Goal: Task Accomplishment & Management: Manage account settings

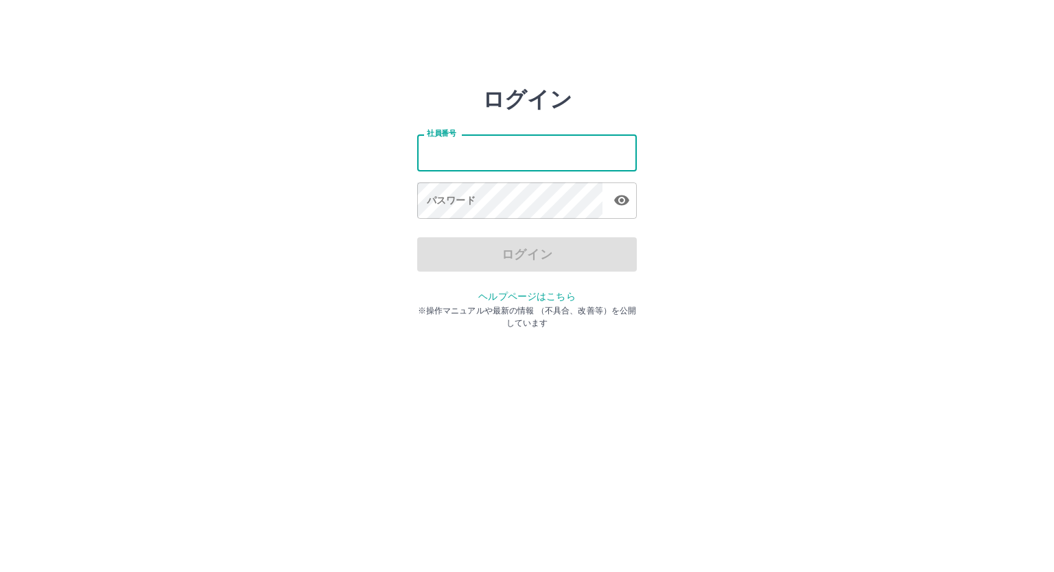
type input "*******"
click at [453, 149] on input "*******" at bounding box center [527, 152] width 220 height 36
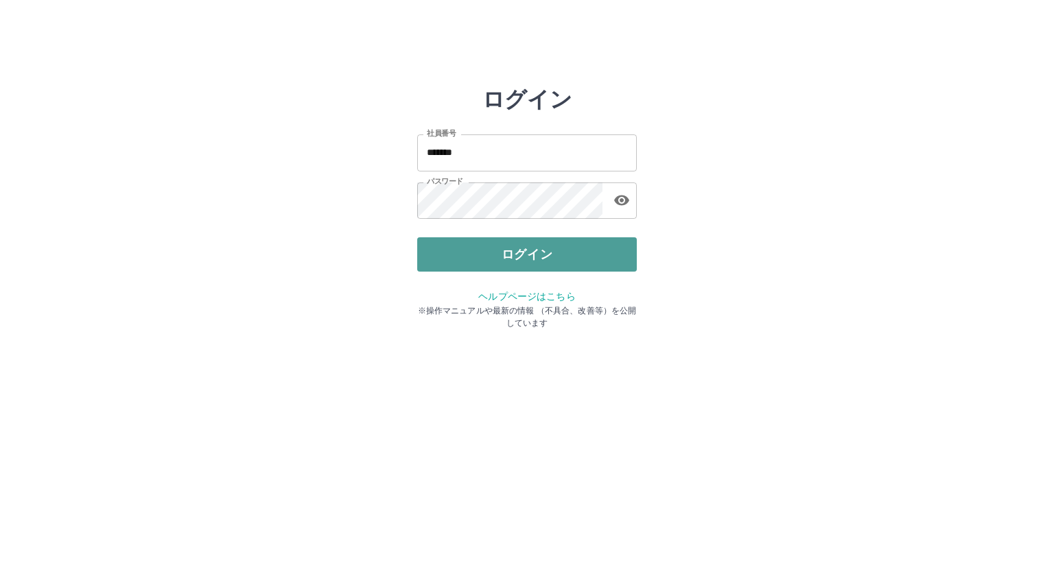
click at [510, 264] on button "ログイン" at bounding box center [527, 254] width 220 height 34
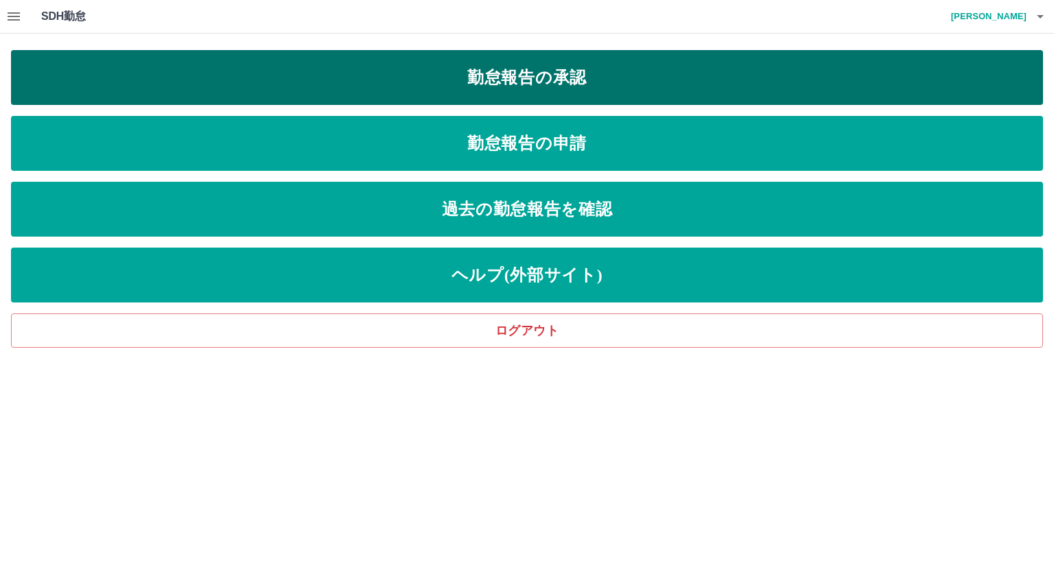
click at [493, 75] on link "勤怠報告の承認" at bounding box center [527, 77] width 1032 height 55
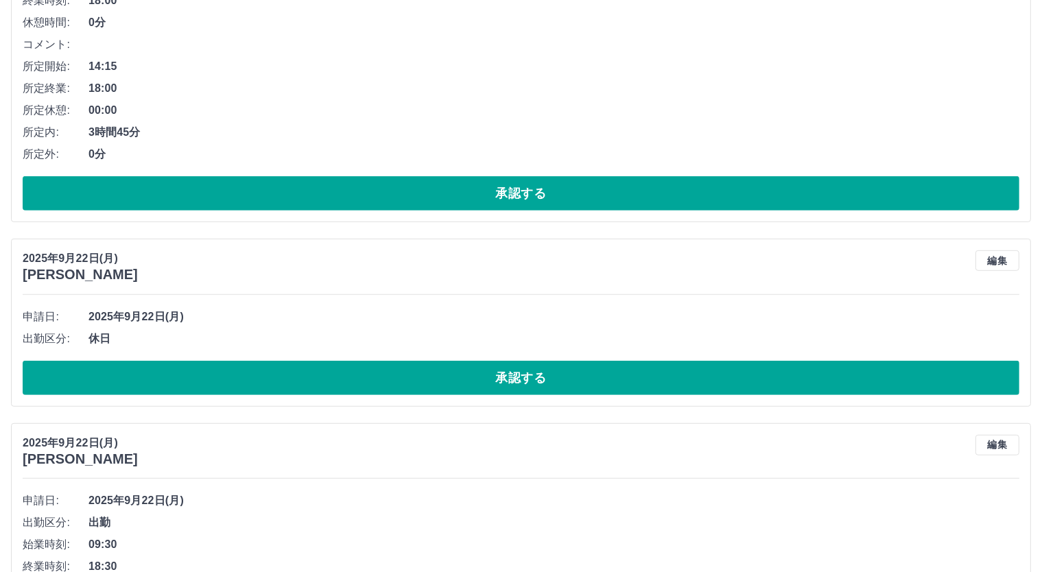
scroll to position [457, 0]
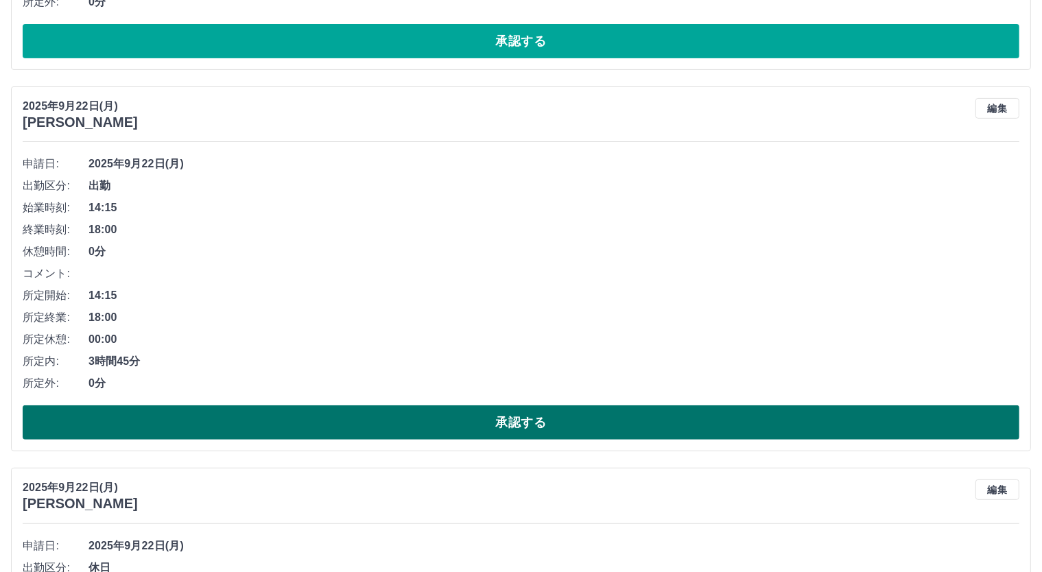
click at [523, 417] on button "承認する" at bounding box center [521, 422] width 997 height 34
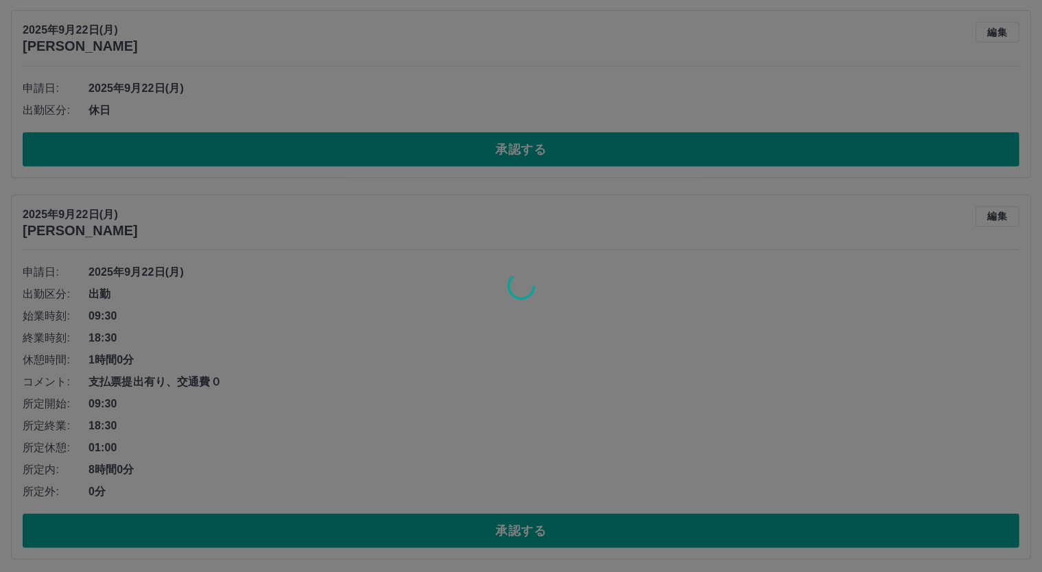
scroll to position [1143, 0]
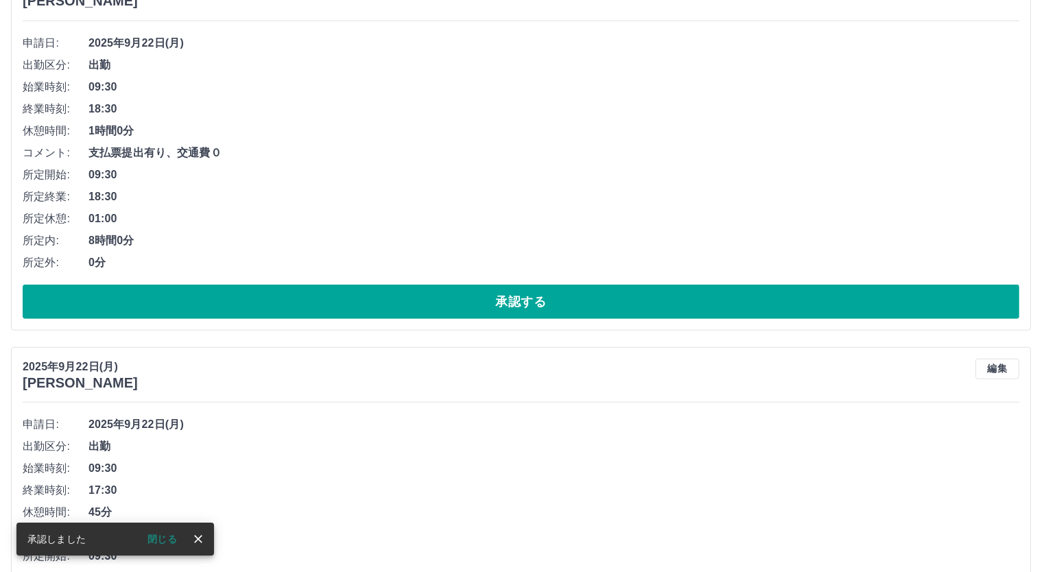
click at [562, 302] on button "承認する" at bounding box center [521, 302] width 997 height 34
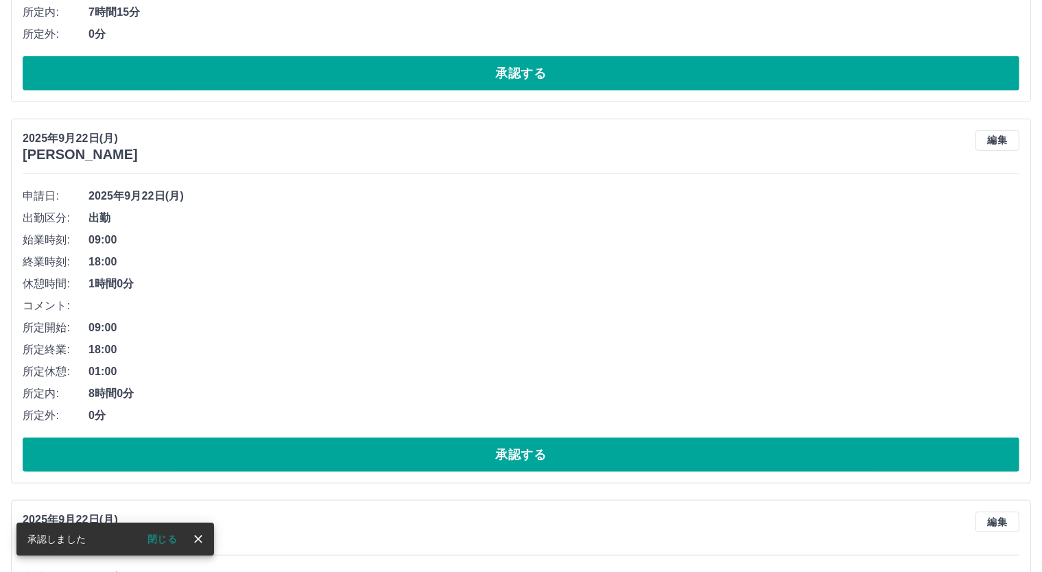
scroll to position [610, 0]
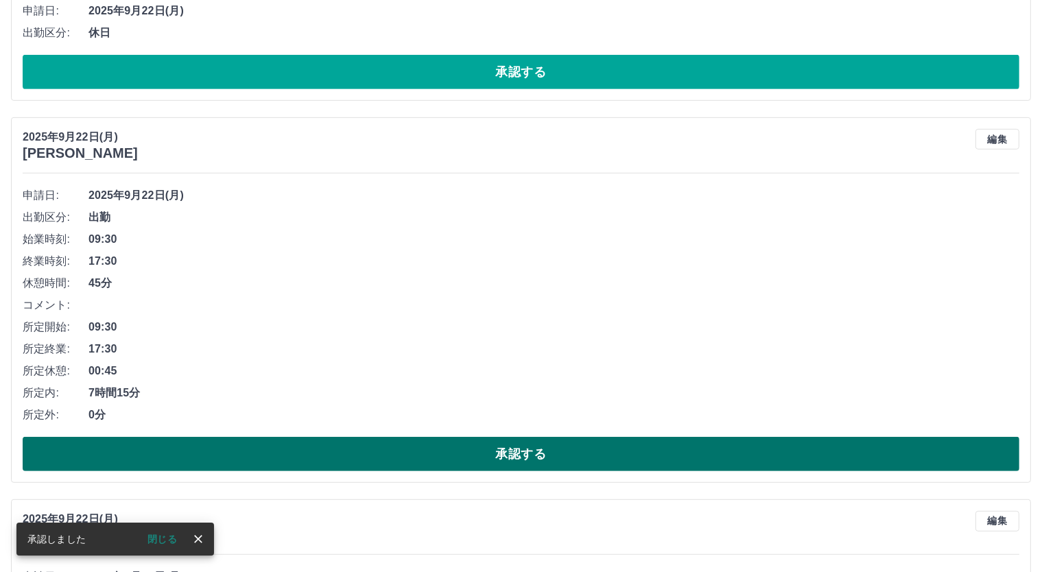
click at [550, 444] on button "承認する" at bounding box center [521, 454] width 997 height 34
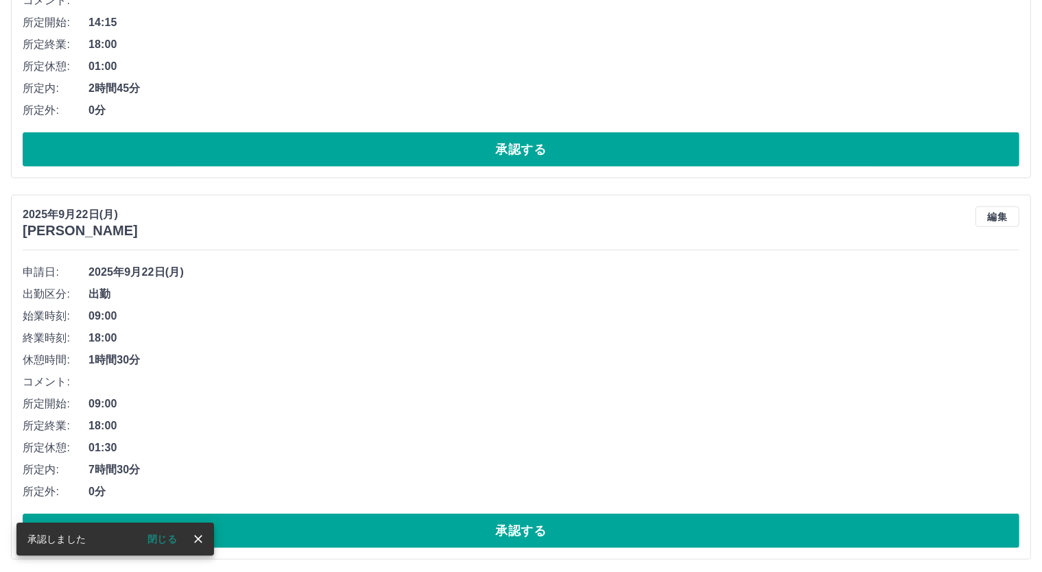
scroll to position [914, 0]
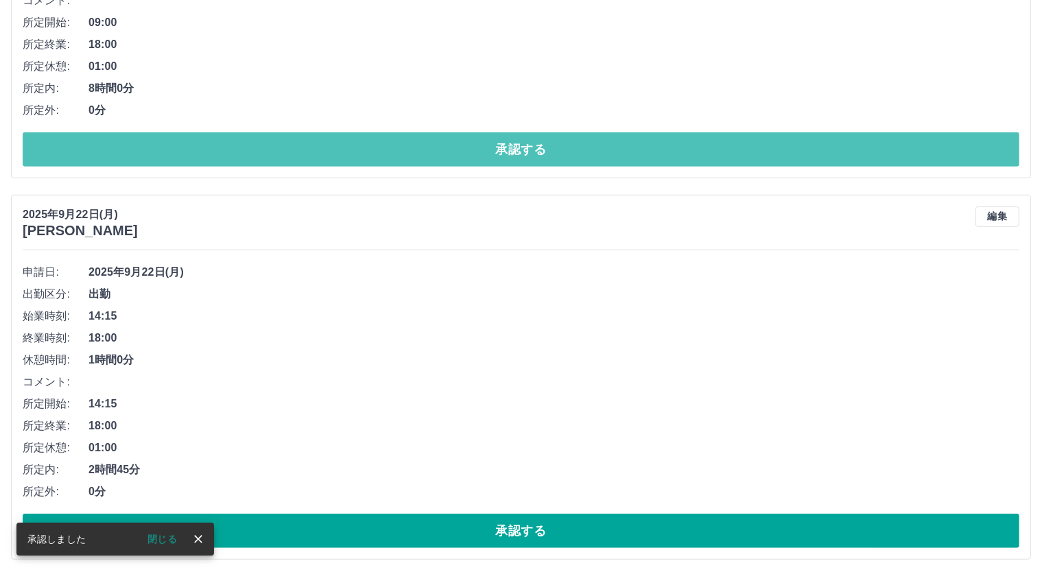
click at [565, 139] on button "承認する" at bounding box center [521, 149] width 997 height 34
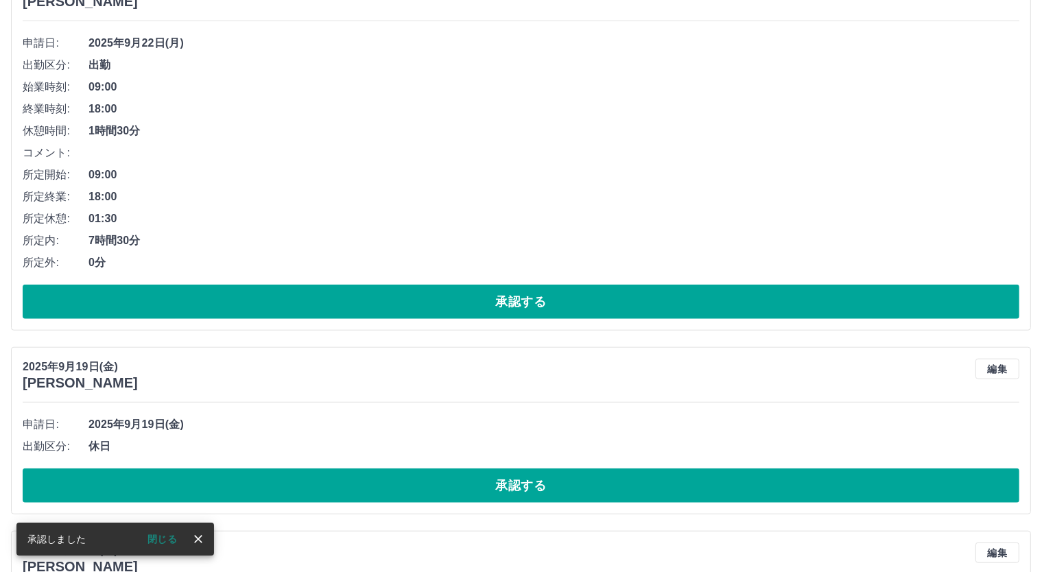
scroll to position [763, 0]
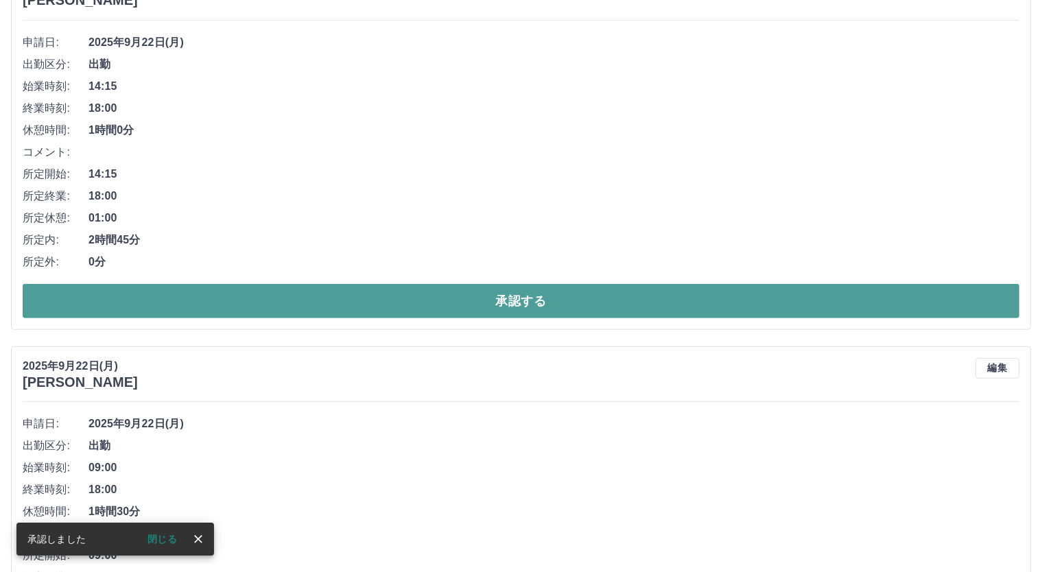
click at [580, 301] on button "承認する" at bounding box center [521, 301] width 997 height 34
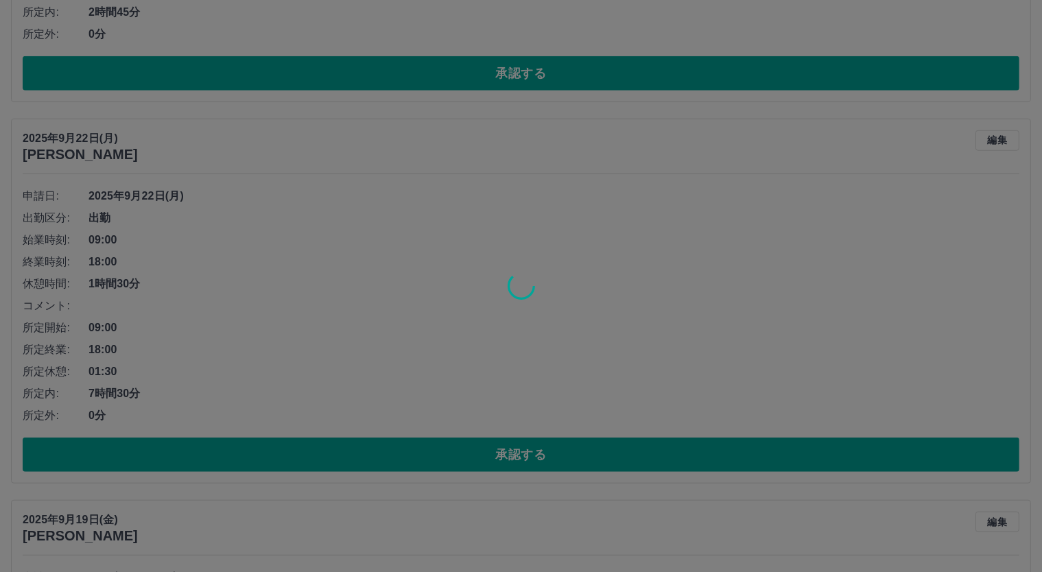
scroll to position [610, 0]
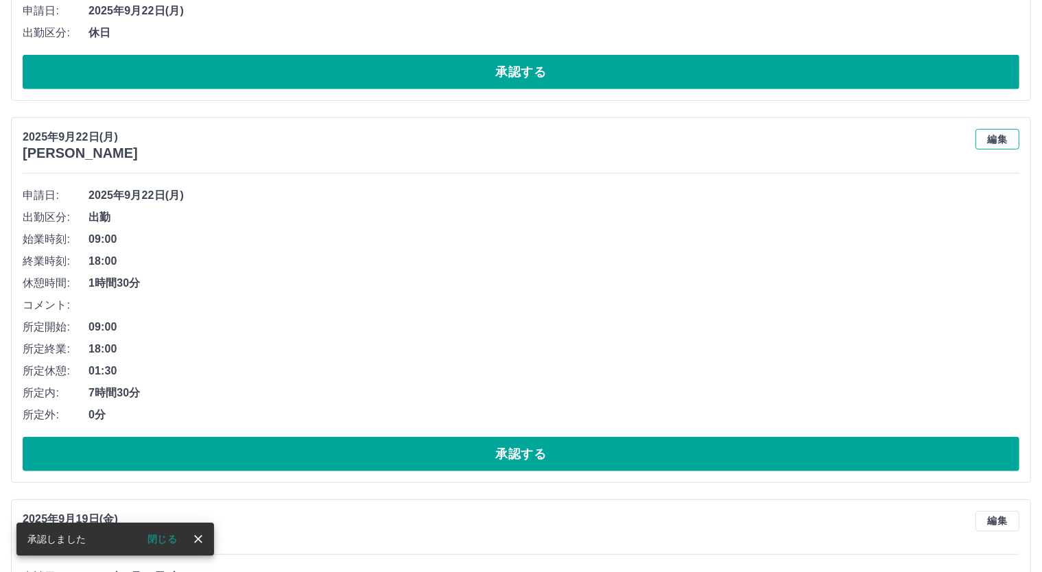
click at [1000, 139] on button "編集" at bounding box center [998, 139] width 44 height 21
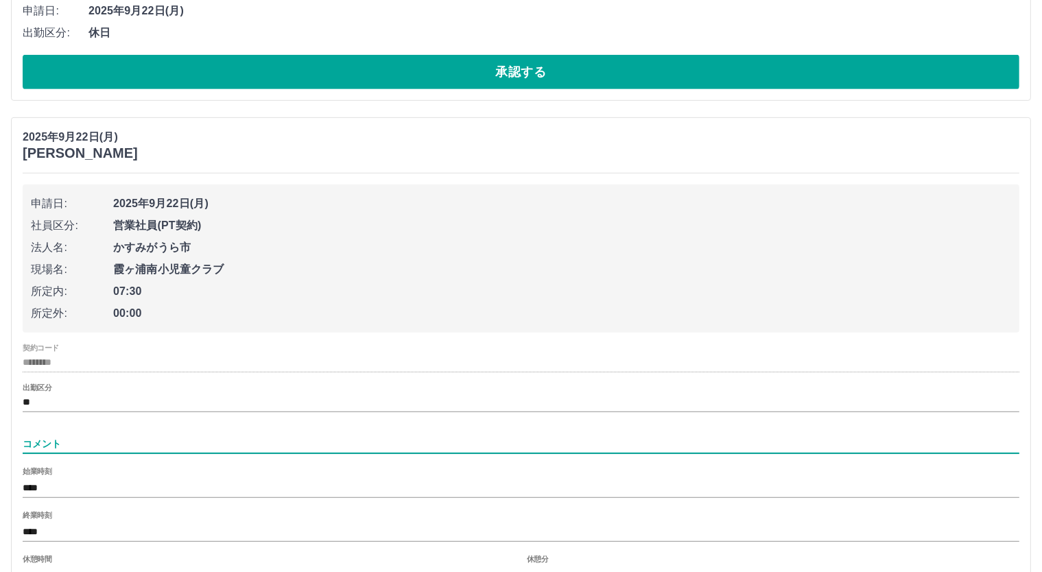
click at [115, 440] on input "コメント" at bounding box center [521, 444] width 997 height 20
type input "**********"
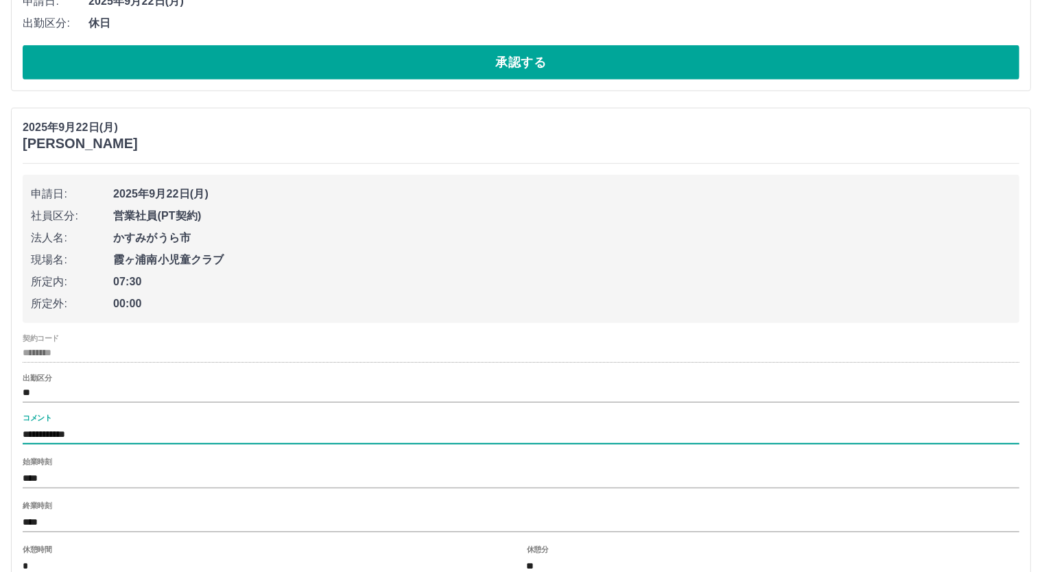
scroll to position [839, 0]
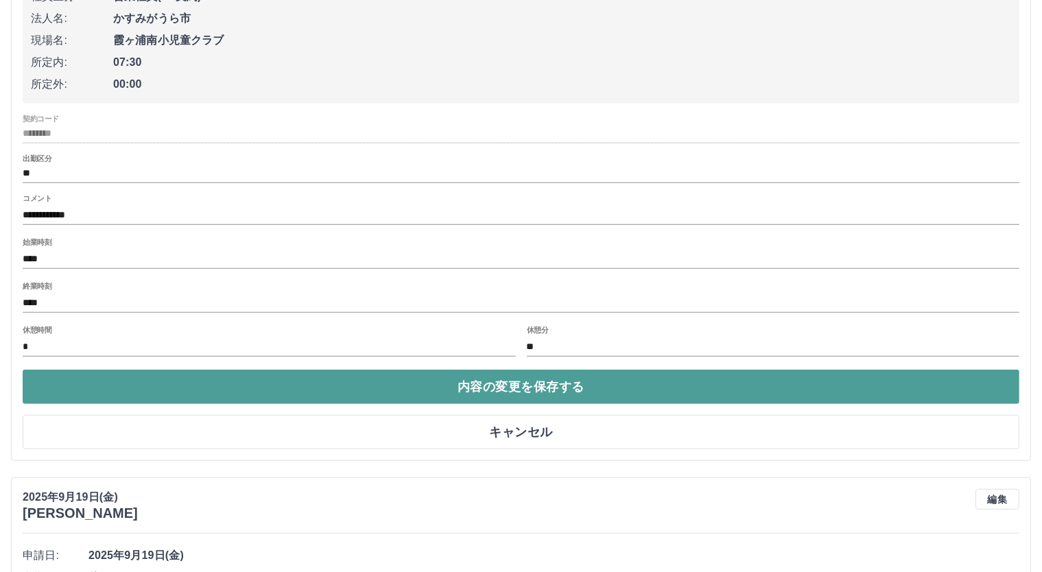
click at [452, 377] on button "内容の変更を保存する" at bounding box center [521, 387] width 997 height 34
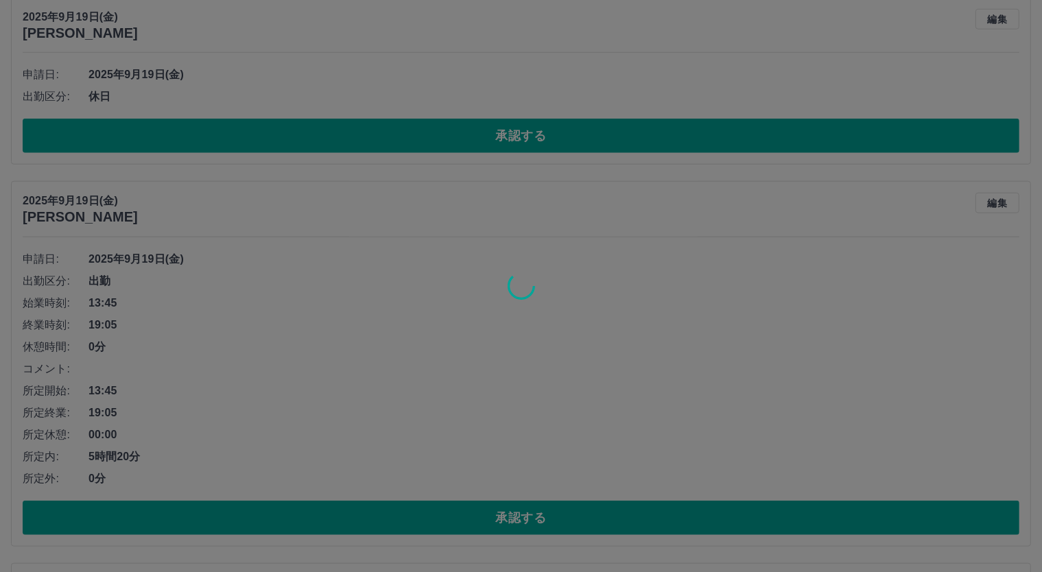
scroll to position [1525, 0]
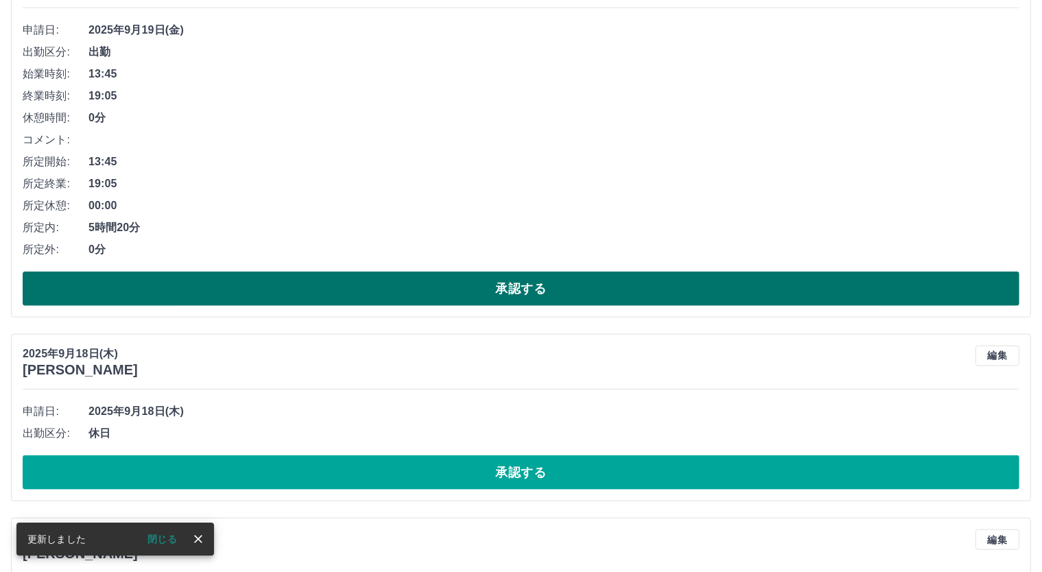
click at [543, 282] on button "承認する" at bounding box center [521, 289] width 997 height 34
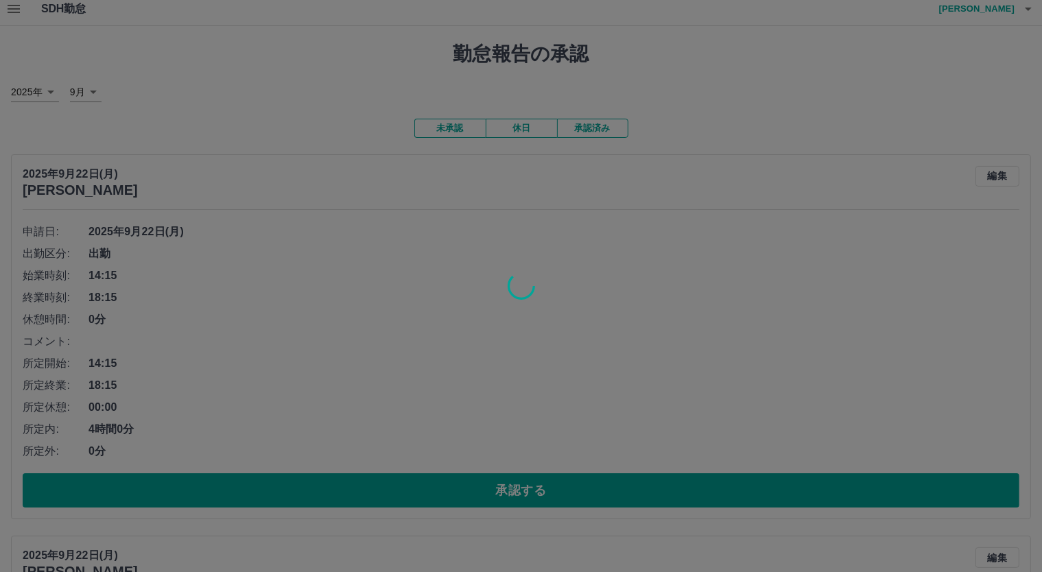
scroll to position [0, 0]
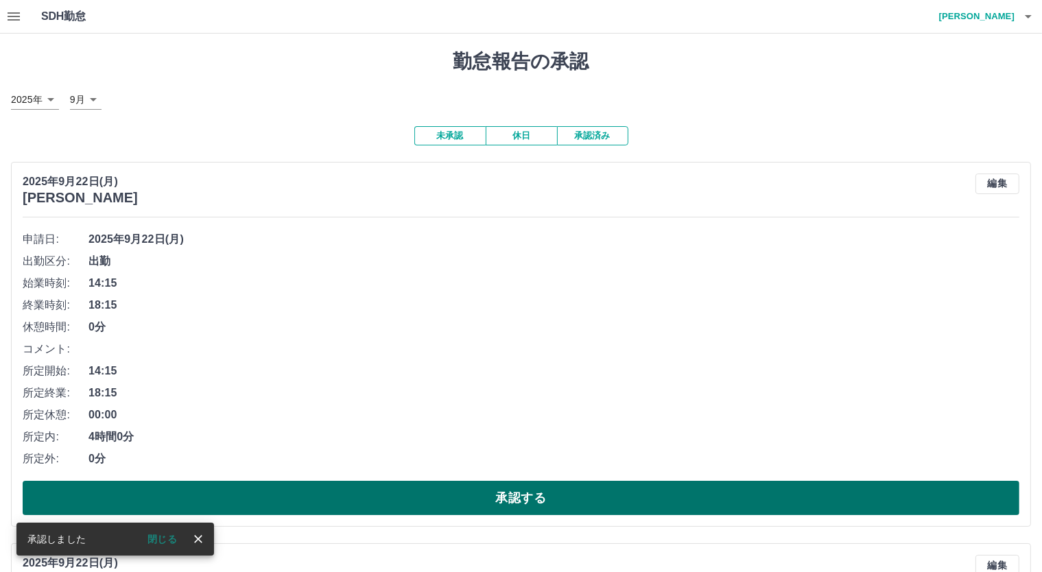
click at [546, 505] on button "承認する" at bounding box center [521, 498] width 997 height 34
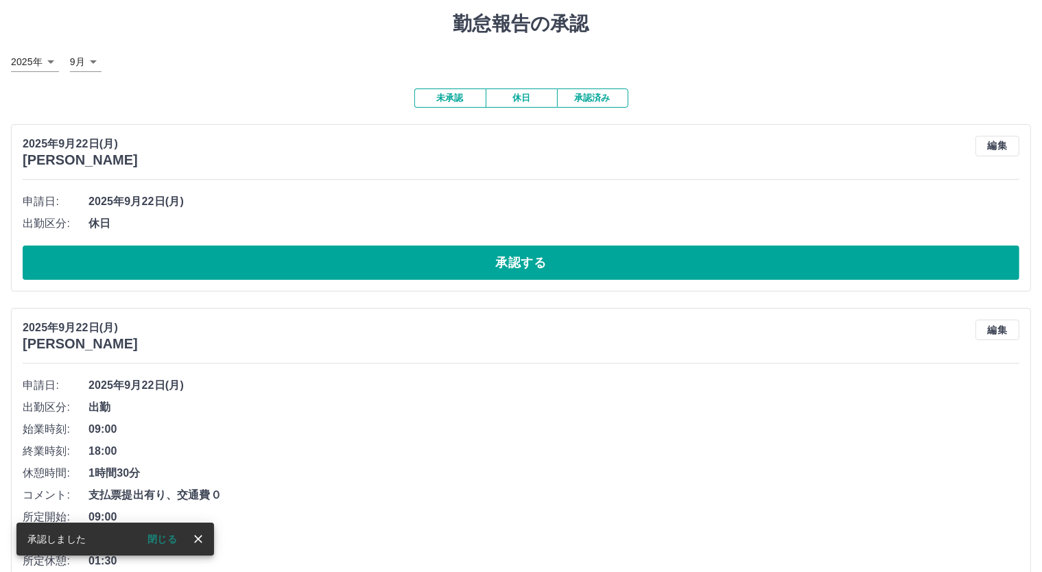
scroll to position [266, 0]
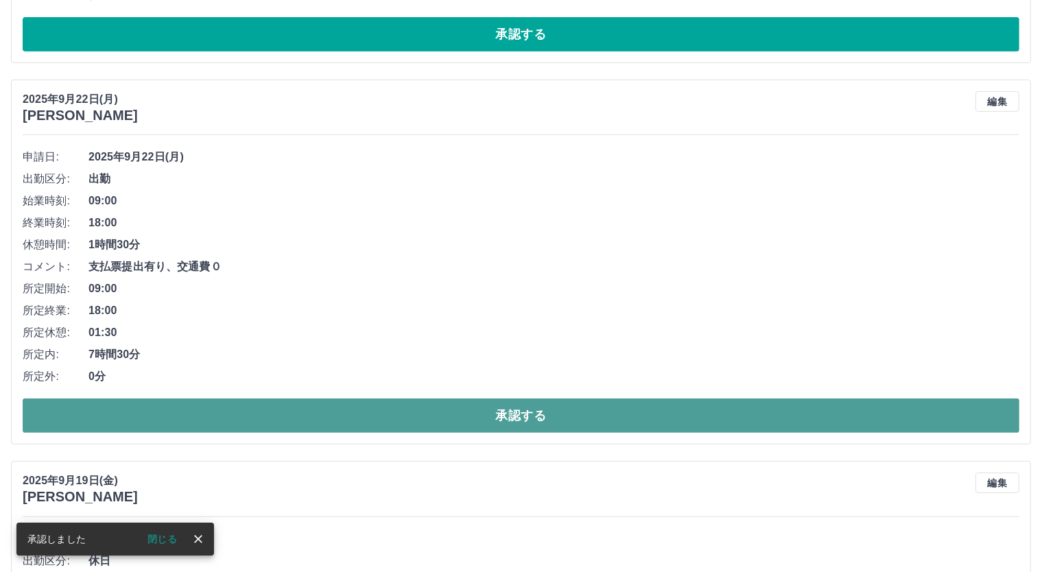
click at [547, 409] on button "承認する" at bounding box center [521, 416] width 997 height 34
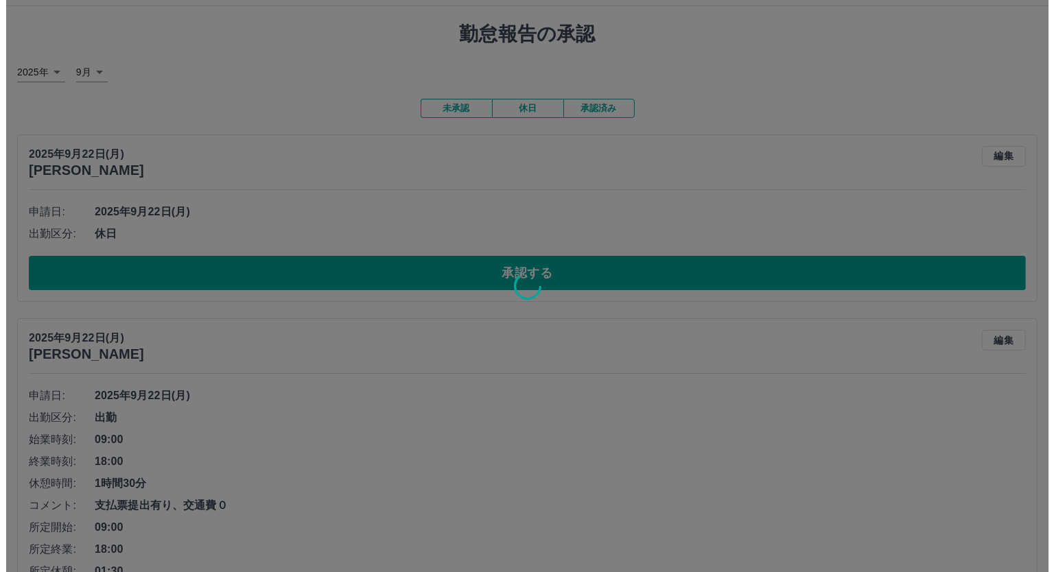
scroll to position [0, 0]
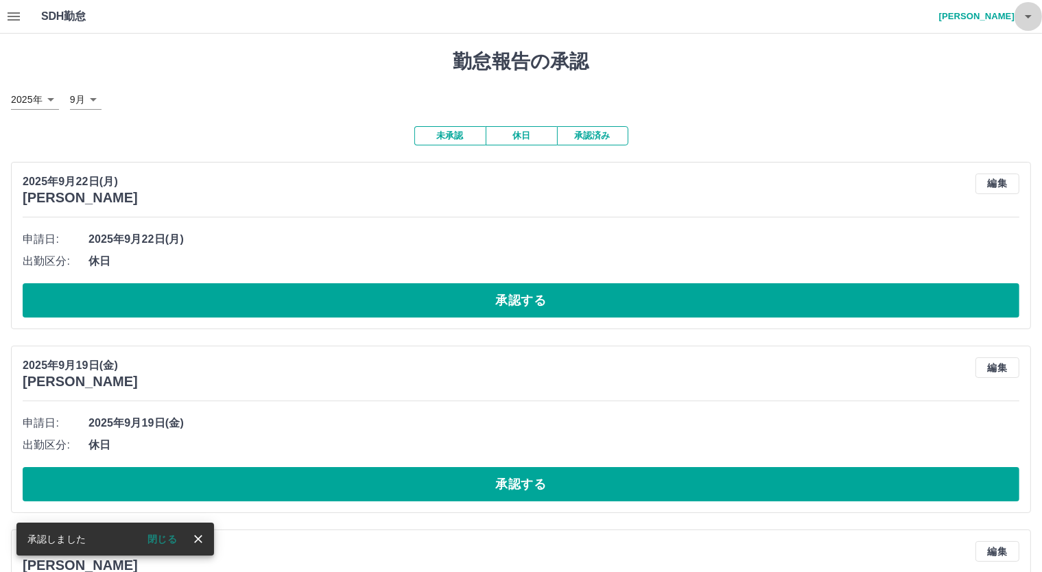
click at [1031, 19] on icon "button" at bounding box center [1028, 16] width 16 height 16
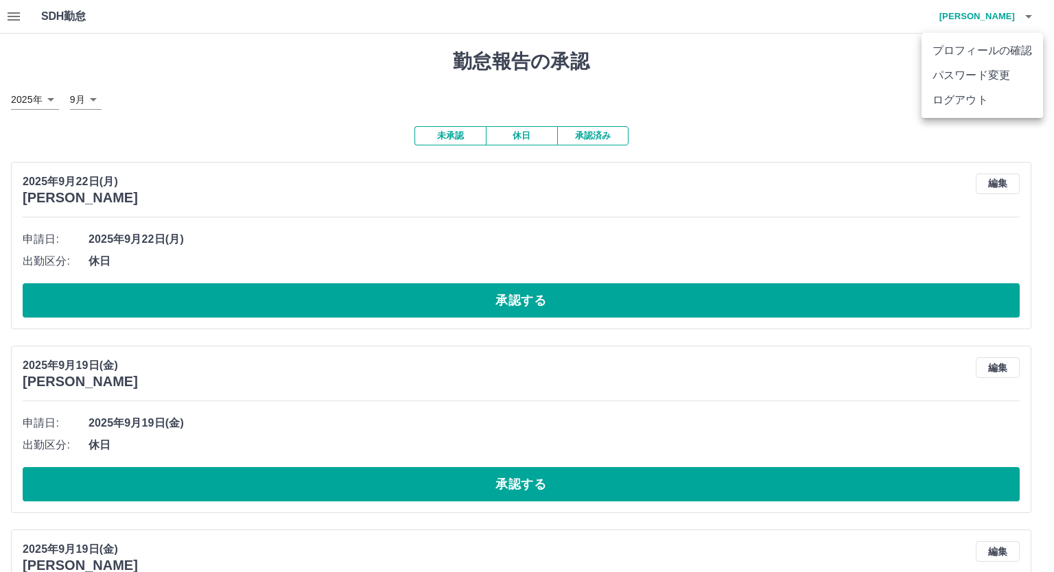
click at [983, 102] on li "ログアウト" at bounding box center [981, 100] width 121 height 25
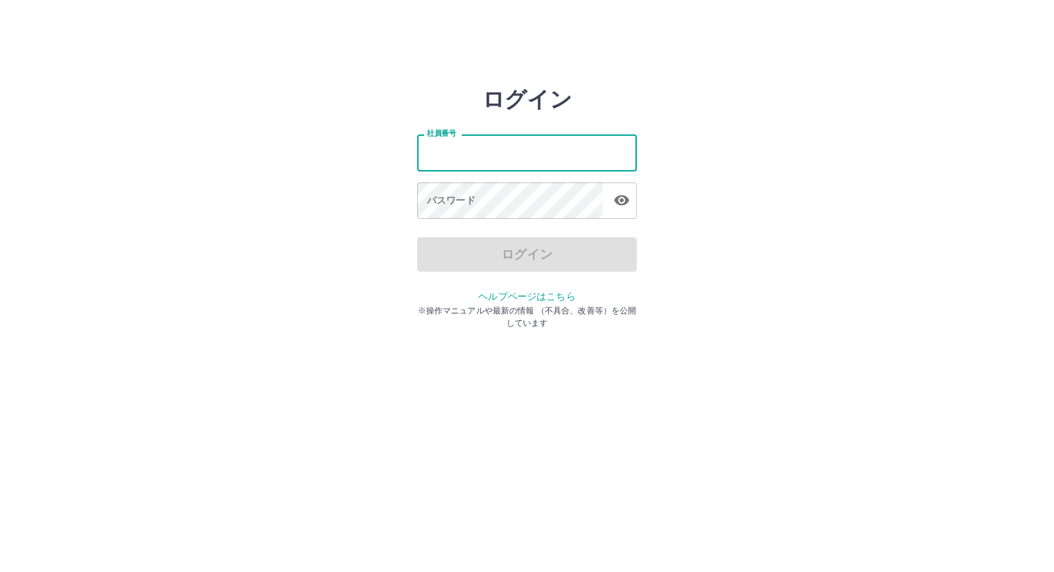
click at [491, 159] on input "社員番号" at bounding box center [527, 152] width 220 height 36
type input "*******"
click at [442, 152] on input "*******" at bounding box center [527, 152] width 220 height 36
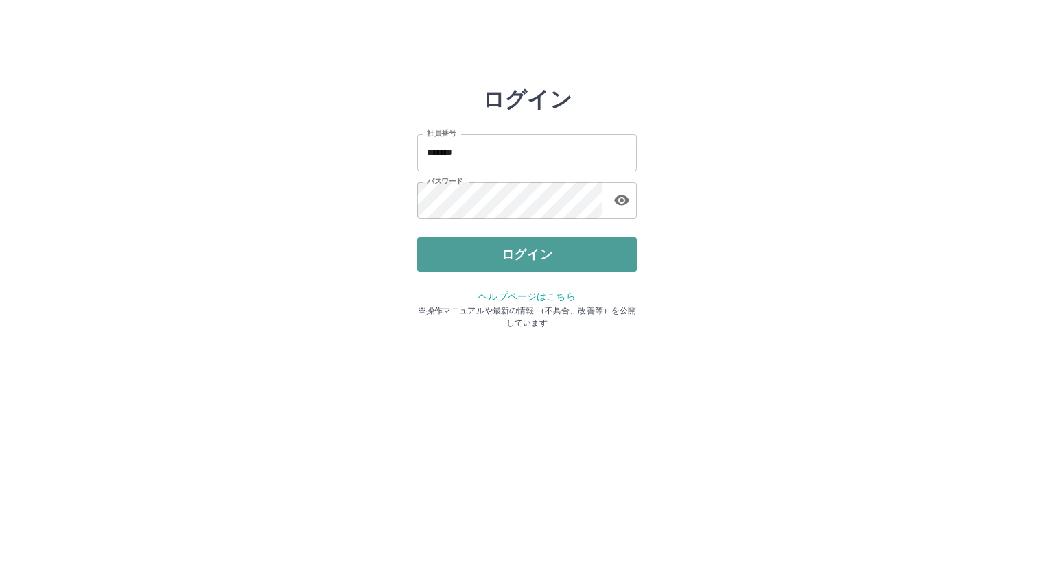
click at [508, 247] on button "ログイン" at bounding box center [527, 254] width 220 height 34
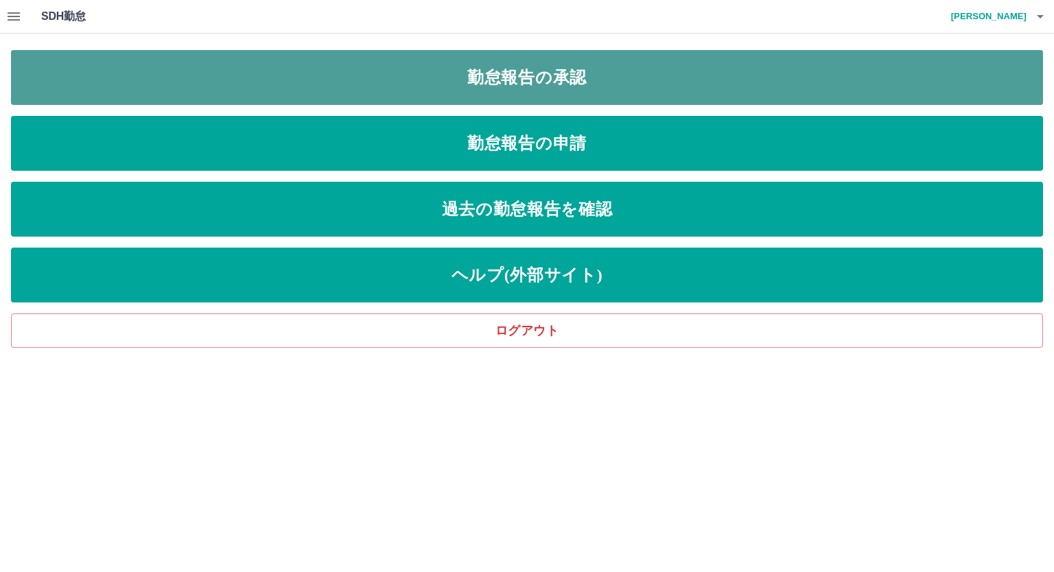
click at [546, 76] on link "勤怠報告の承認" at bounding box center [527, 77] width 1032 height 55
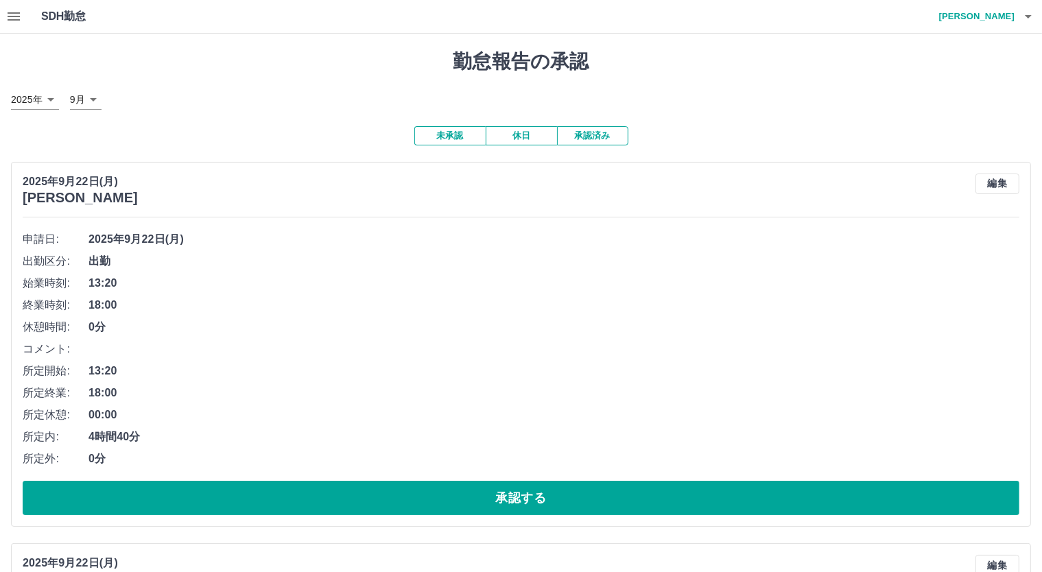
scroll to position [228, 0]
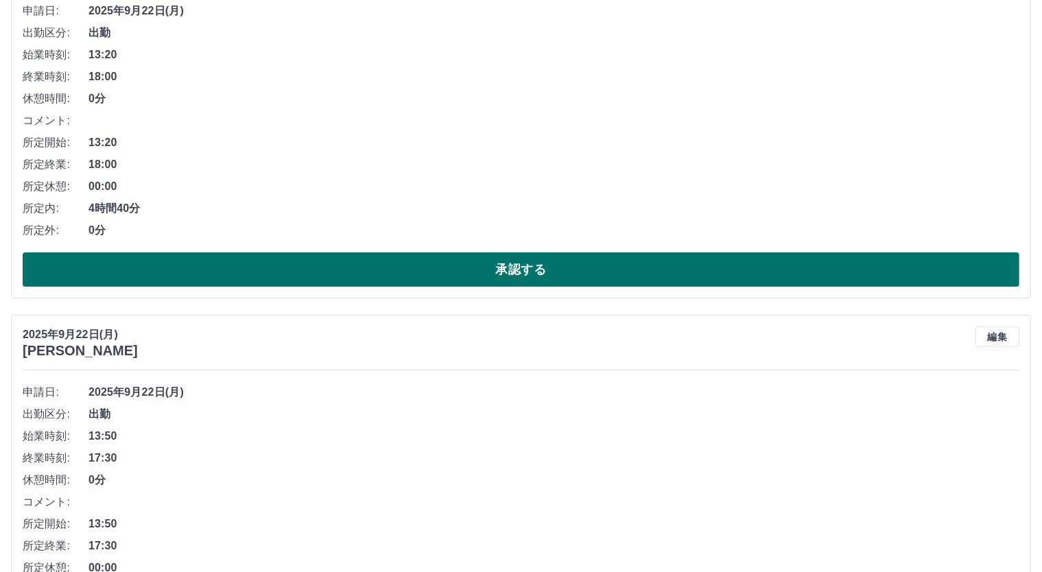
click at [526, 261] on button "承認する" at bounding box center [521, 269] width 997 height 34
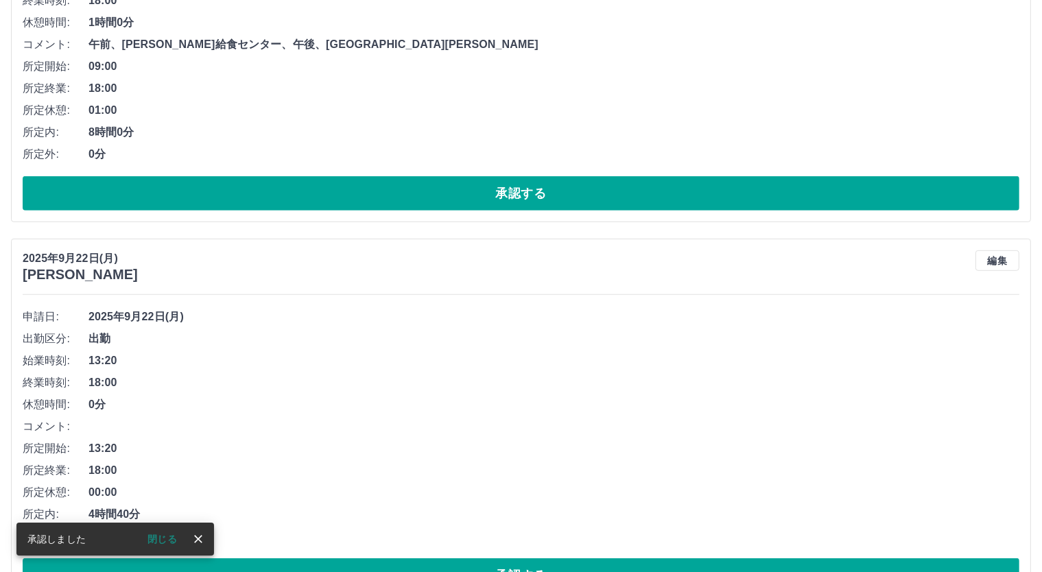
scroll to position [305, 0]
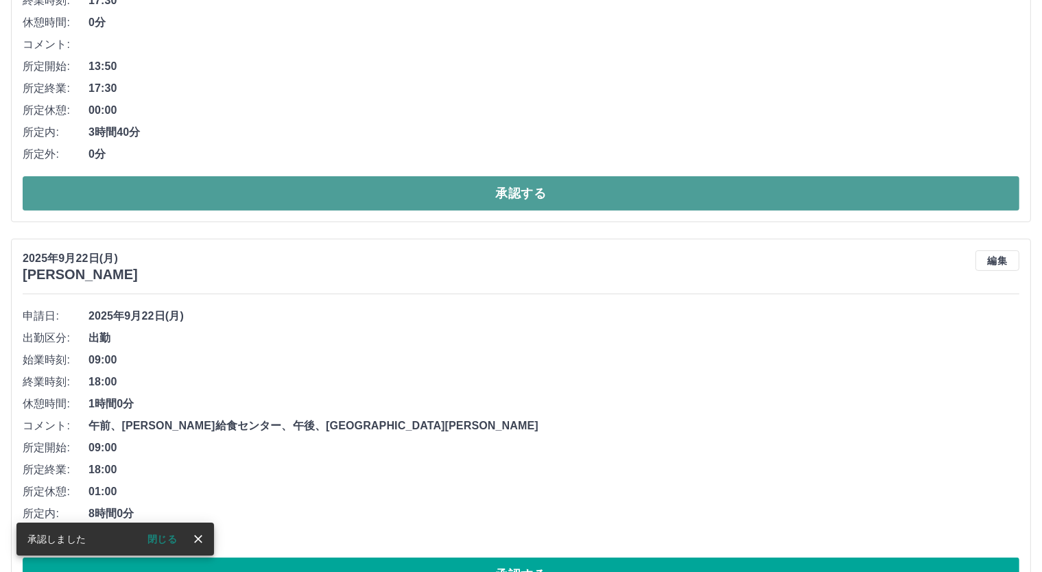
click at [550, 189] on button "承認する" at bounding box center [521, 193] width 997 height 34
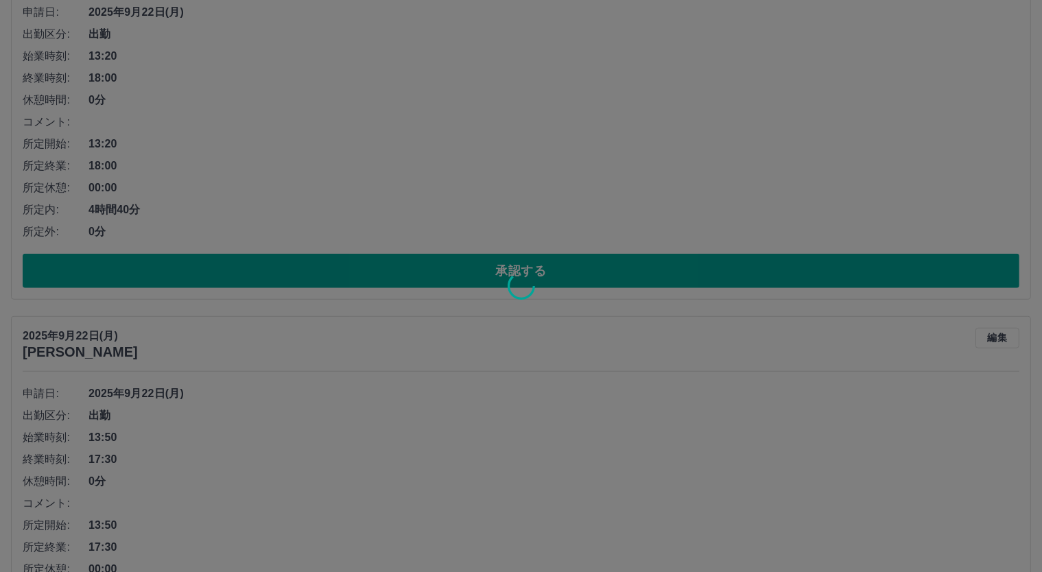
scroll to position [1220, 0]
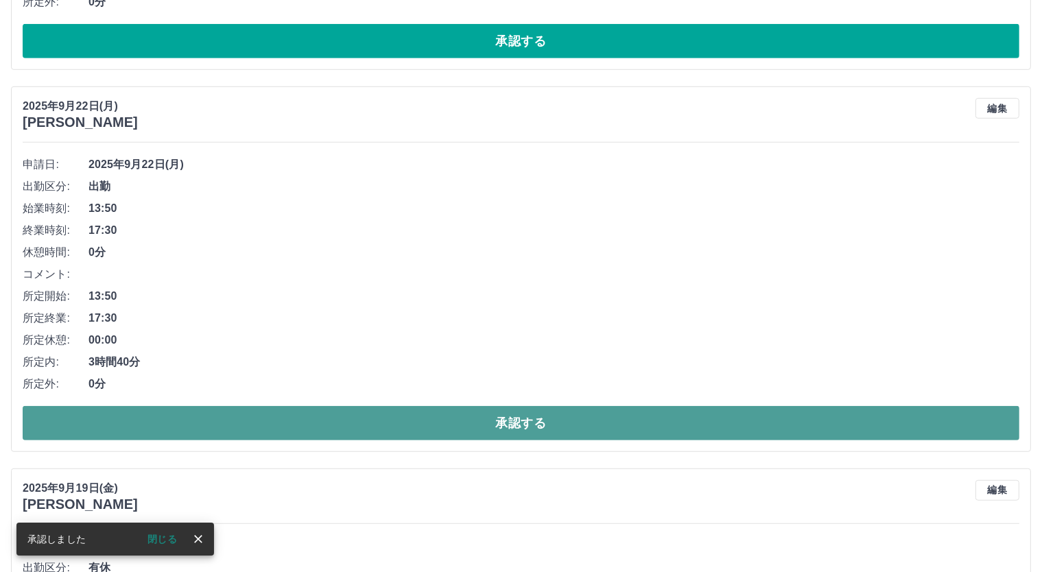
click at [521, 419] on button "承認する" at bounding box center [521, 423] width 997 height 34
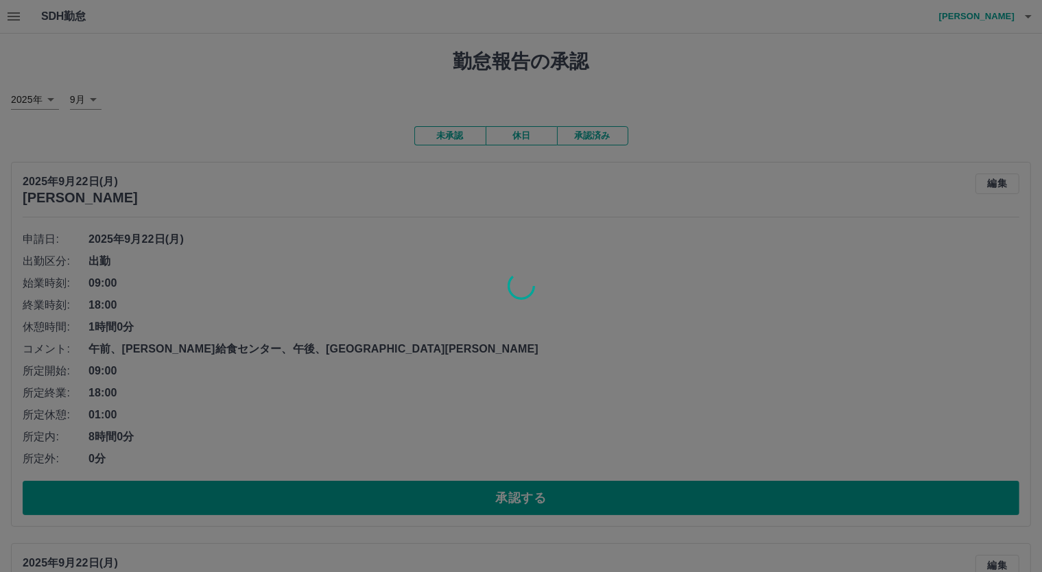
scroll to position [228, 0]
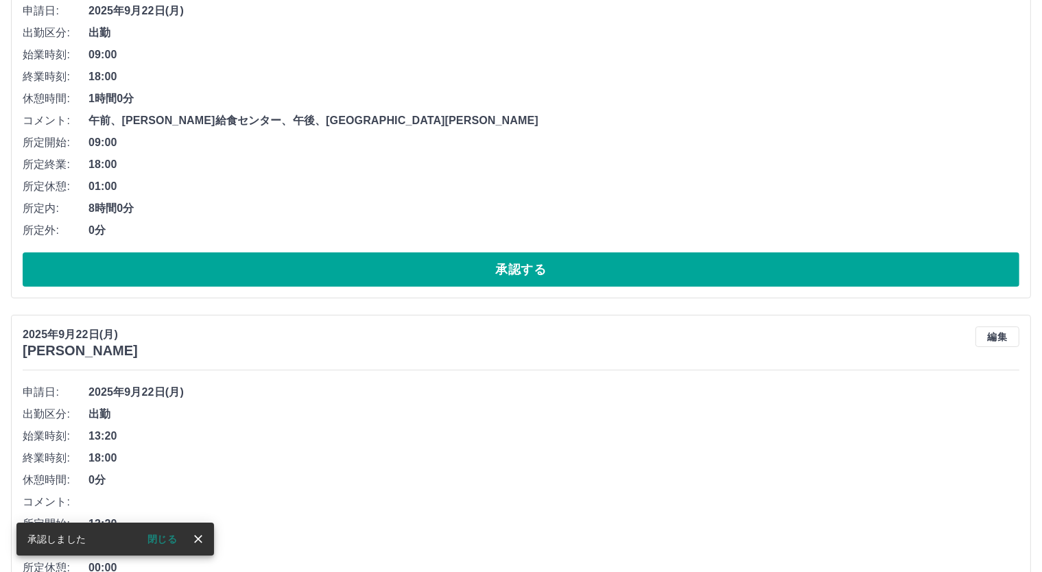
click at [529, 272] on button "承認する" at bounding box center [521, 269] width 997 height 34
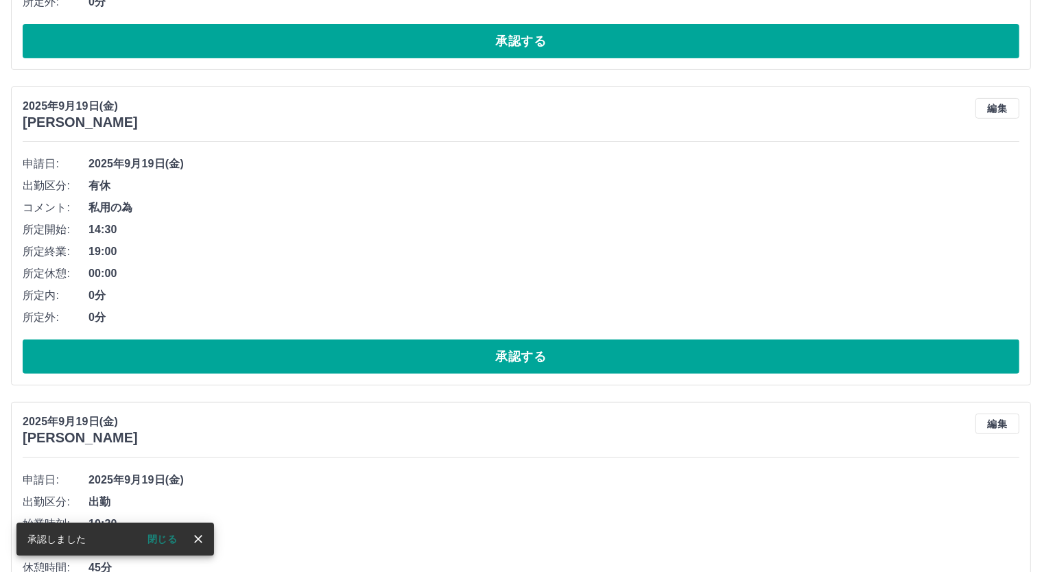
scroll to position [75, 0]
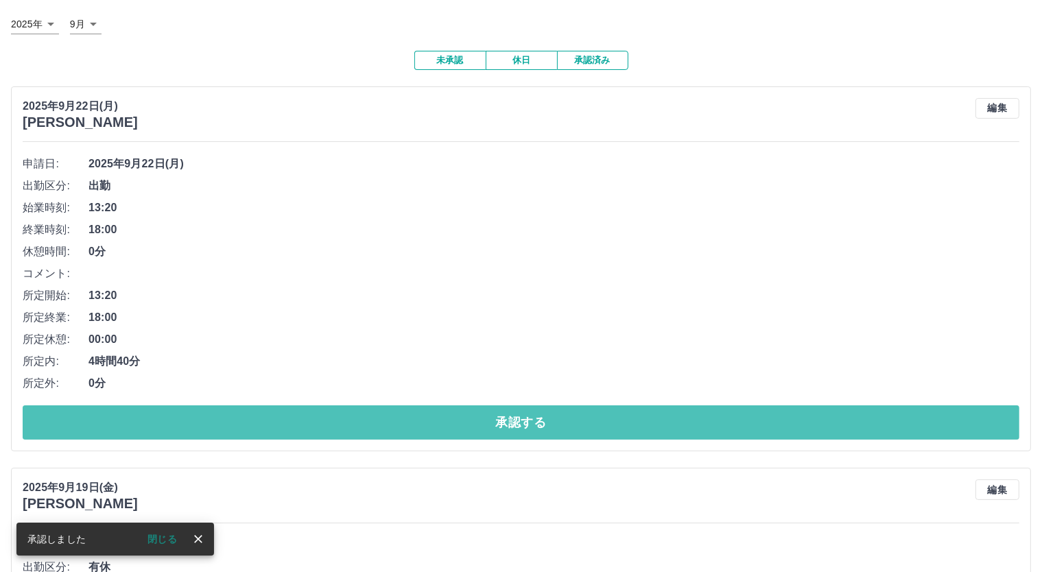
click at [541, 421] on button "承認する" at bounding box center [521, 422] width 997 height 34
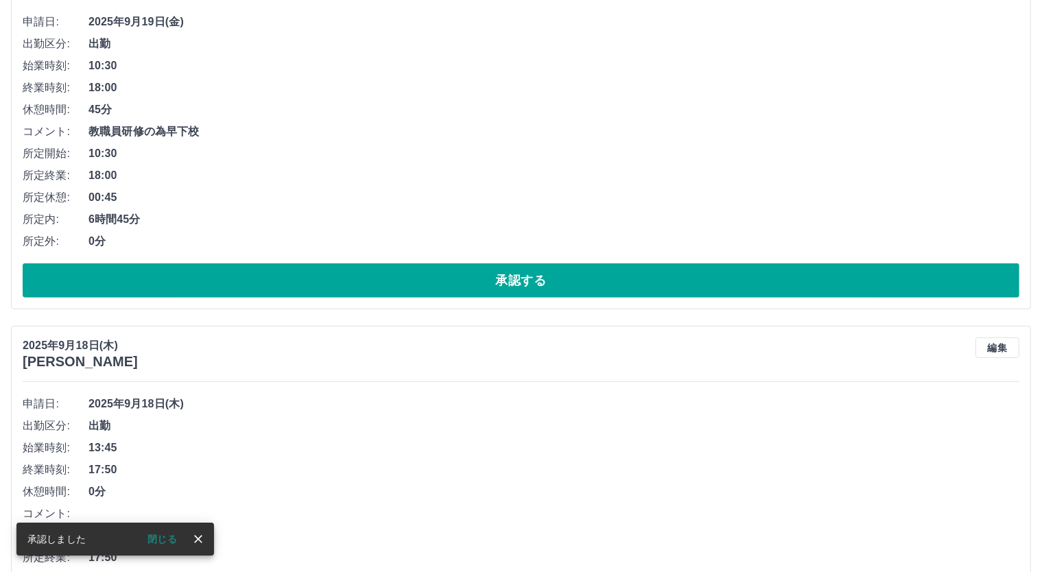
scroll to position [152, 0]
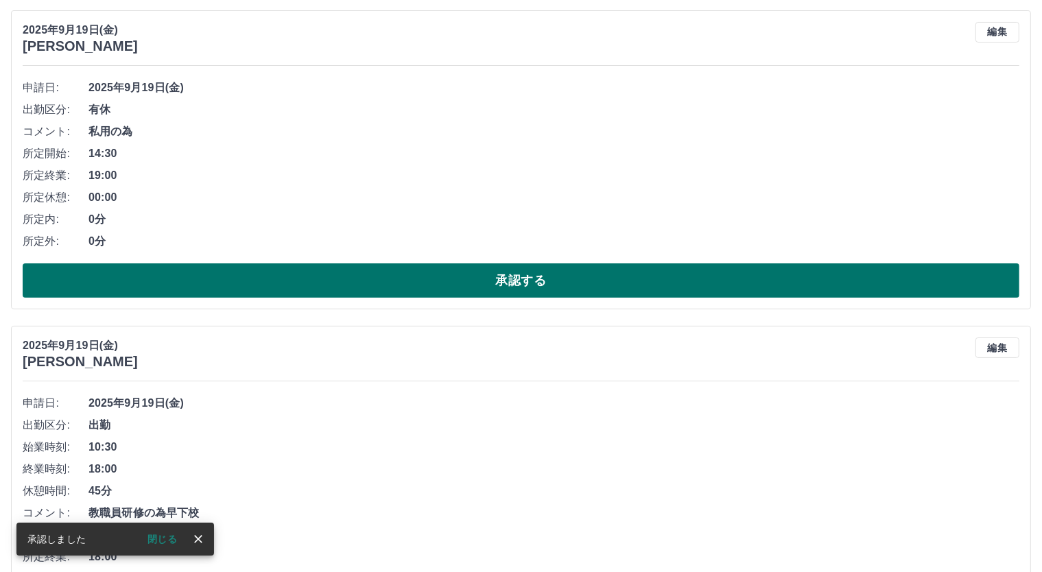
click at [578, 275] on button "承認する" at bounding box center [521, 280] width 997 height 34
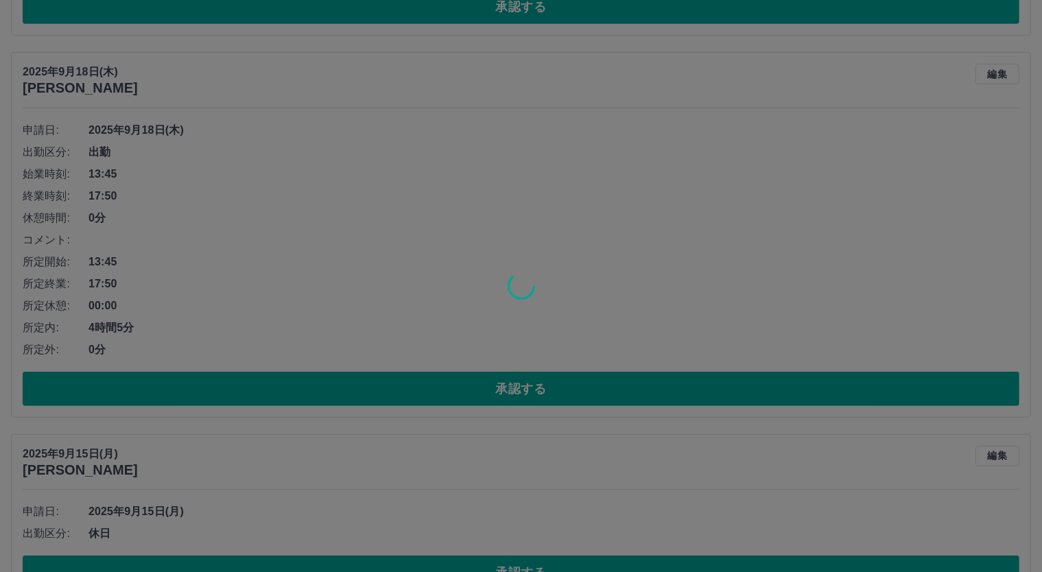
scroll to position [720, 0]
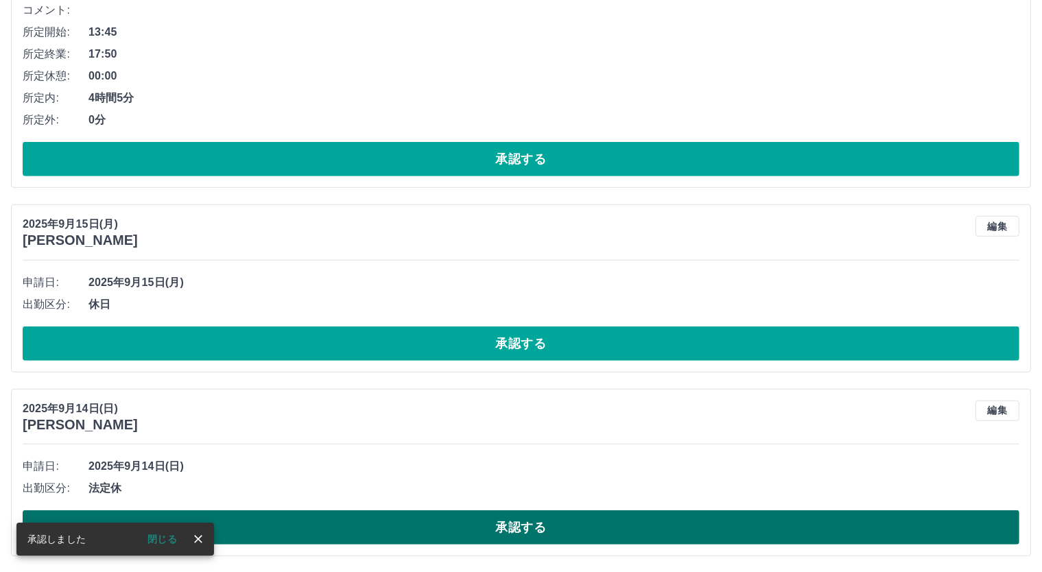
click at [532, 518] on button "承認する" at bounding box center [521, 527] width 997 height 34
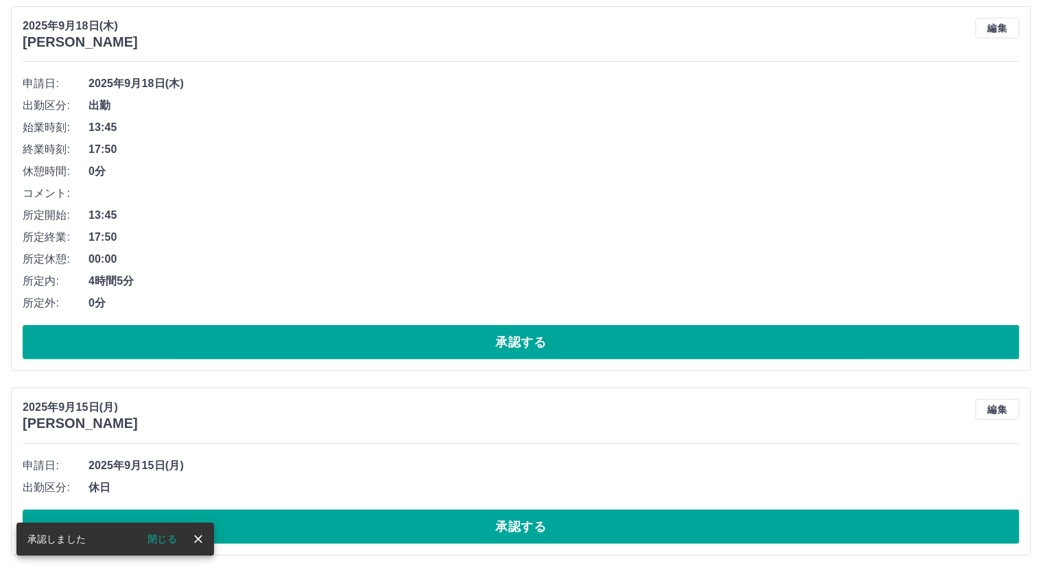
scroll to position [536, 0]
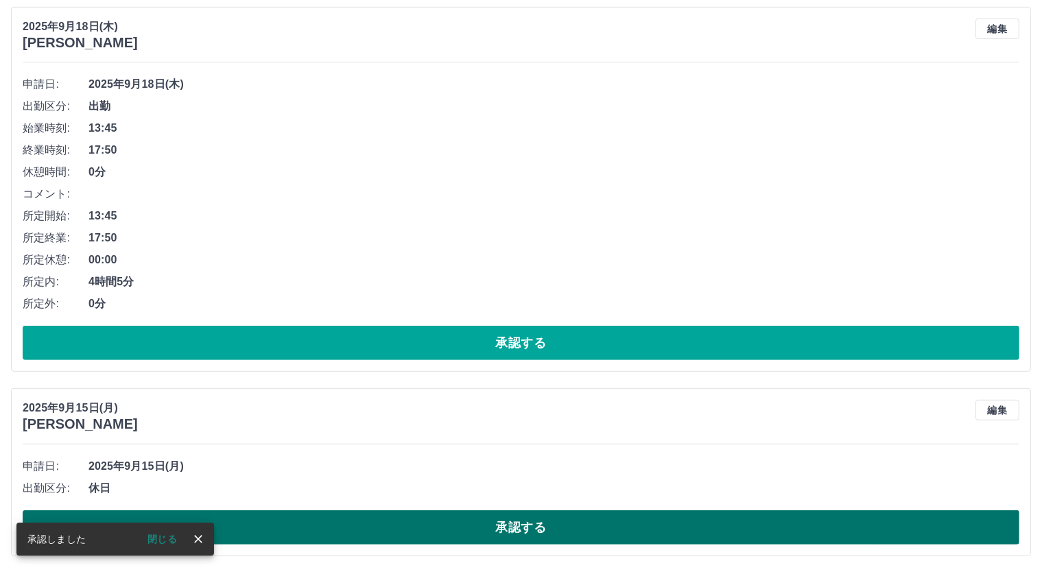
click at [541, 530] on button "承認する" at bounding box center [521, 527] width 997 height 34
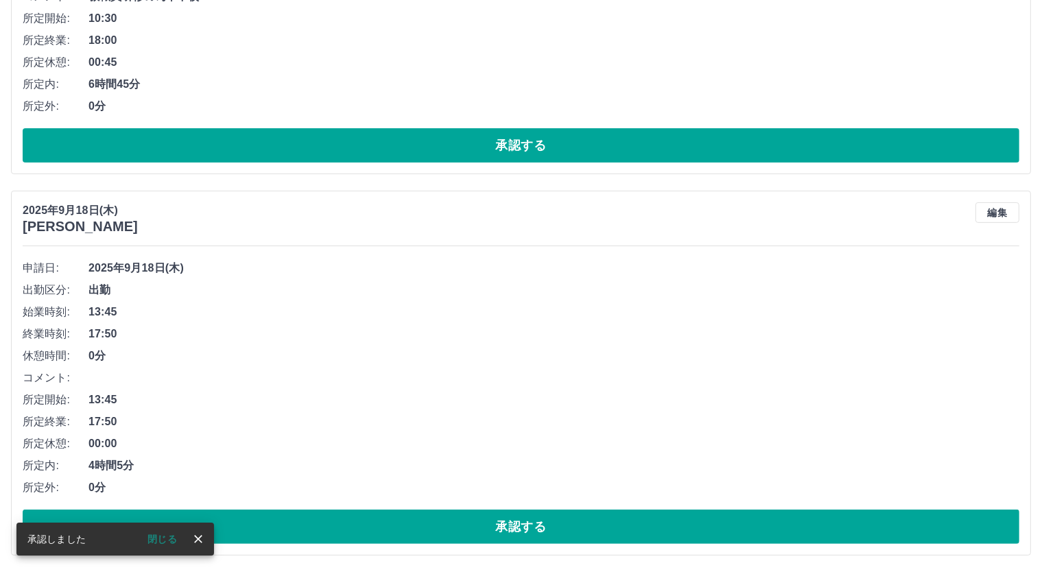
scroll to position [353, 0]
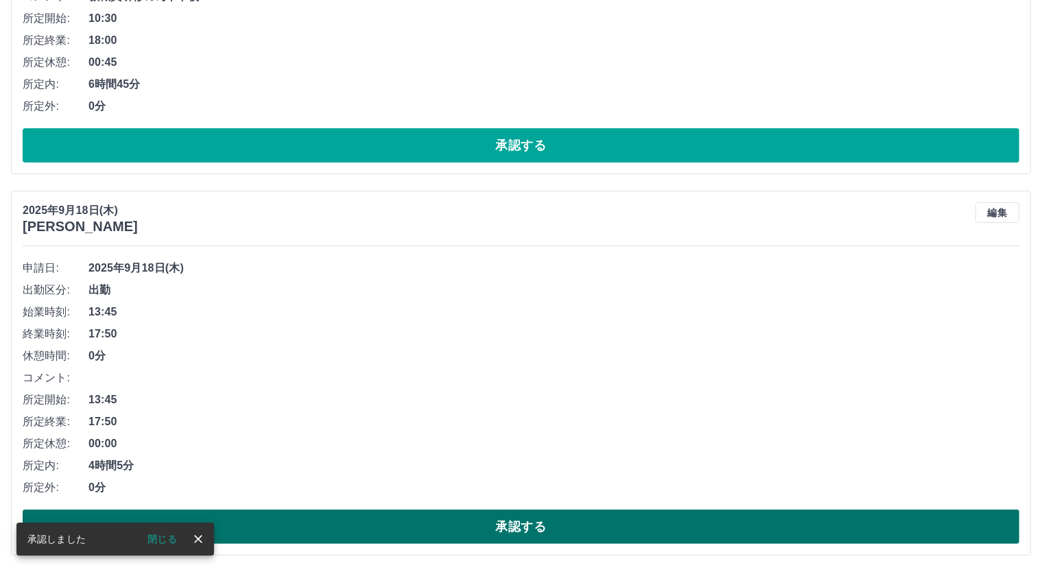
click at [534, 526] on button "承認する" at bounding box center [521, 527] width 997 height 34
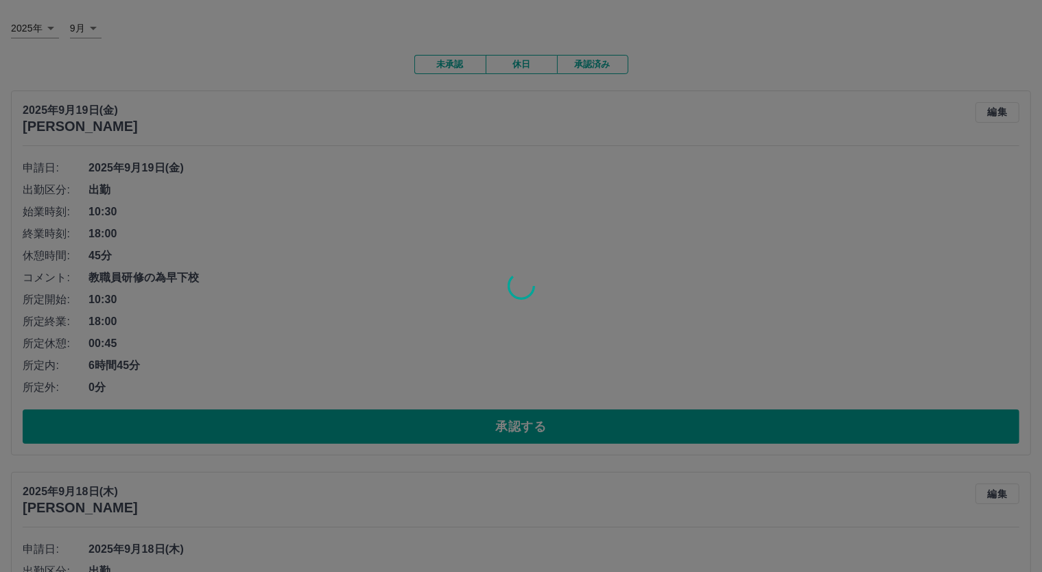
scroll to position [0, 0]
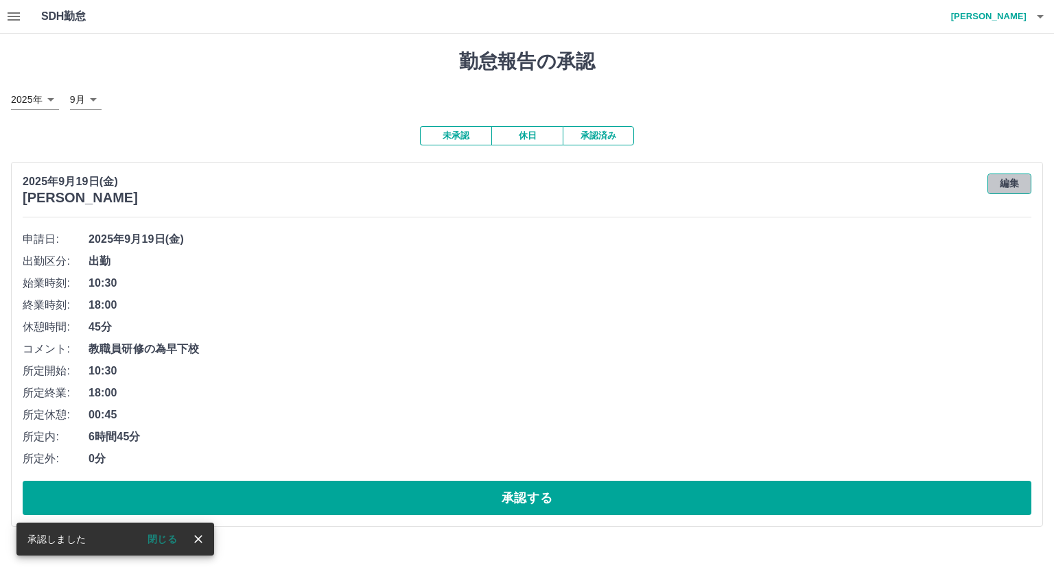
click at [1008, 181] on button "編集" at bounding box center [1009, 184] width 44 height 21
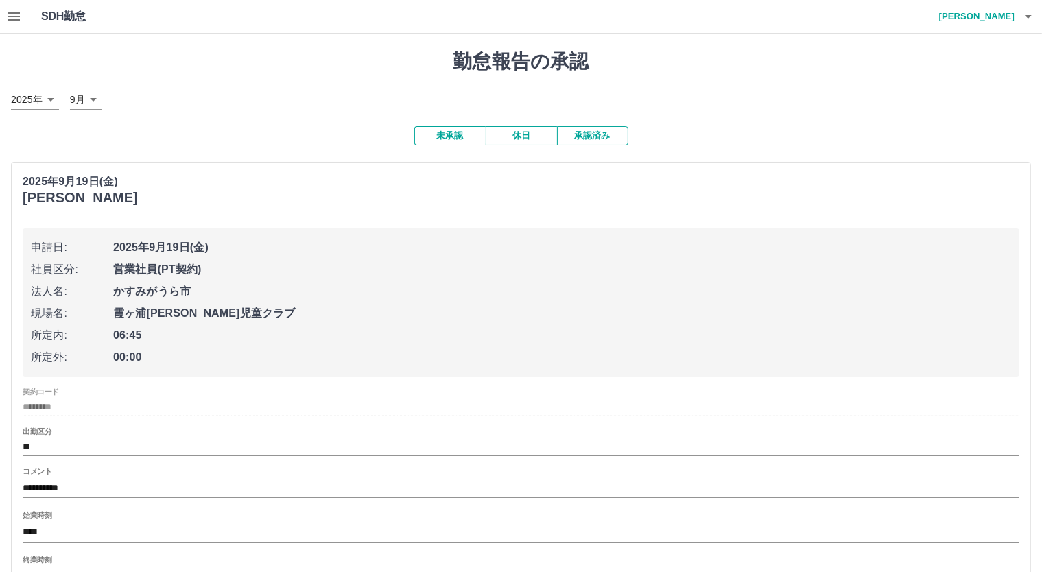
drag, startPoint x: 45, startPoint y: 486, endPoint x: 0, endPoint y: 485, distance: 44.6
click at [0, 485] on div "**********" at bounding box center [521, 393] width 1042 height 718
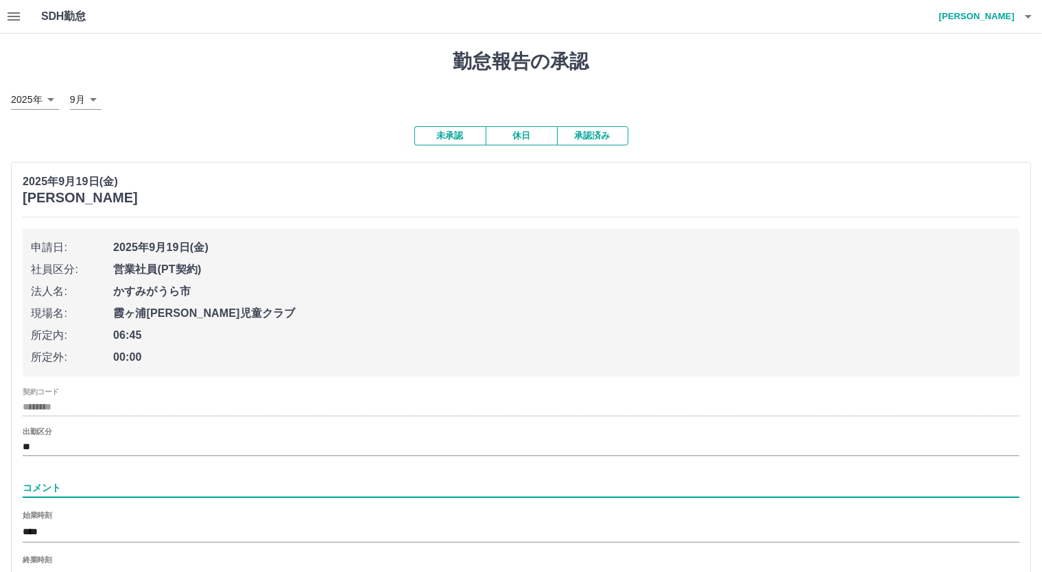
scroll to position [180, 0]
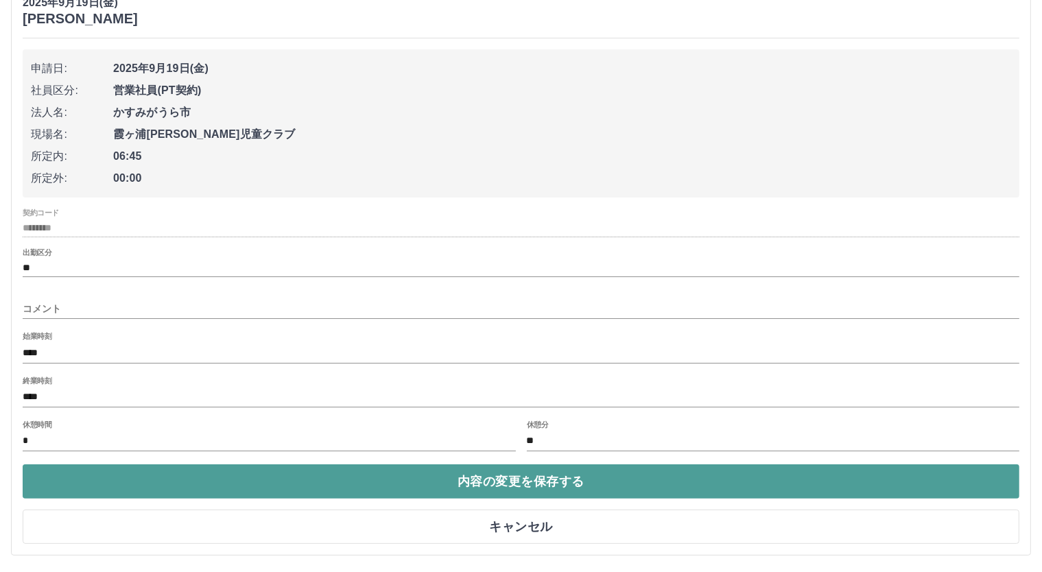
click at [541, 488] on button "内容の変更を保存する" at bounding box center [521, 481] width 997 height 34
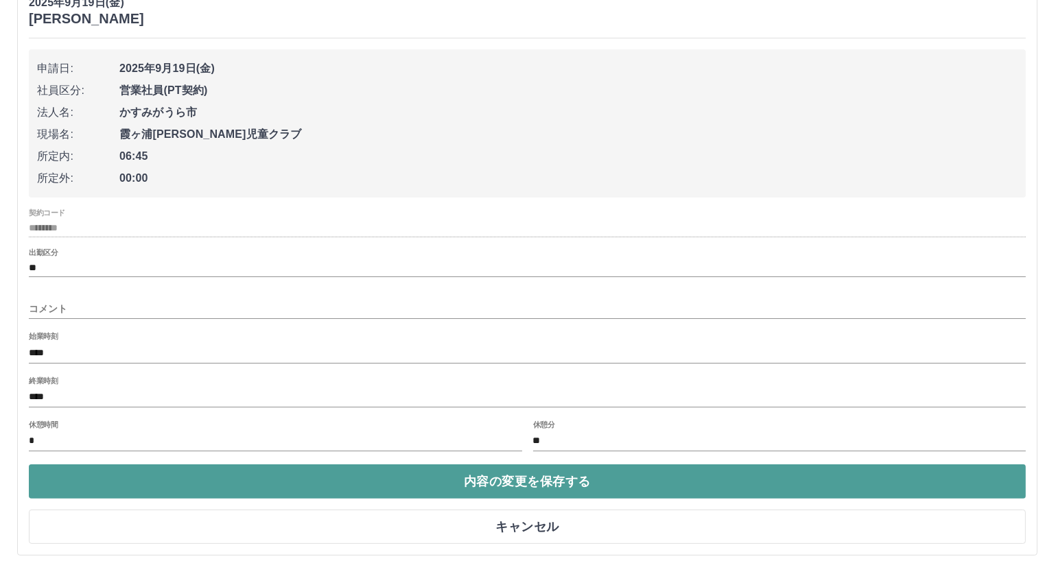
scroll to position [0, 0]
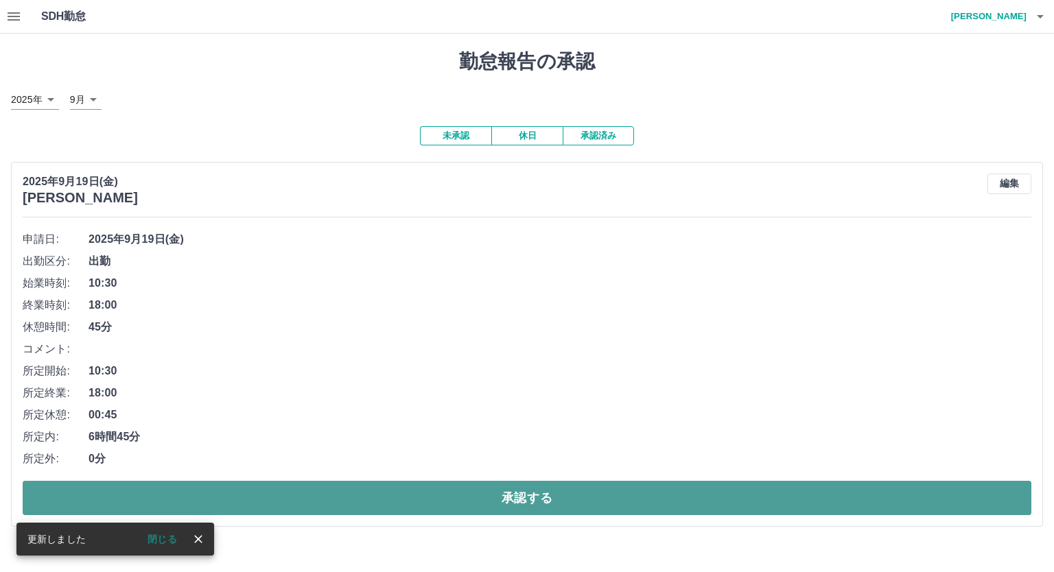
click at [568, 500] on button "承認する" at bounding box center [527, 498] width 1008 height 34
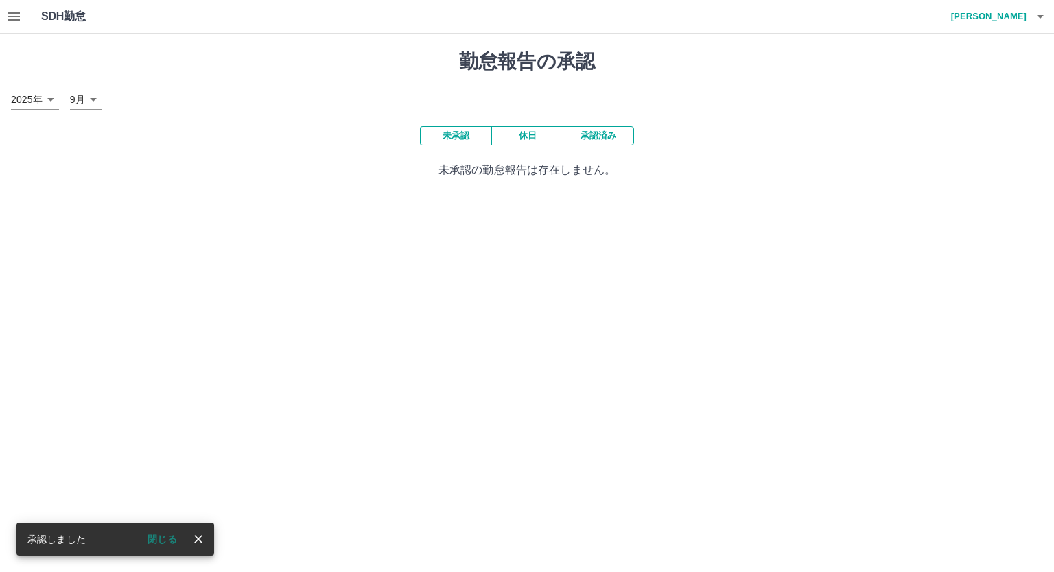
click at [1024, 15] on h4 "中田　明子" at bounding box center [985, 16] width 82 height 33
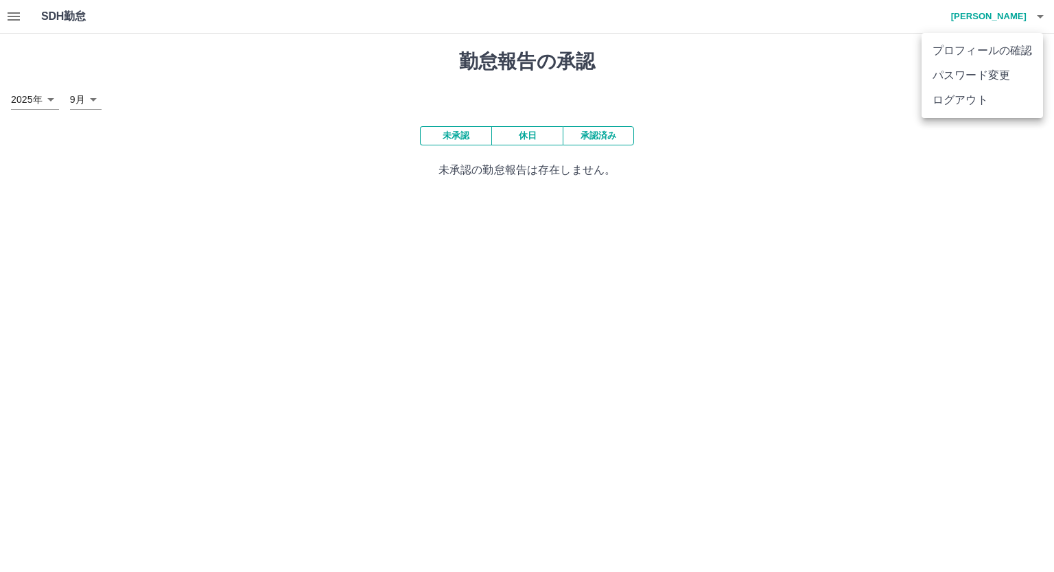
click at [985, 104] on li "ログアウト" at bounding box center [981, 100] width 121 height 25
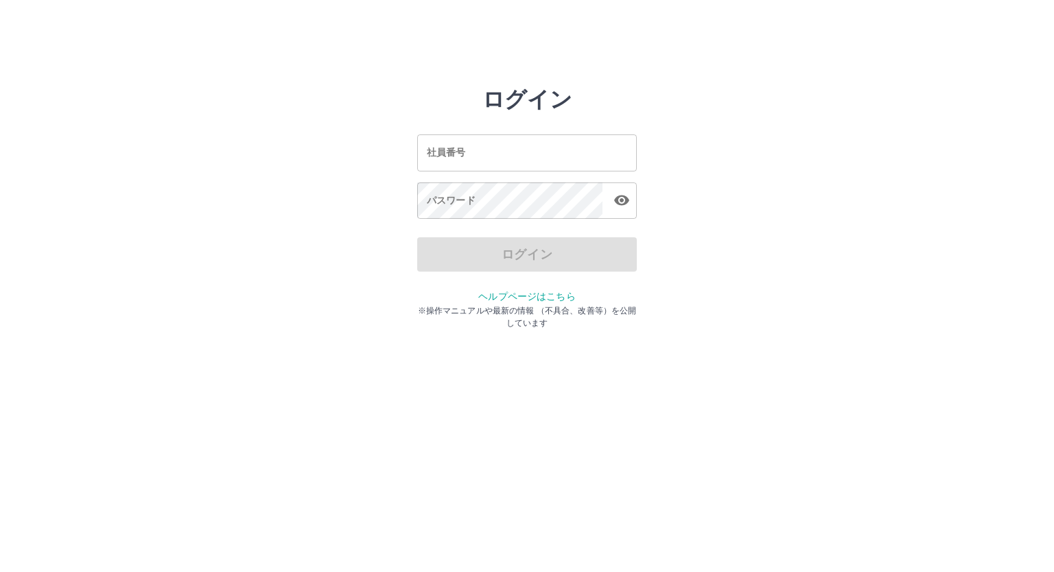
click at [486, 162] on input "社員番号" at bounding box center [527, 152] width 220 height 36
type input "*******"
click at [453, 147] on input "*******" at bounding box center [527, 152] width 220 height 36
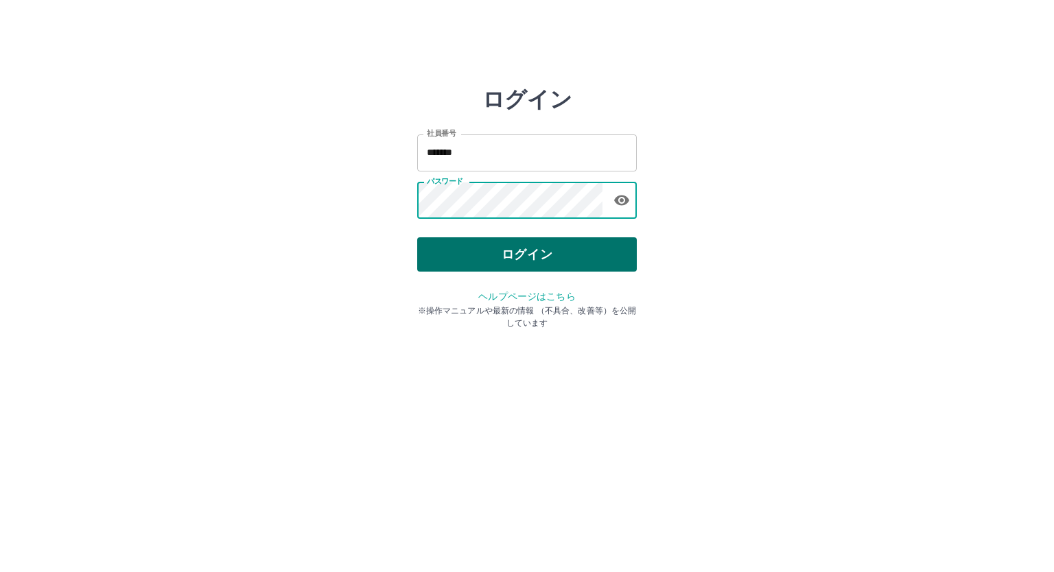
click at [510, 259] on button "ログイン" at bounding box center [527, 254] width 220 height 34
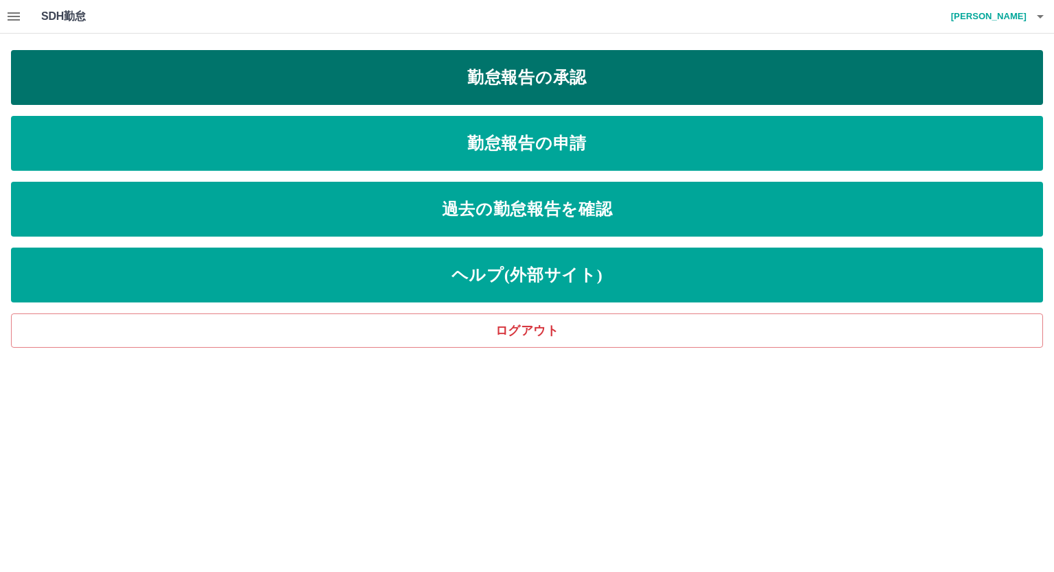
click at [532, 58] on link "勤怠報告の承認" at bounding box center [527, 77] width 1032 height 55
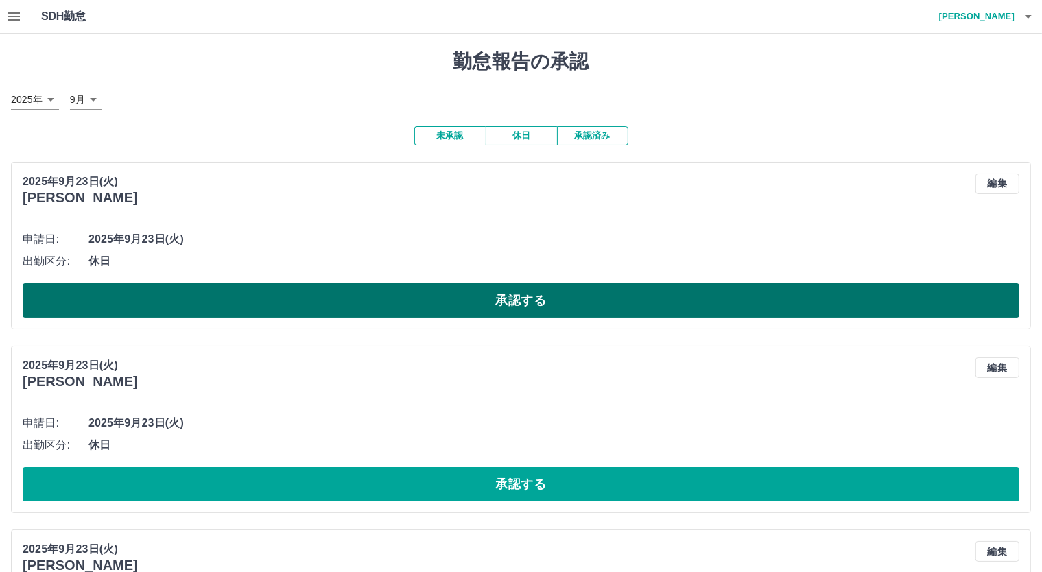
click at [540, 297] on button "承認する" at bounding box center [521, 300] width 997 height 34
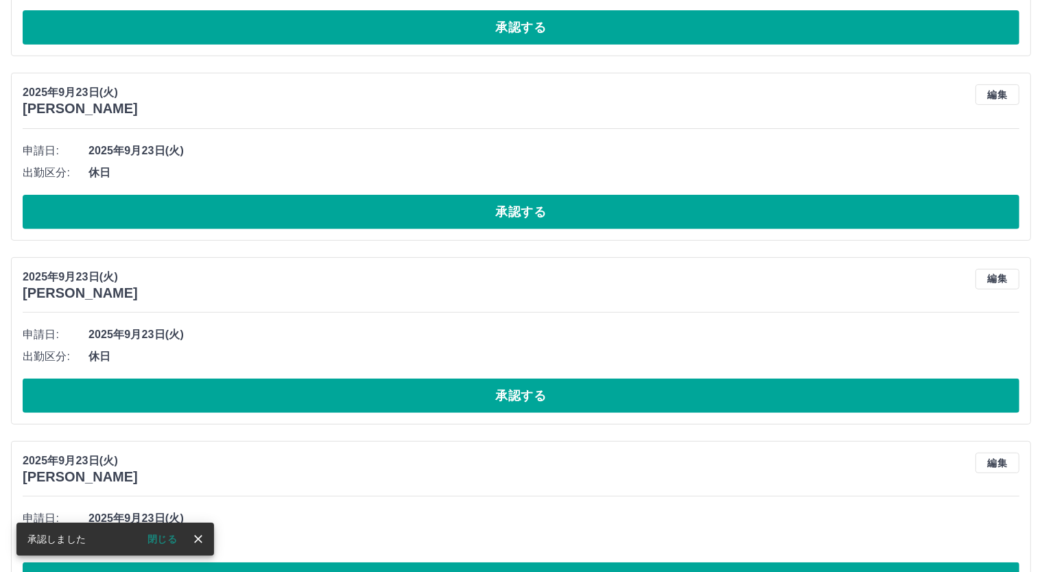
scroll to position [274, 0]
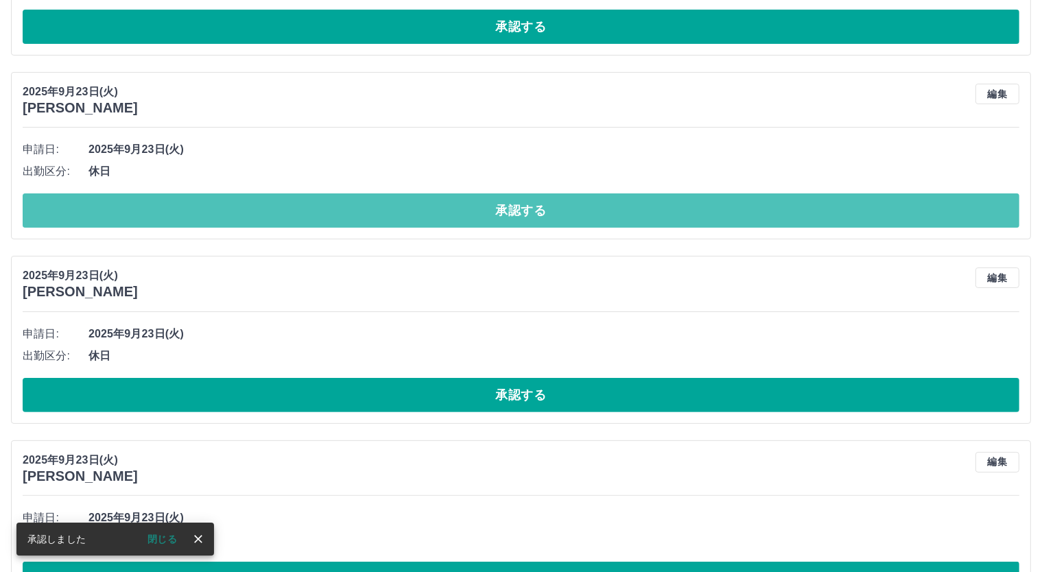
click at [554, 197] on button "承認する" at bounding box center [521, 210] width 997 height 34
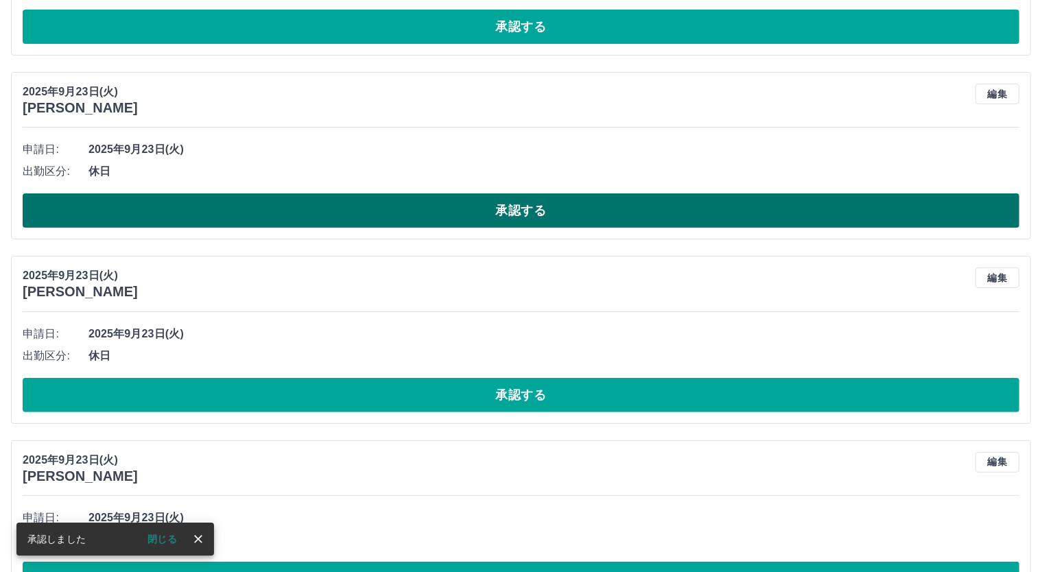
click at [543, 209] on button "承認する" at bounding box center [521, 210] width 997 height 34
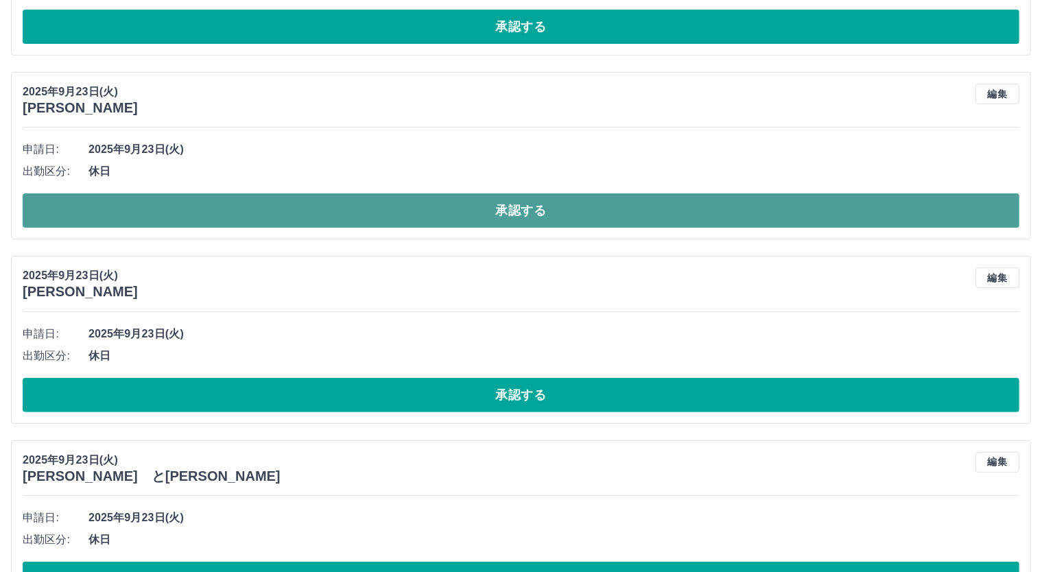
click at [535, 206] on button "承認する" at bounding box center [521, 210] width 997 height 34
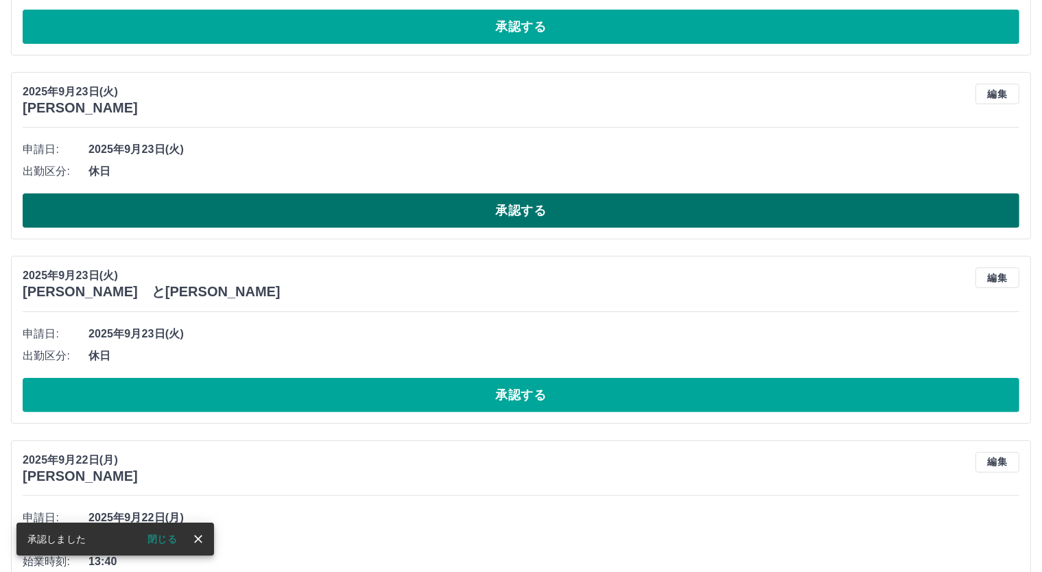
click at [527, 221] on button "承認する" at bounding box center [521, 210] width 997 height 34
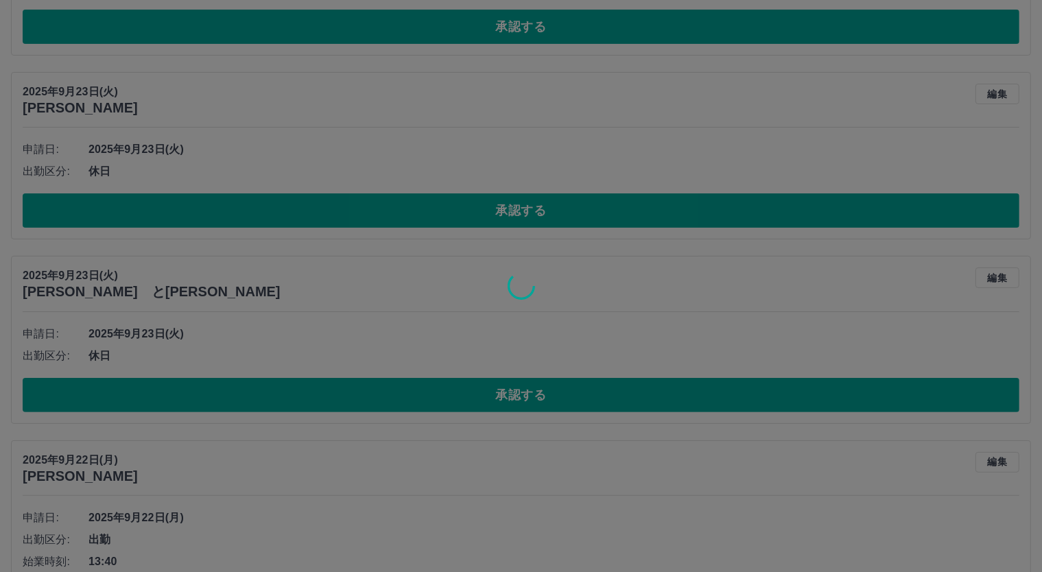
scroll to position [45, 0]
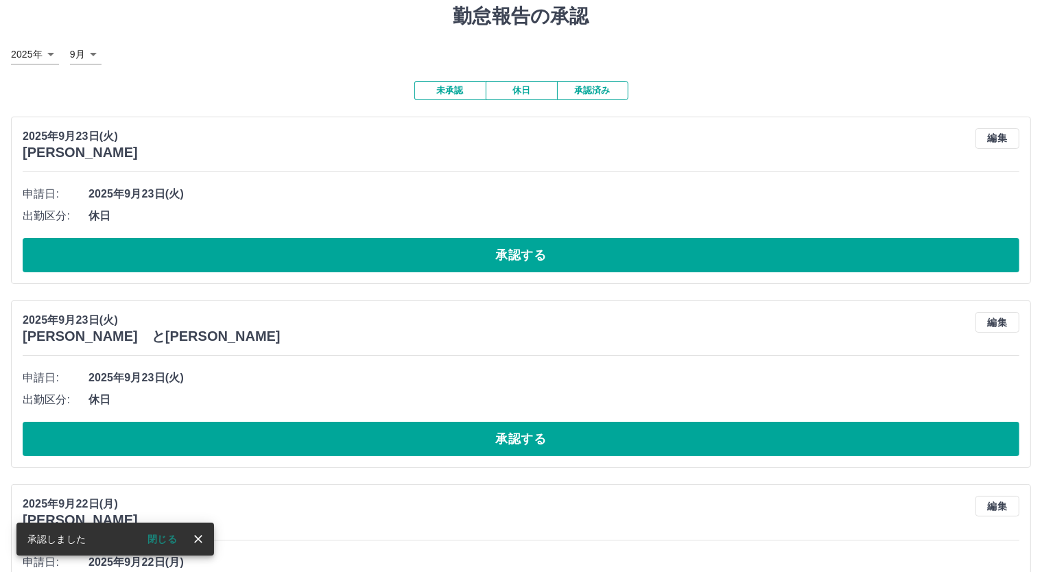
click at [585, 252] on button "承認する" at bounding box center [521, 255] width 997 height 34
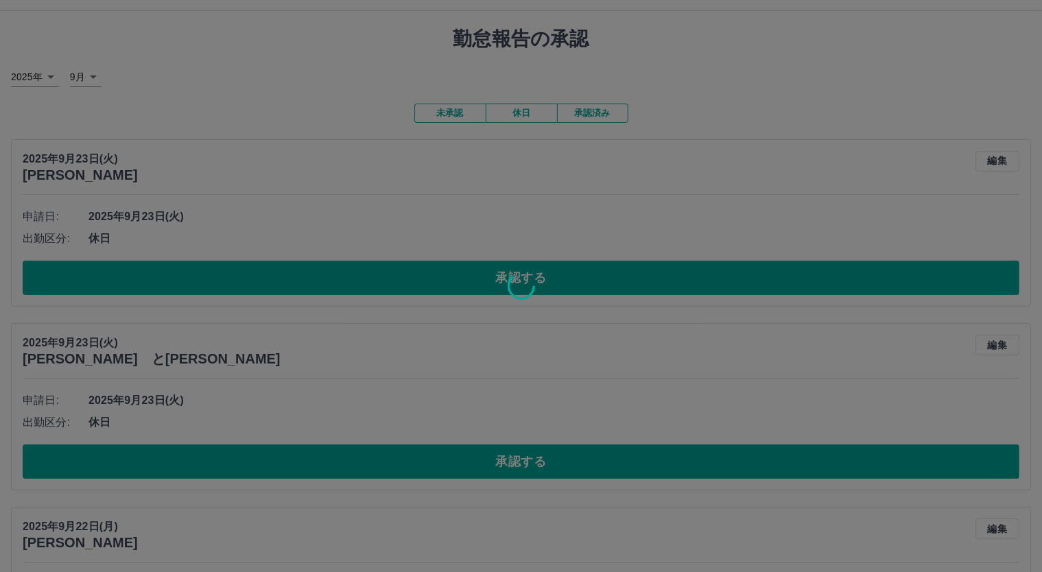
scroll to position [0, 0]
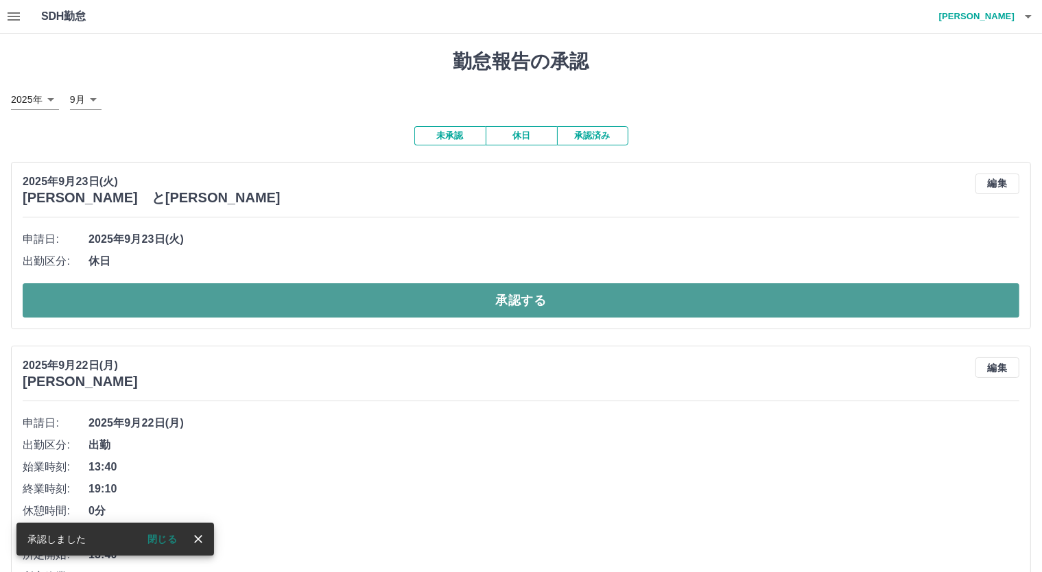
click at [535, 297] on button "承認する" at bounding box center [521, 300] width 997 height 34
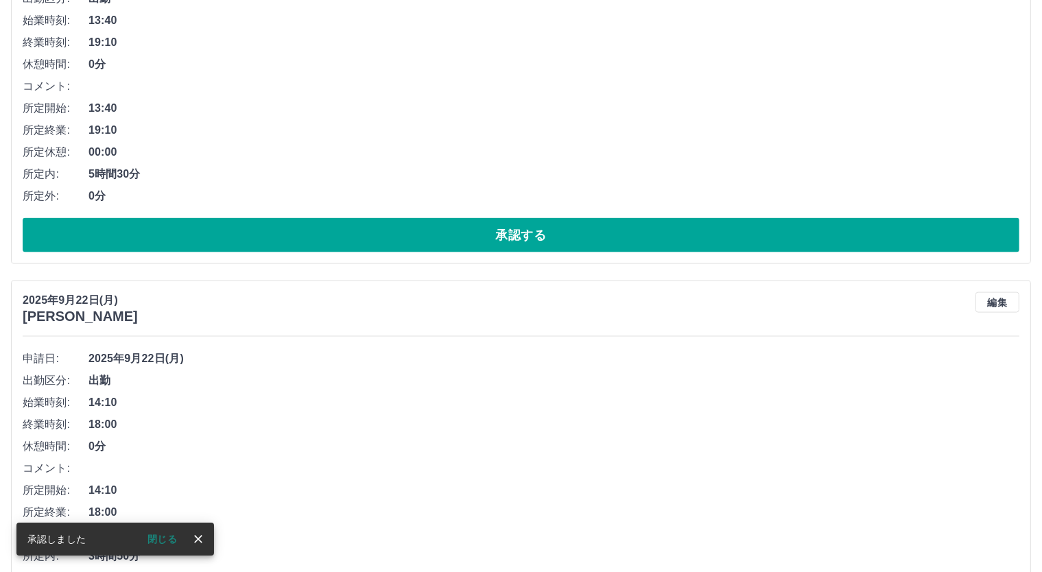
scroll to position [1874, 0]
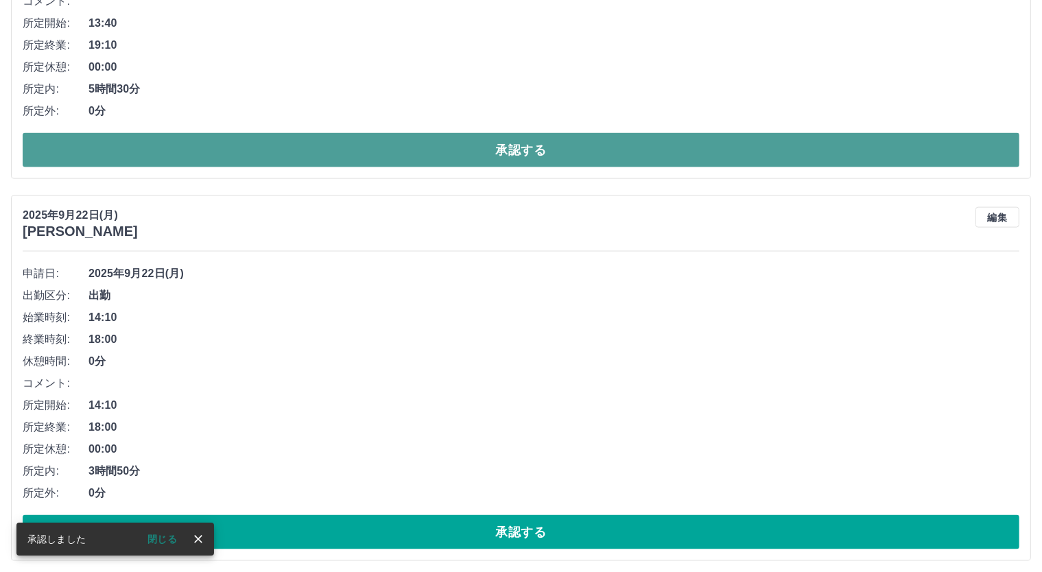
click at [533, 145] on button "承認する" at bounding box center [521, 150] width 997 height 34
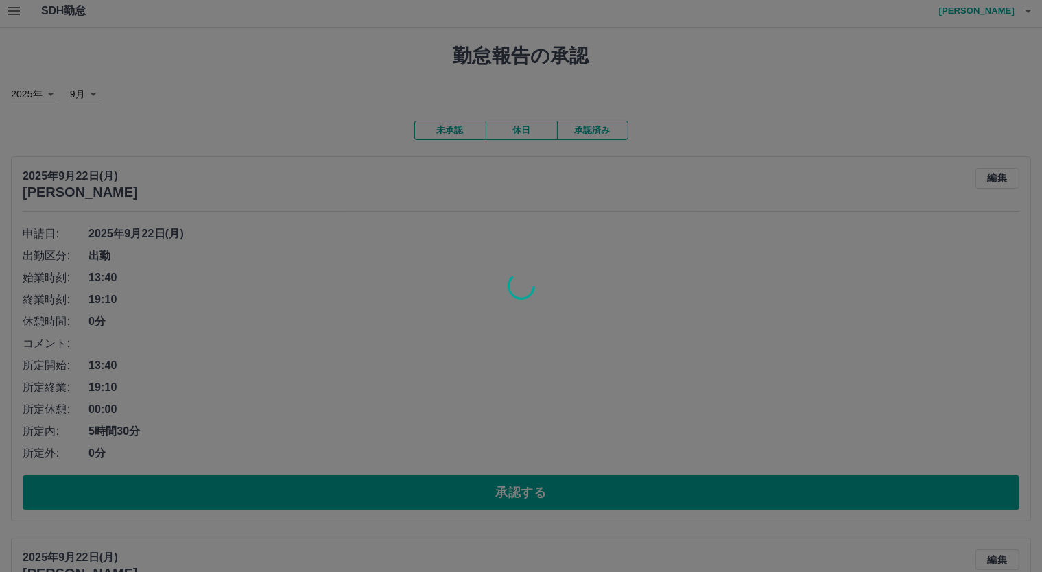
scroll to position [0, 0]
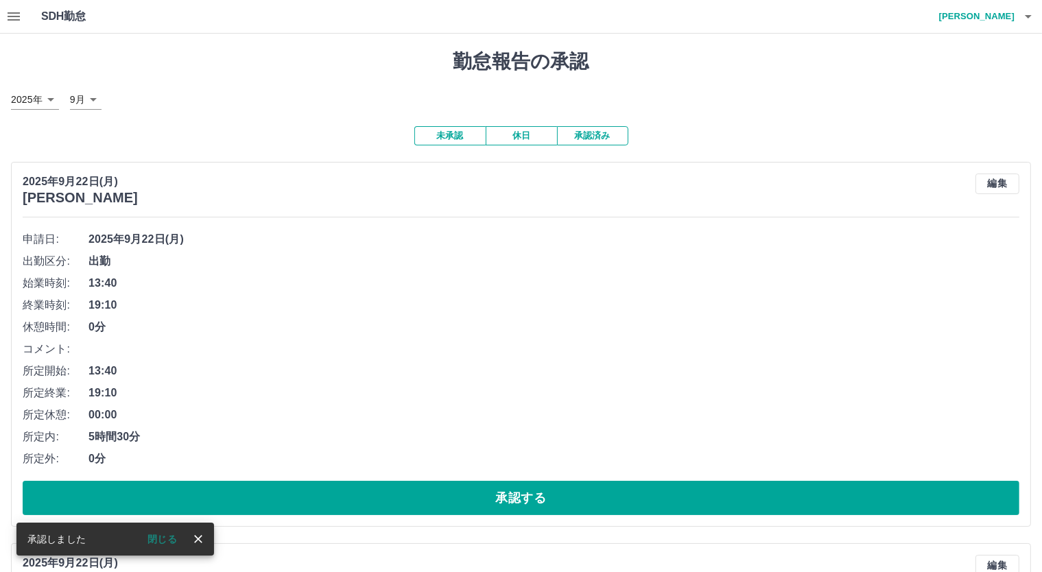
drag, startPoint x: 536, startPoint y: 499, endPoint x: 534, endPoint y: 480, distance: 18.6
click at [536, 497] on button "承認する" at bounding box center [521, 498] width 997 height 34
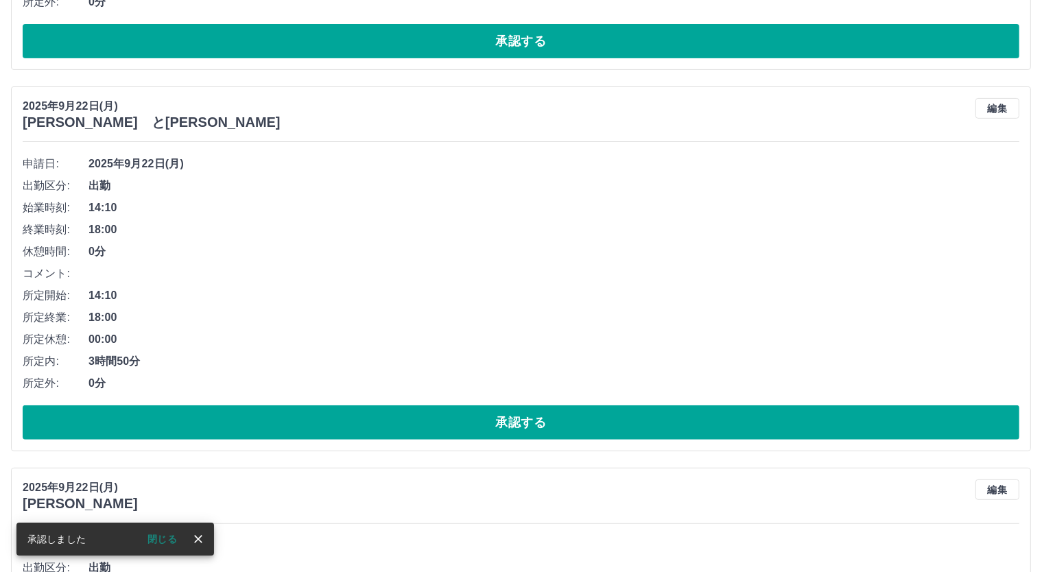
scroll to position [75, 0]
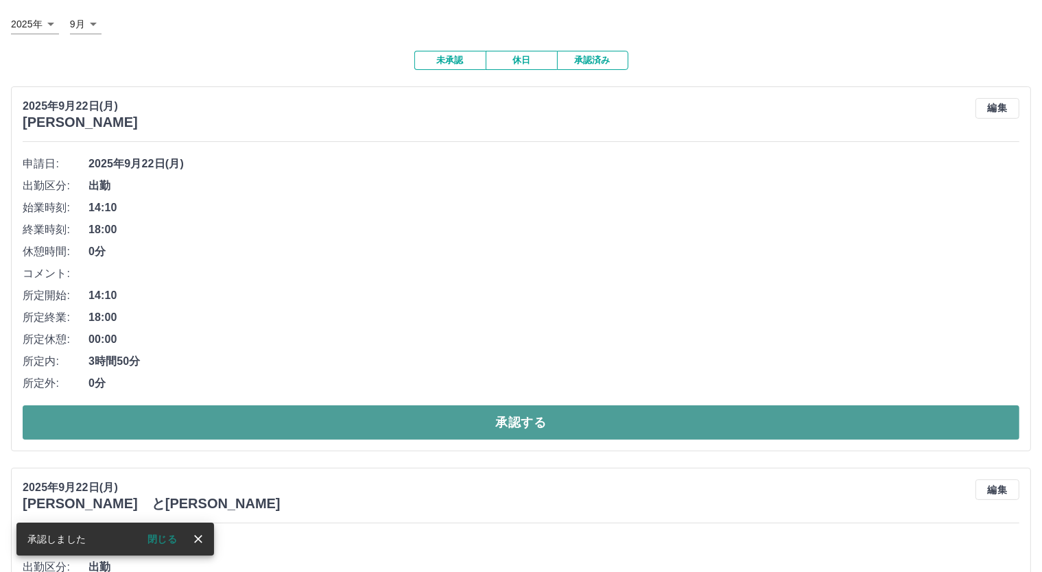
drag, startPoint x: 527, startPoint y: 420, endPoint x: 532, endPoint y: 390, distance: 30.0
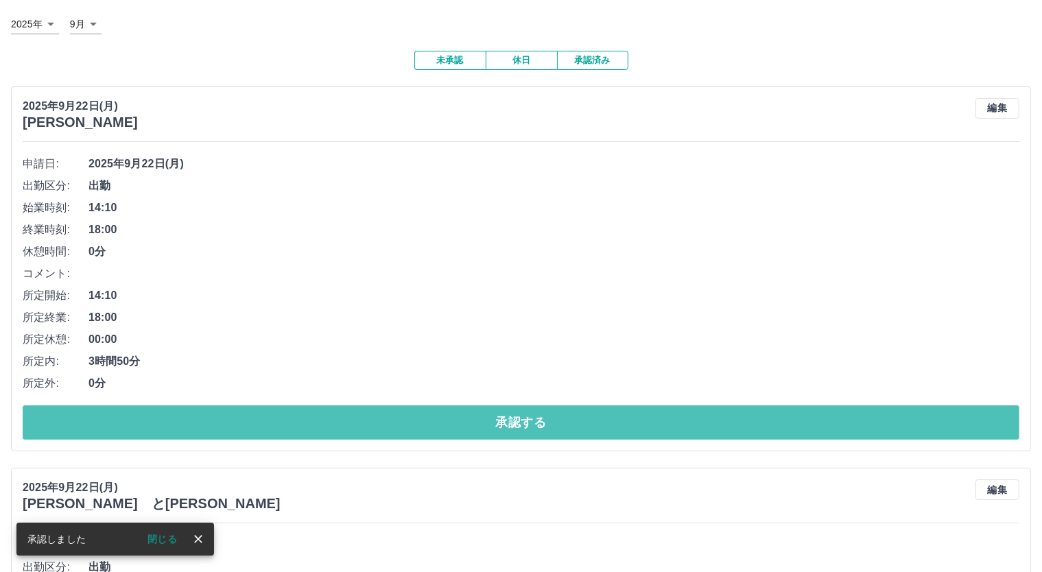
click at [527, 419] on button "承認する" at bounding box center [521, 422] width 997 height 34
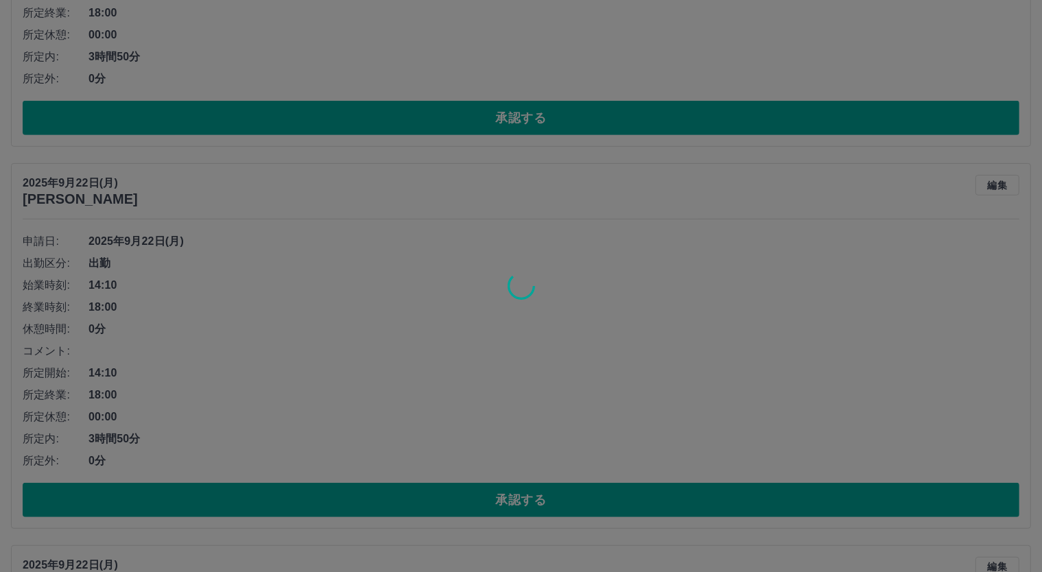
scroll to position [381, 0]
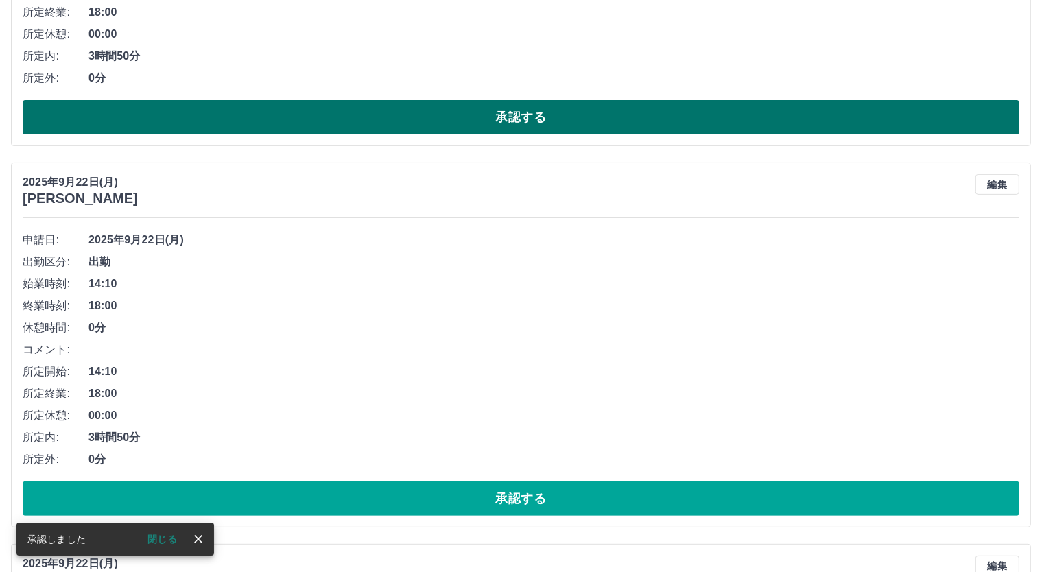
click at [534, 111] on button "承認する" at bounding box center [521, 117] width 997 height 34
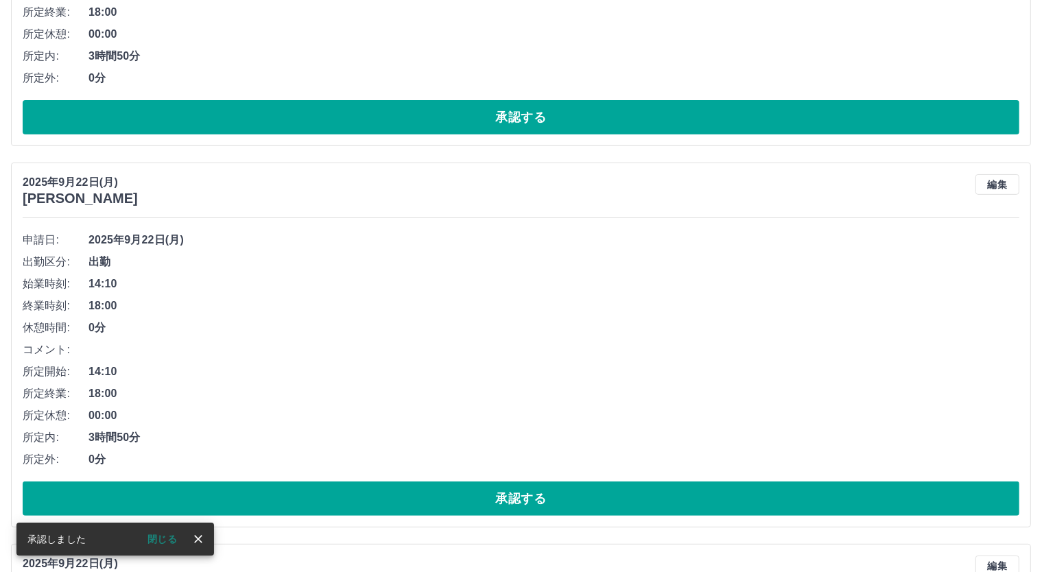
scroll to position [0, 0]
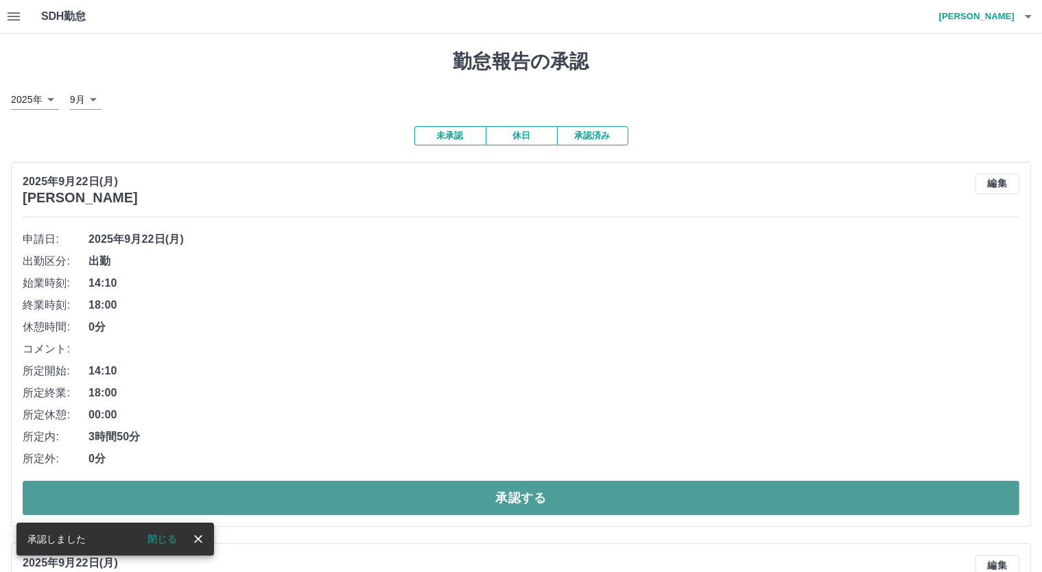
click at [531, 499] on button "承認する" at bounding box center [521, 498] width 997 height 34
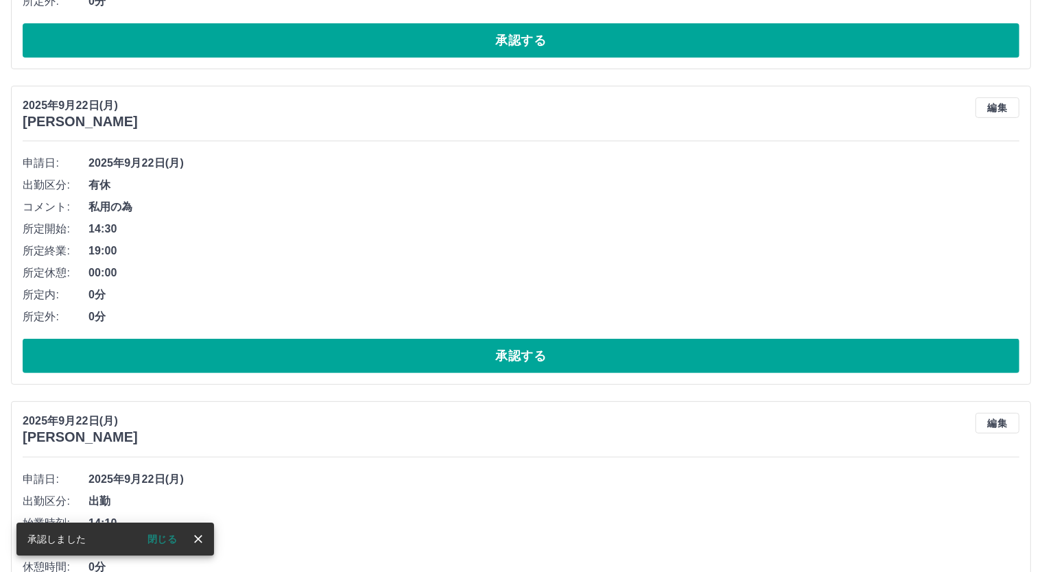
scroll to position [76, 0]
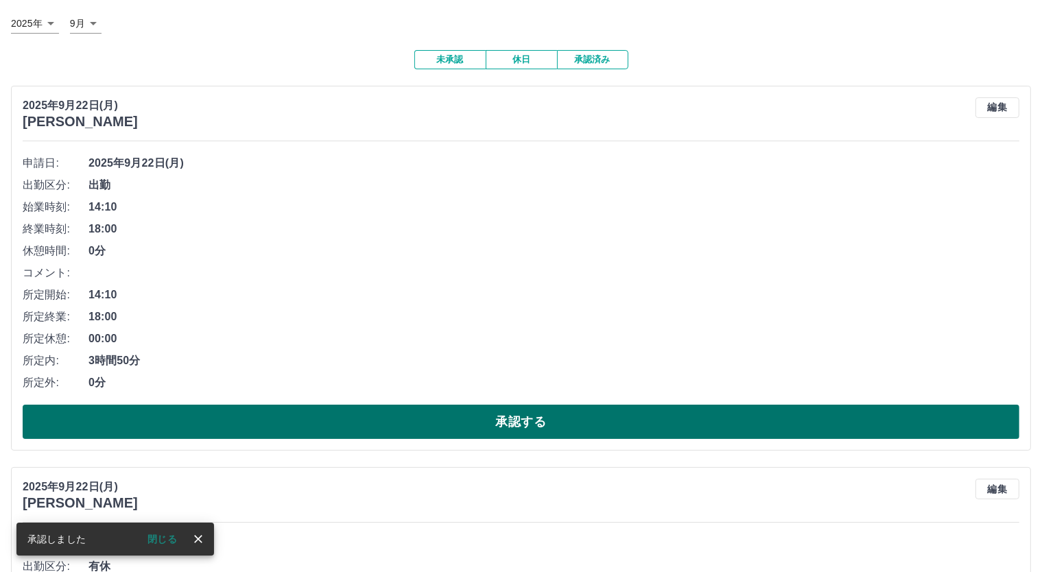
click at [552, 428] on button "承認する" at bounding box center [521, 422] width 997 height 34
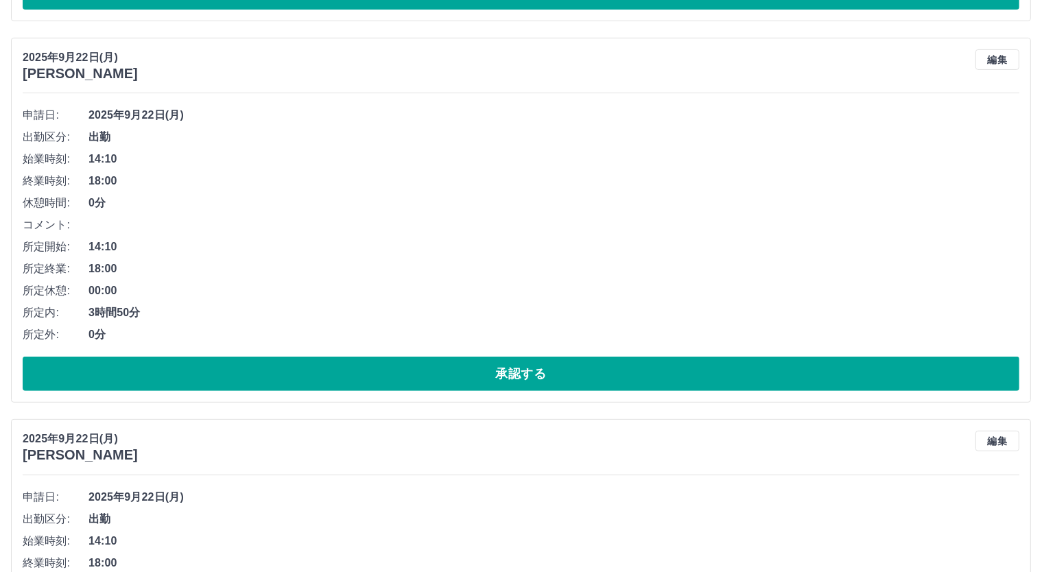
scroll to position [457, 0]
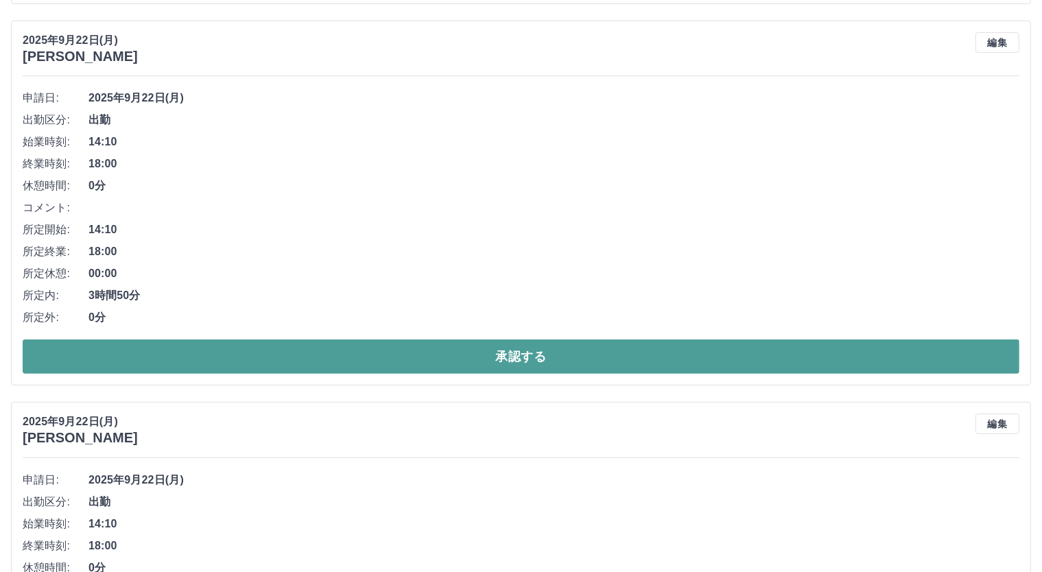
click at [550, 349] on button "承認する" at bounding box center [521, 357] width 997 height 34
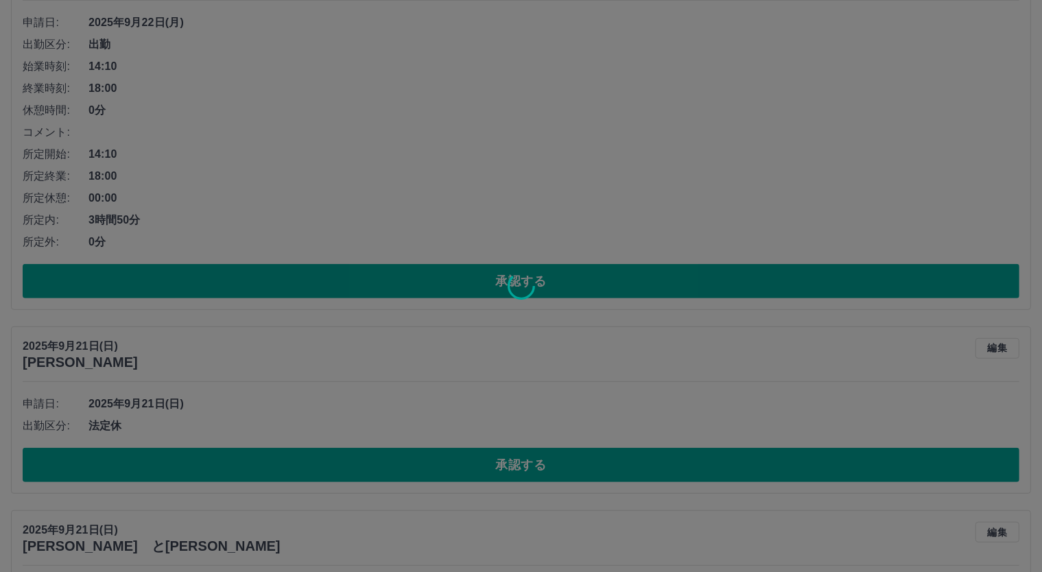
scroll to position [533, 0]
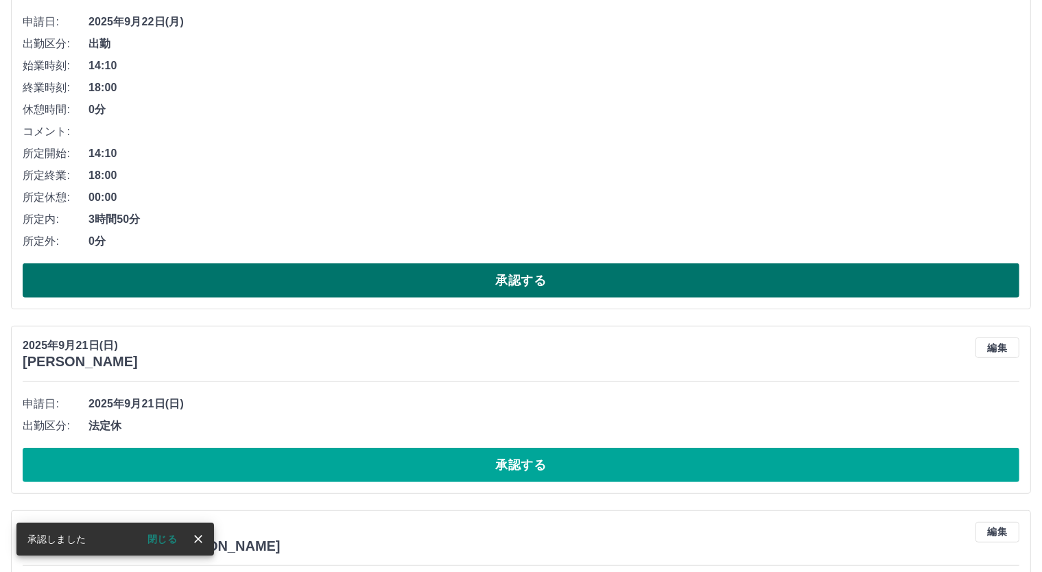
click at [579, 287] on button "承認する" at bounding box center [521, 280] width 997 height 34
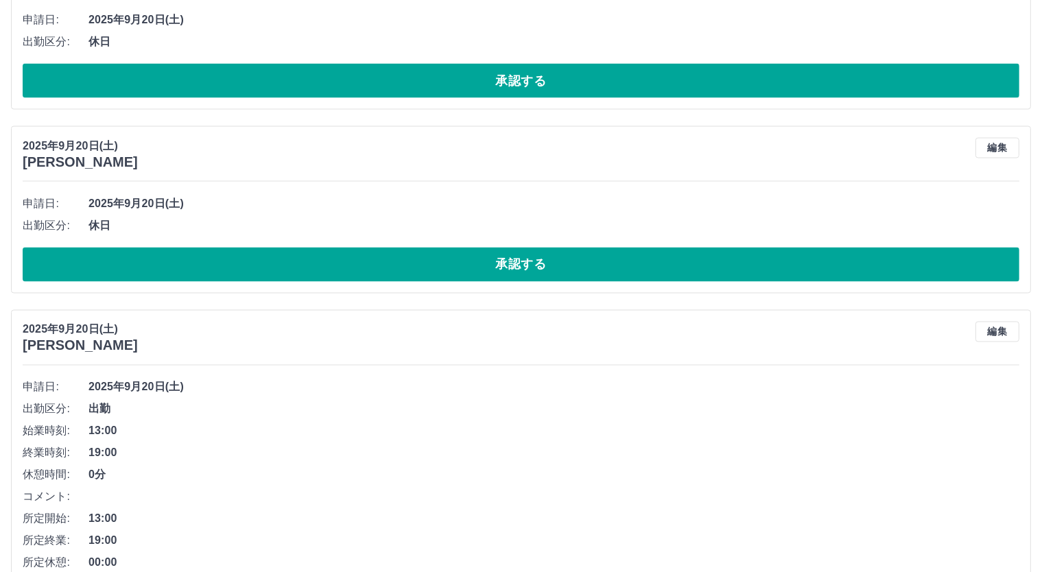
scroll to position [2148, 0]
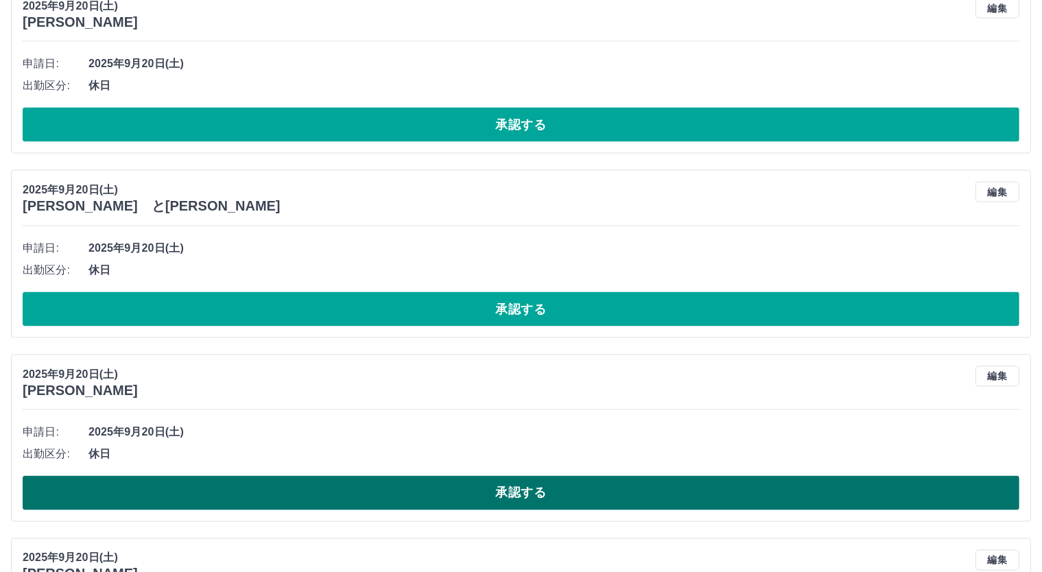
click at [529, 486] on button "承認する" at bounding box center [521, 493] width 997 height 34
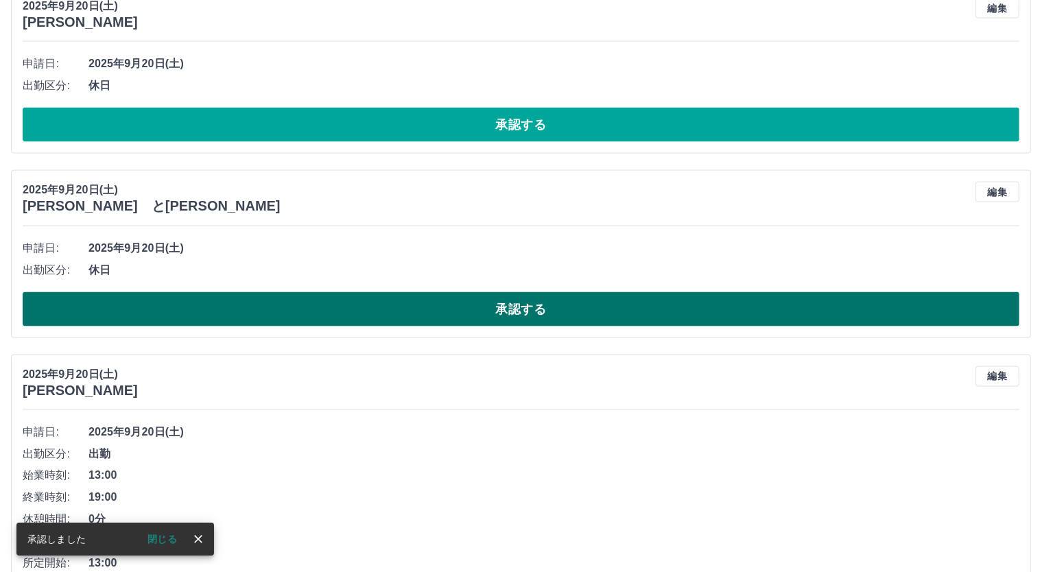
click at [558, 303] on button "承認する" at bounding box center [521, 309] width 997 height 34
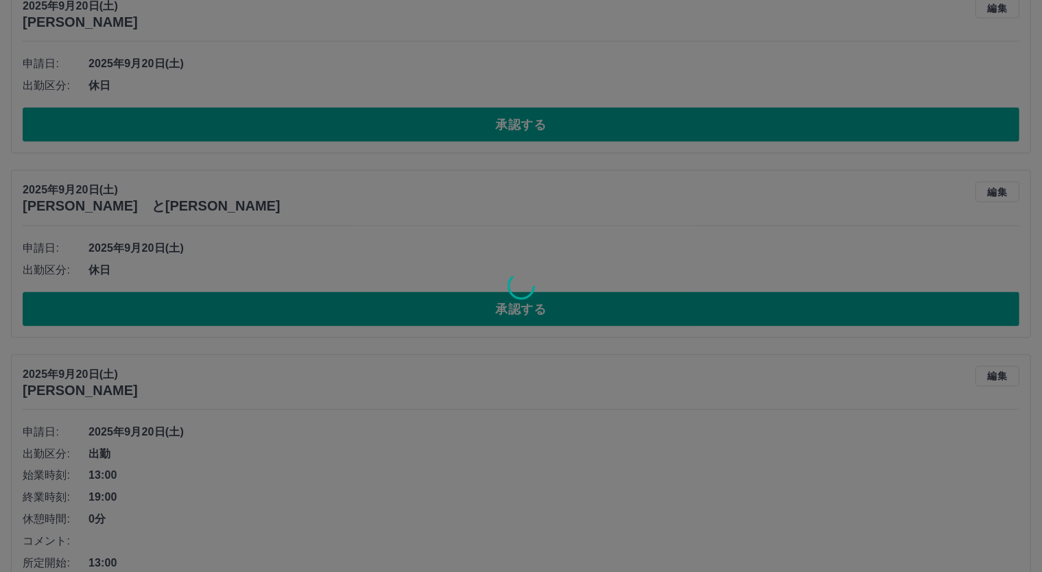
scroll to position [1919, 0]
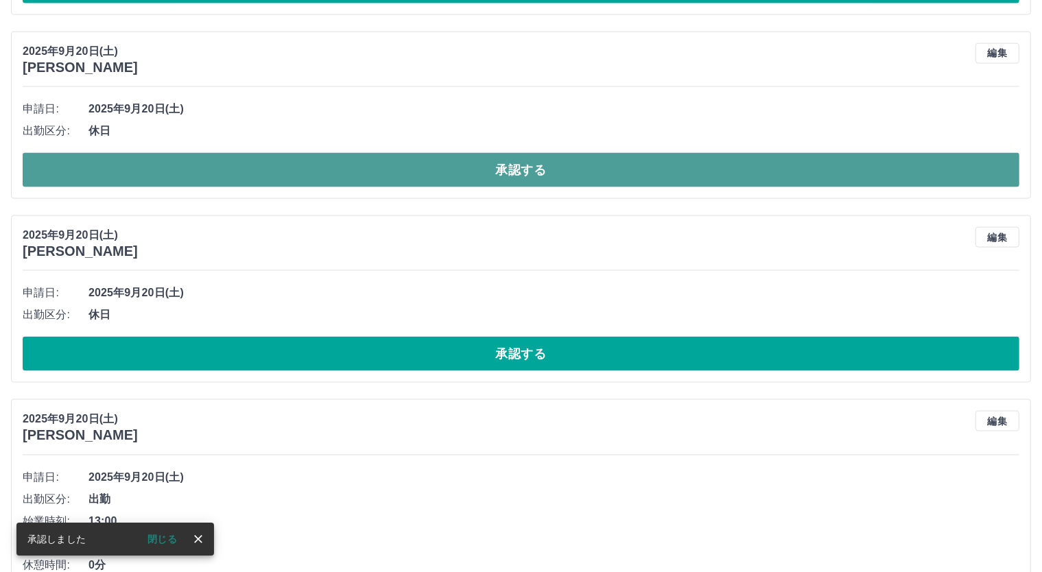
click at [555, 165] on button "承認する" at bounding box center [521, 170] width 997 height 34
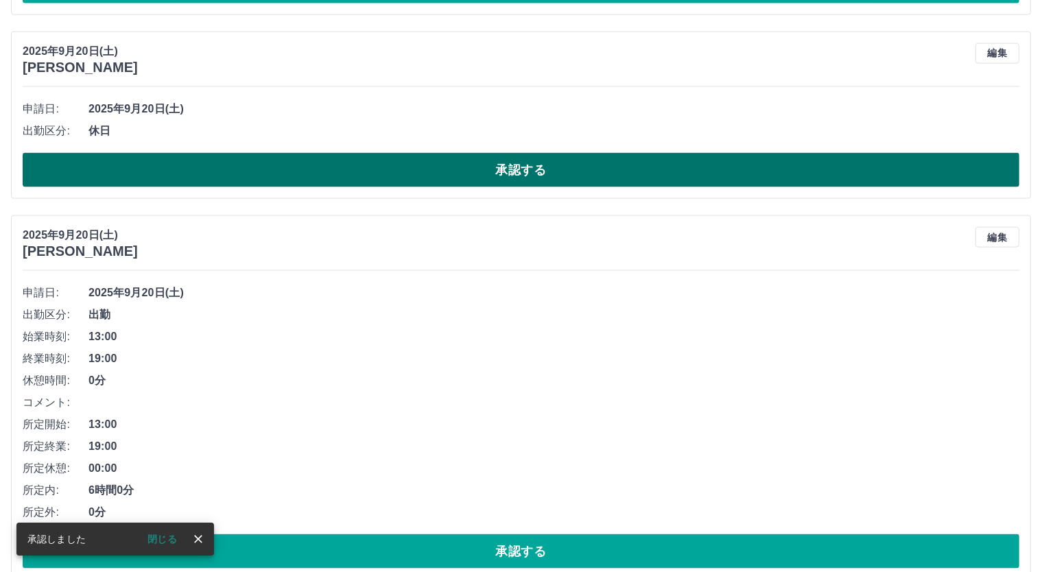
click at [576, 161] on button "承認する" at bounding box center [521, 170] width 997 height 34
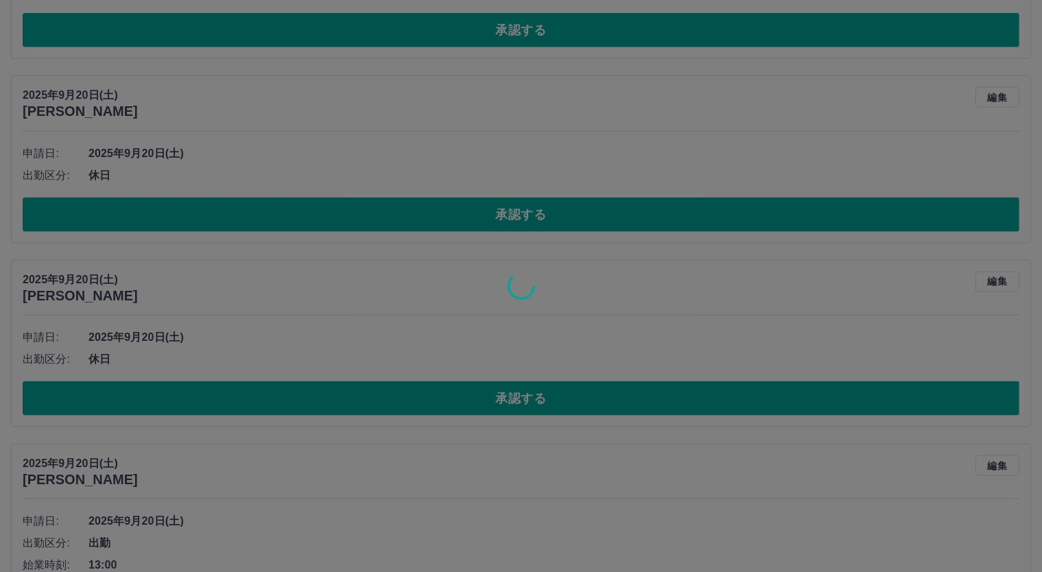
scroll to position [1462, 0]
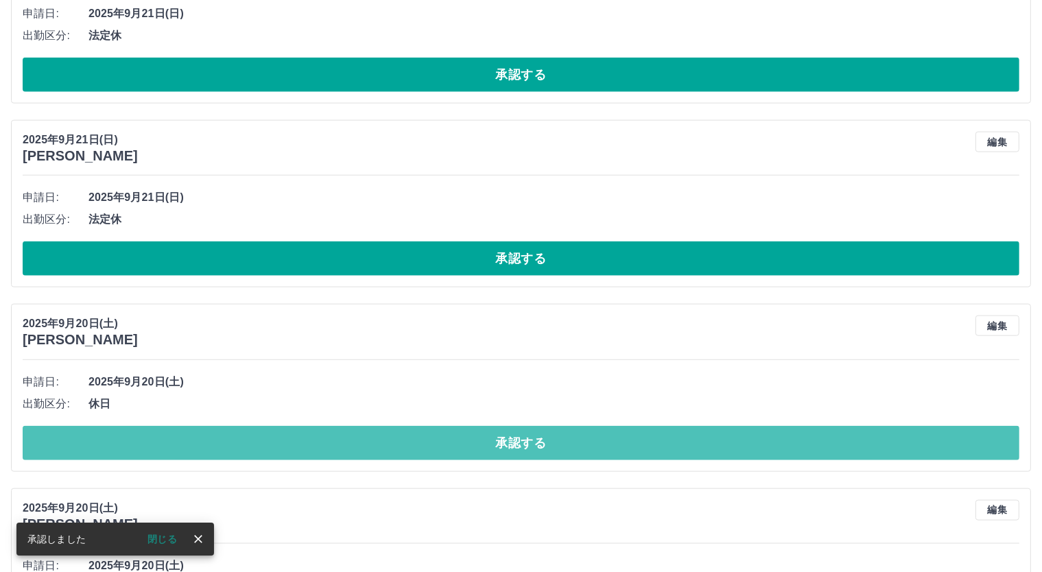
click at [536, 434] on button "承認する" at bounding box center [521, 443] width 997 height 34
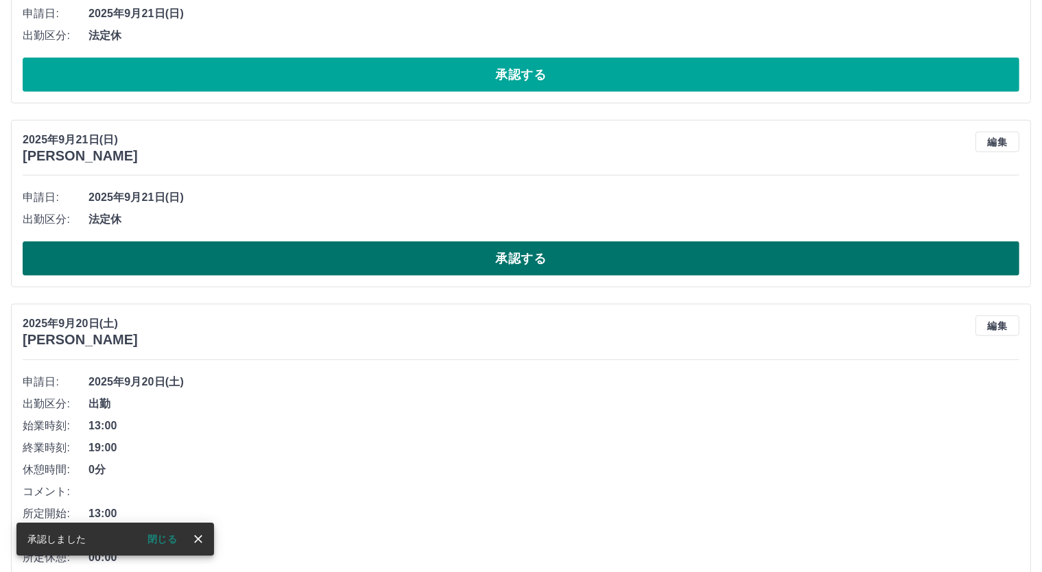
click at [550, 248] on button "承認する" at bounding box center [521, 258] width 997 height 34
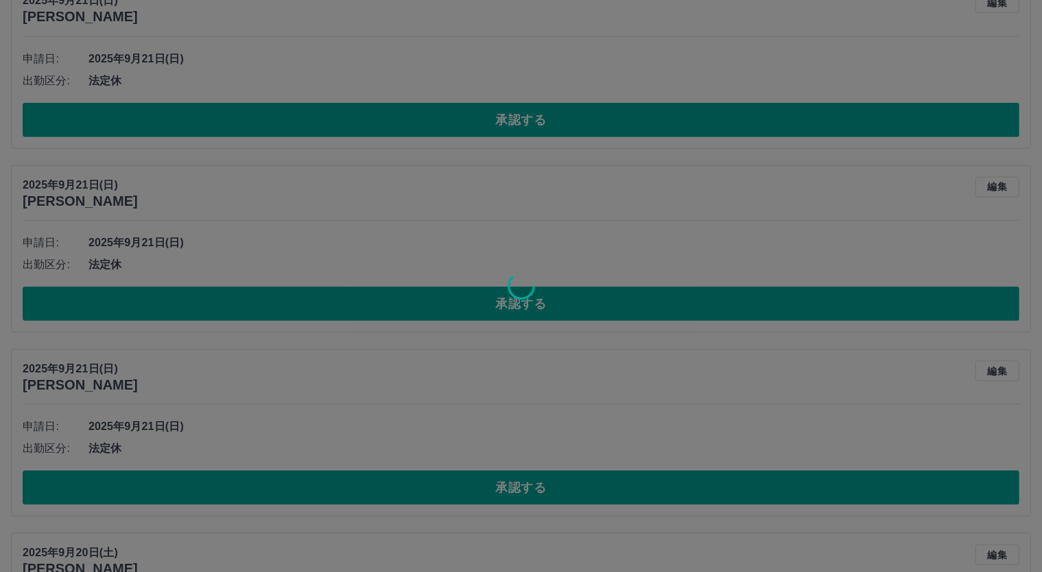
scroll to position [1004, 0]
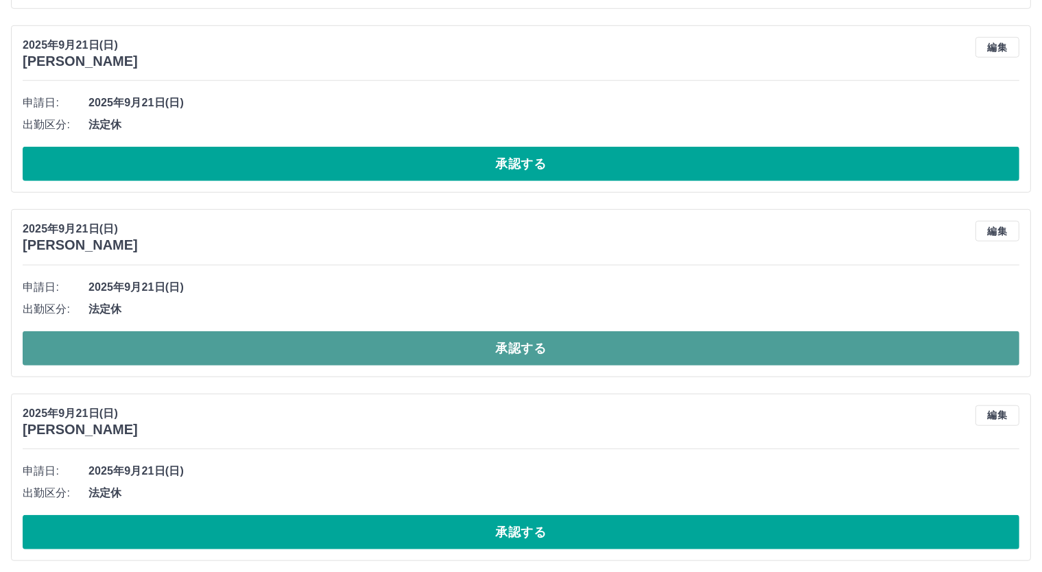
click at [580, 333] on button "承認する" at bounding box center [521, 348] width 997 height 34
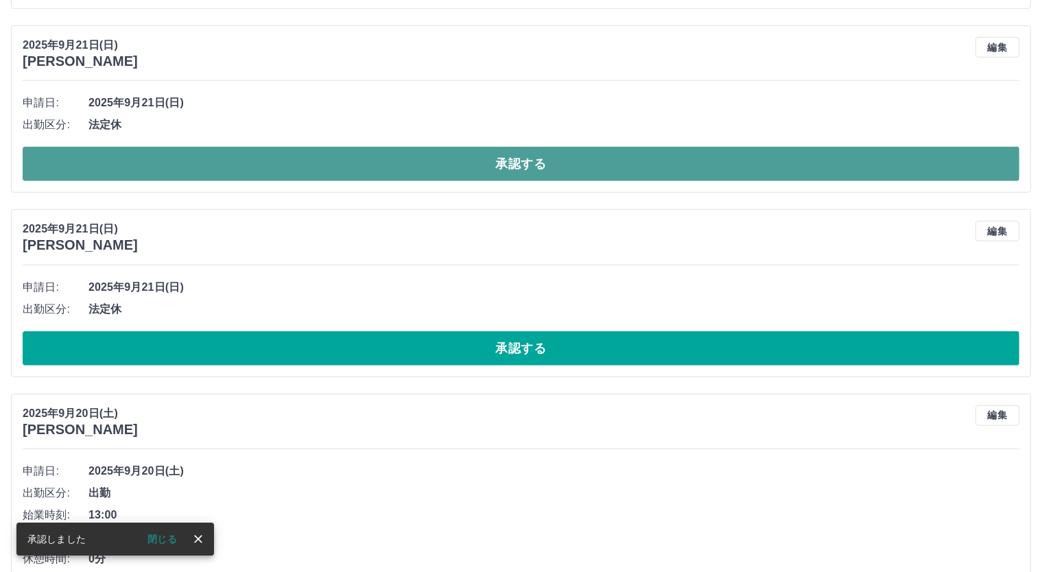
click at [535, 164] on button "承認する" at bounding box center [521, 164] width 997 height 34
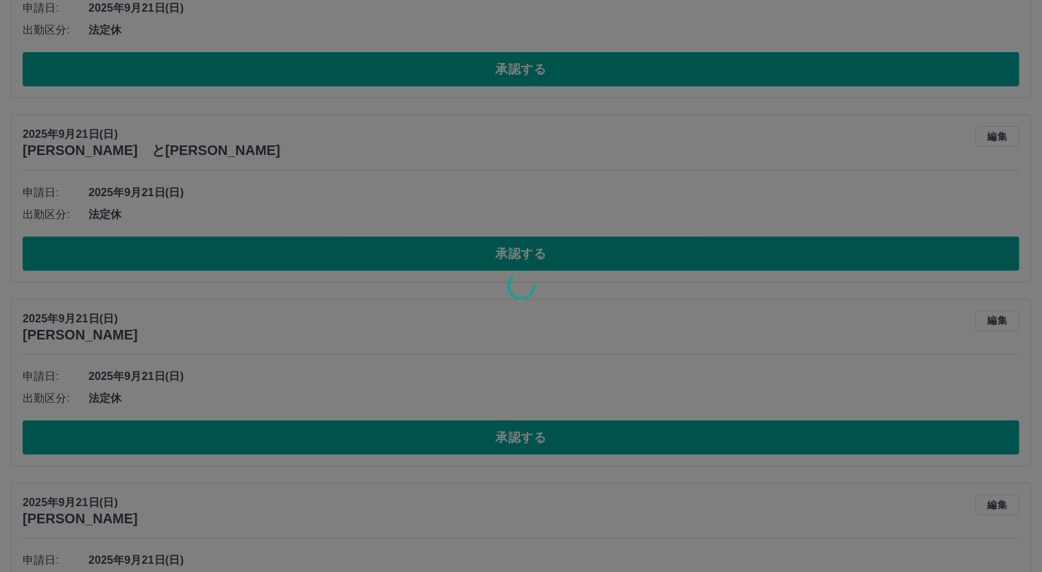
scroll to position [318, 0]
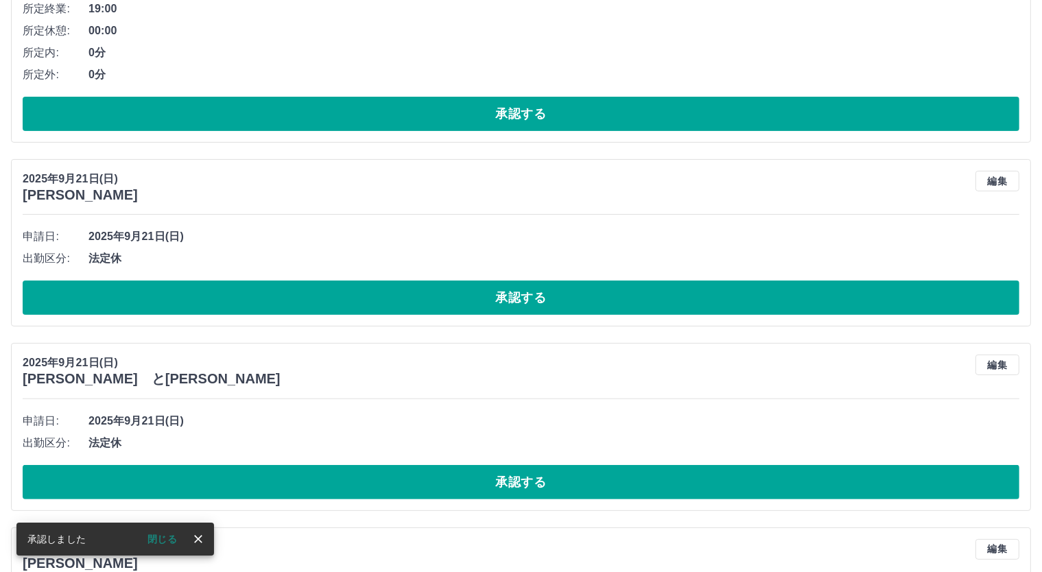
click at [535, 295] on button "承認する" at bounding box center [521, 298] width 997 height 34
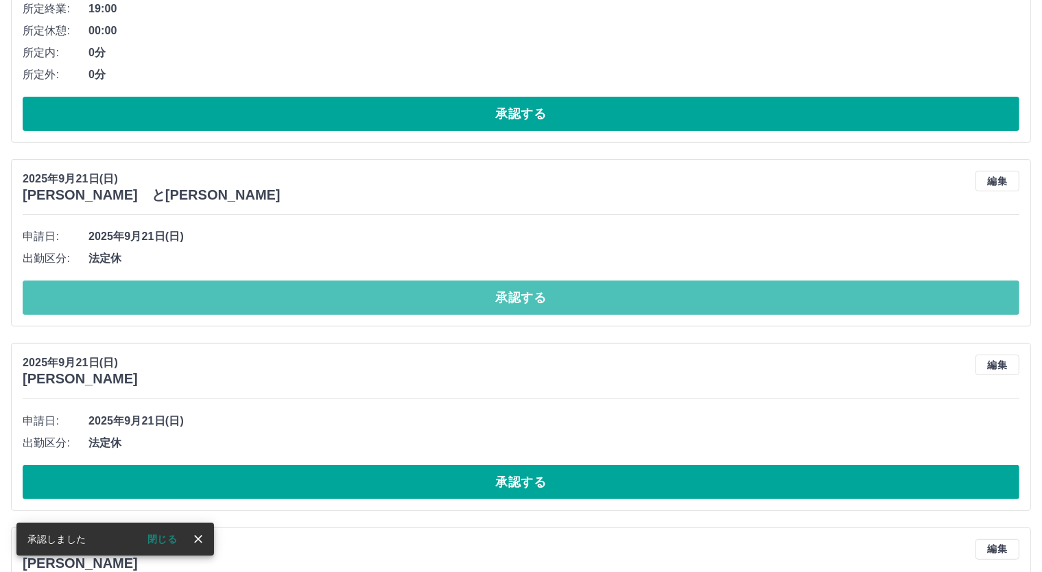
click at [535, 295] on button "承認する" at bounding box center [521, 298] width 997 height 34
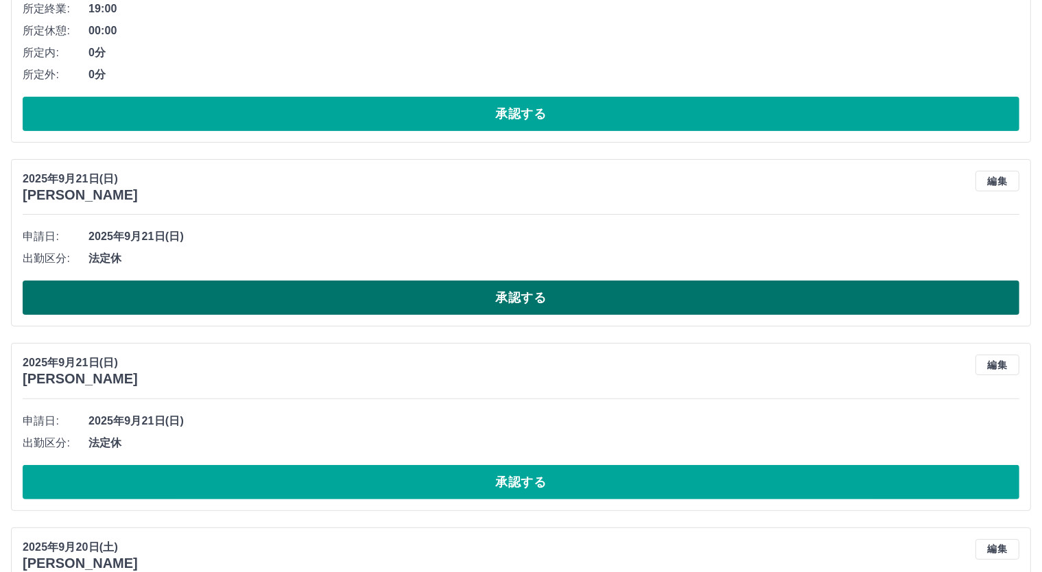
click at [565, 288] on button "承認する" at bounding box center [521, 298] width 997 height 34
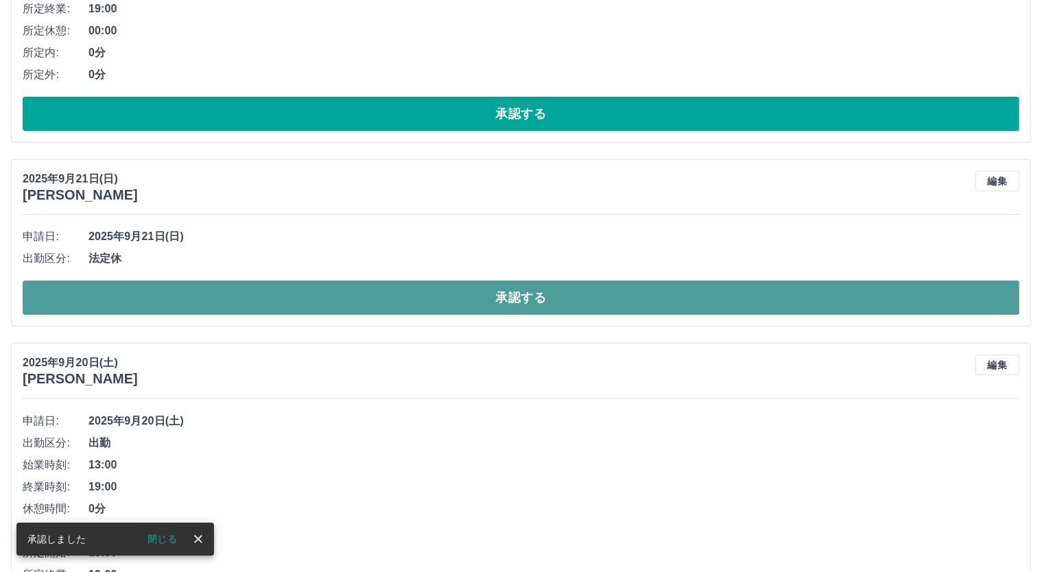
click at [530, 301] on button "承認する" at bounding box center [521, 298] width 997 height 34
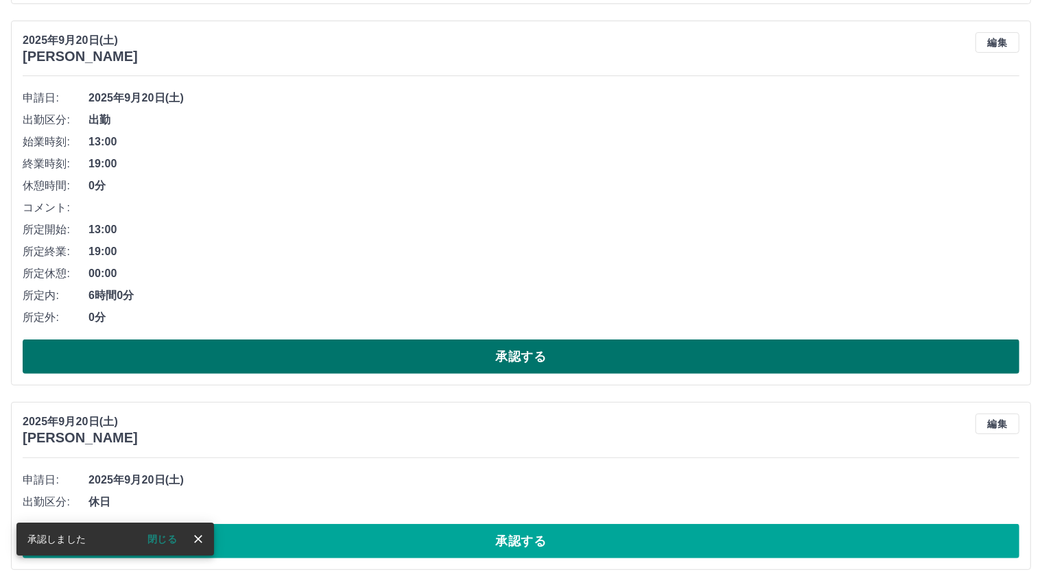
scroll to position [686, 0]
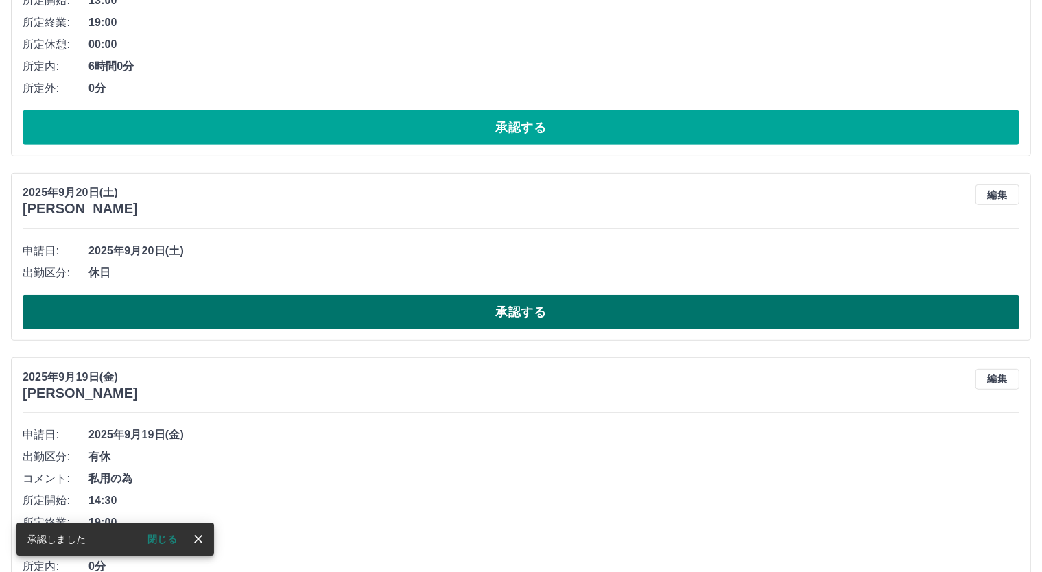
click at [527, 308] on button "承認する" at bounding box center [521, 312] width 997 height 34
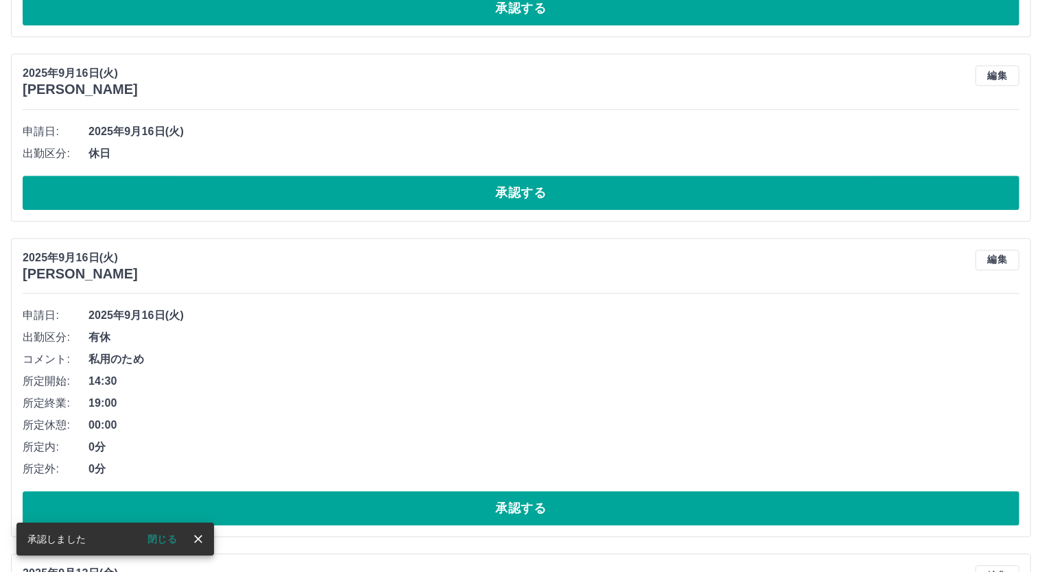
scroll to position [3704, 0]
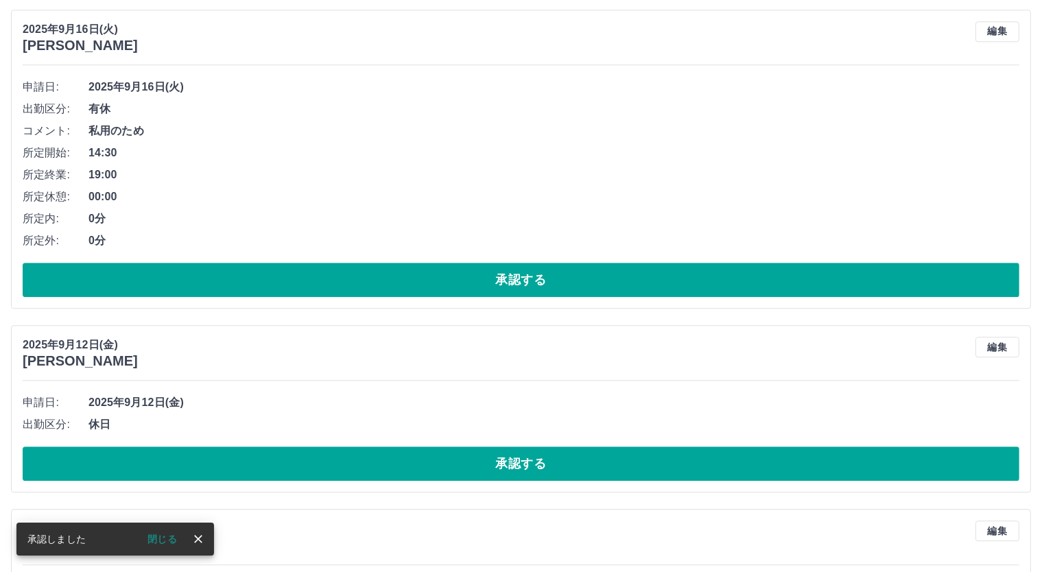
drag, startPoint x: 996, startPoint y: 24, endPoint x: 987, endPoint y: 22, distance: 9.8
click at [995, 21] on button "編集" at bounding box center [998, 31] width 44 height 21
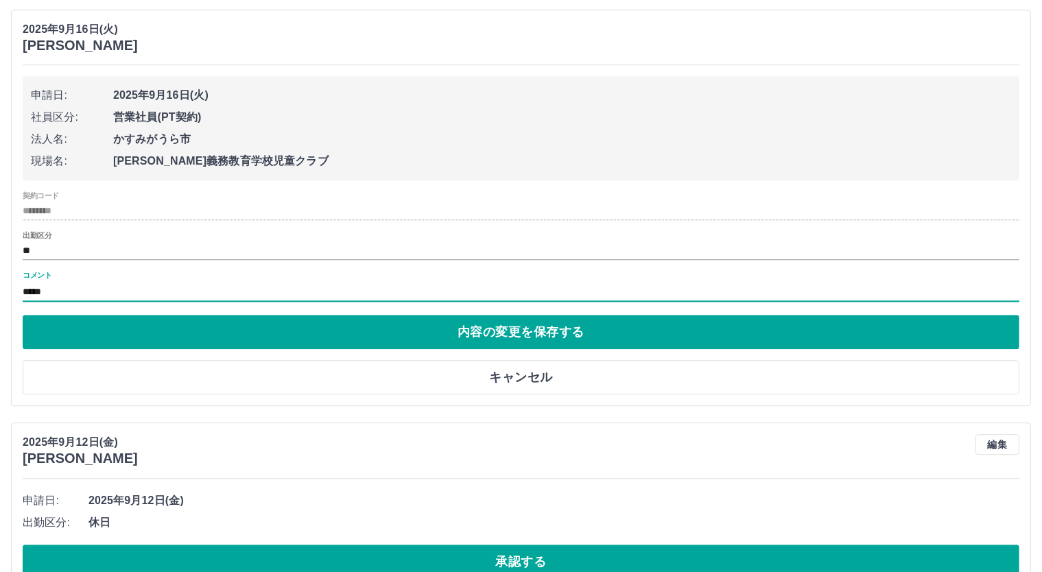
click at [104, 290] on input "*****" at bounding box center [521, 292] width 997 height 20
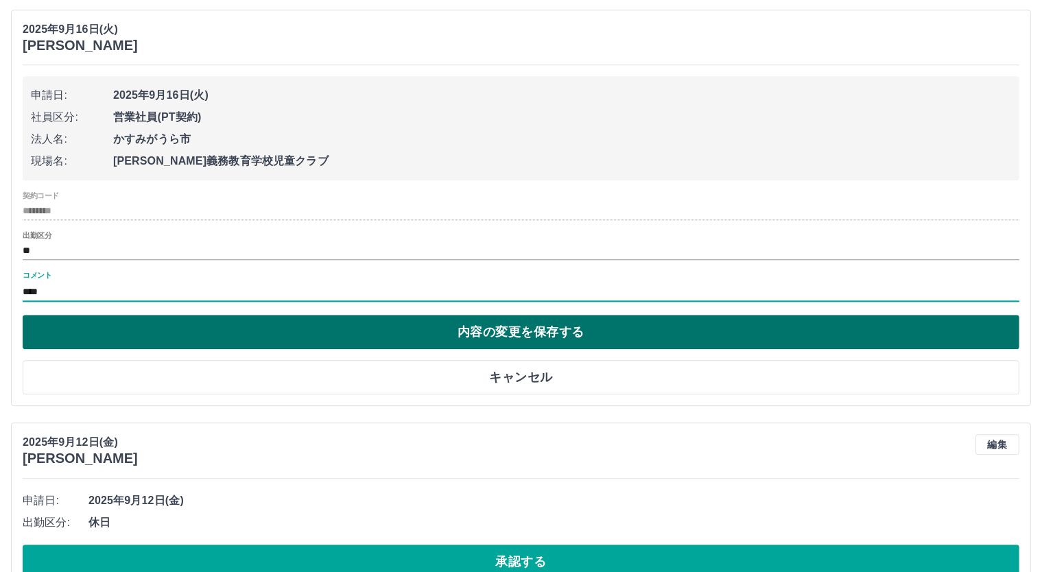
type input "****"
click at [553, 327] on button "内容の変更を保存する" at bounding box center [521, 332] width 997 height 34
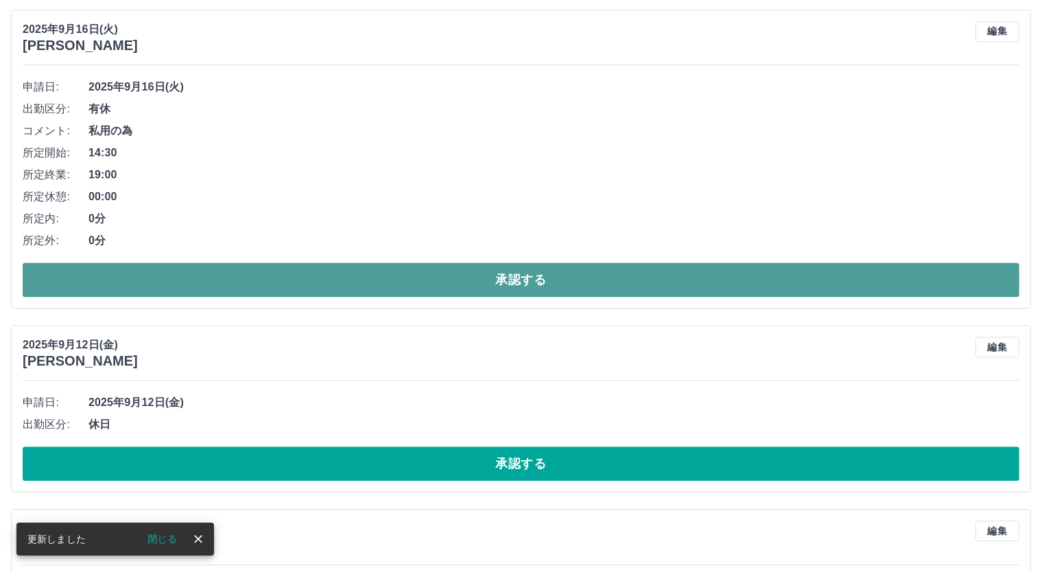
click at [508, 278] on button "承認する" at bounding box center [521, 280] width 997 height 34
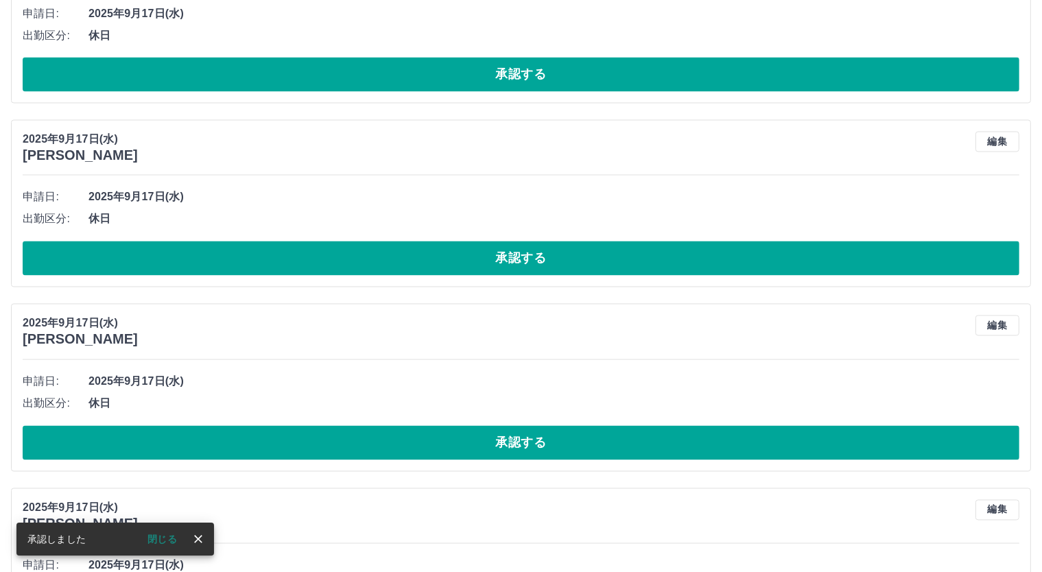
scroll to position [2769, 0]
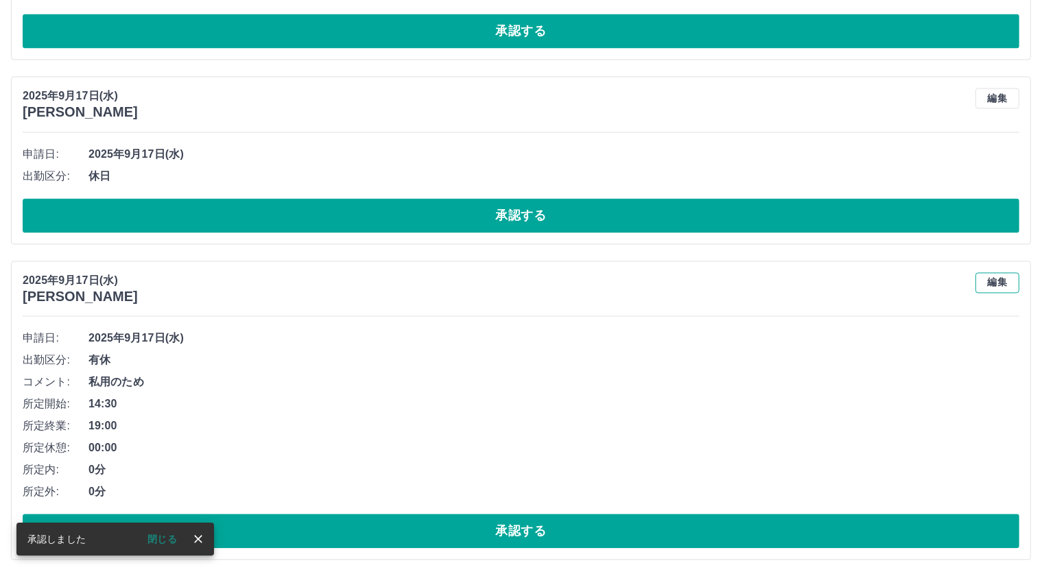
click at [992, 281] on button "編集" at bounding box center [998, 282] width 44 height 21
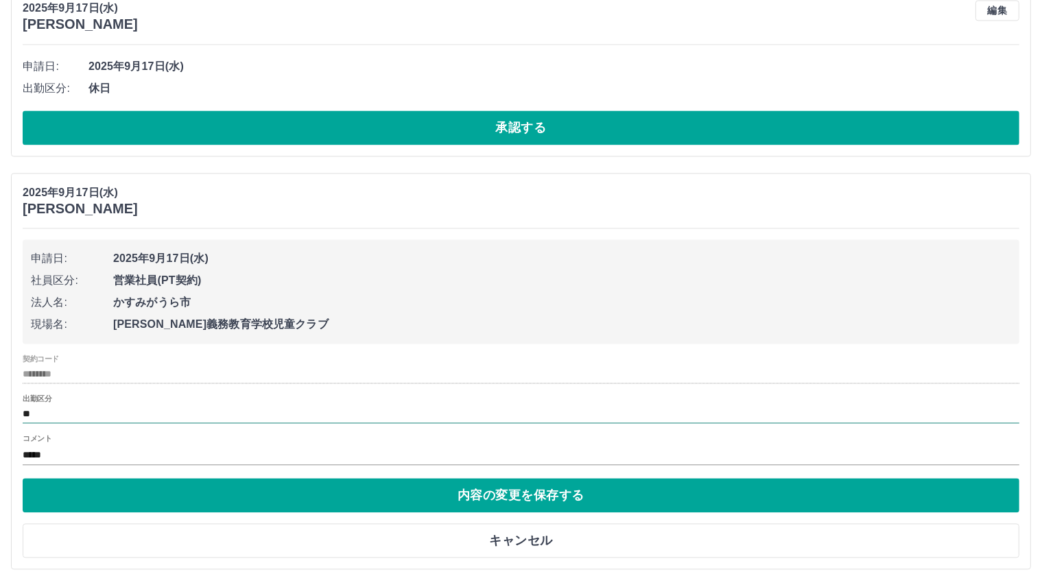
scroll to position [2998, 0]
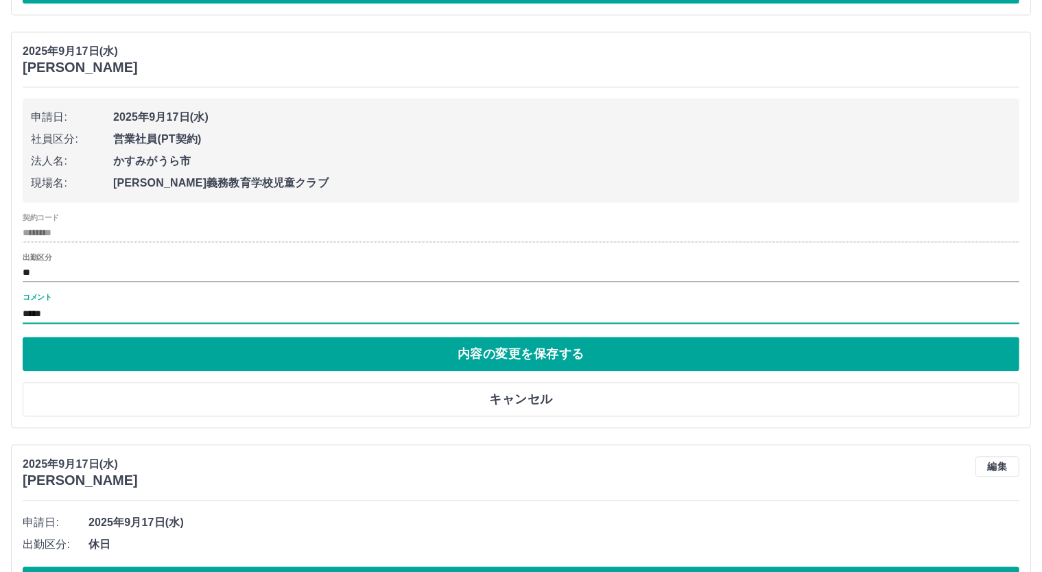
click at [193, 309] on input "*****" at bounding box center [521, 314] width 997 height 20
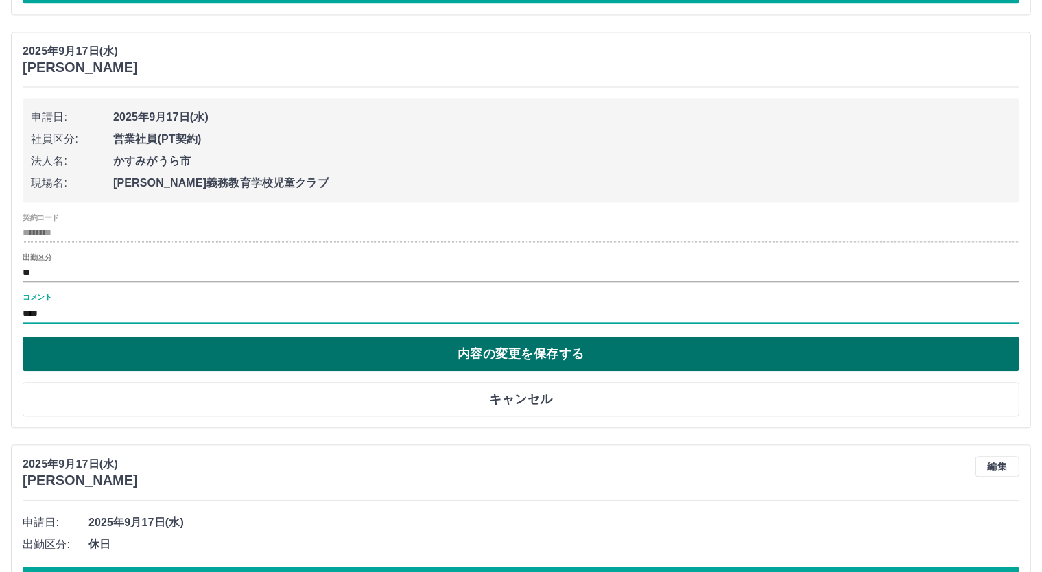
type input "****"
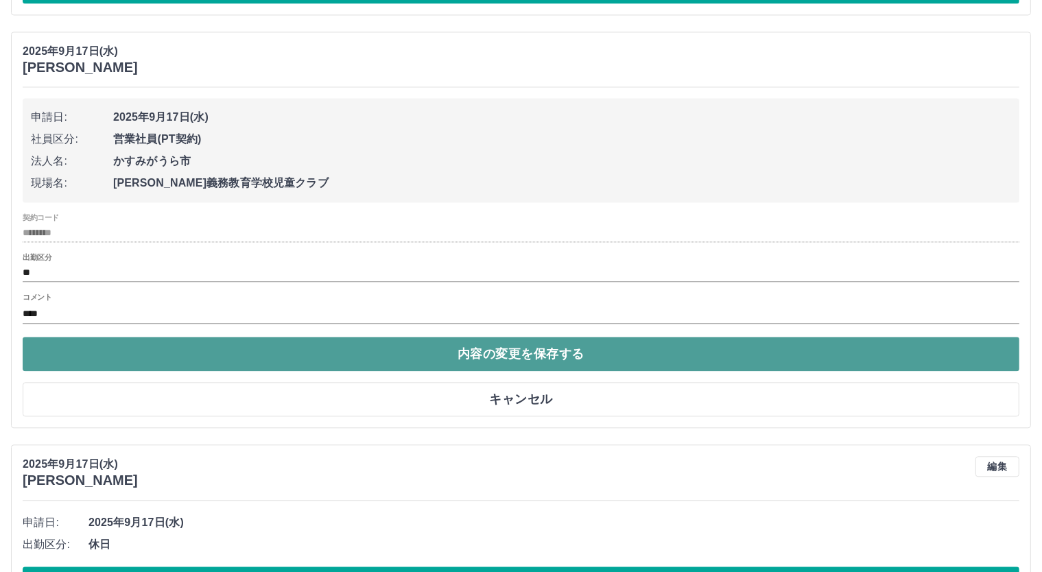
click at [538, 346] on button "内容の変更を保存する" at bounding box center [521, 354] width 997 height 34
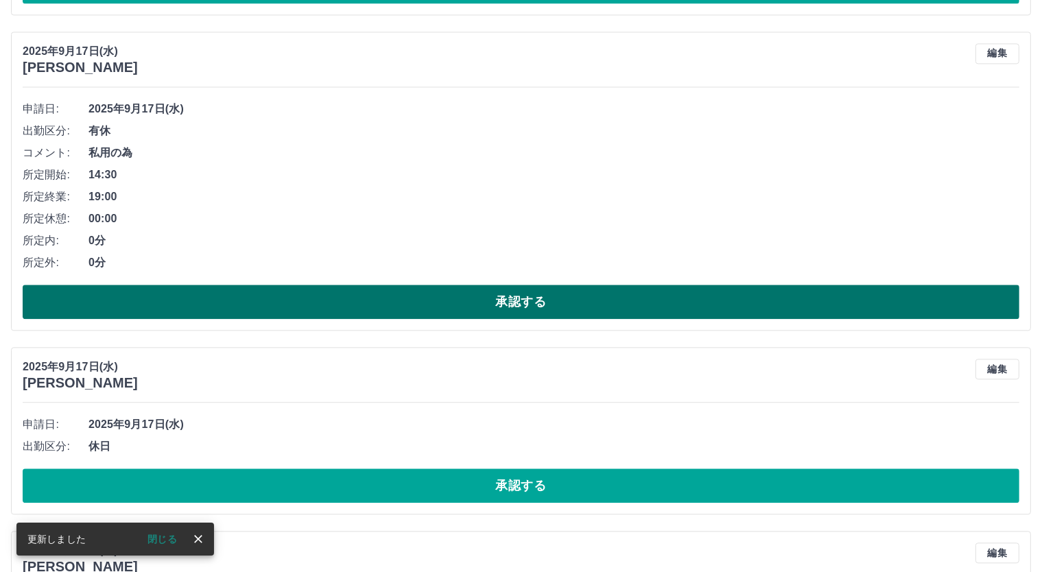
click at [550, 300] on button "承認する" at bounding box center [521, 302] width 997 height 34
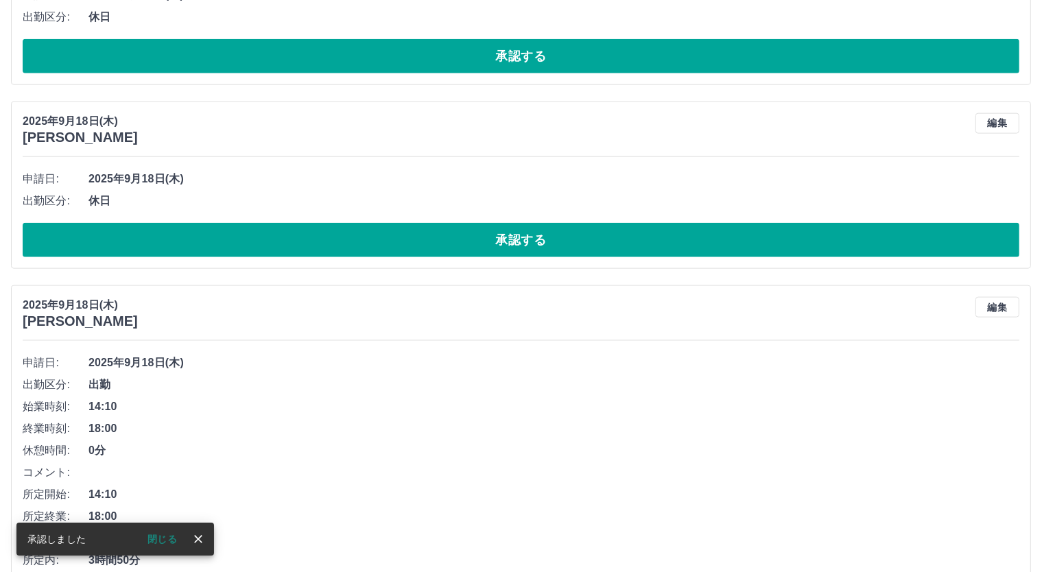
scroll to position [1855, 0]
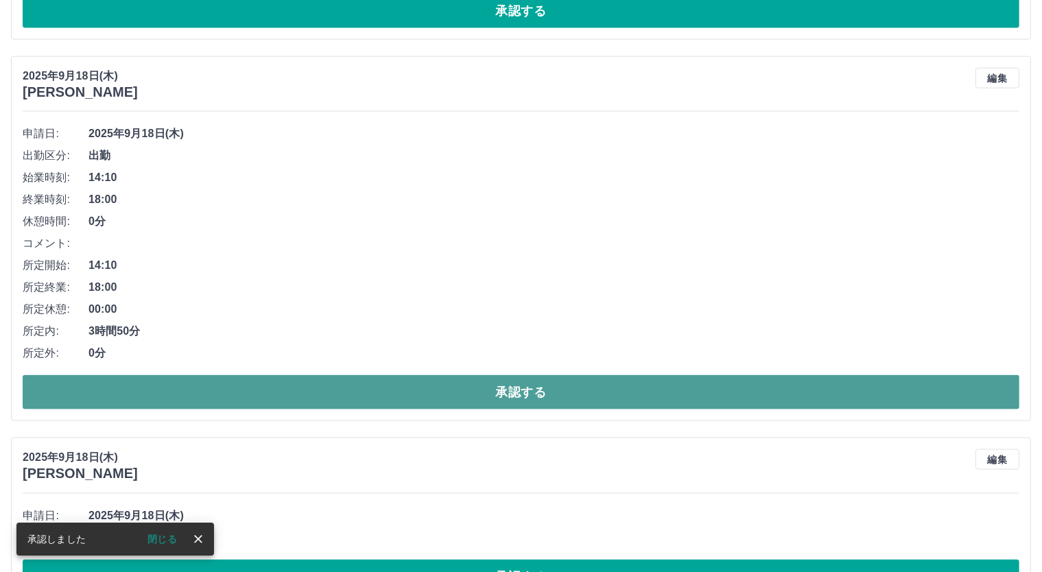
click at [540, 390] on button "承認する" at bounding box center [521, 392] width 997 height 34
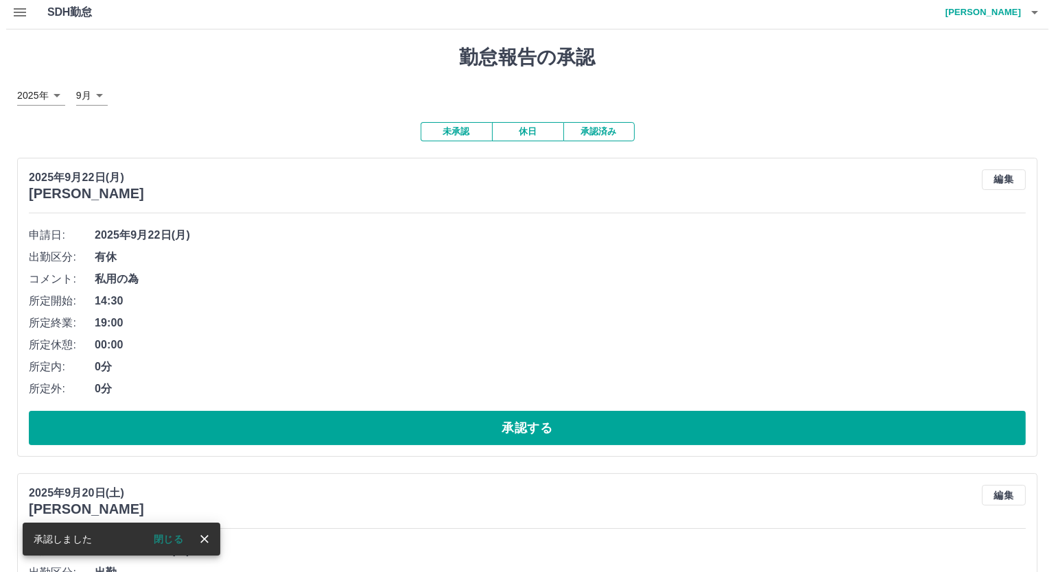
scroll to position [0, 0]
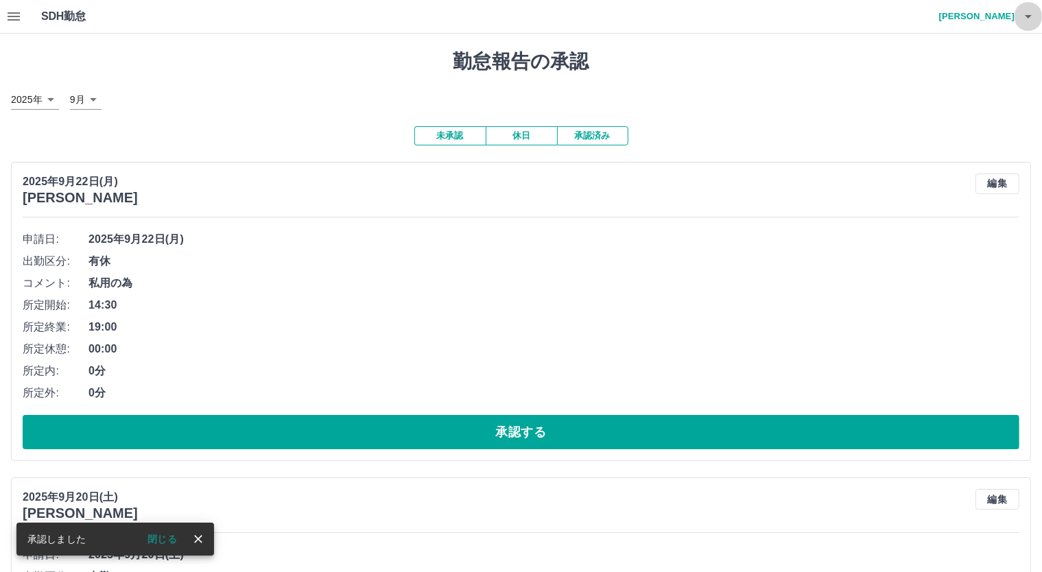
click at [1035, 20] on icon "button" at bounding box center [1028, 16] width 16 height 16
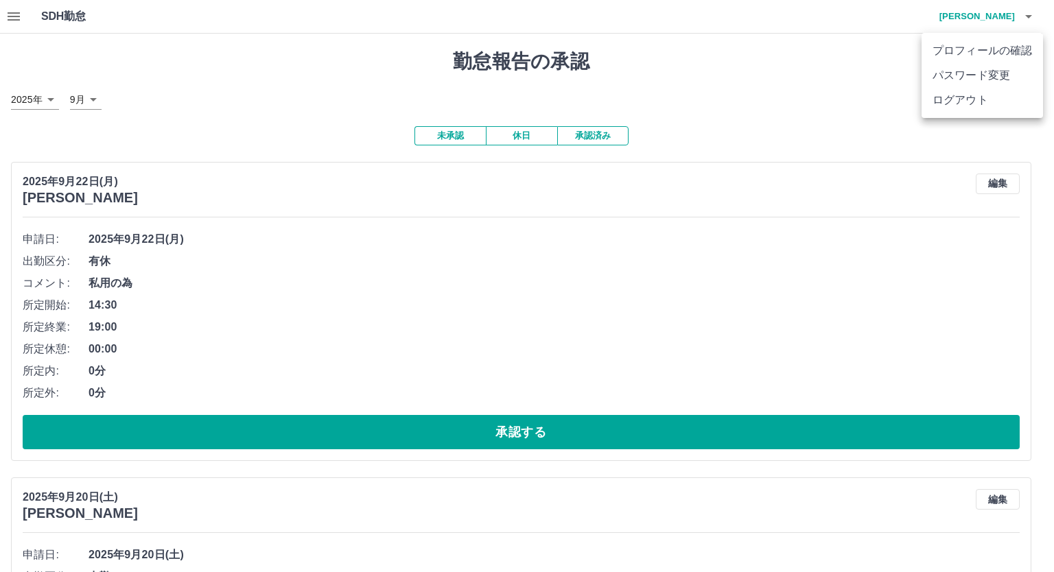
click at [997, 95] on li "ログアウト" at bounding box center [981, 100] width 121 height 25
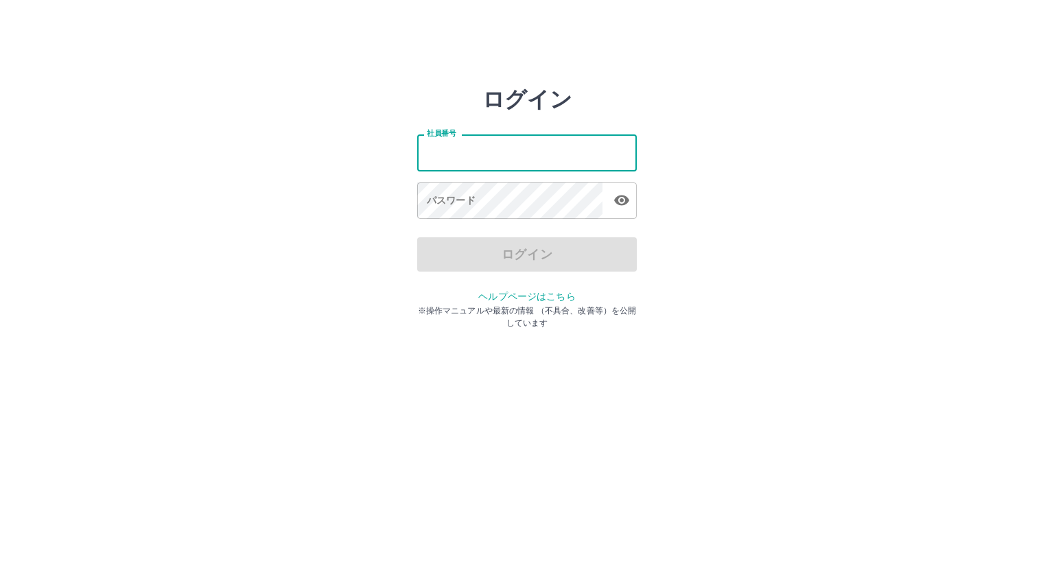
type input "*******"
click at [445, 150] on input "*******" at bounding box center [527, 152] width 220 height 36
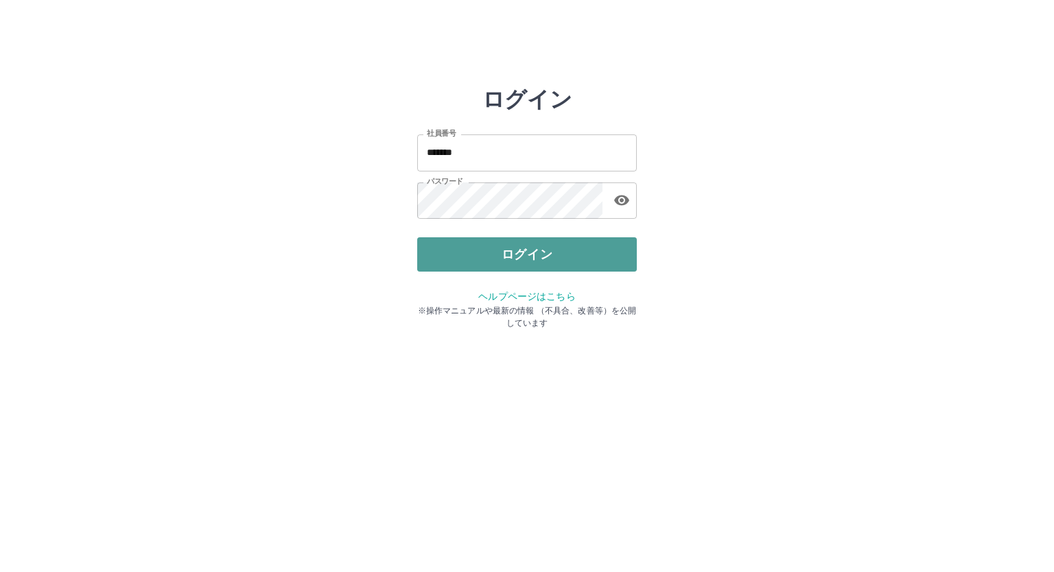
click at [506, 262] on button "ログイン" at bounding box center [527, 254] width 220 height 34
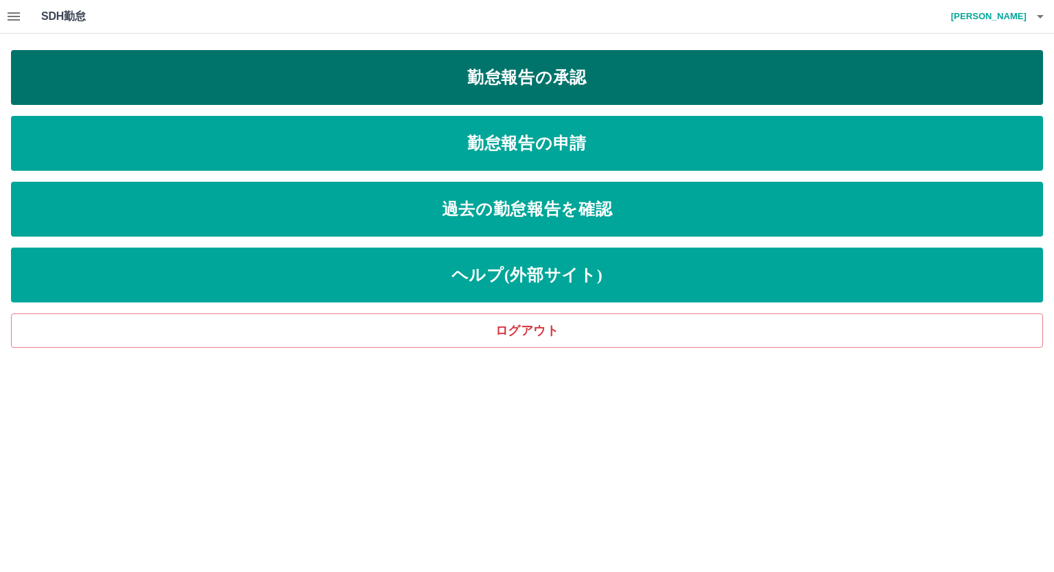
click at [535, 80] on link "勤怠報告の承認" at bounding box center [527, 77] width 1032 height 55
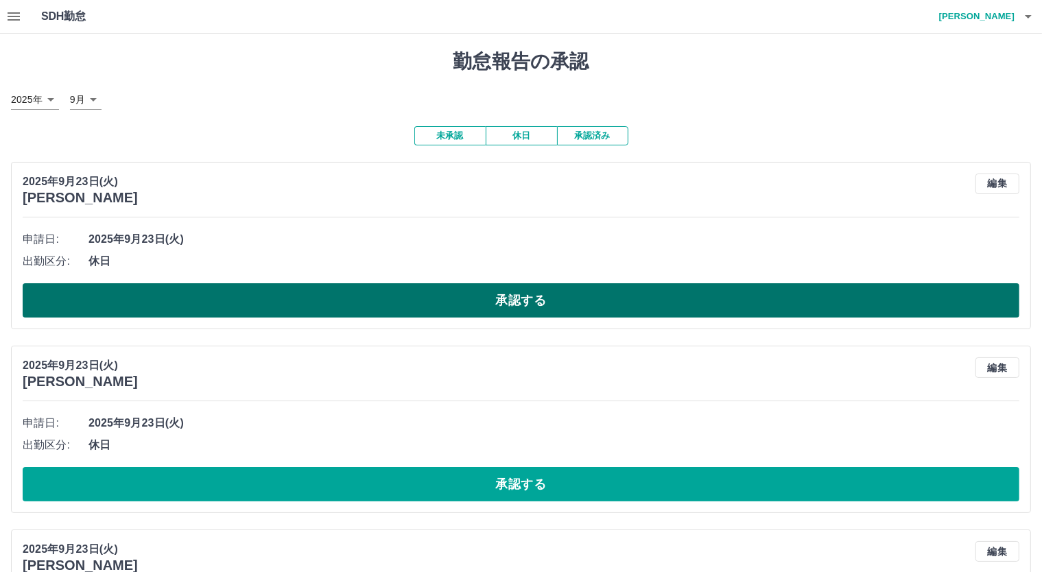
click at [552, 303] on button "承認する" at bounding box center [521, 300] width 997 height 34
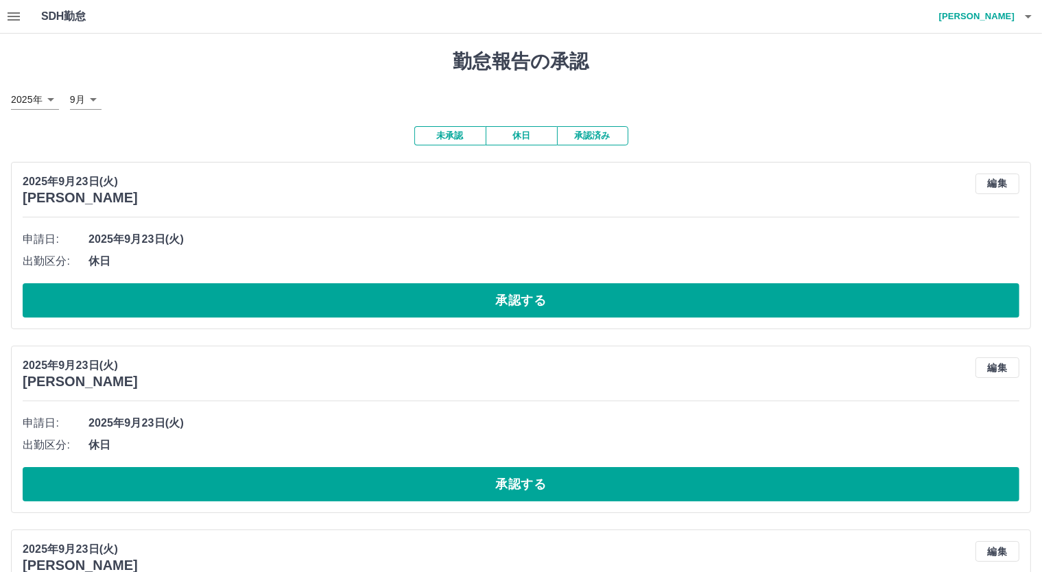
click at [576, 281] on div "申請日: 2025年9月23日(火) 出勤区分: 休日 承認する" at bounding box center [521, 272] width 997 height 89
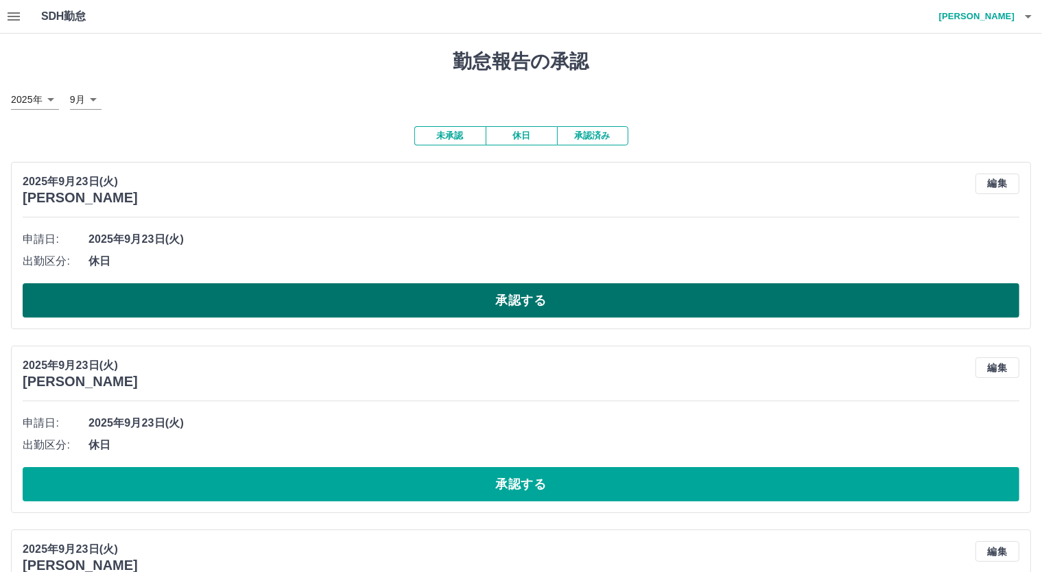
click at [571, 286] on button "承認する" at bounding box center [521, 300] width 997 height 34
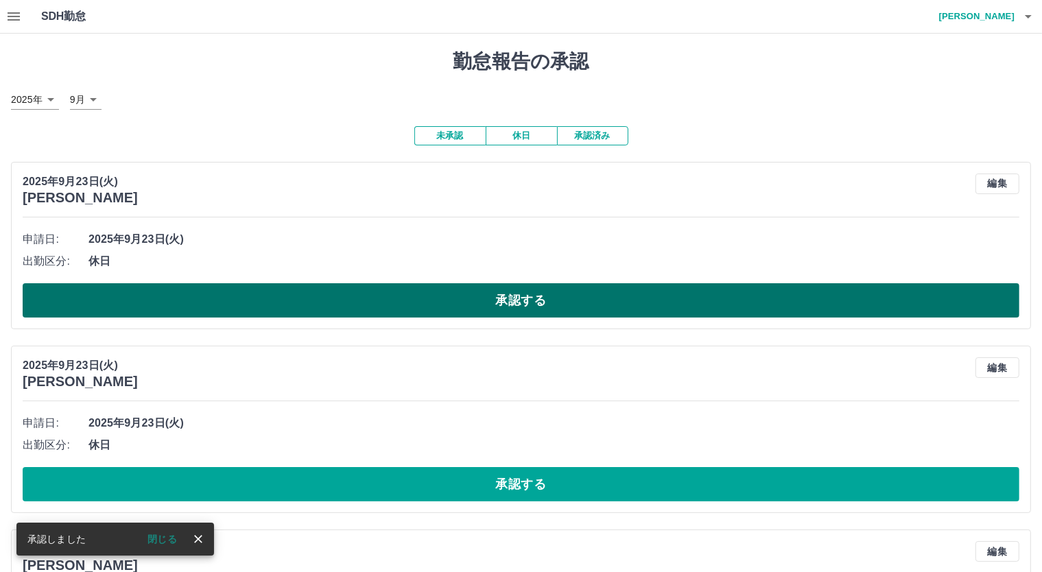
click at [570, 289] on button "承認する" at bounding box center [521, 300] width 997 height 34
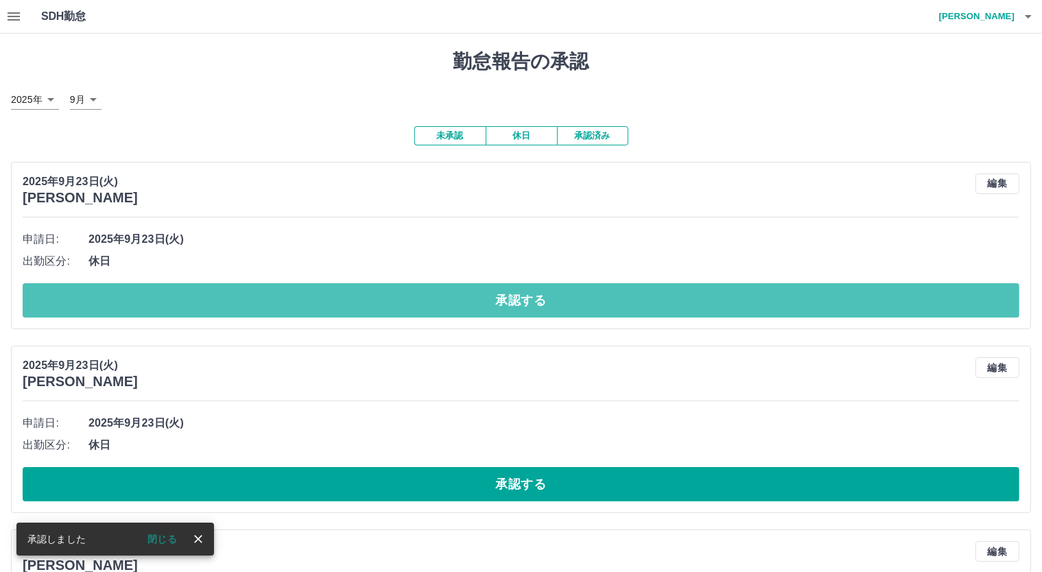
click at [570, 292] on button "承認する" at bounding box center [521, 300] width 997 height 34
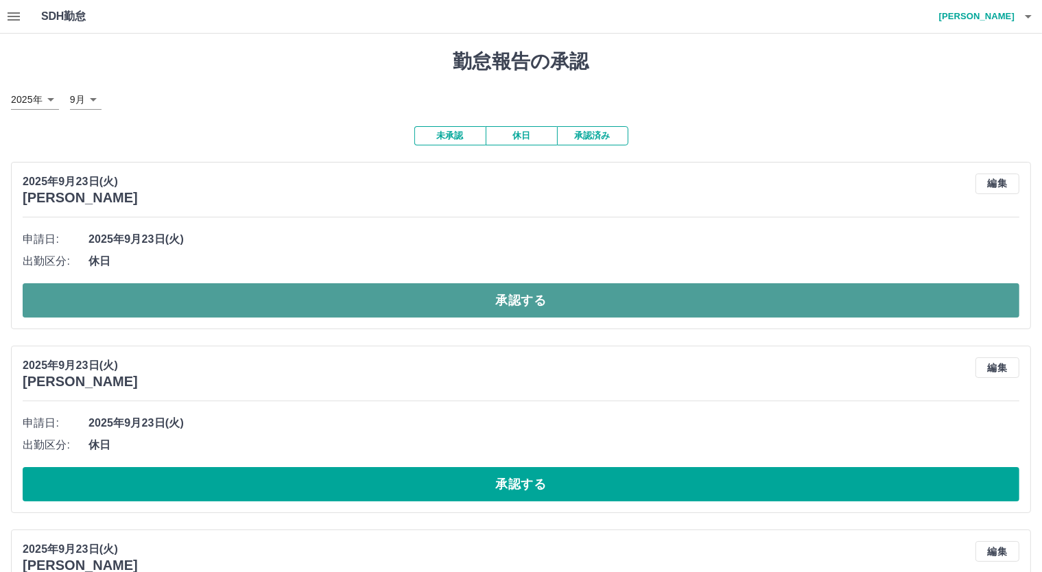
click at [514, 297] on button "承認する" at bounding box center [521, 300] width 997 height 34
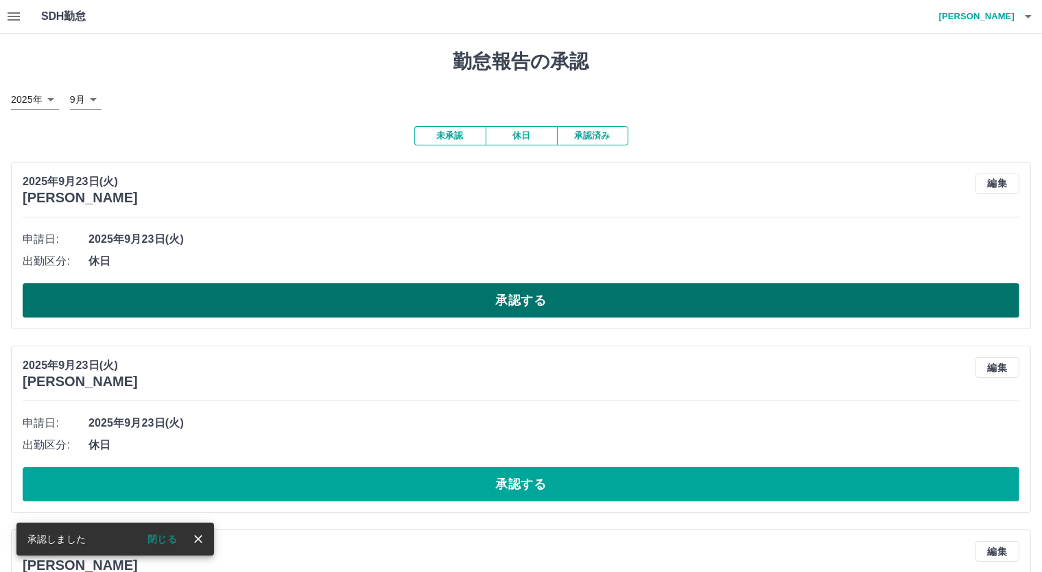
click at [532, 295] on button "承認する" at bounding box center [521, 300] width 997 height 34
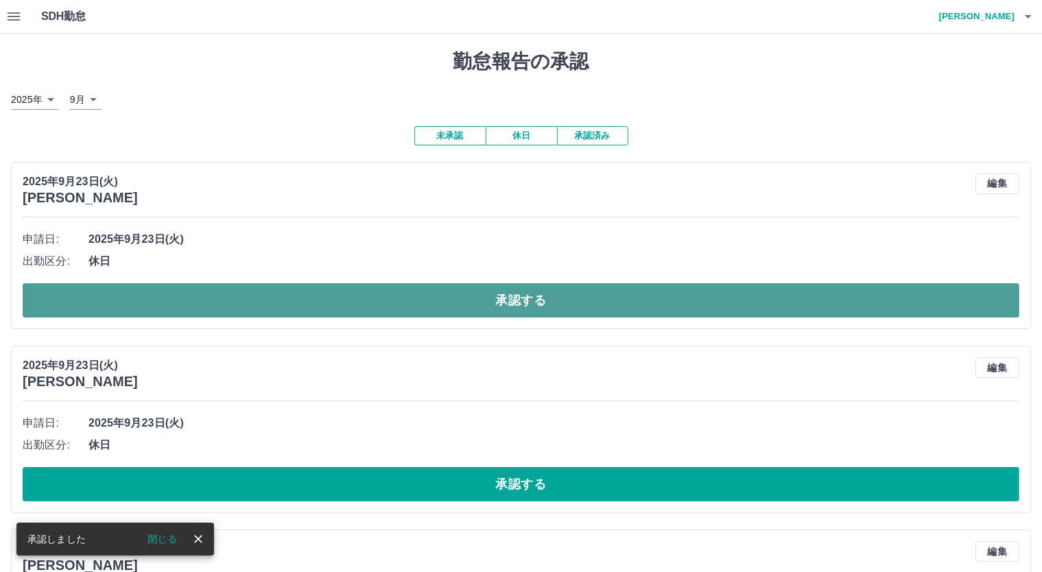
click at [532, 296] on button "承認する" at bounding box center [521, 300] width 997 height 34
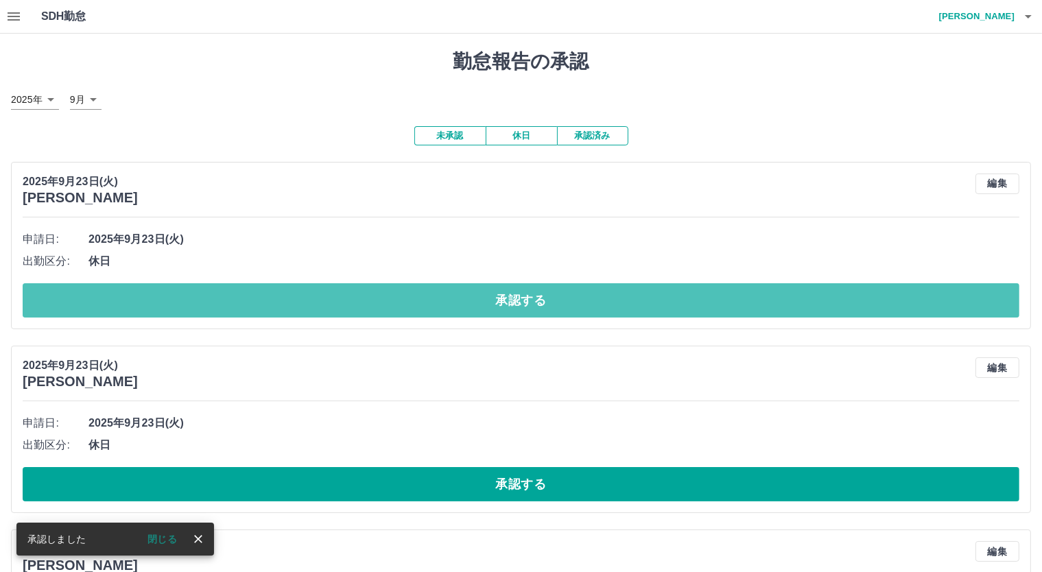
click at [532, 296] on button "承認する" at bounding box center [521, 300] width 997 height 34
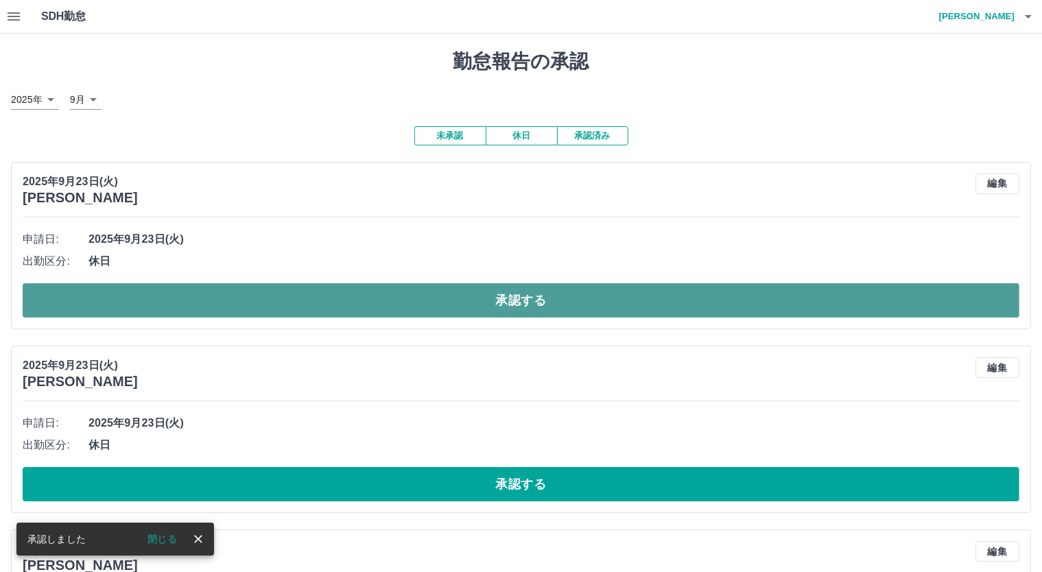
click at [530, 289] on button "承認する" at bounding box center [521, 300] width 997 height 34
click at [525, 287] on button "承認する" at bounding box center [521, 300] width 997 height 34
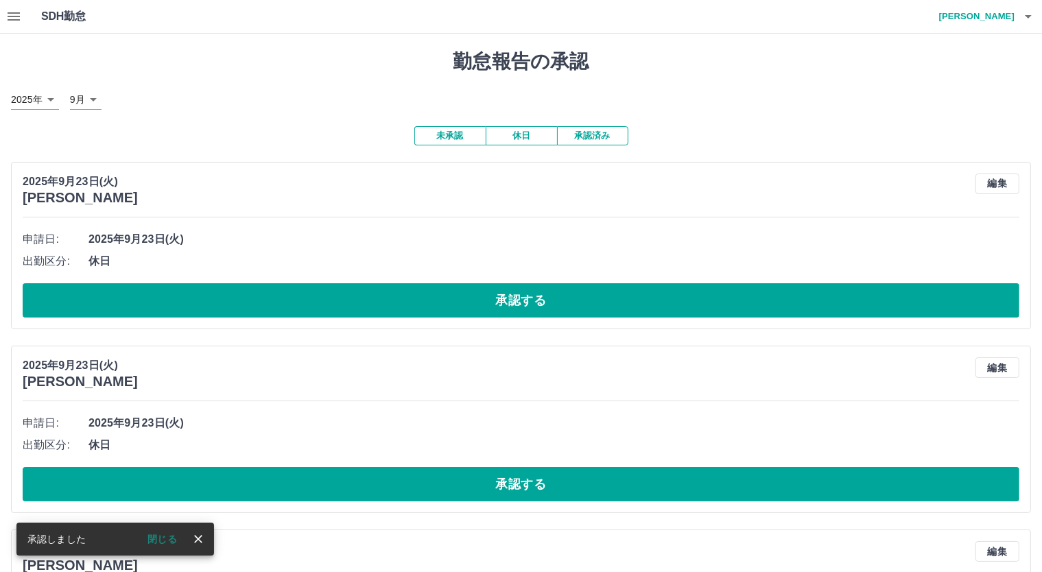
click at [525, 287] on button "承認する" at bounding box center [521, 300] width 997 height 34
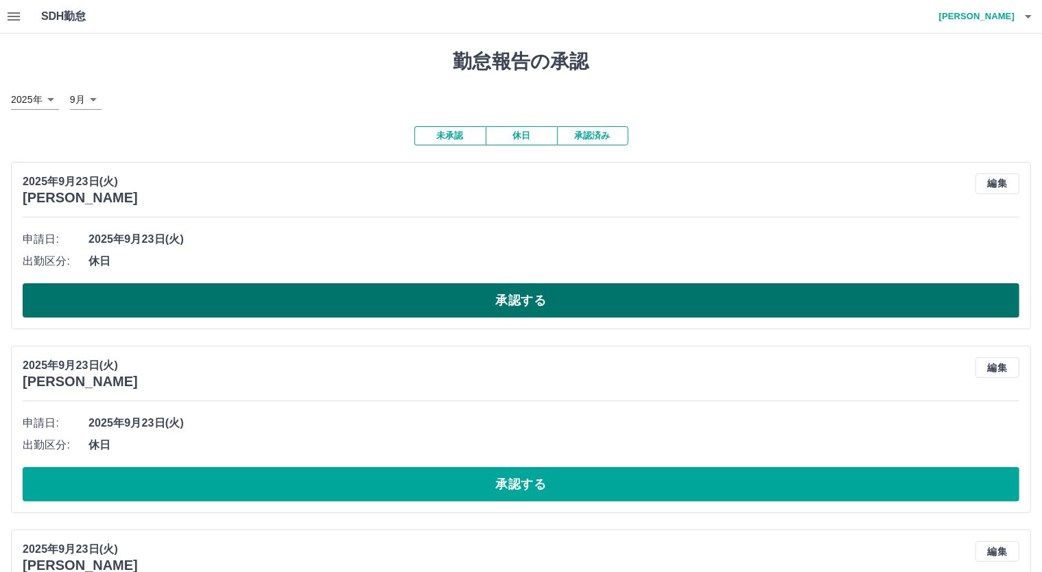
click at [586, 299] on button "承認する" at bounding box center [521, 300] width 997 height 34
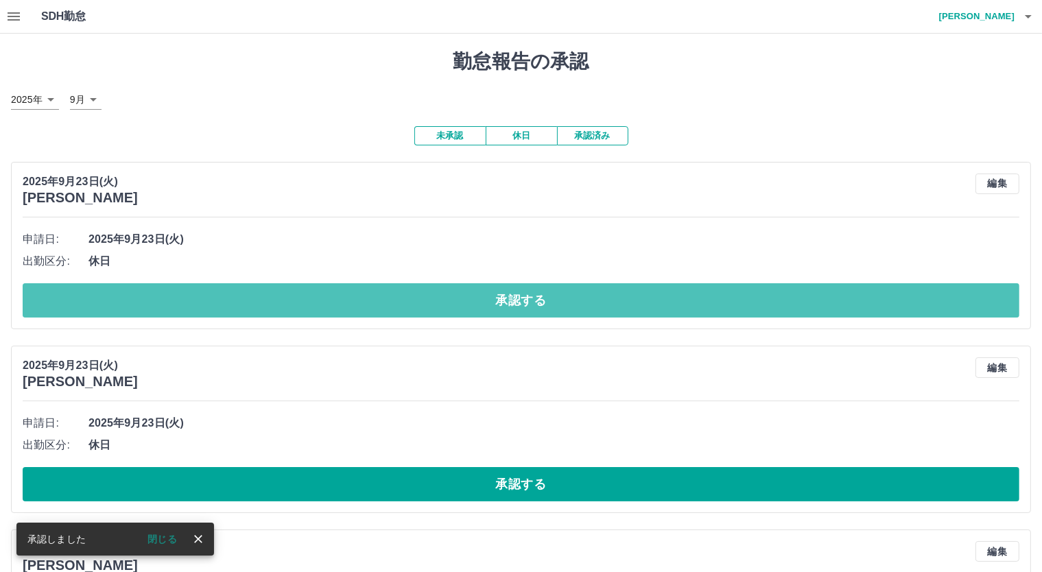
click at [512, 297] on button "承認する" at bounding box center [521, 300] width 997 height 34
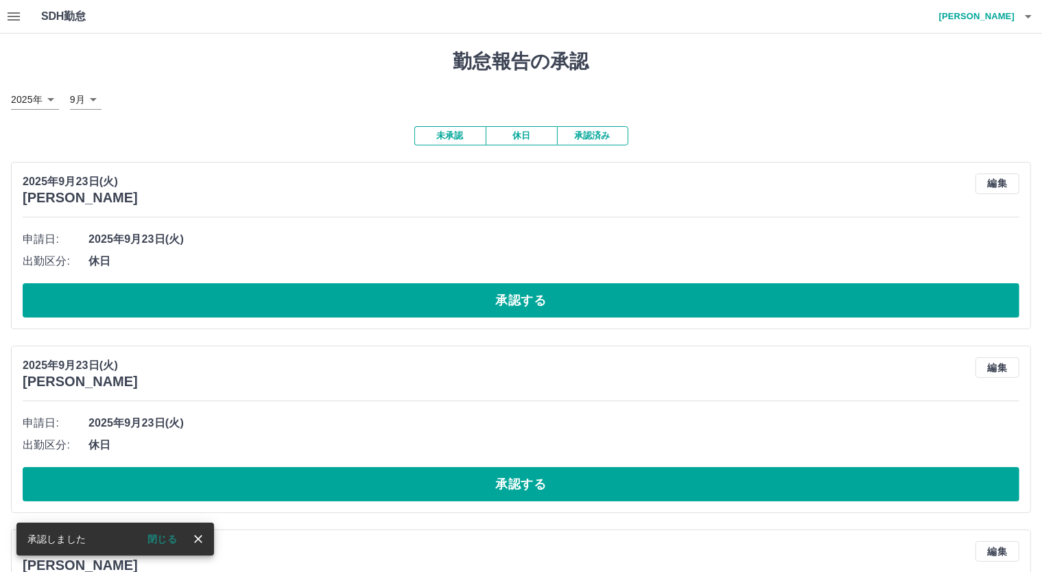
click at [512, 297] on button "承認する" at bounding box center [521, 300] width 997 height 34
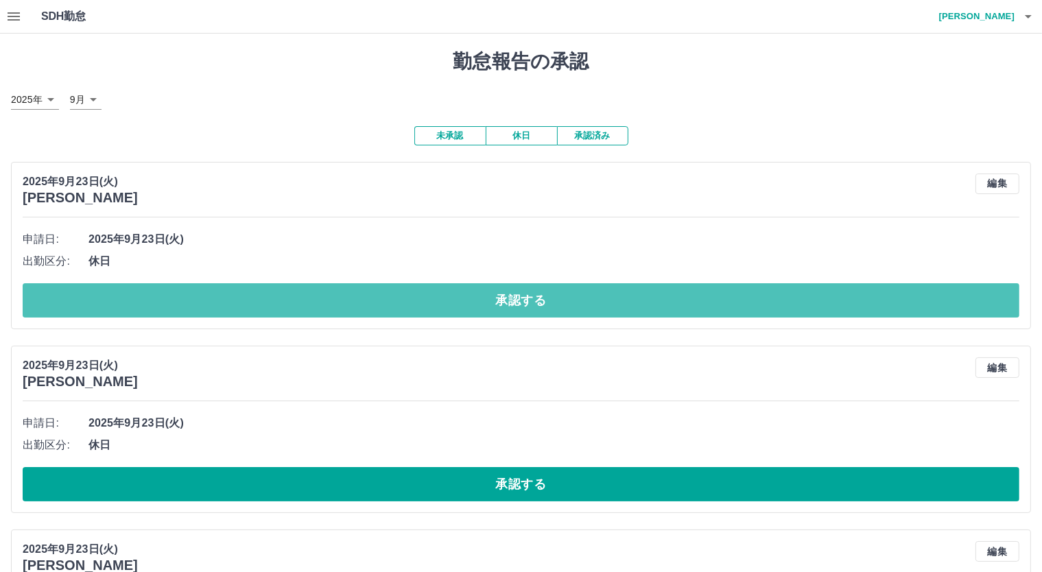
click at [517, 287] on button "承認する" at bounding box center [521, 300] width 997 height 34
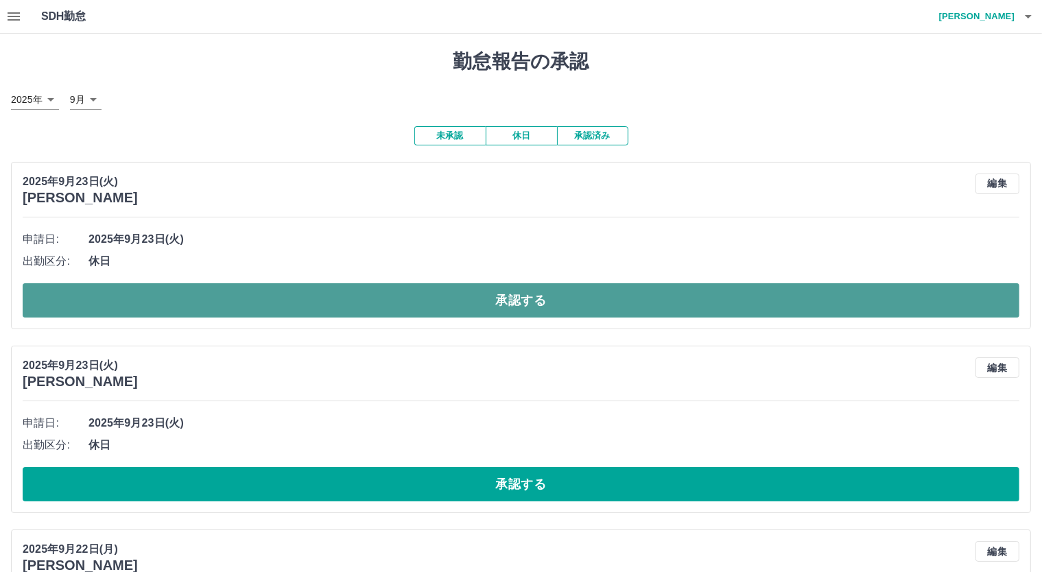
click at [528, 285] on button "承認する" at bounding box center [521, 300] width 997 height 34
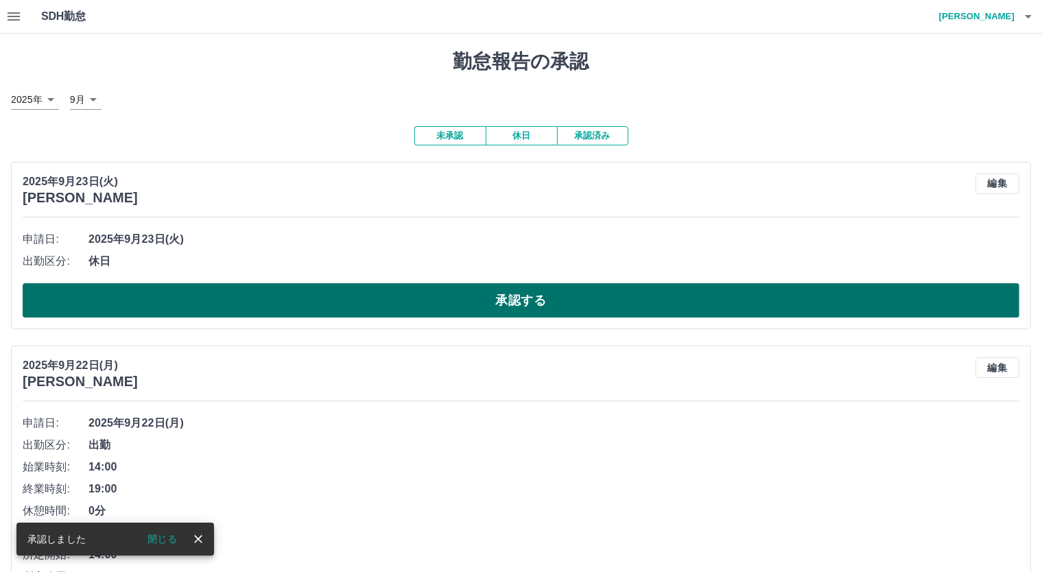
click at [527, 300] on button "承認する" at bounding box center [521, 300] width 997 height 34
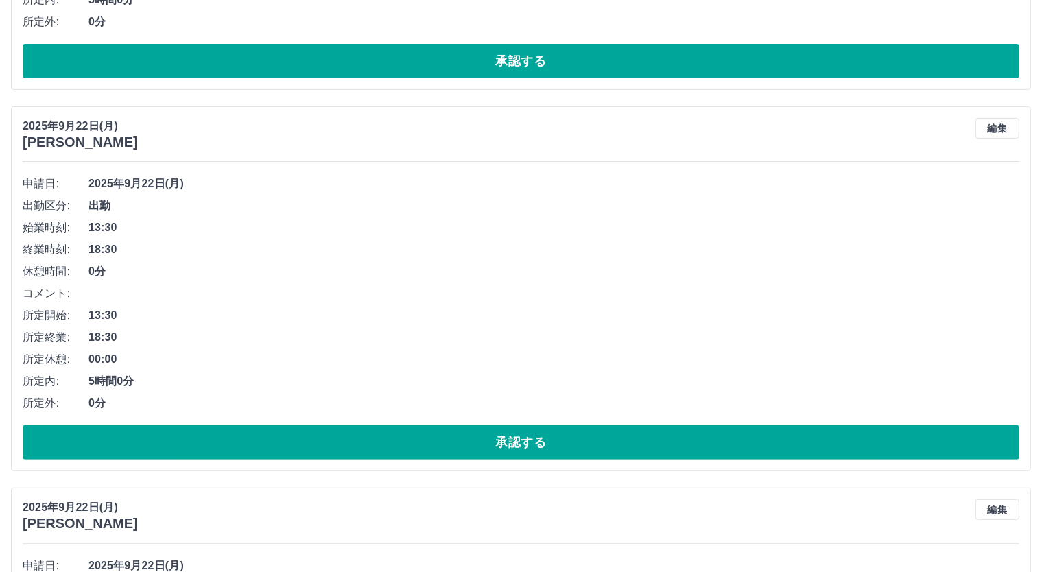
scroll to position [457, 0]
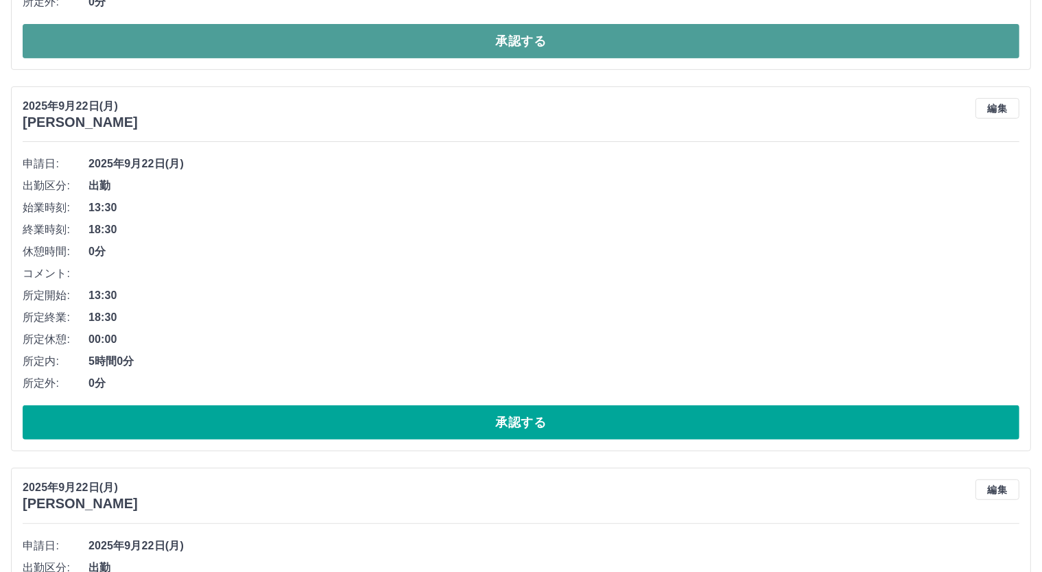
click at [543, 46] on button "承認する" at bounding box center [521, 41] width 997 height 34
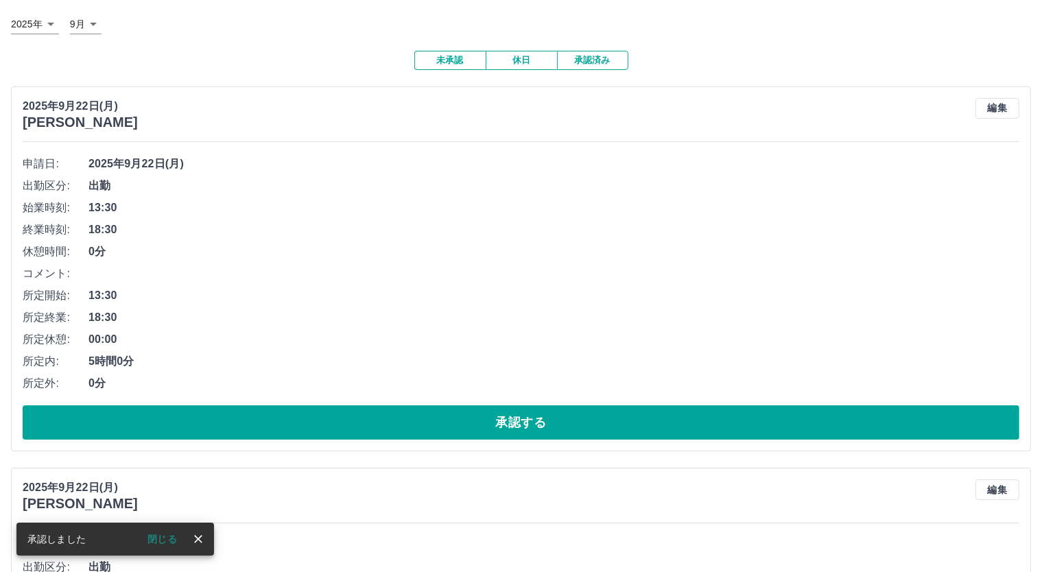
scroll to position [305, 0]
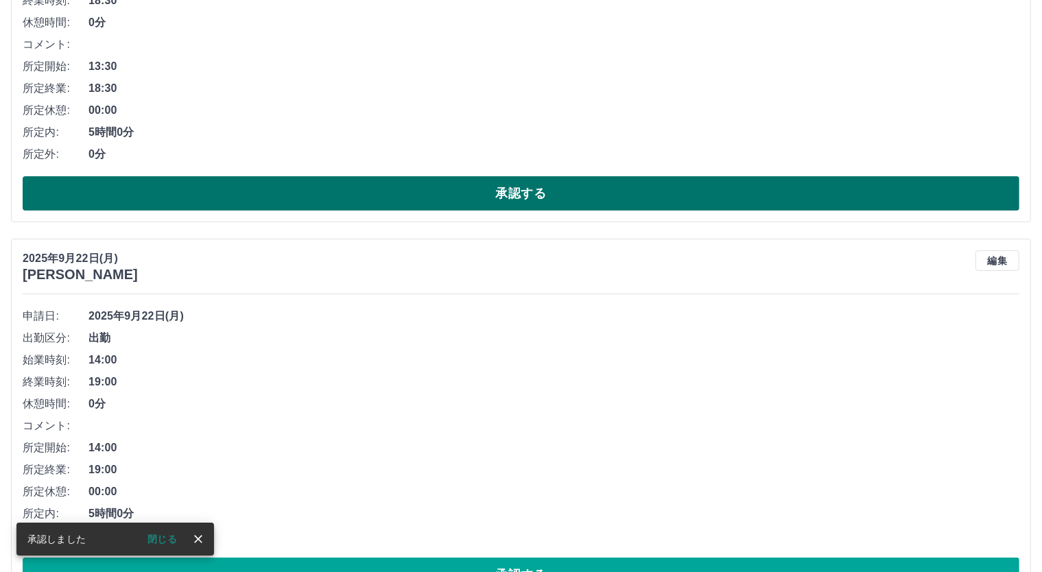
click at [546, 182] on button "承認する" at bounding box center [521, 193] width 997 height 34
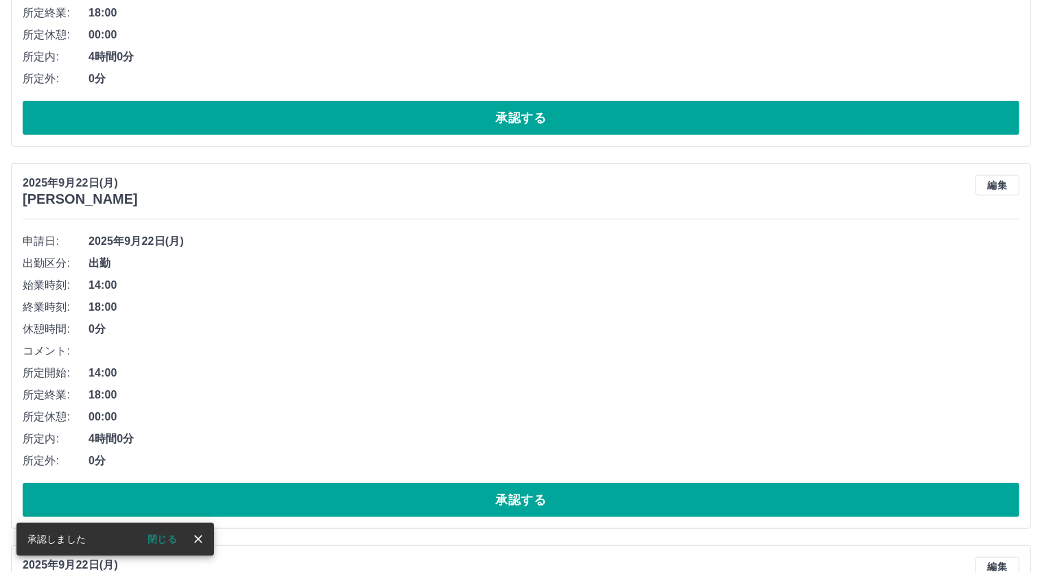
scroll to position [381, 0]
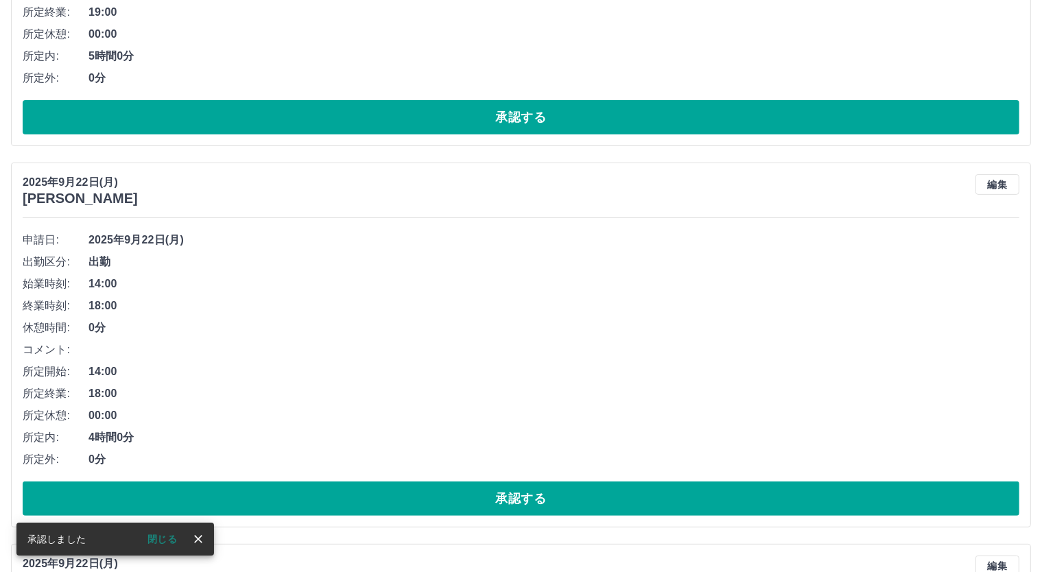
click at [528, 115] on button "承認する" at bounding box center [521, 117] width 997 height 34
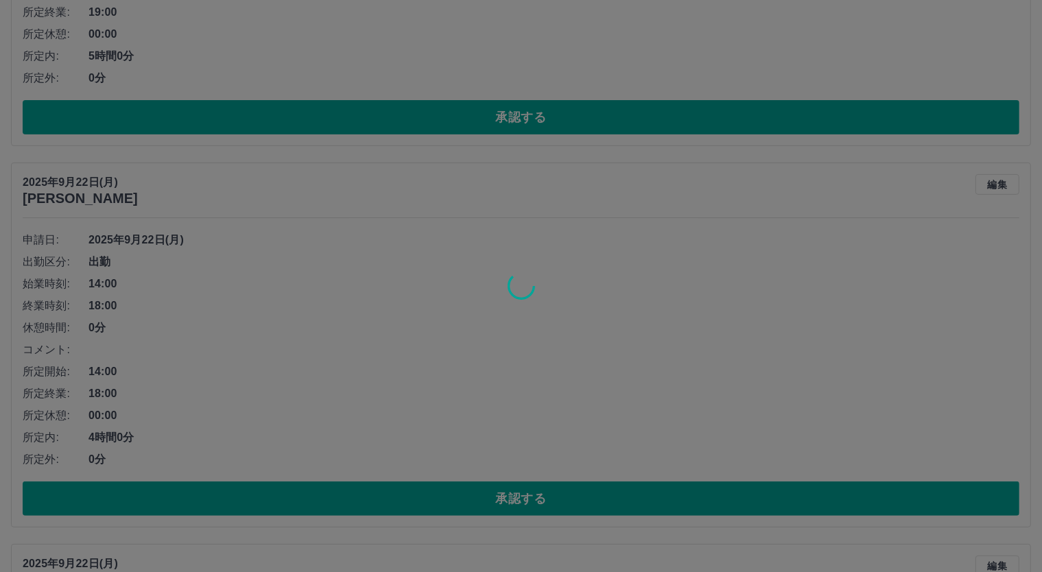
scroll to position [609, 0]
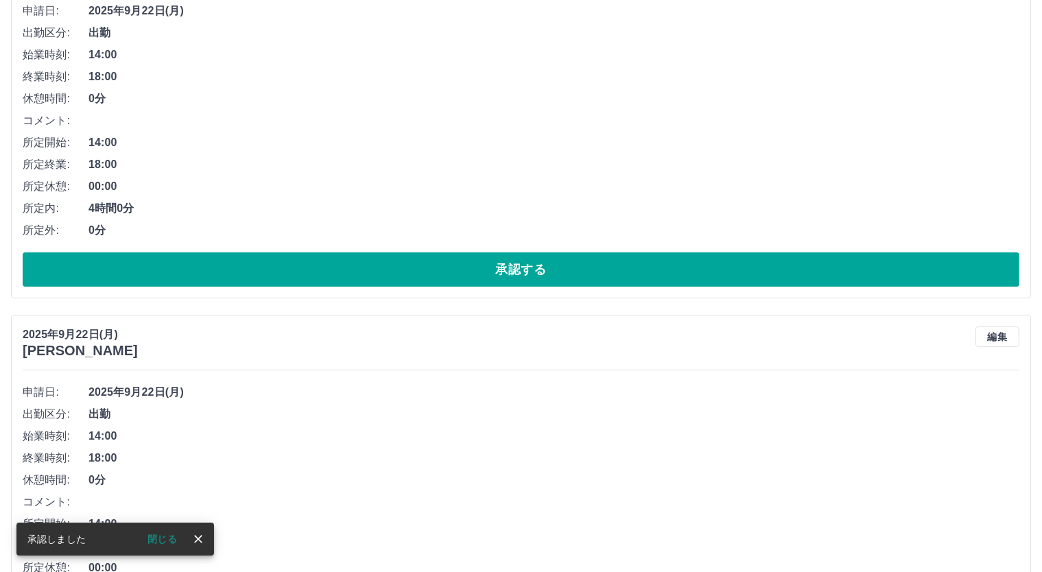
click at [537, 271] on button "承認する" at bounding box center [521, 269] width 997 height 34
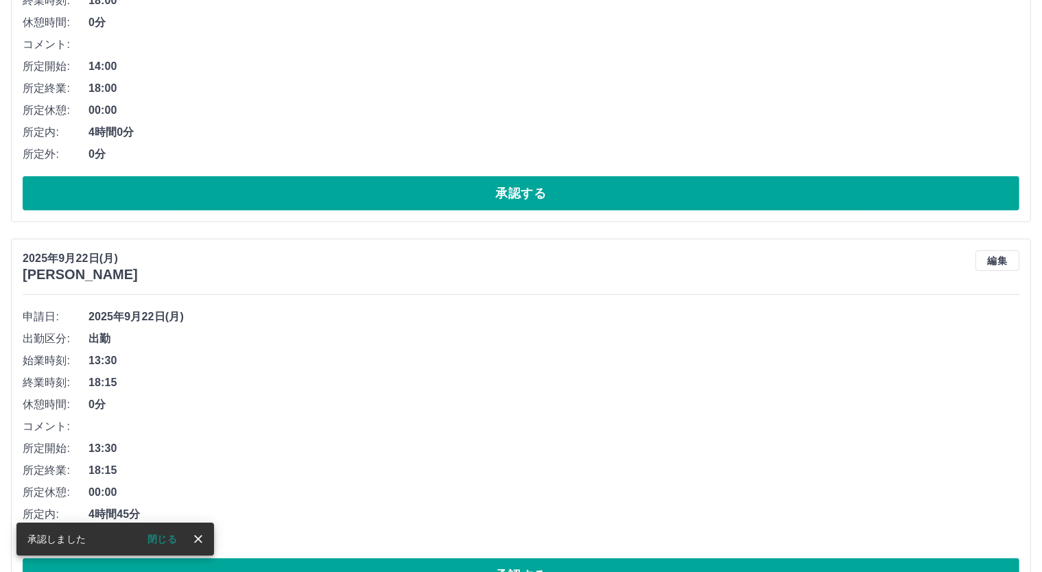
scroll to position [305, 0]
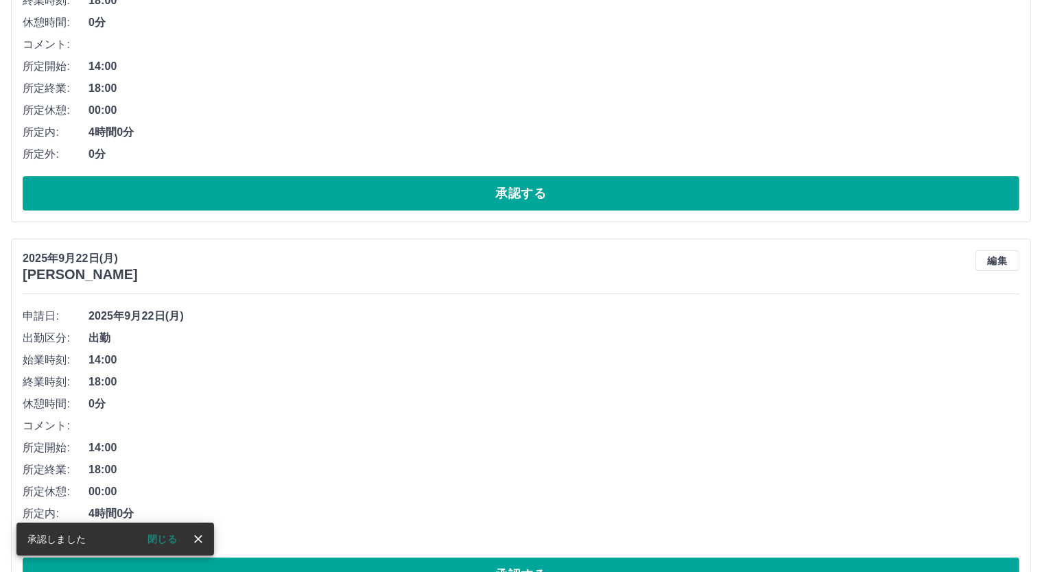
click at [523, 185] on button "承認する" at bounding box center [521, 193] width 997 height 34
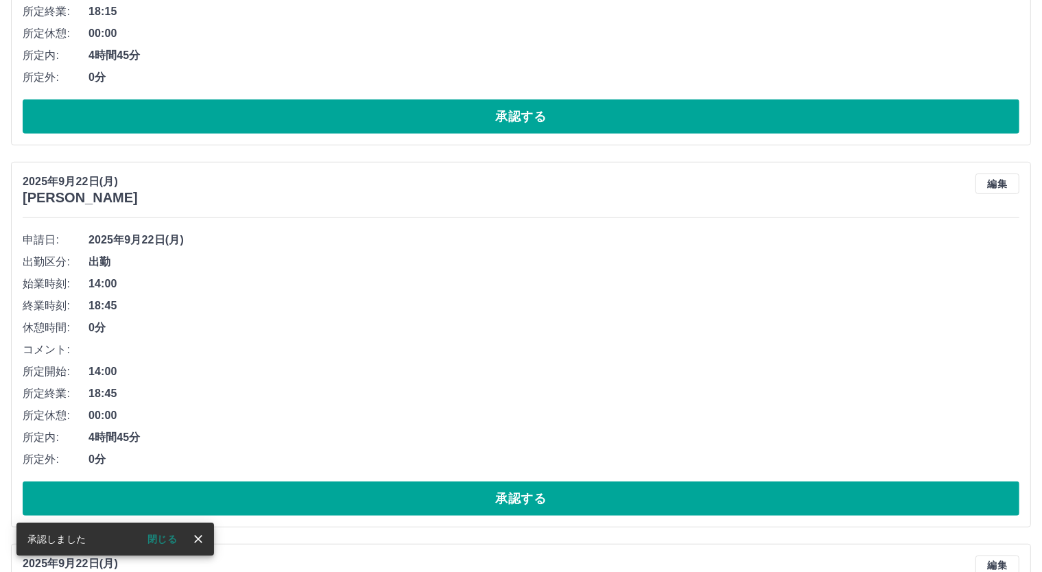
scroll to position [381, 0]
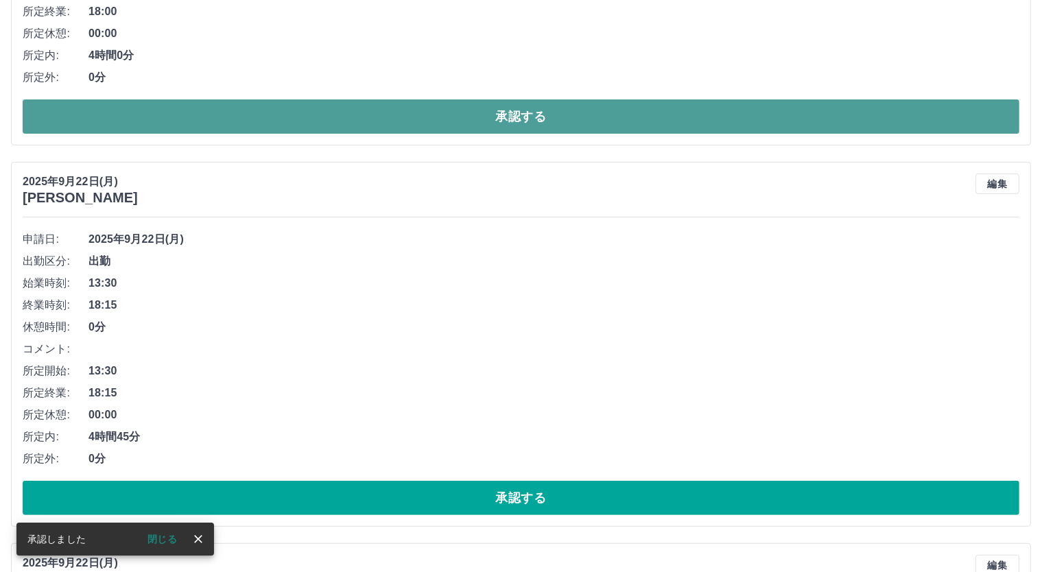
click at [536, 109] on button "承認する" at bounding box center [521, 116] width 997 height 34
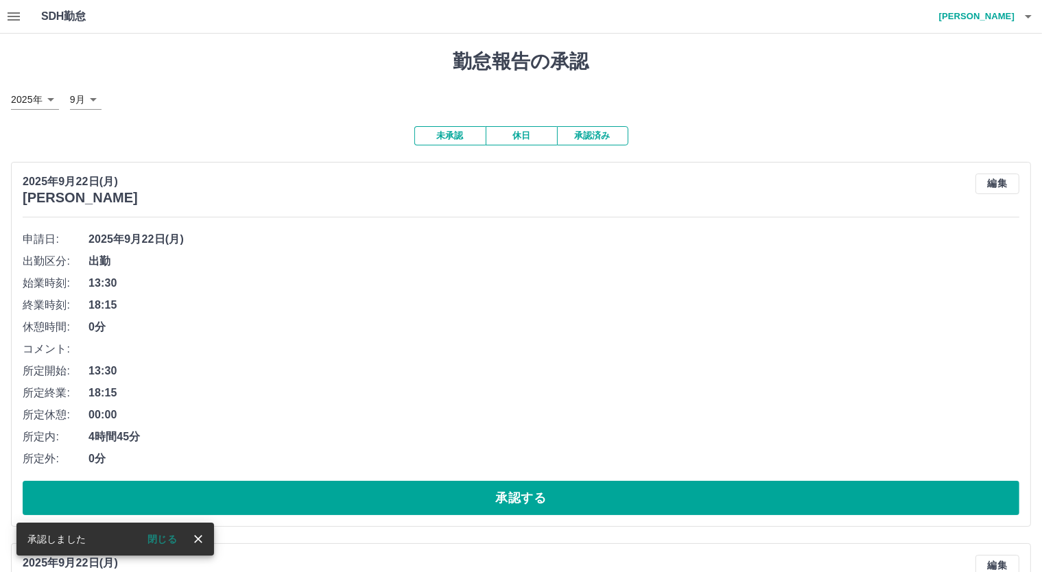
scroll to position [228, 0]
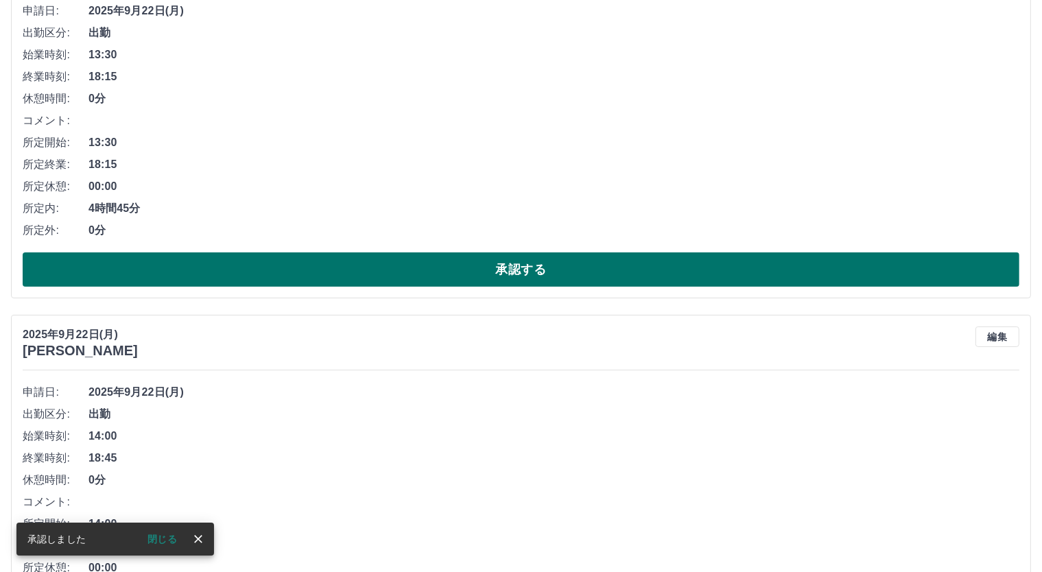
click at [554, 275] on button "承認する" at bounding box center [521, 269] width 997 height 34
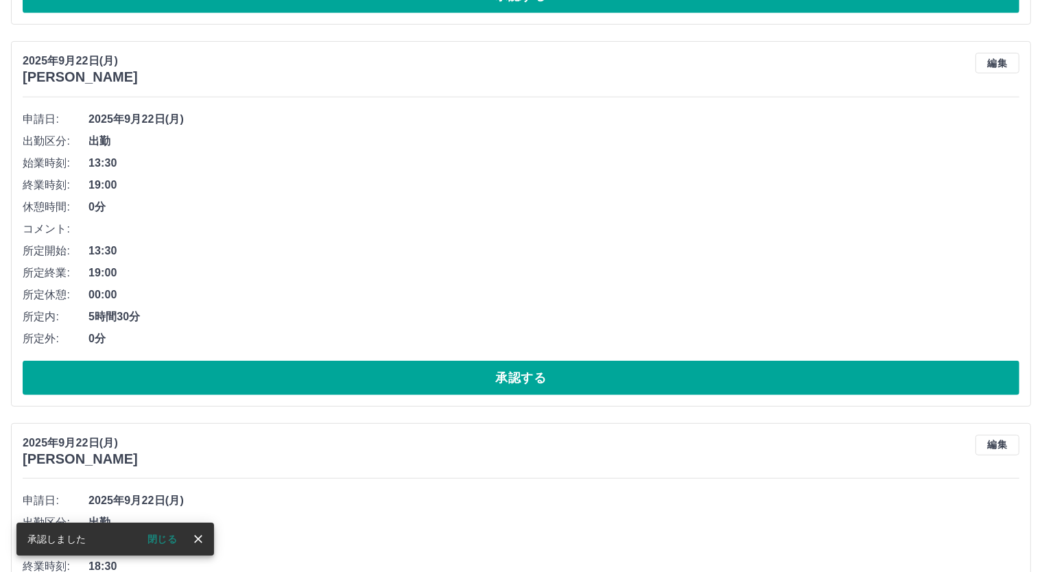
scroll to position [305, 0]
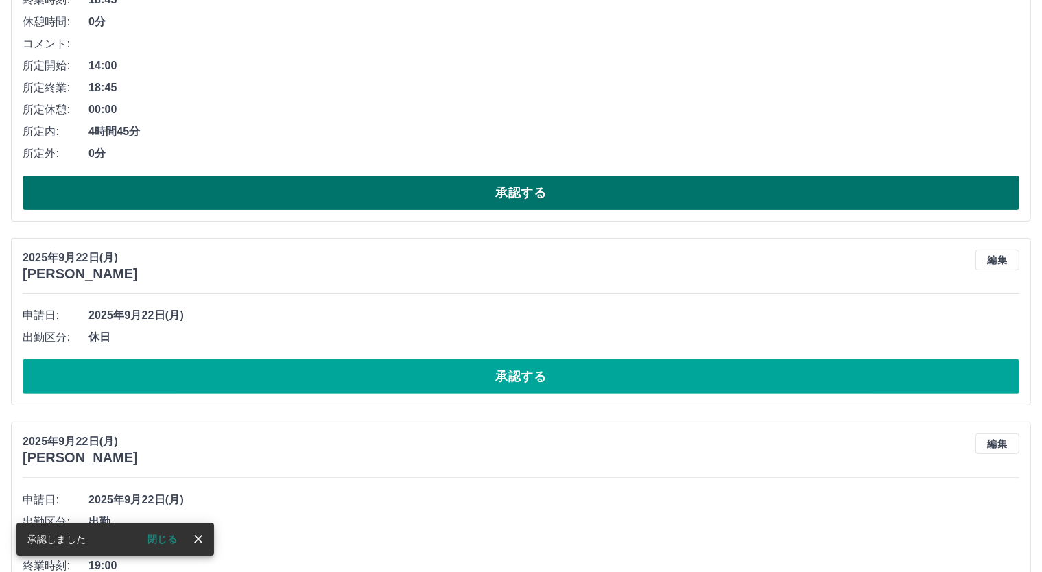
click at [523, 193] on button "承認する" at bounding box center [521, 193] width 997 height 34
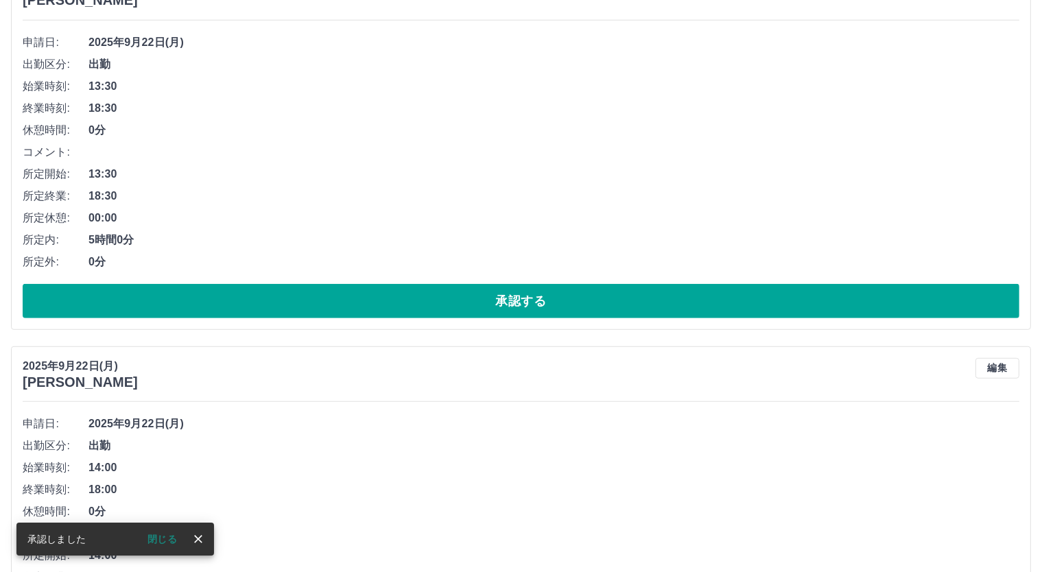
scroll to position [381, 0]
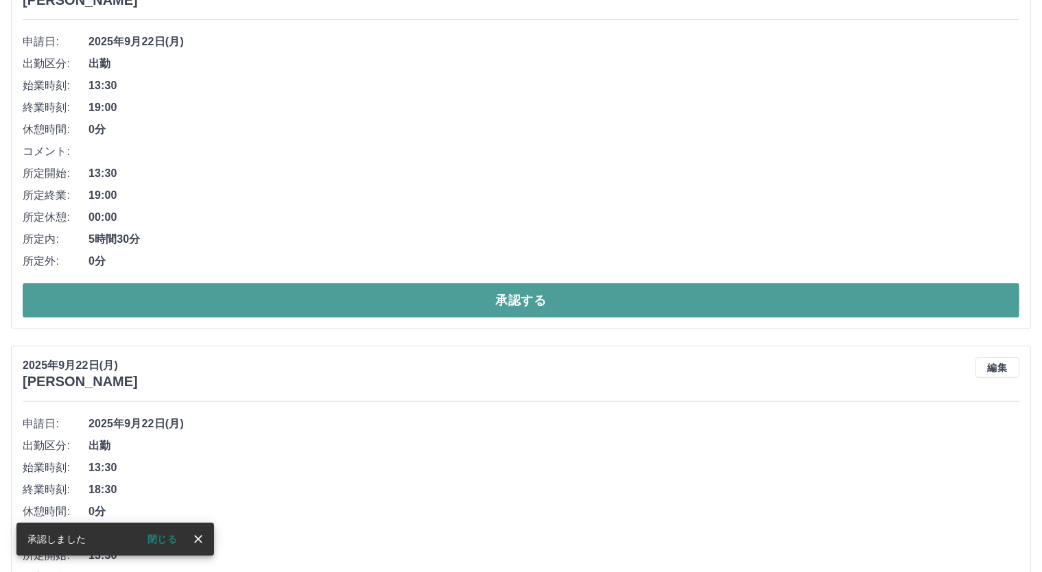
click at [577, 299] on button "承認する" at bounding box center [521, 300] width 997 height 34
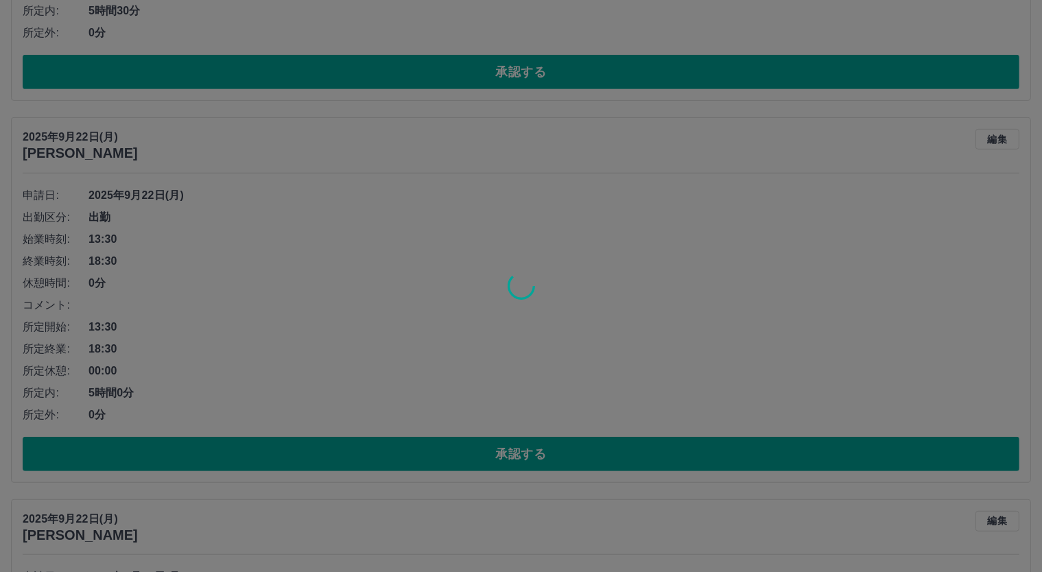
scroll to position [838, 0]
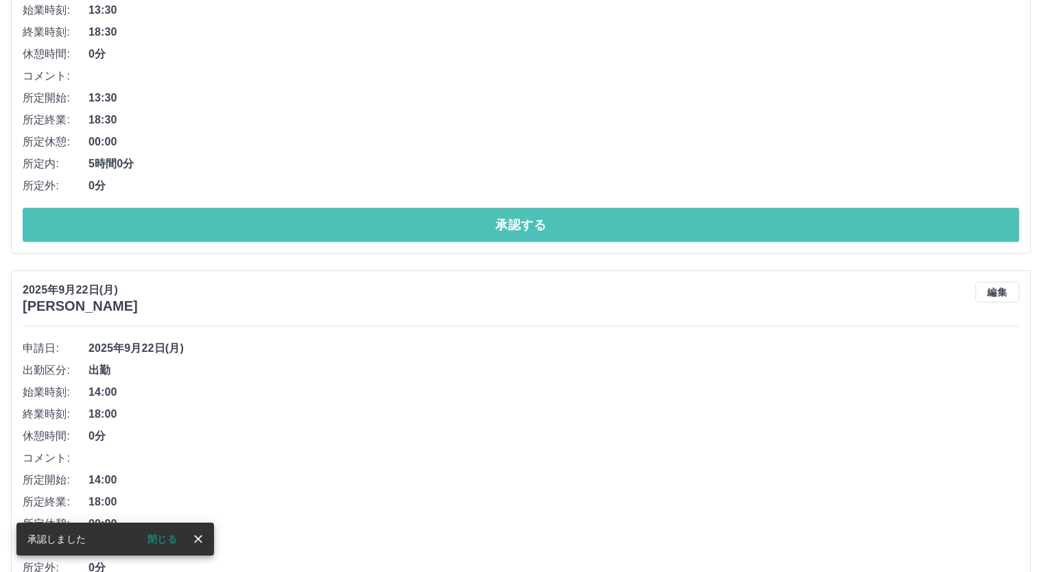
click at [525, 215] on button "承認する" at bounding box center [521, 225] width 997 height 34
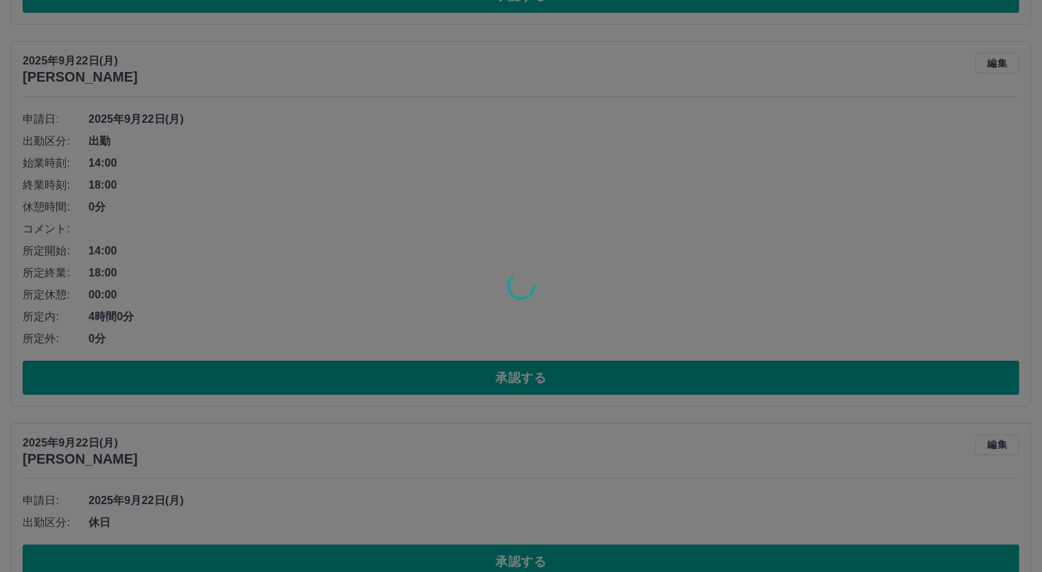
scroll to position [305, 0]
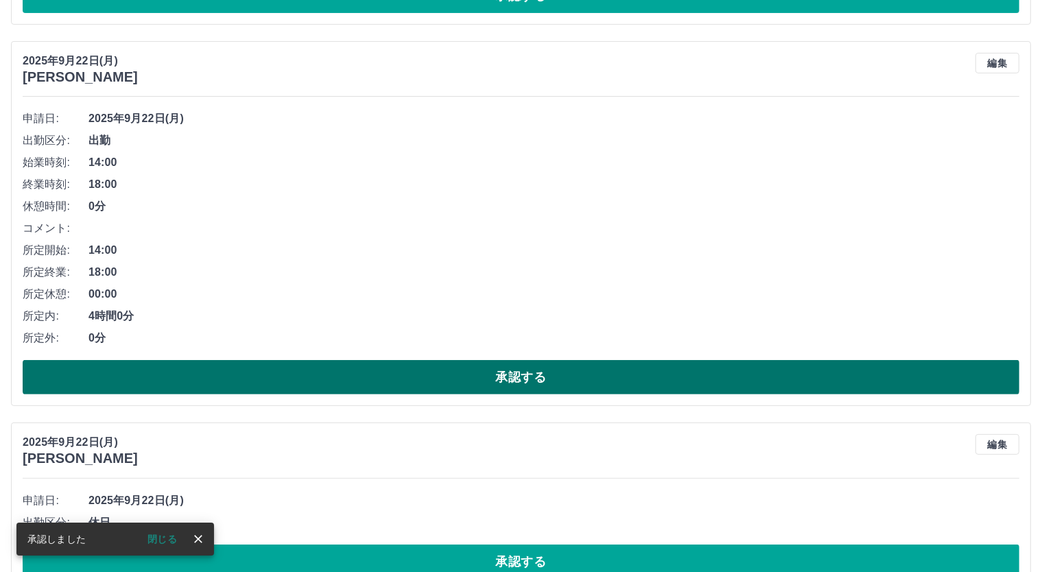
click at [529, 373] on button "承認する" at bounding box center [521, 377] width 997 height 34
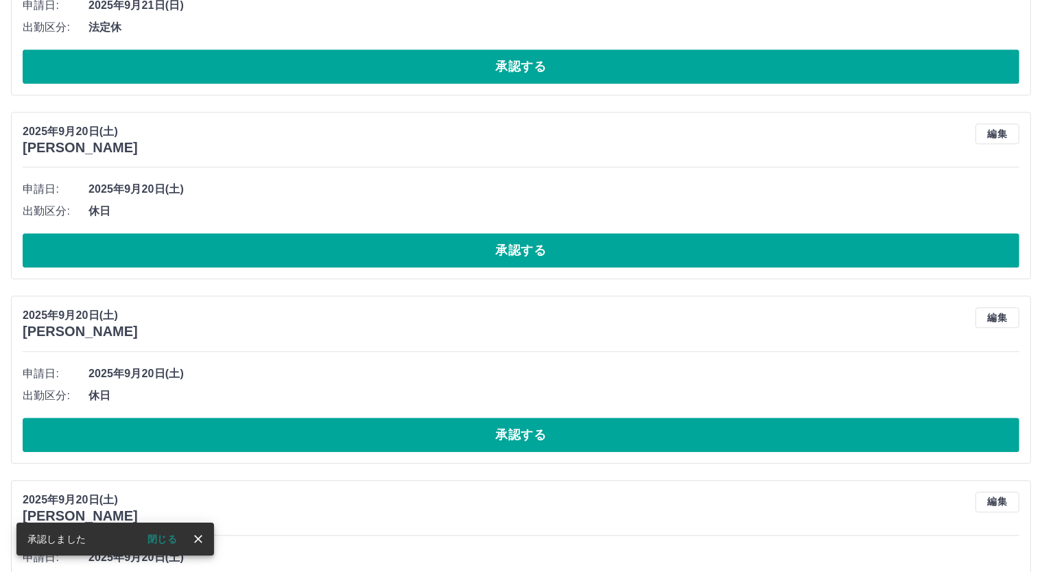
scroll to position [3318, 0]
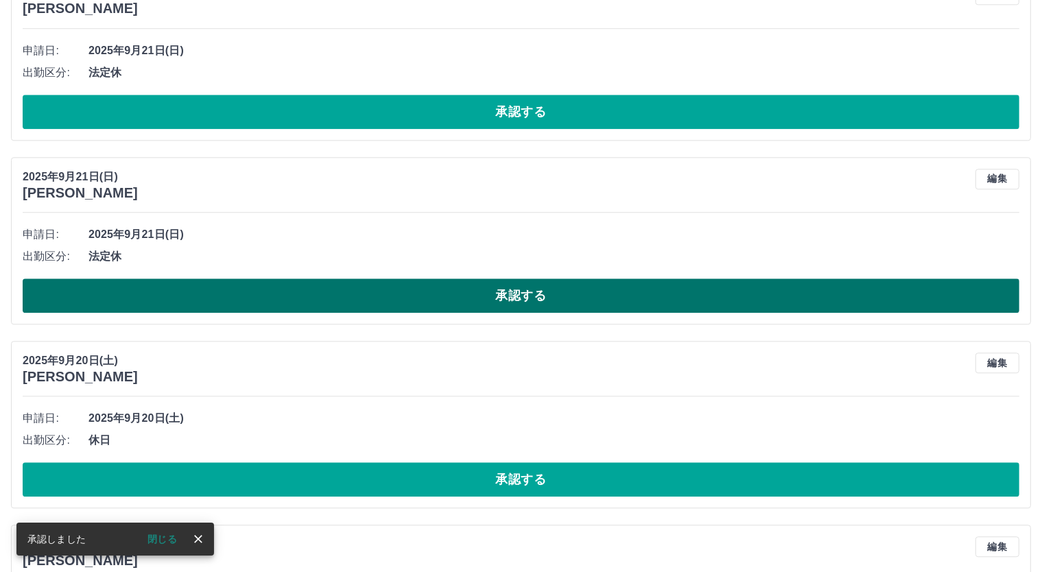
click at [539, 283] on button "承認する" at bounding box center [521, 296] width 997 height 34
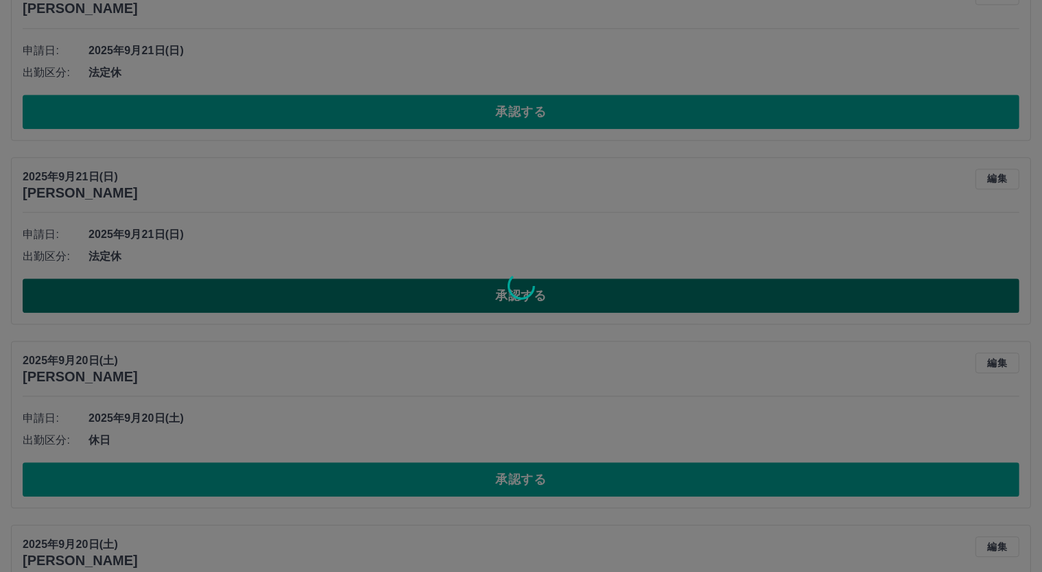
scroll to position [3090, 0]
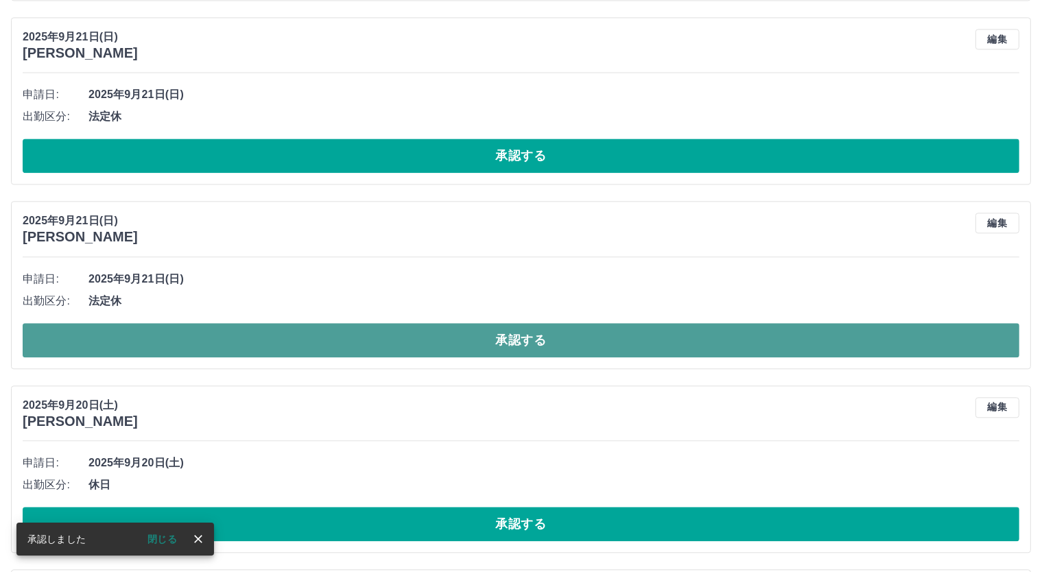
click at [547, 323] on button "承認する" at bounding box center [521, 340] width 997 height 34
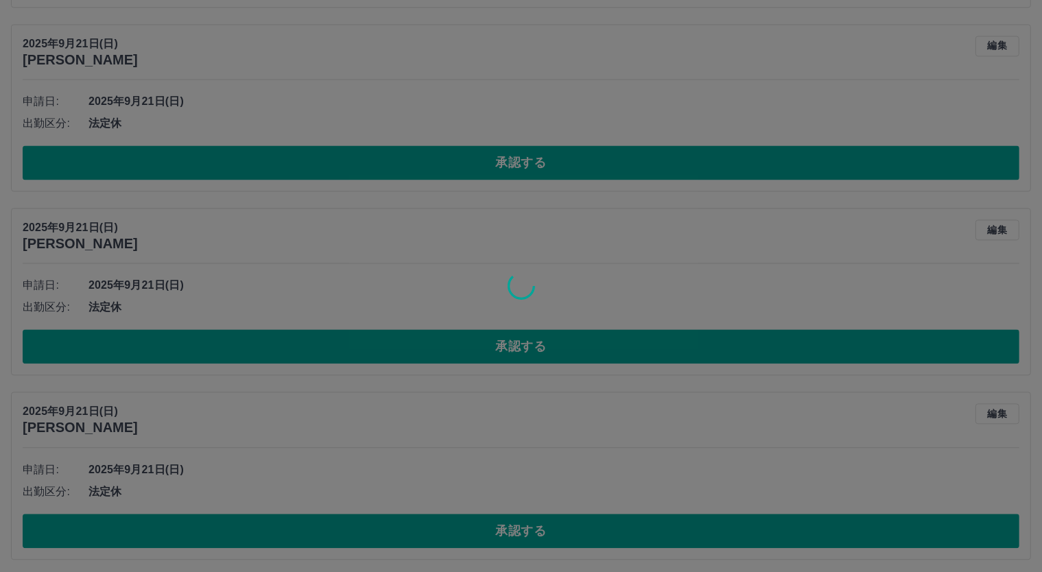
scroll to position [2861, 0]
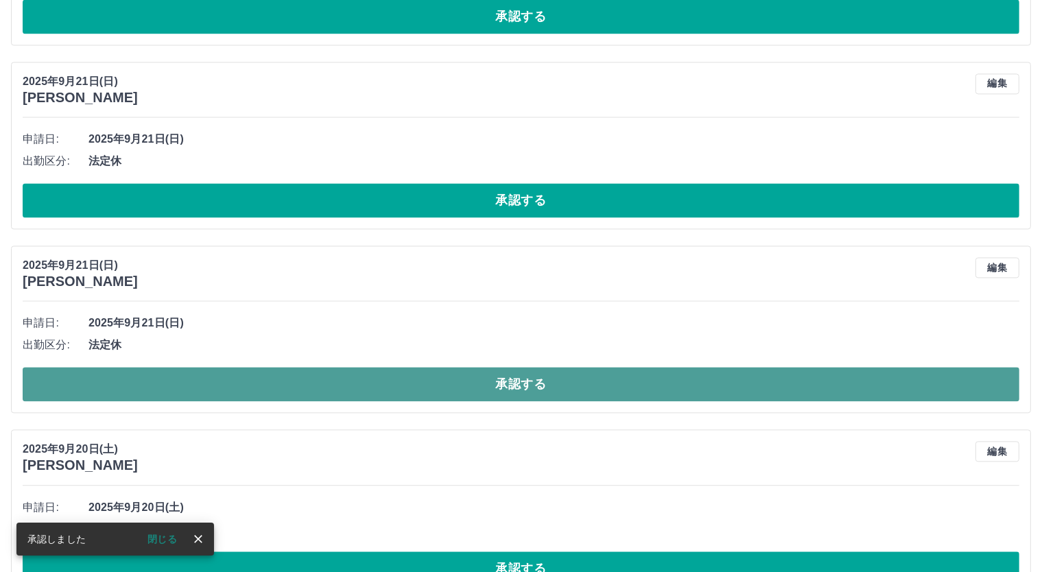
click at [541, 377] on button "承認する" at bounding box center [521, 384] width 997 height 34
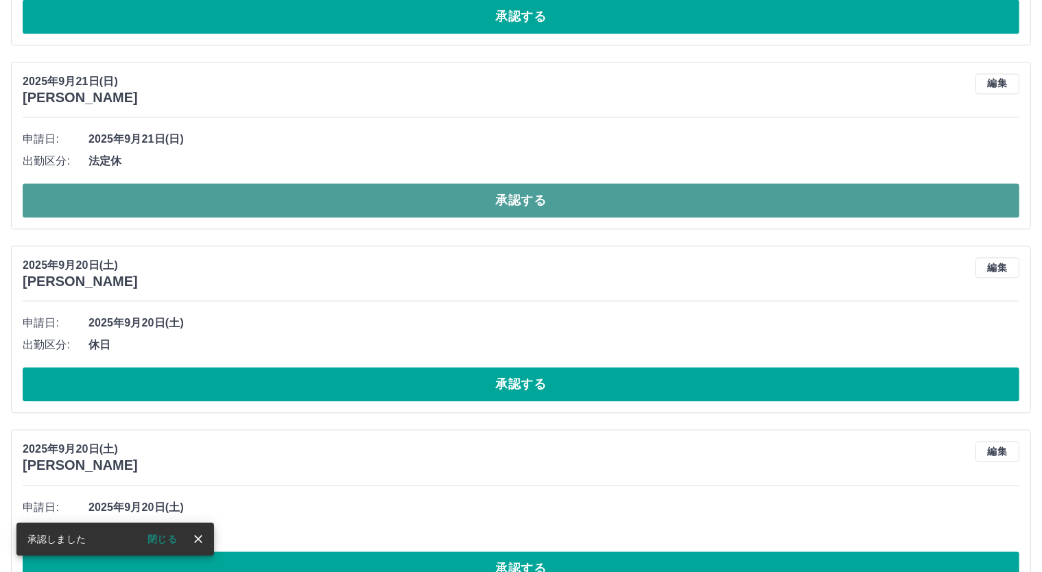
click at [531, 189] on button "承認する" at bounding box center [521, 200] width 997 height 34
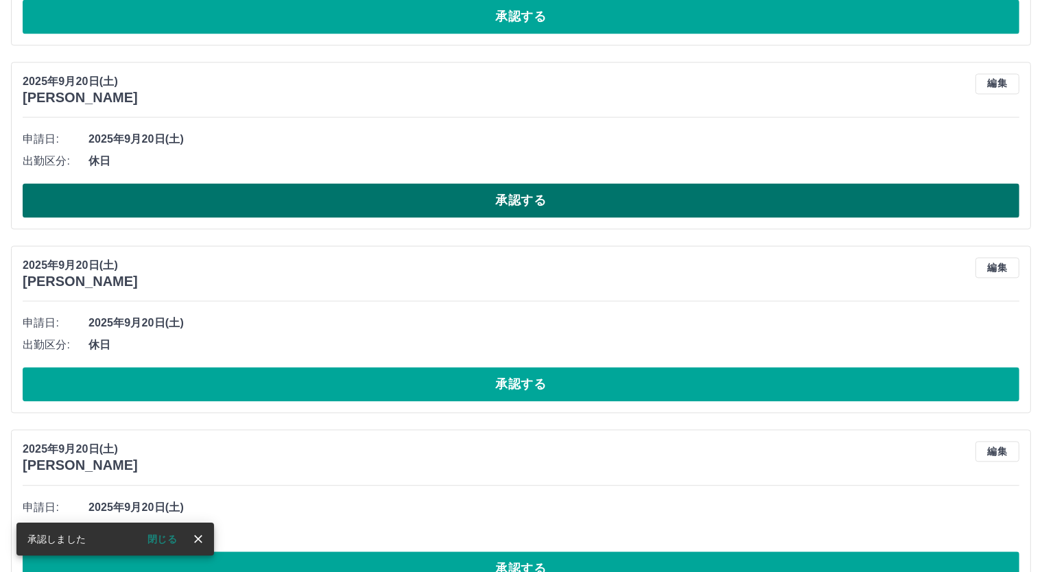
scroll to position [2632, 0]
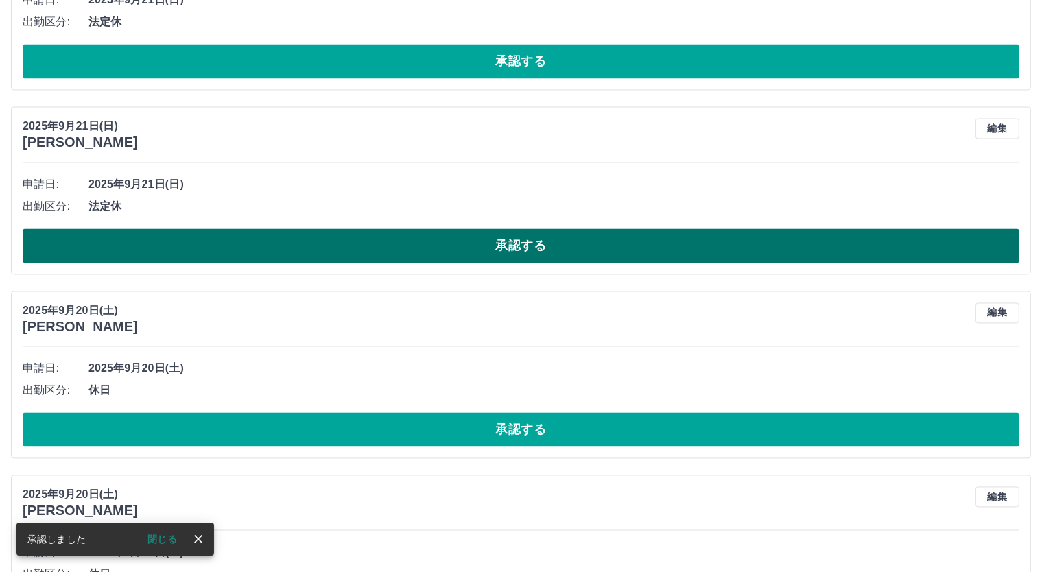
click at [526, 236] on button "承認する" at bounding box center [521, 245] width 997 height 34
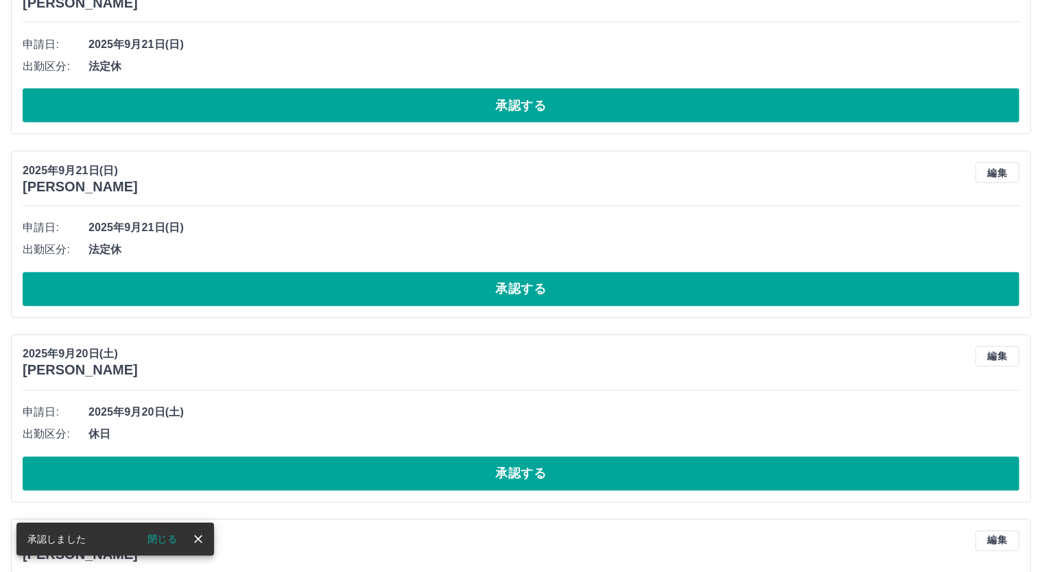
scroll to position [2175, 0]
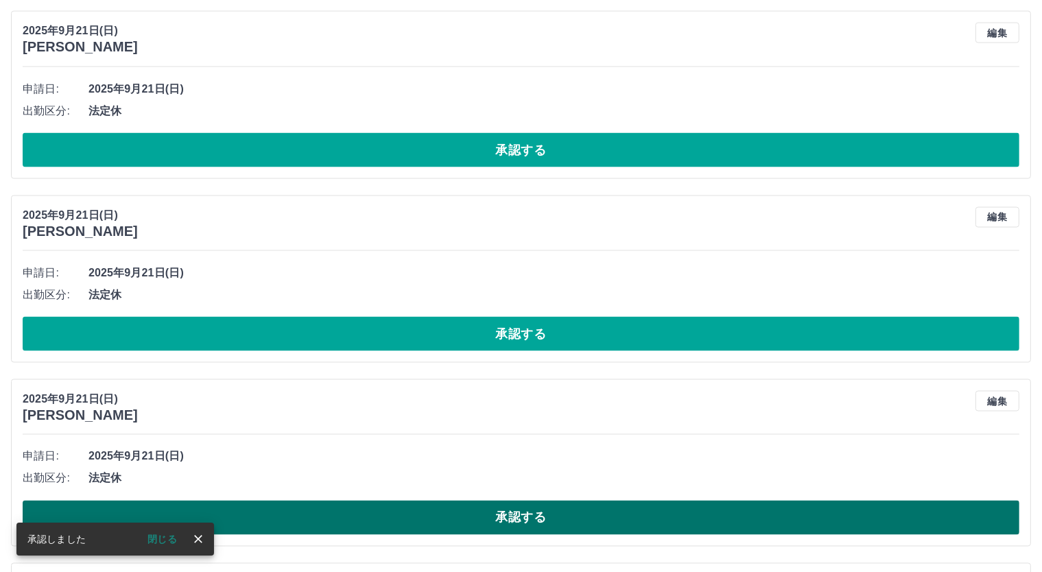
click at [519, 510] on button "承認する" at bounding box center [521, 518] width 997 height 34
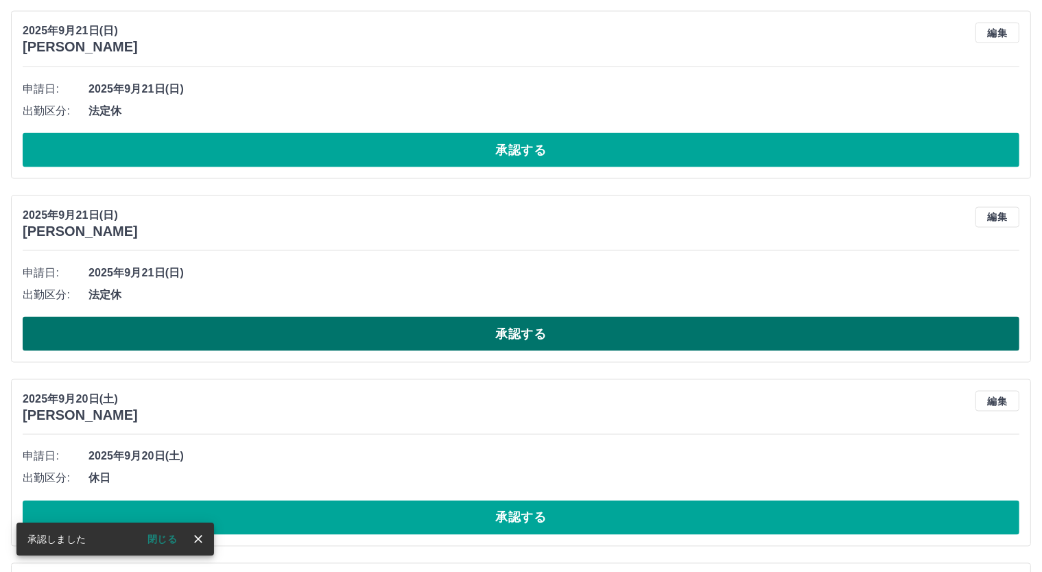
click at [547, 326] on button "承認する" at bounding box center [521, 334] width 997 height 34
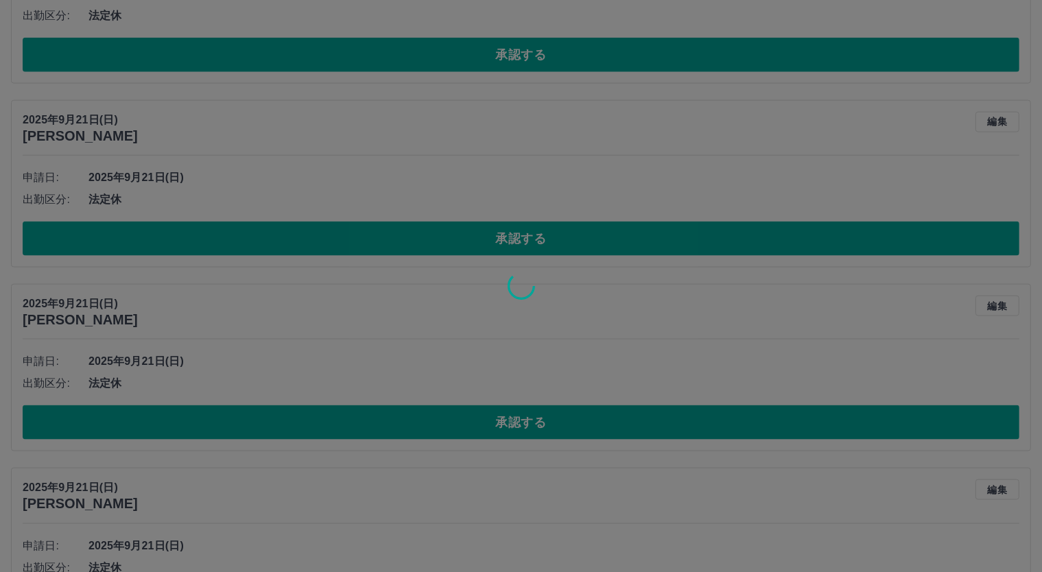
scroll to position [1718, 0]
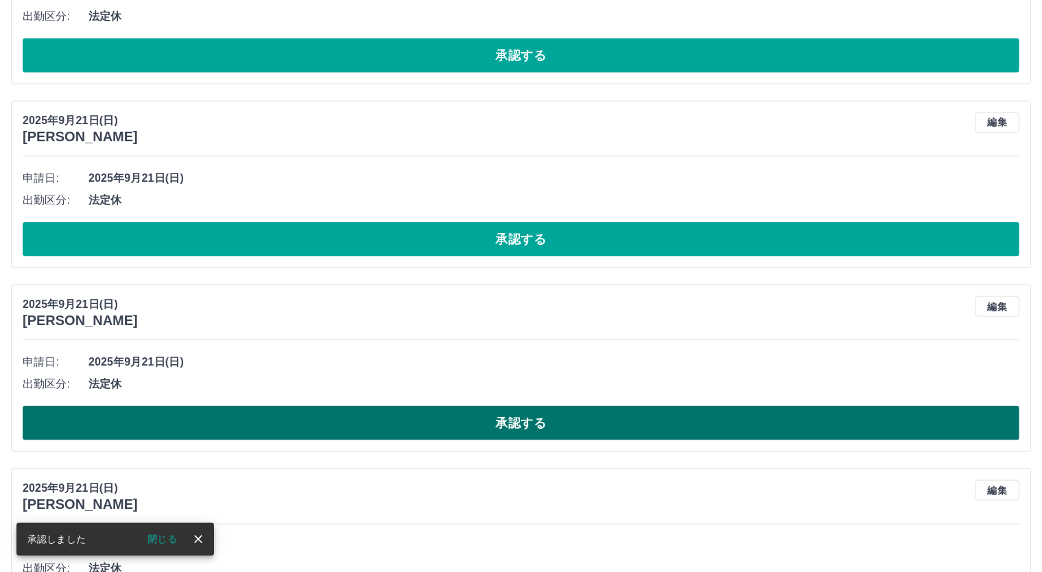
click at [546, 423] on button "承認する" at bounding box center [521, 423] width 997 height 34
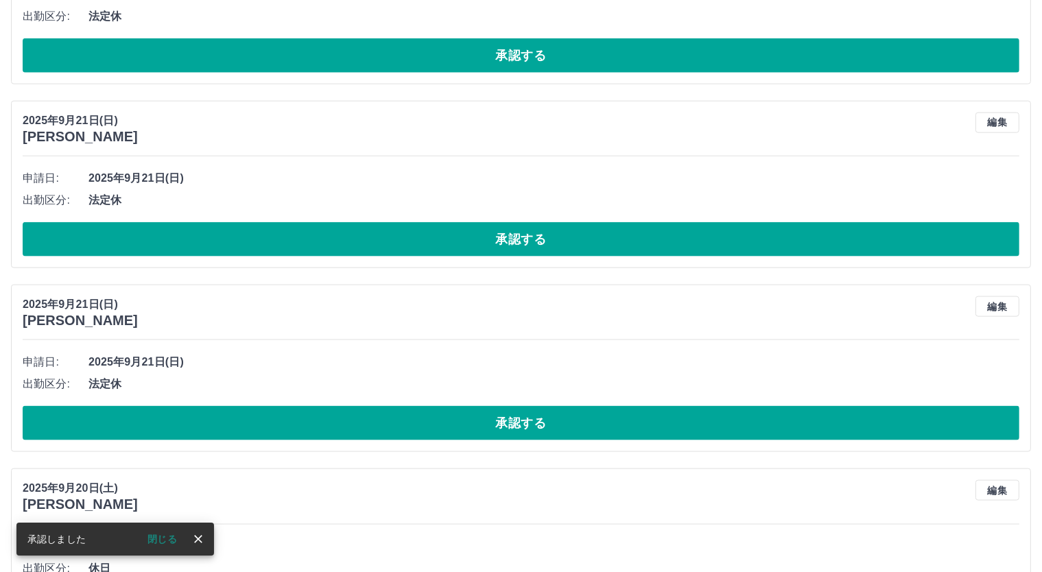
click at [532, 233] on button "承認する" at bounding box center [521, 239] width 997 height 34
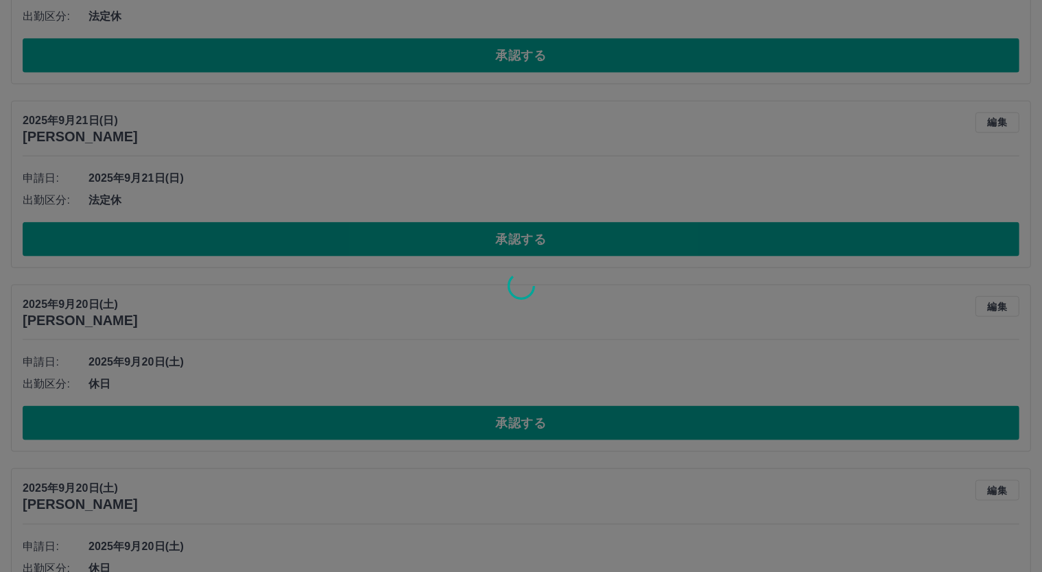
scroll to position [1489, 0]
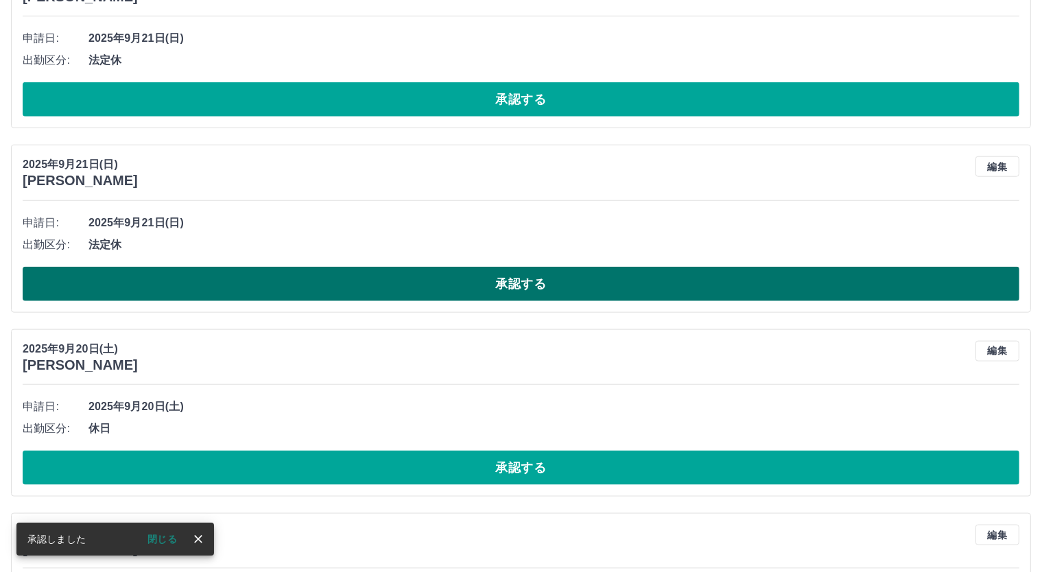
click at [521, 279] on button "承認する" at bounding box center [521, 284] width 997 height 34
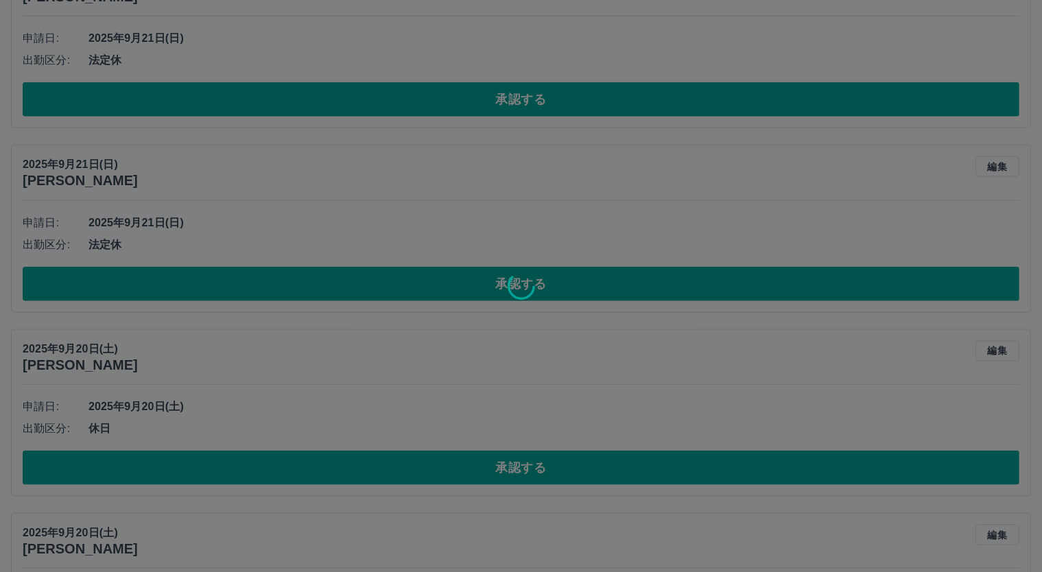
scroll to position [1260, 0]
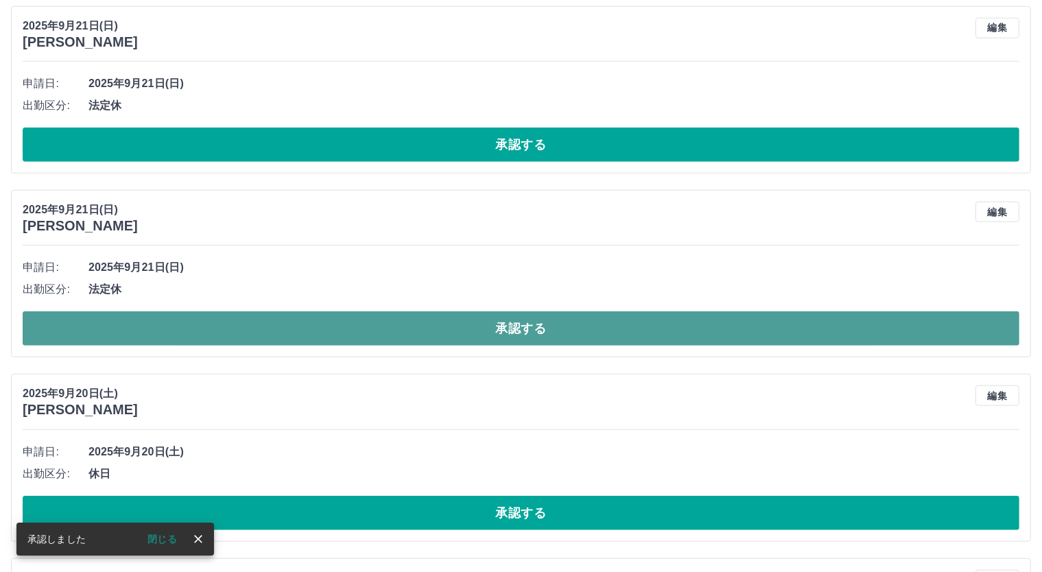
click at [528, 316] on button "承認する" at bounding box center [521, 328] width 997 height 34
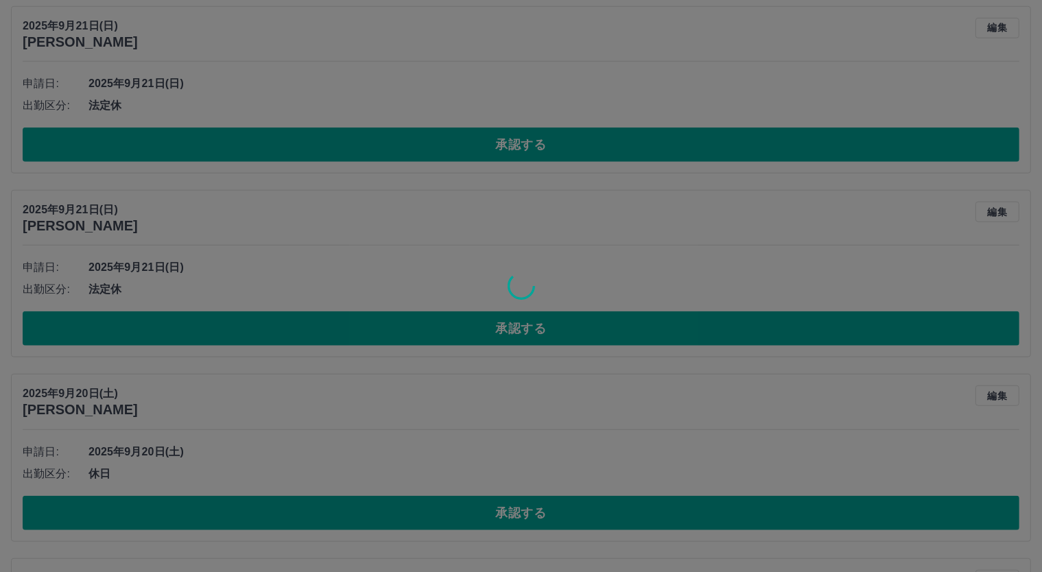
scroll to position [1032, 0]
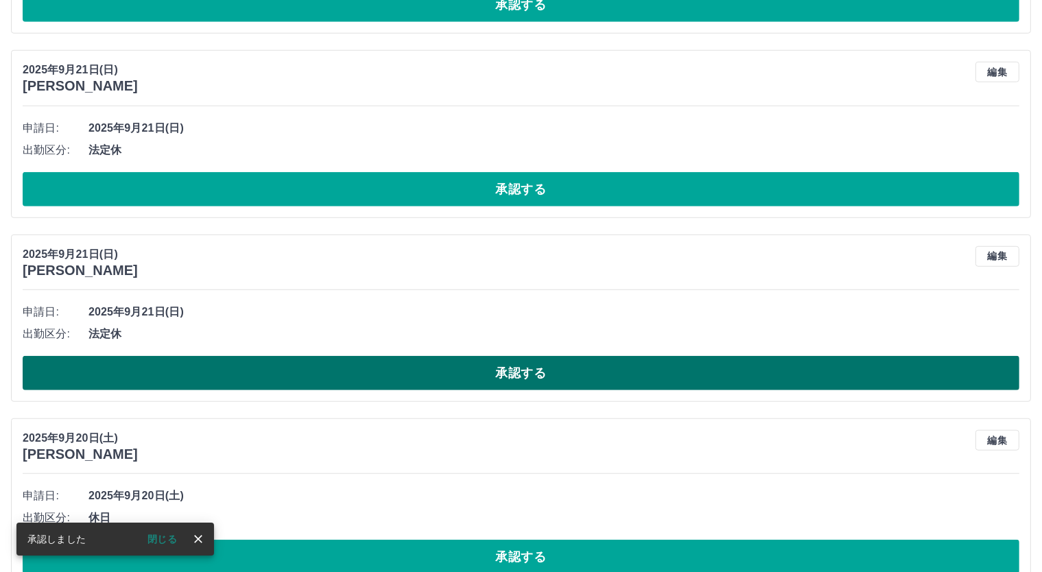
click at [555, 371] on button "承認する" at bounding box center [521, 373] width 997 height 34
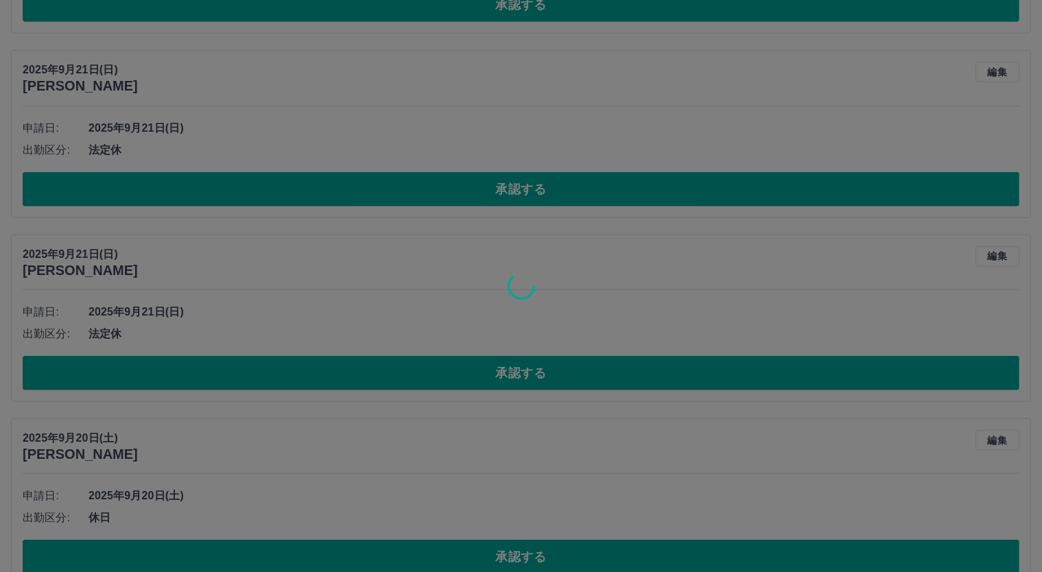
scroll to position [803, 0]
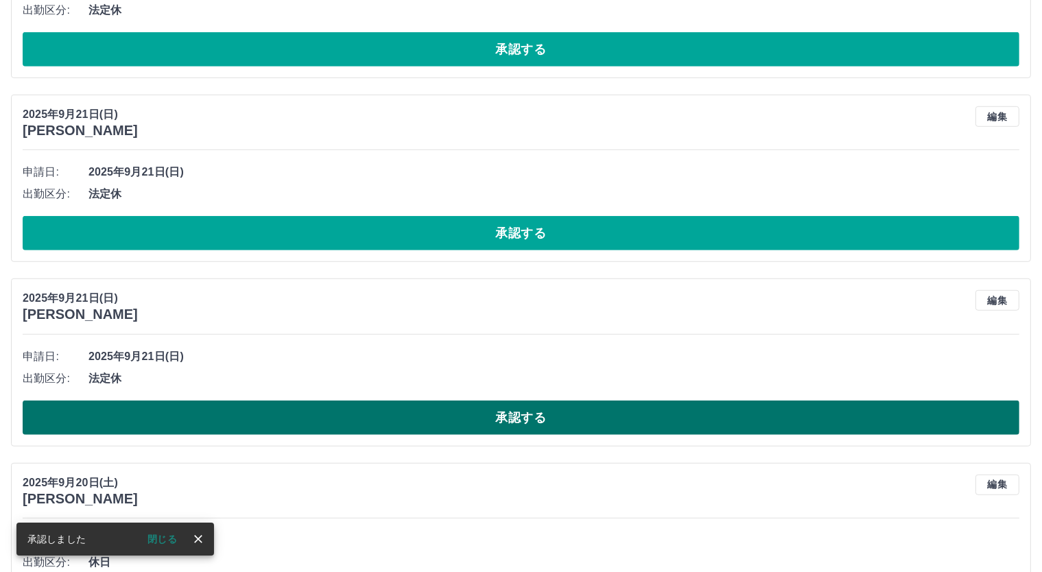
click at [540, 421] on button "承認する" at bounding box center [521, 418] width 997 height 34
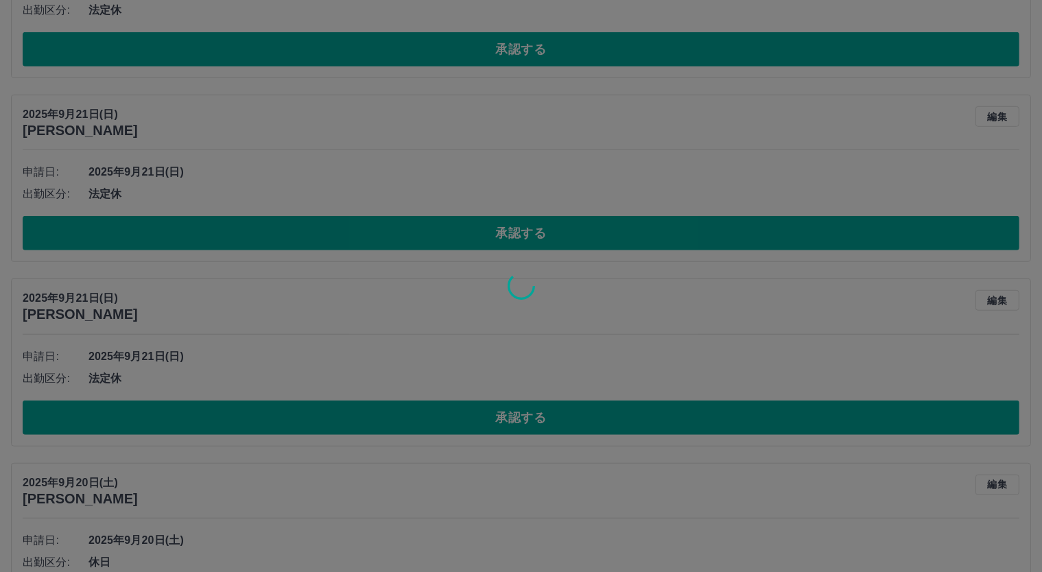
scroll to position [574, 0]
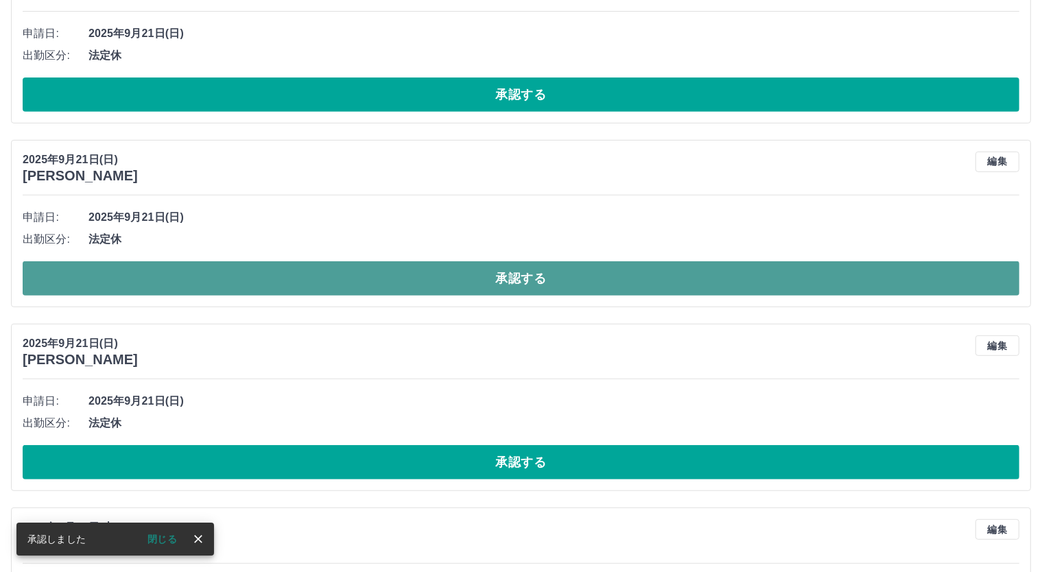
click at [527, 274] on button "承認する" at bounding box center [521, 278] width 997 height 34
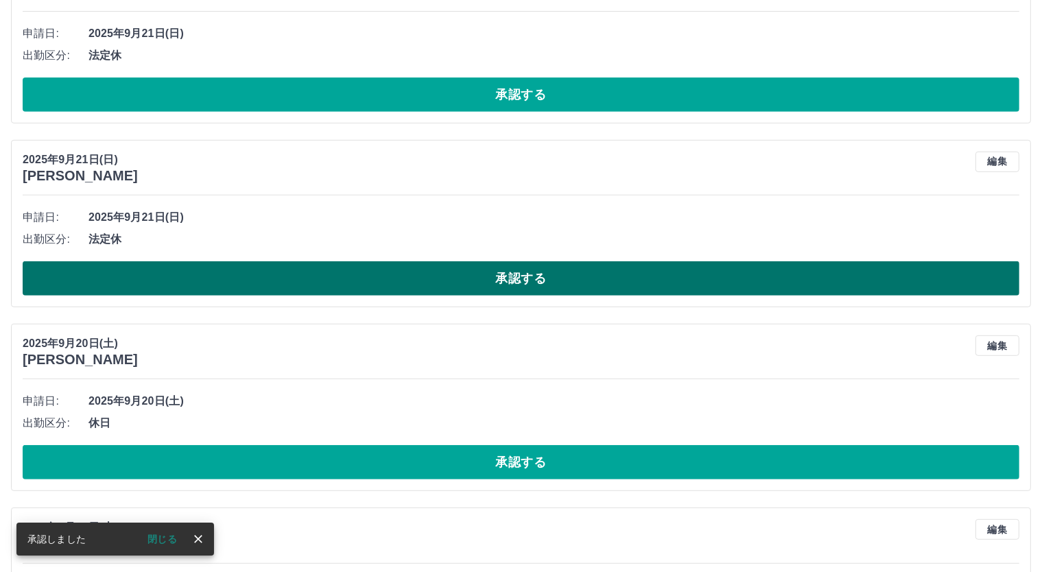
click at [523, 279] on button "承認する" at bounding box center [521, 278] width 997 height 34
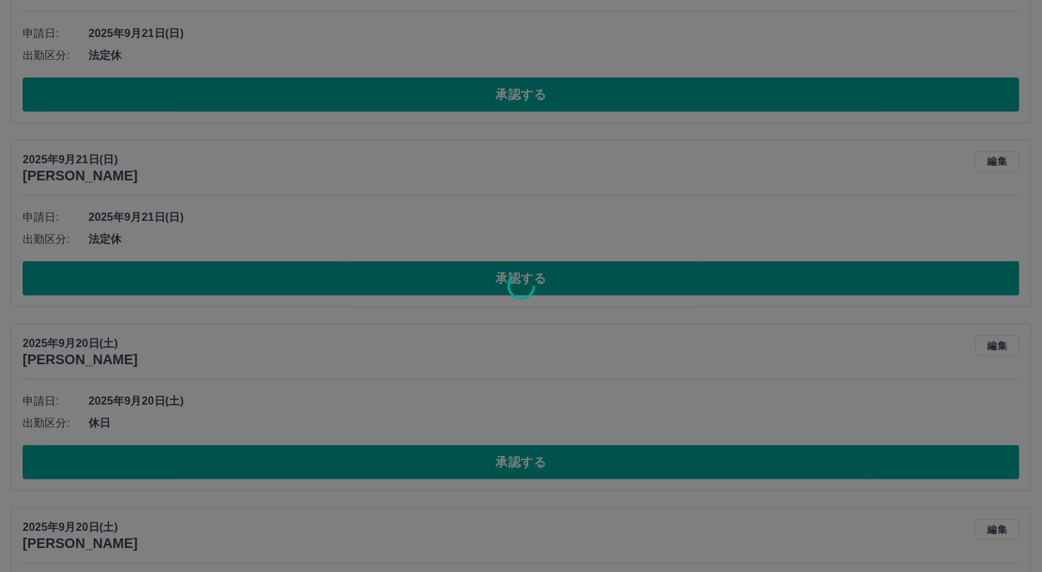
scroll to position [346, 0]
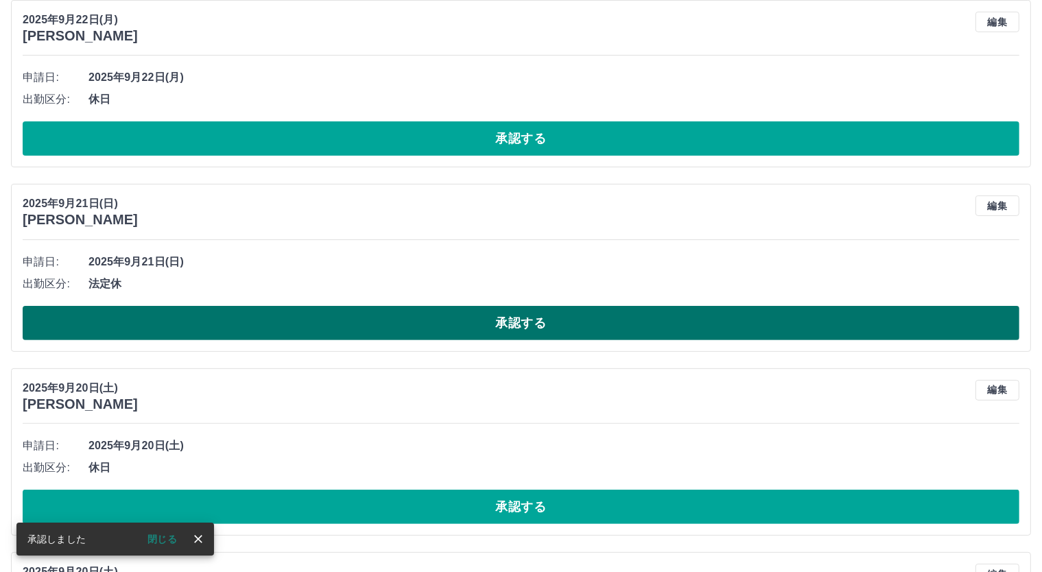
click at [533, 324] on button "承認する" at bounding box center [521, 323] width 997 height 34
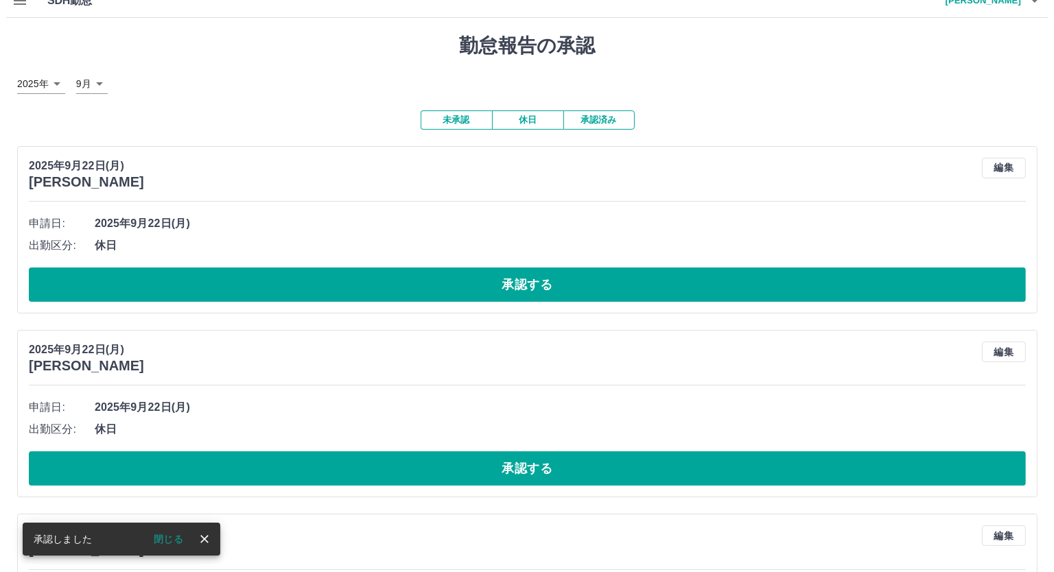
scroll to position [0, 0]
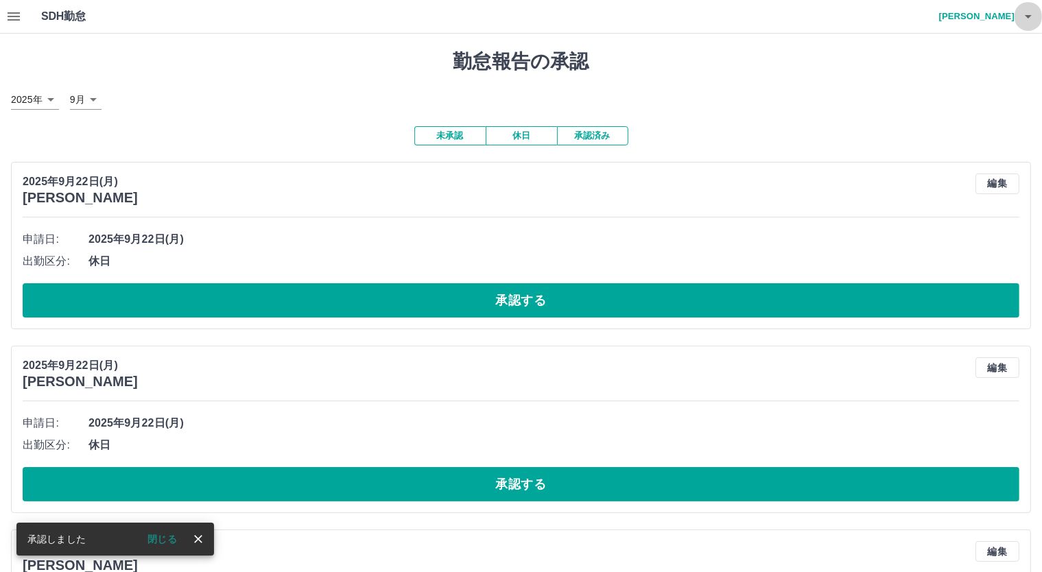
click at [1025, 14] on icon "button" at bounding box center [1028, 16] width 16 height 16
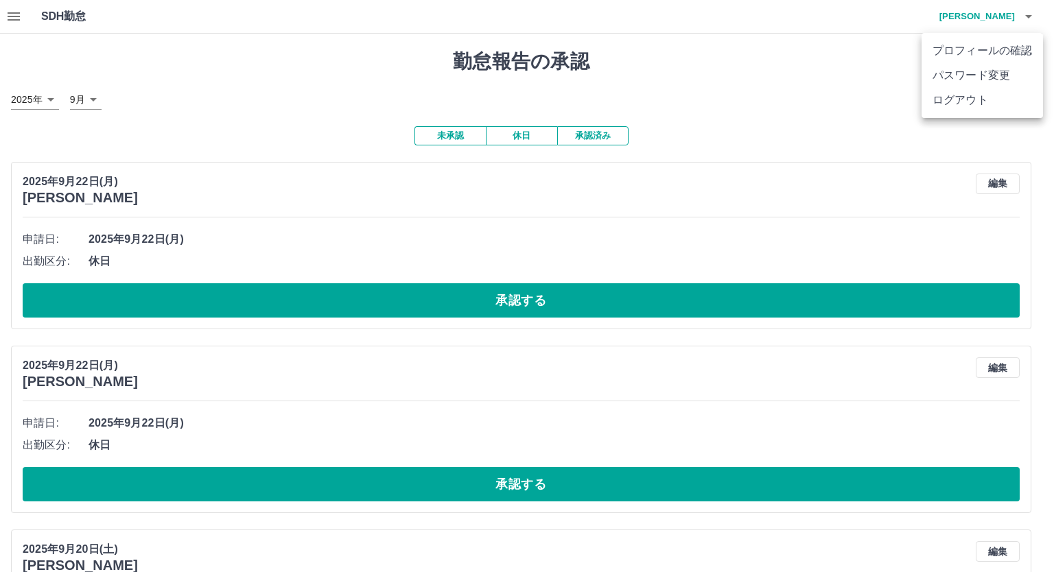
click at [980, 93] on li "ログアウト" at bounding box center [981, 100] width 121 height 25
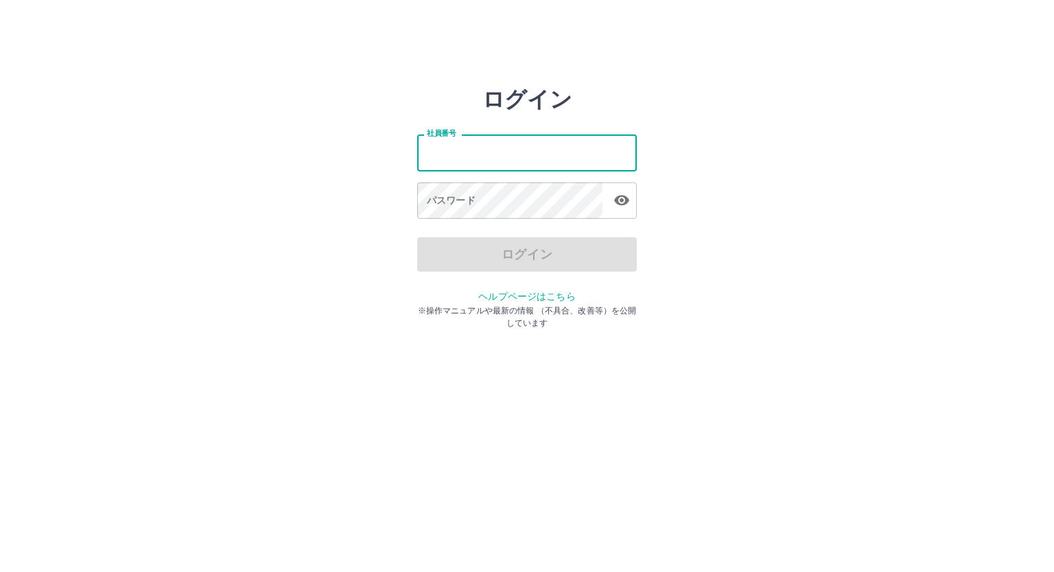
type input "*******"
click at [445, 153] on input "*******" at bounding box center [527, 152] width 220 height 36
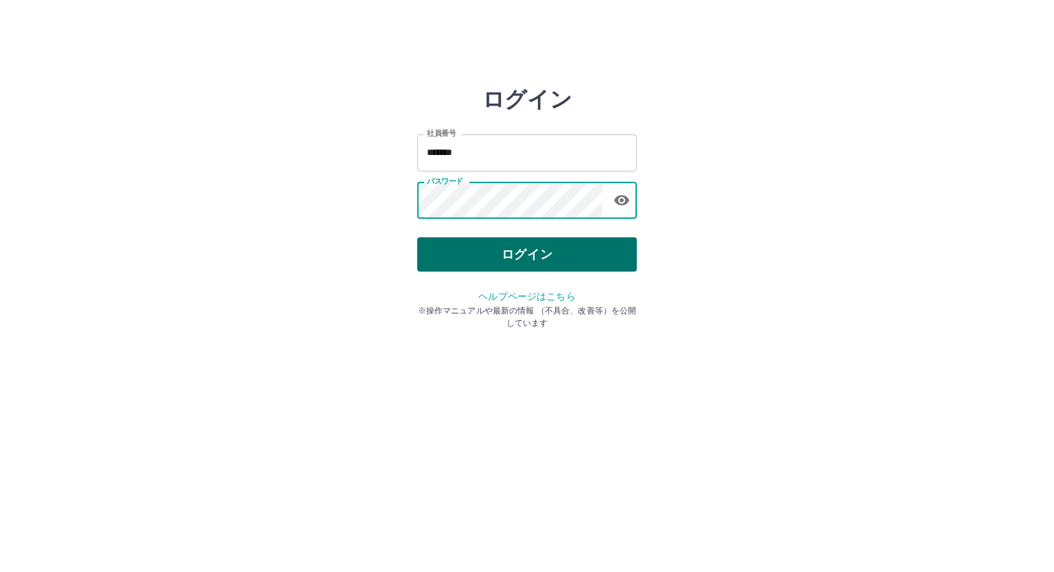
click at [552, 252] on button "ログイン" at bounding box center [527, 254] width 220 height 34
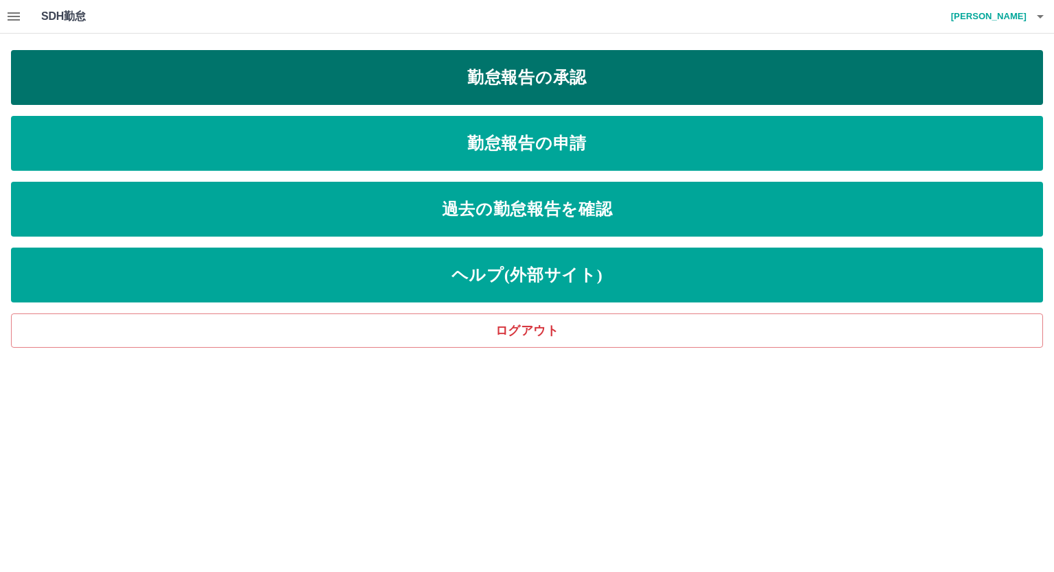
click at [544, 59] on link "勤怠報告の承認" at bounding box center [527, 77] width 1032 height 55
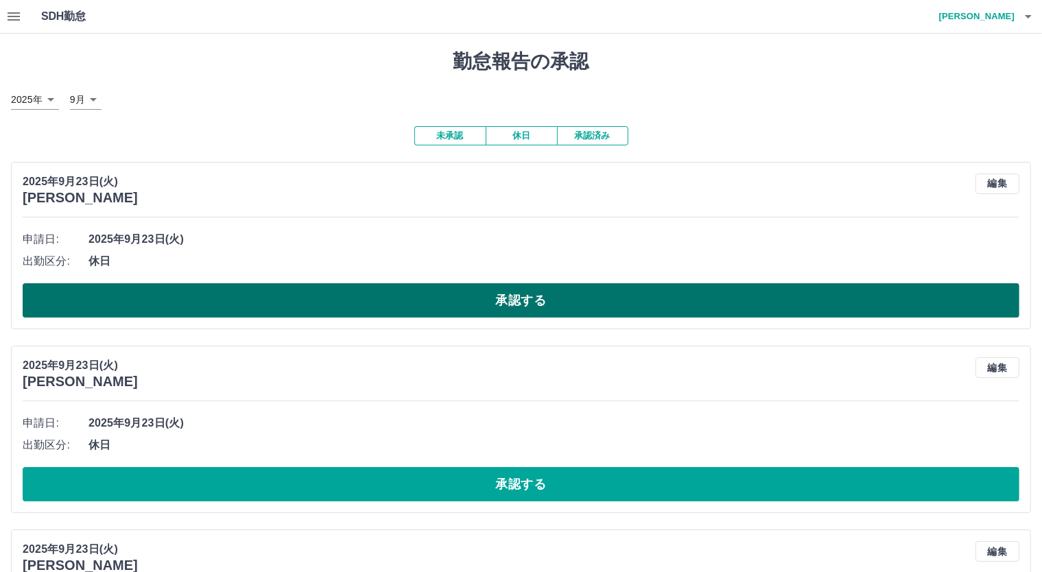
click at [596, 308] on button "承認する" at bounding box center [521, 300] width 997 height 34
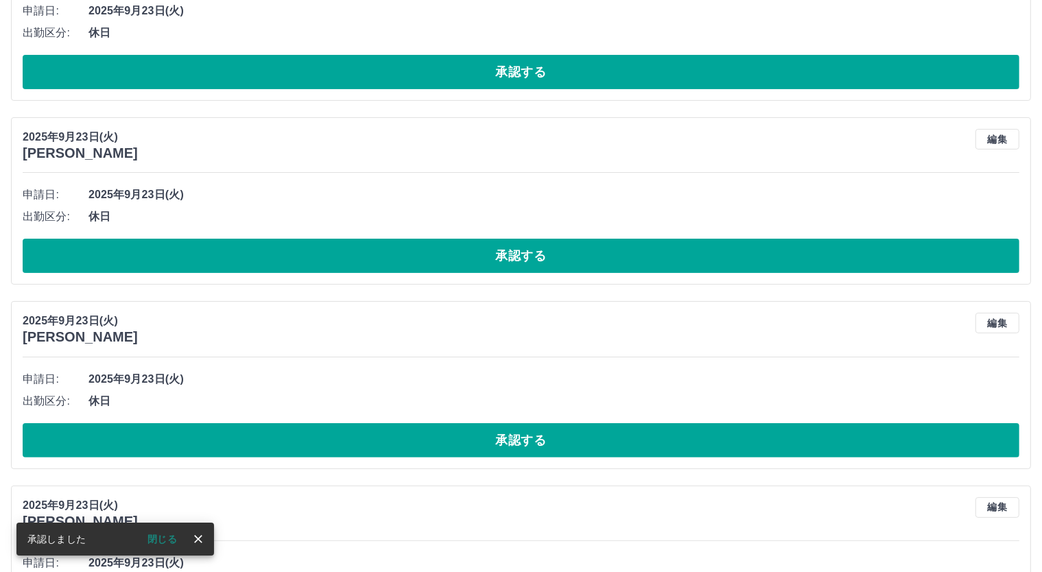
scroll to position [45, 0]
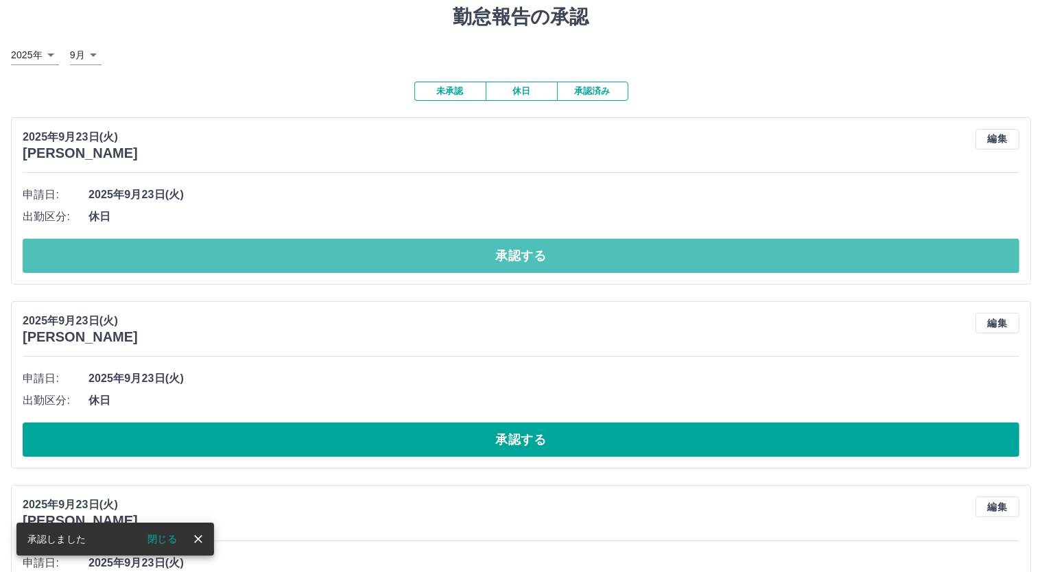
click at [528, 250] on button "承認する" at bounding box center [521, 256] width 997 height 34
click at [524, 253] on button "承認する" at bounding box center [521, 256] width 997 height 34
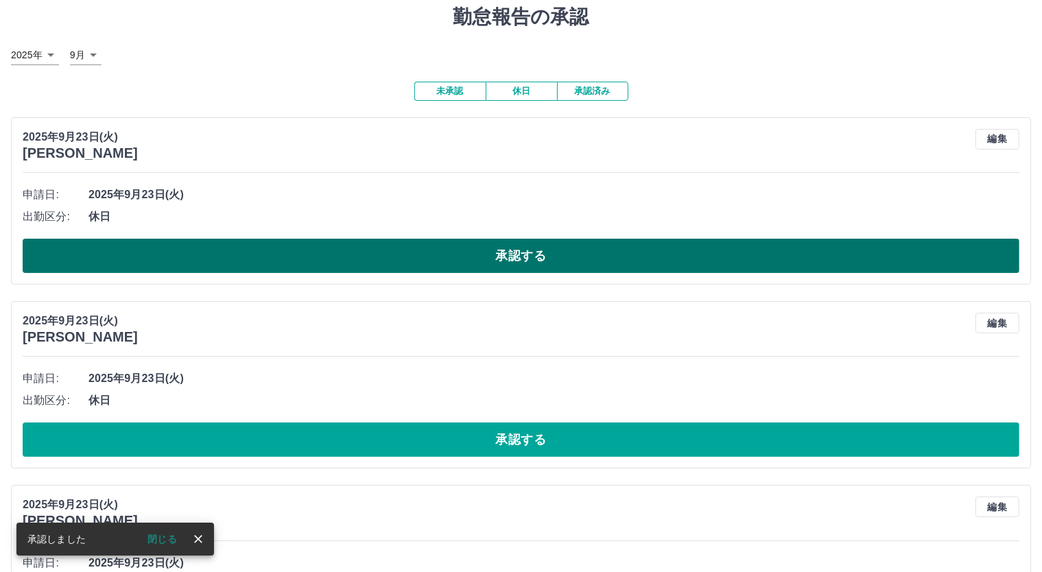
click at [498, 245] on button "承認する" at bounding box center [521, 256] width 997 height 34
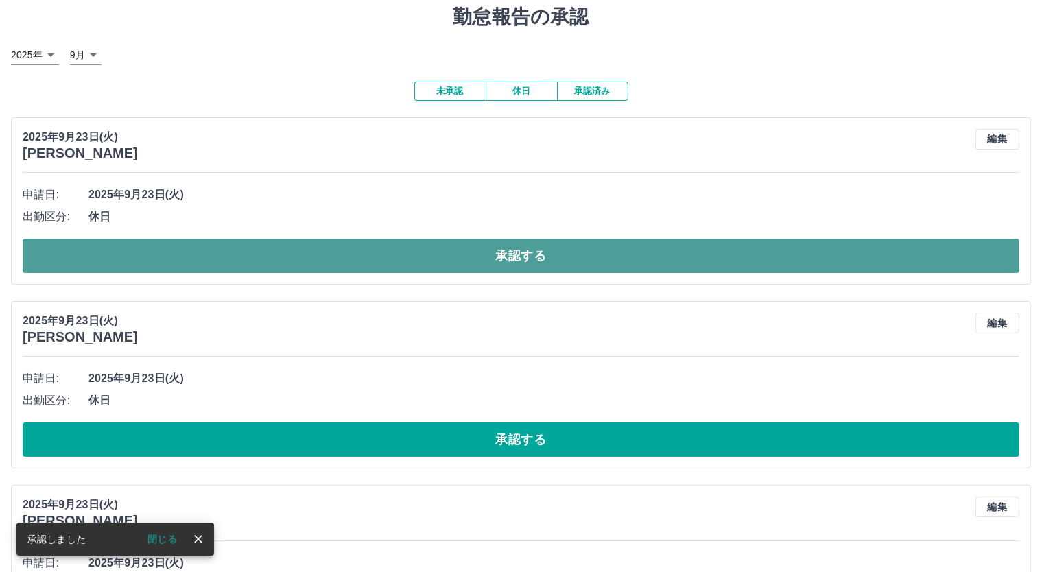
click at [560, 255] on button "承認する" at bounding box center [521, 256] width 997 height 34
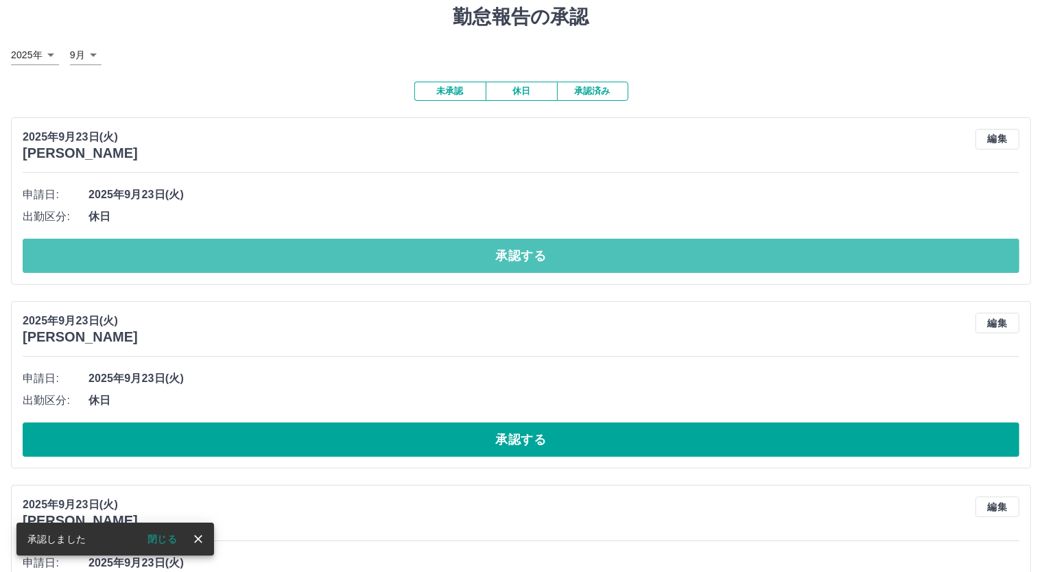
click at [563, 248] on button "承認する" at bounding box center [521, 256] width 997 height 34
click at [566, 248] on button "承認する" at bounding box center [521, 256] width 997 height 34
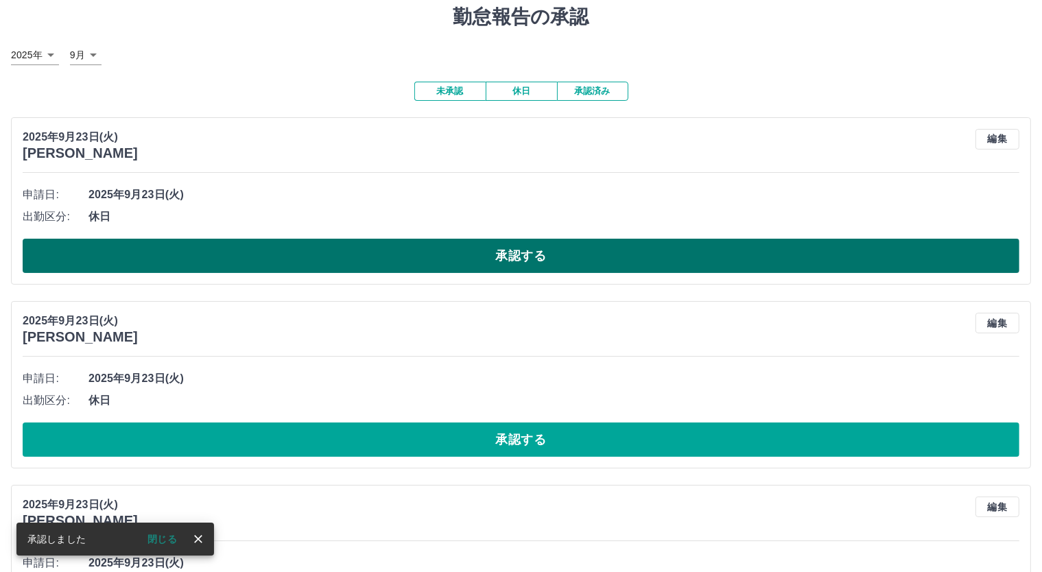
click at [546, 244] on button "承認する" at bounding box center [521, 256] width 997 height 34
click at [545, 248] on button "承認する" at bounding box center [521, 256] width 997 height 34
click at [535, 261] on button "承認する" at bounding box center [521, 256] width 997 height 34
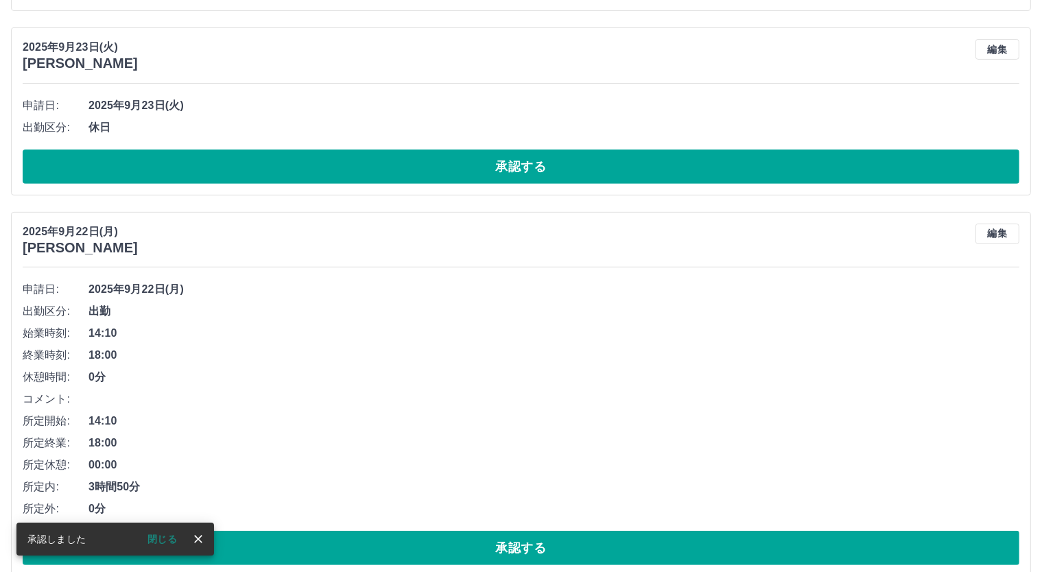
scroll to position [318, 0]
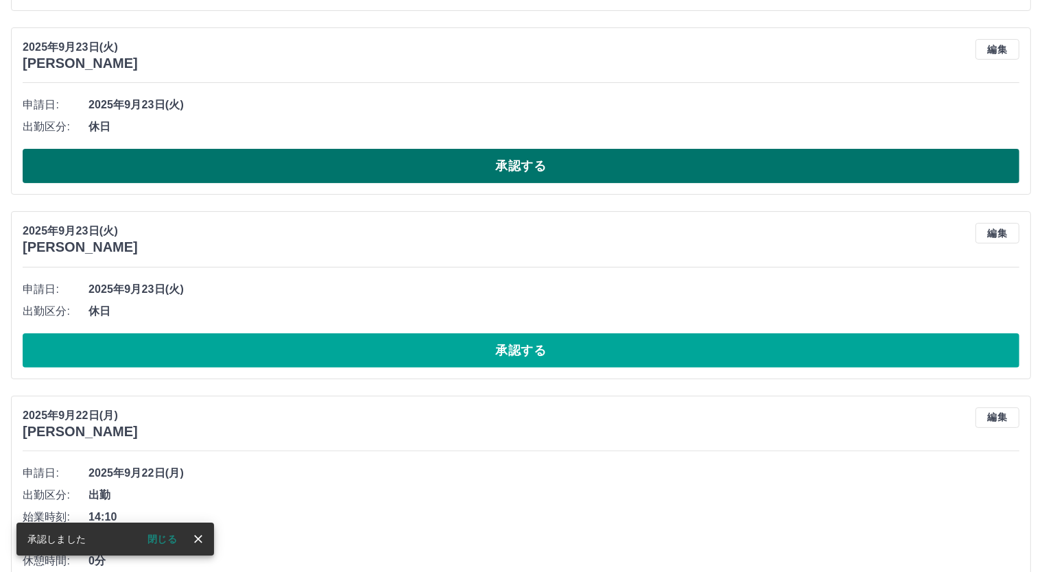
click at [536, 167] on button "承認する" at bounding box center [521, 166] width 997 height 34
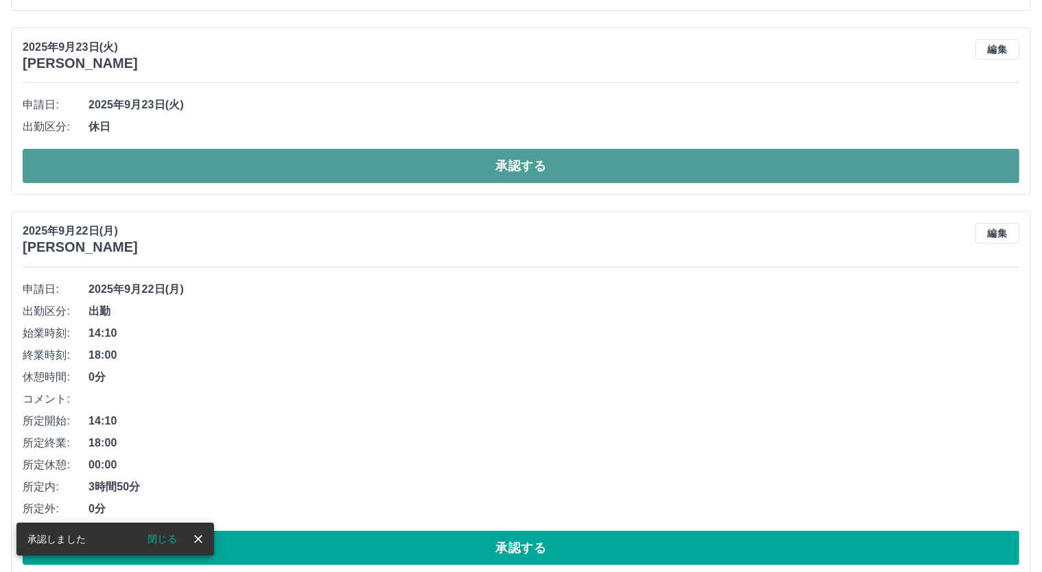
click at [538, 156] on button "承認する" at bounding box center [521, 166] width 997 height 34
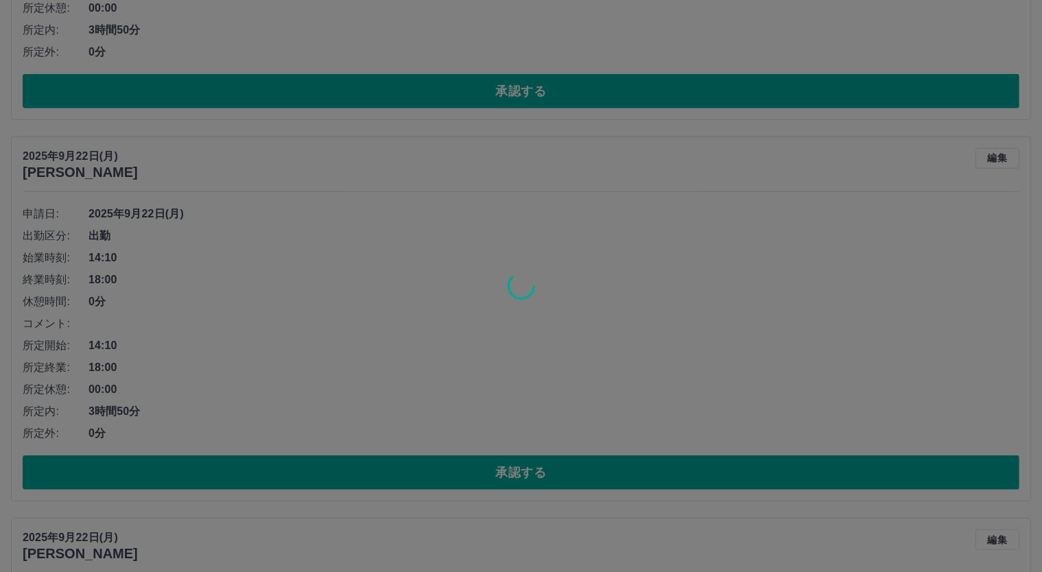
scroll to position [1004, 0]
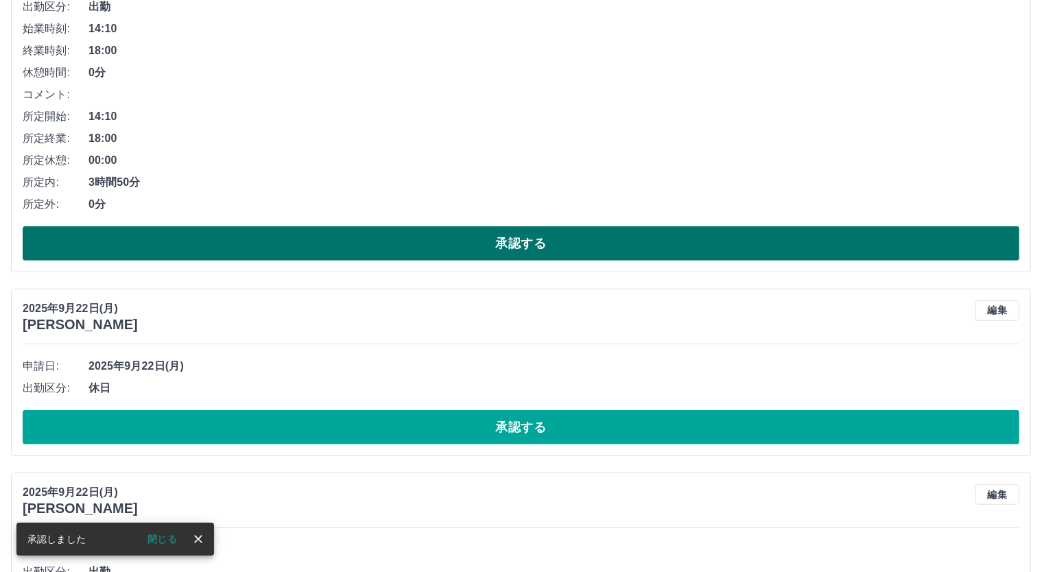
click at [535, 244] on button "承認する" at bounding box center [521, 243] width 997 height 34
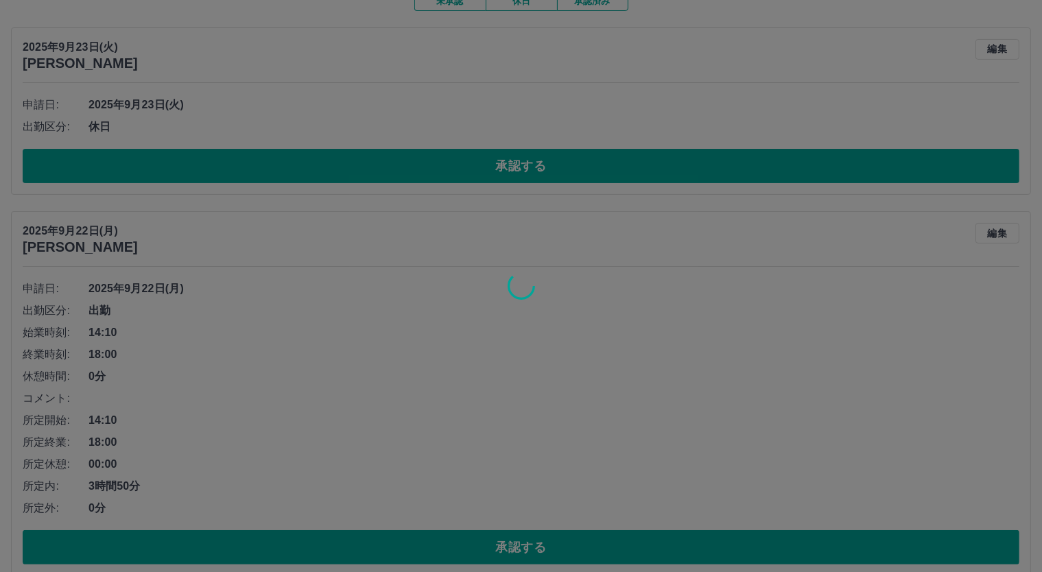
scroll to position [363, 0]
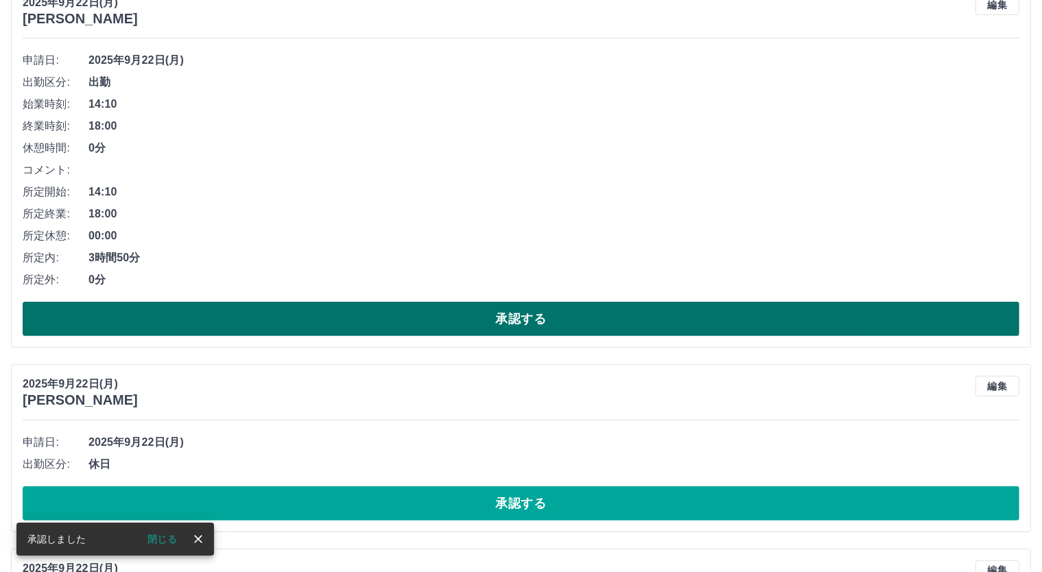
click at [534, 319] on button "承認する" at bounding box center [521, 319] width 997 height 34
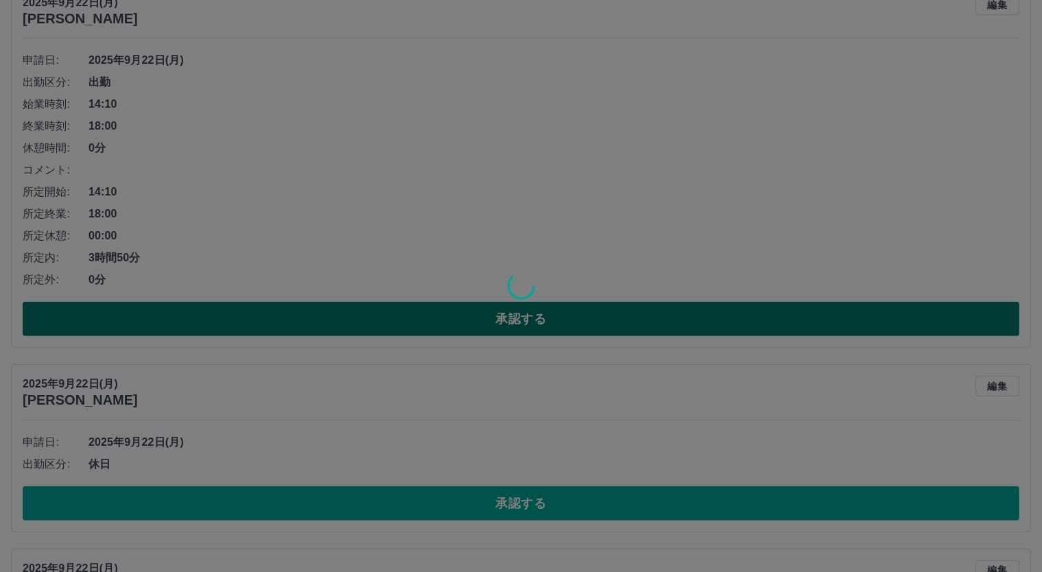
scroll to position [0, 0]
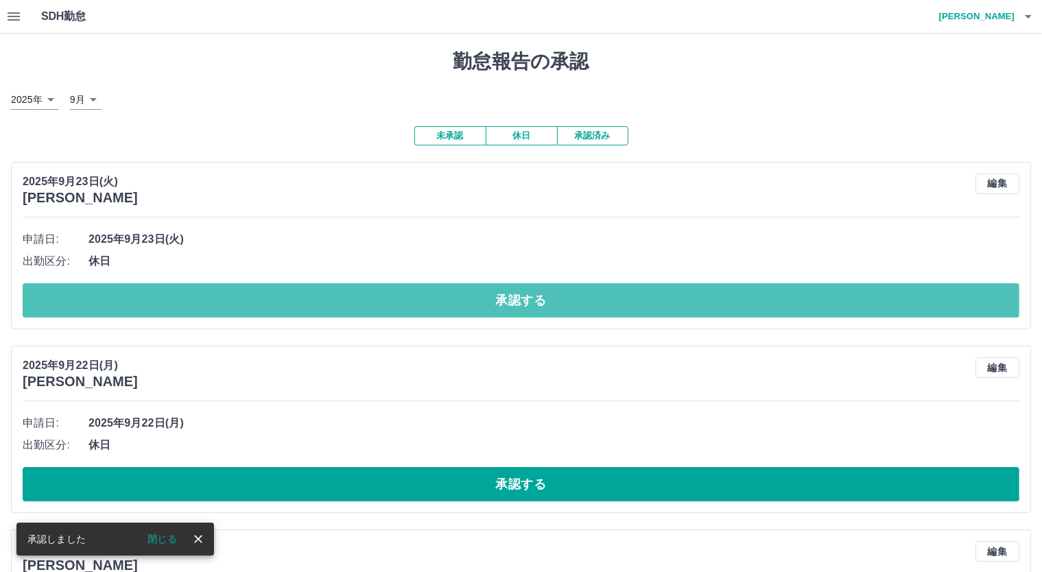
click at [534, 298] on button "承認する" at bounding box center [521, 300] width 997 height 34
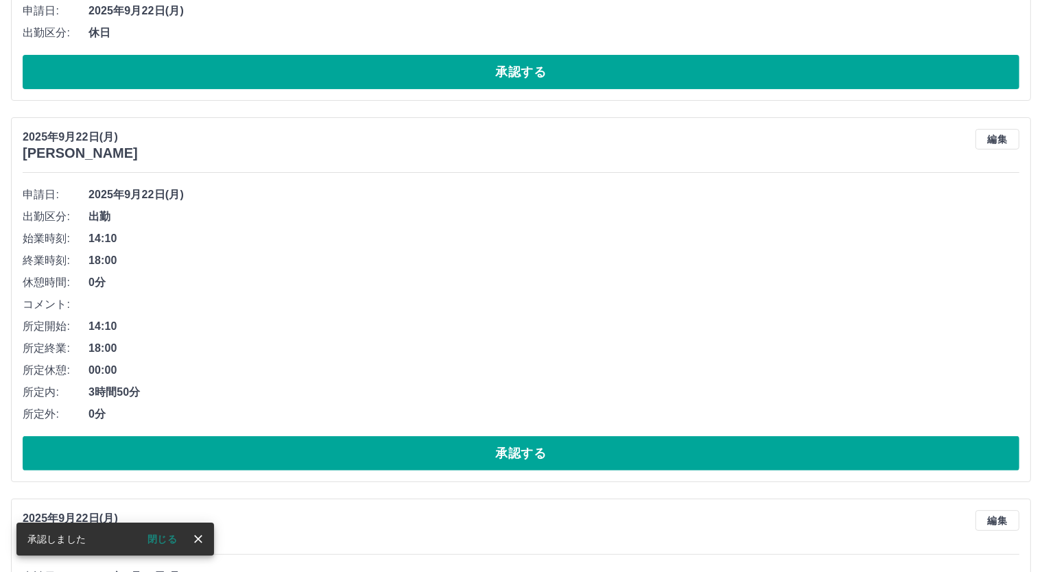
scroll to position [45, 0]
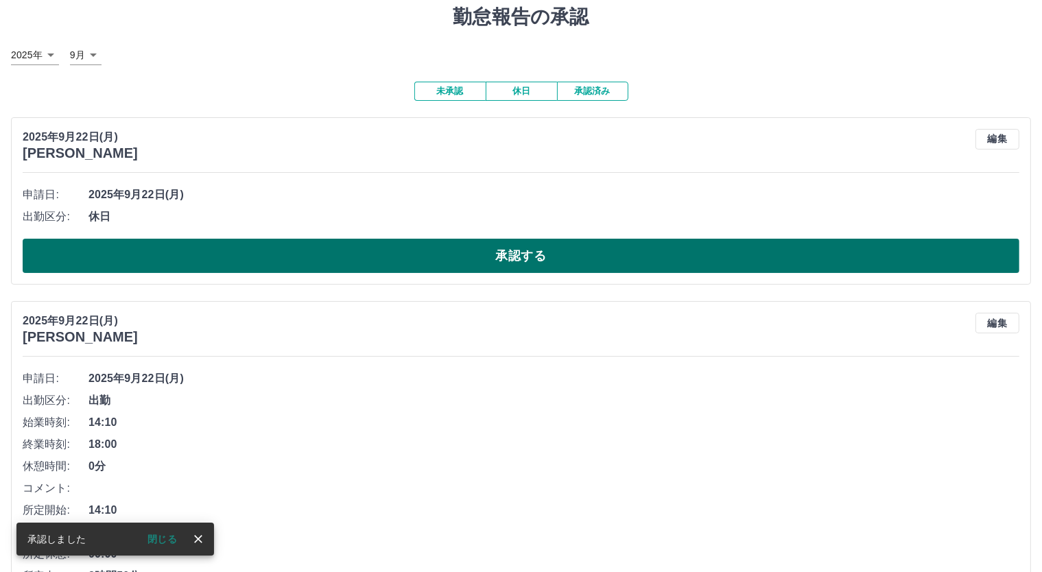
click at [537, 248] on button "承認する" at bounding box center [521, 256] width 997 height 34
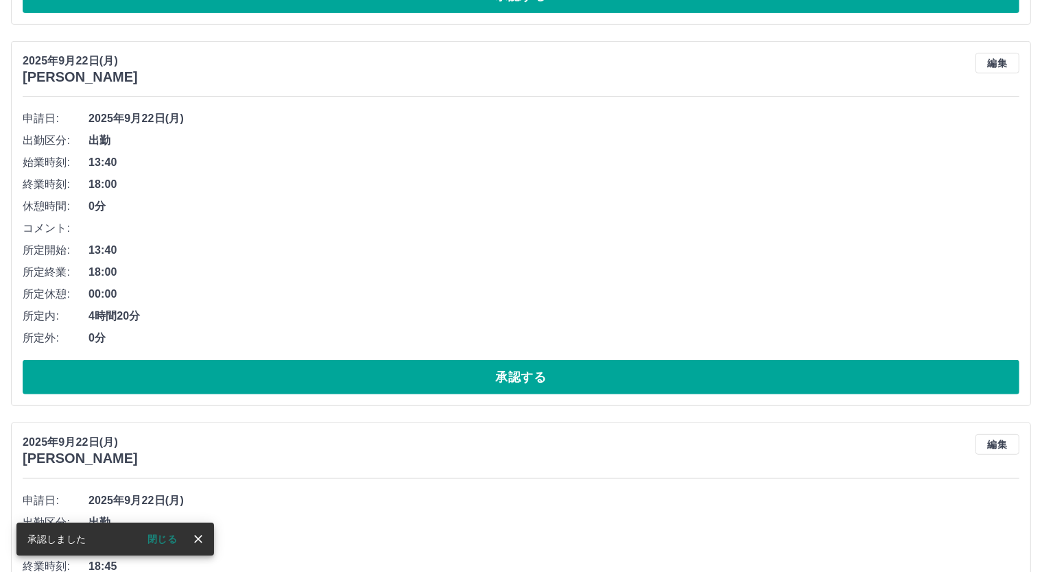
scroll to position [318, 0]
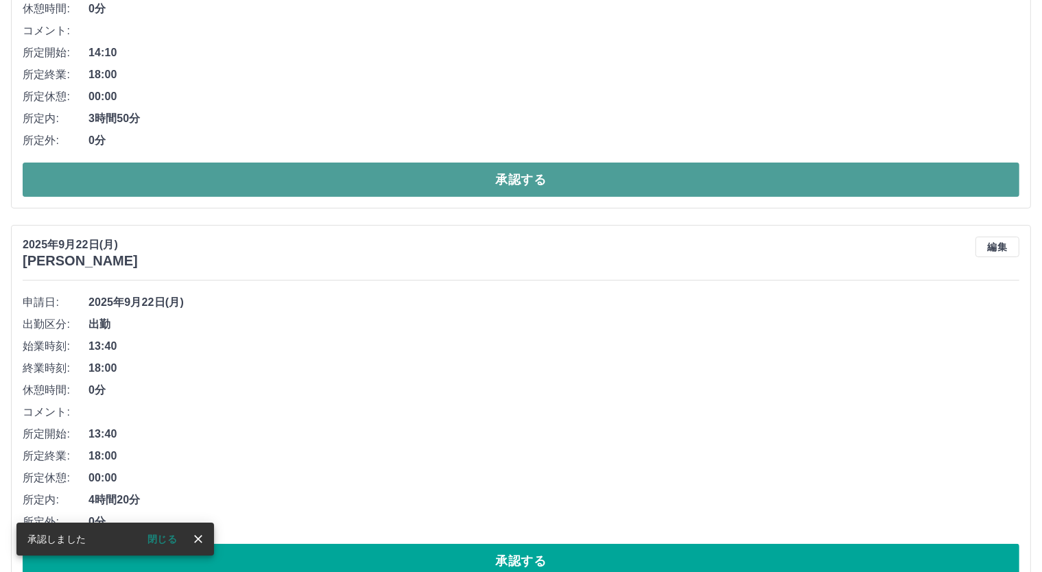
click at [535, 177] on button "承認する" at bounding box center [521, 180] width 997 height 34
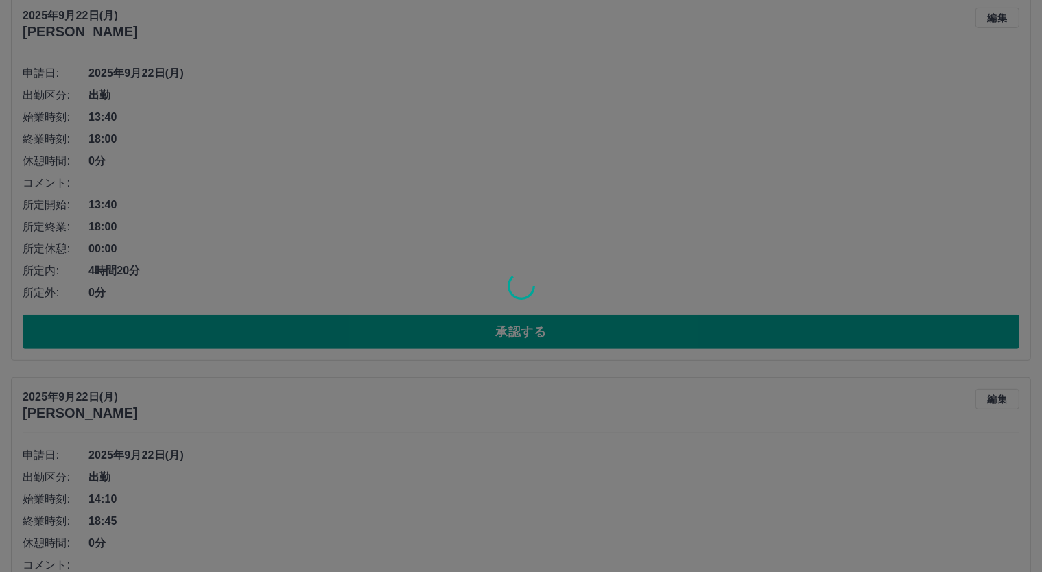
scroll to position [776, 0]
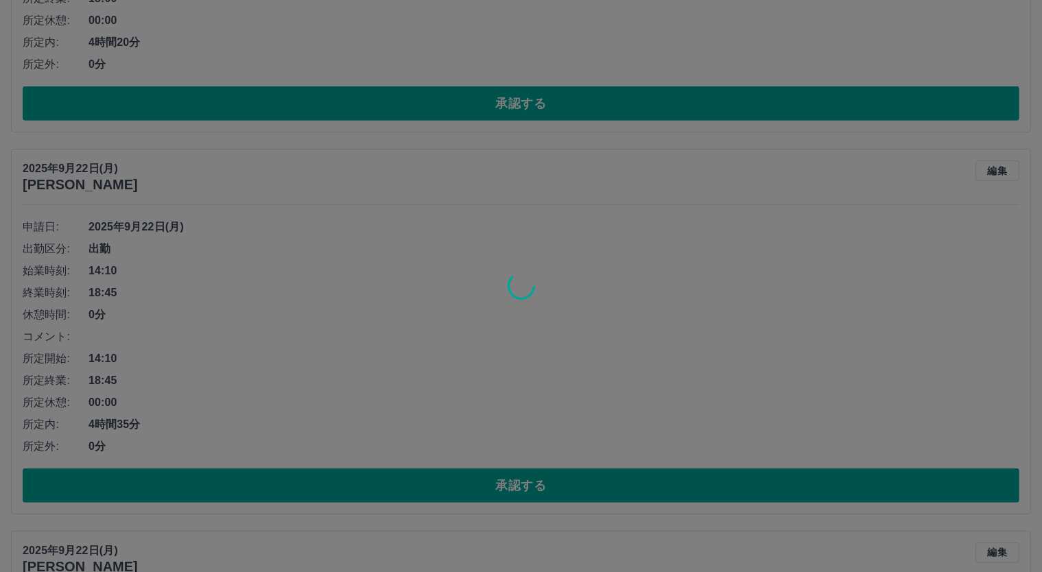
click at [512, 106] on div at bounding box center [521, 286] width 1042 height 572
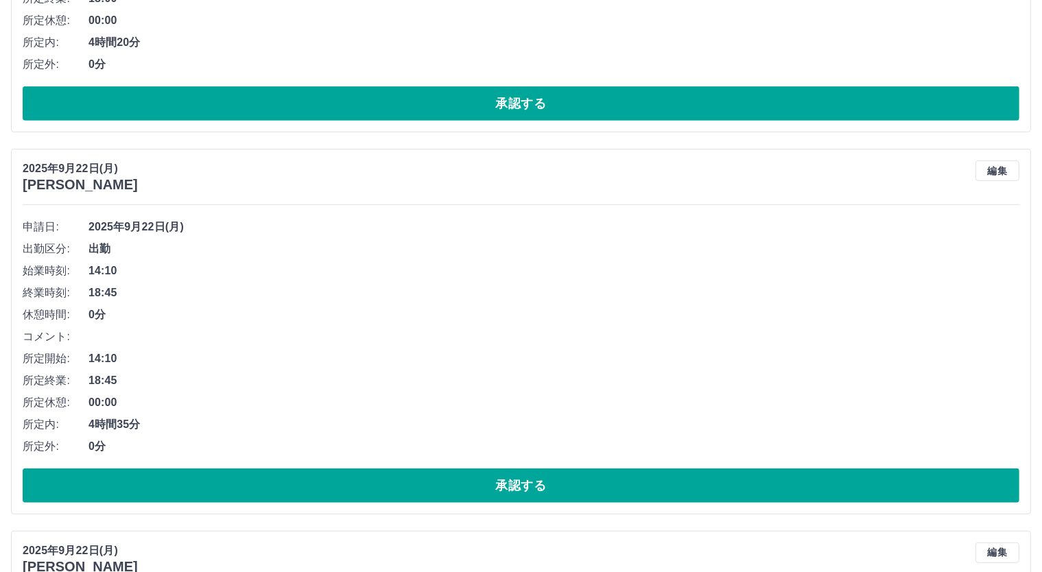
click at [512, 106] on button "承認する" at bounding box center [521, 103] width 997 height 34
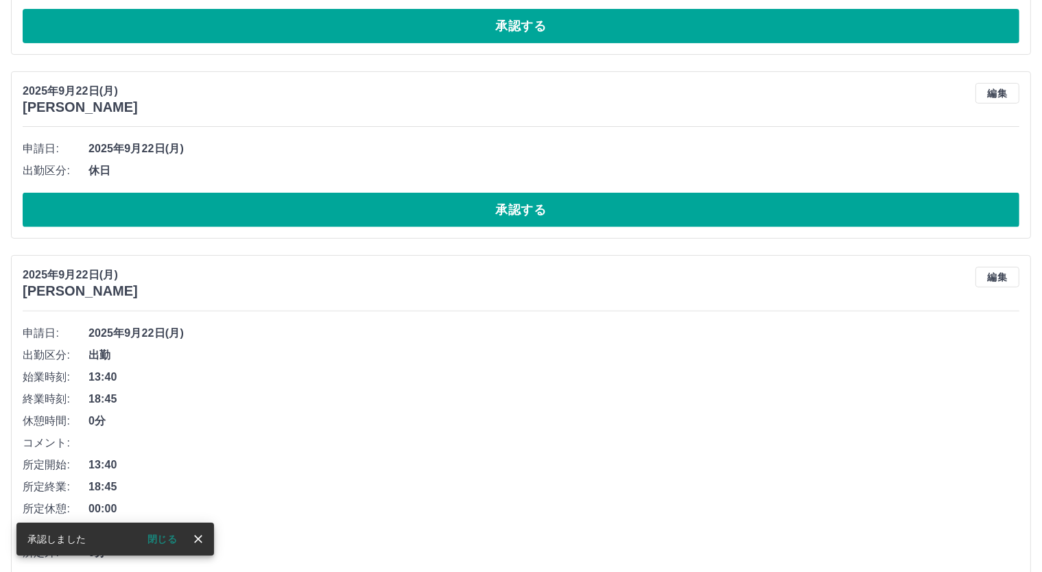
scroll to position [700, 0]
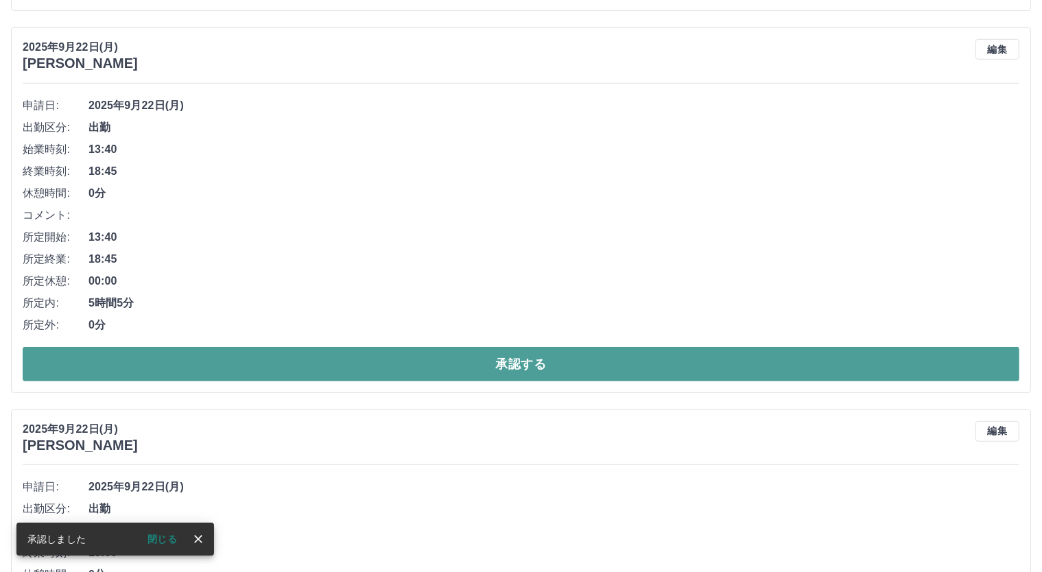
click at [546, 375] on button "承認する" at bounding box center [521, 364] width 997 height 34
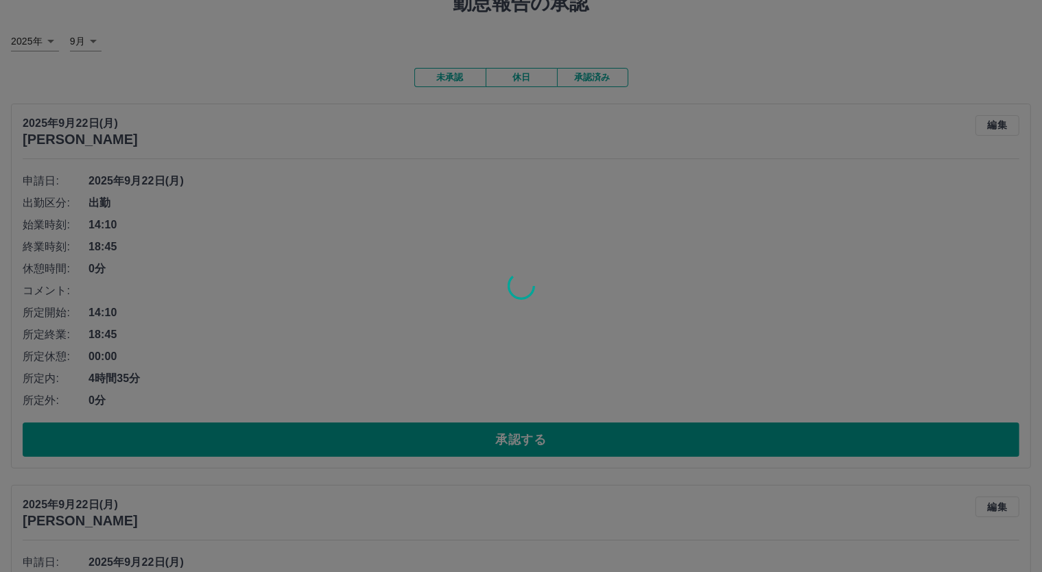
scroll to position [0, 0]
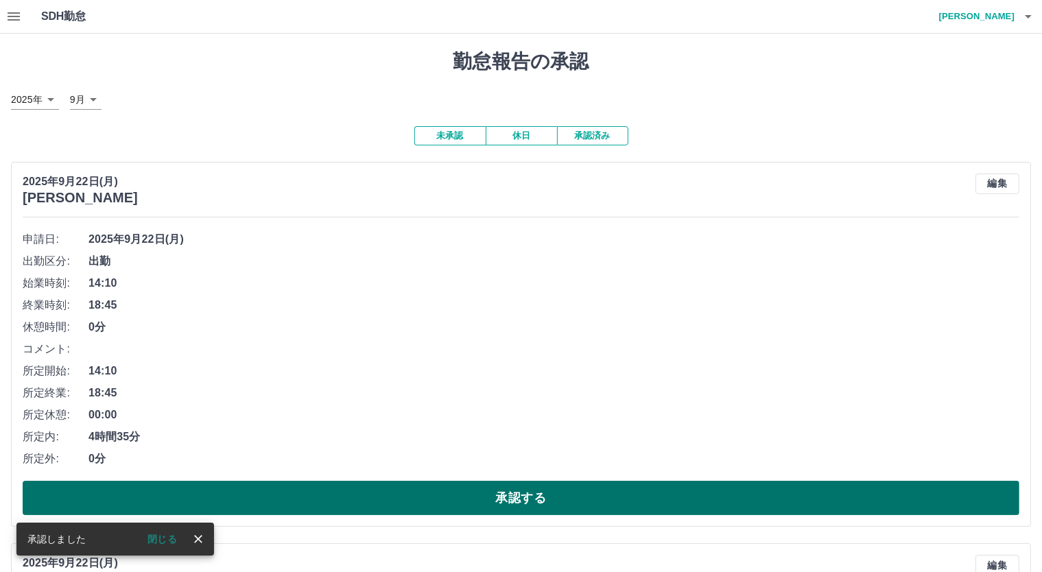
click at [552, 493] on button "承認する" at bounding box center [521, 498] width 997 height 34
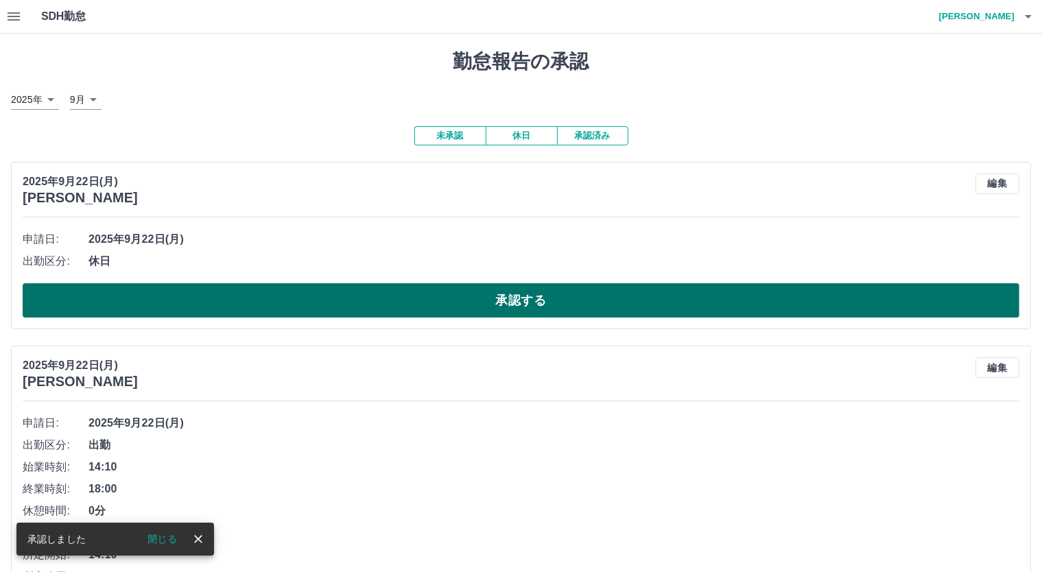
click at [550, 309] on button "承認する" at bounding box center [521, 300] width 997 height 34
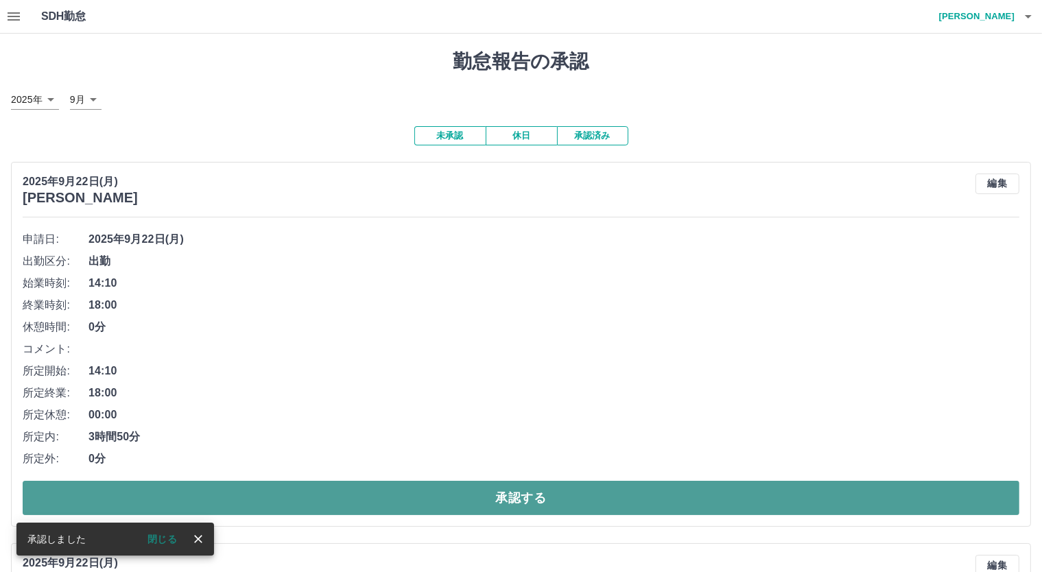
click at [549, 495] on button "承認する" at bounding box center [521, 498] width 997 height 34
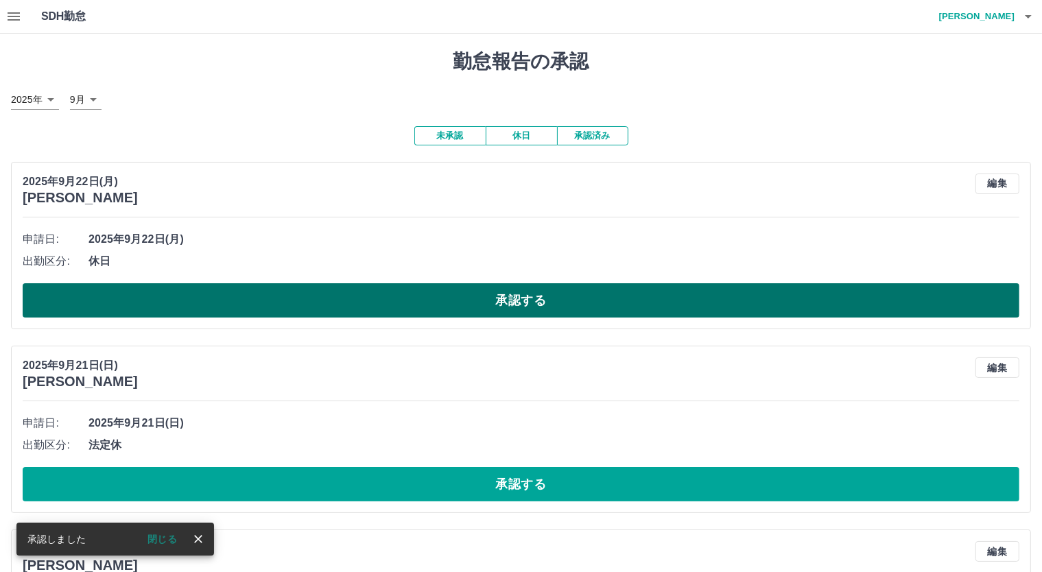
click at [523, 301] on button "承認する" at bounding box center [521, 300] width 997 height 34
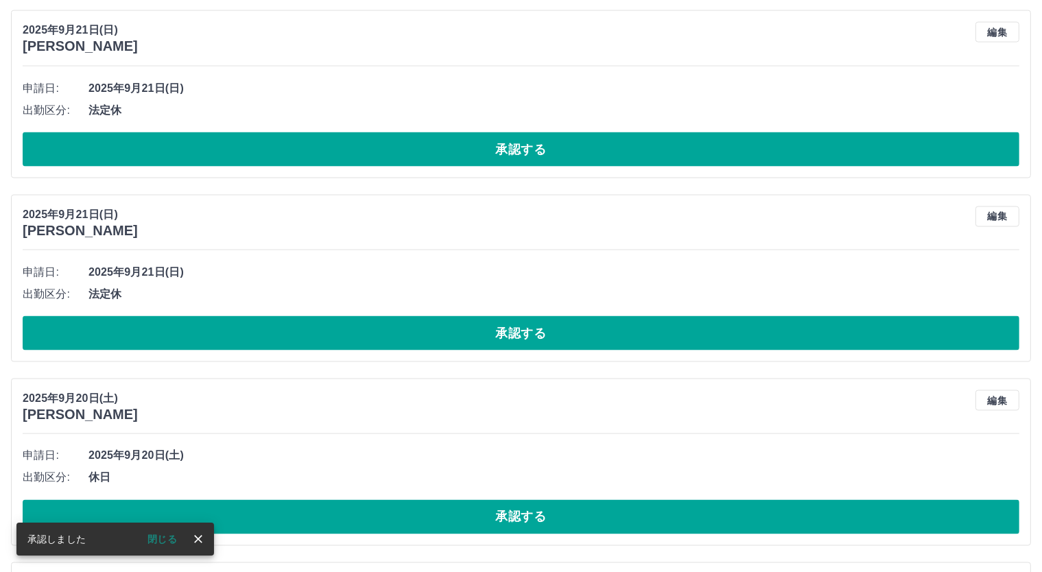
scroll to position [2103, 0]
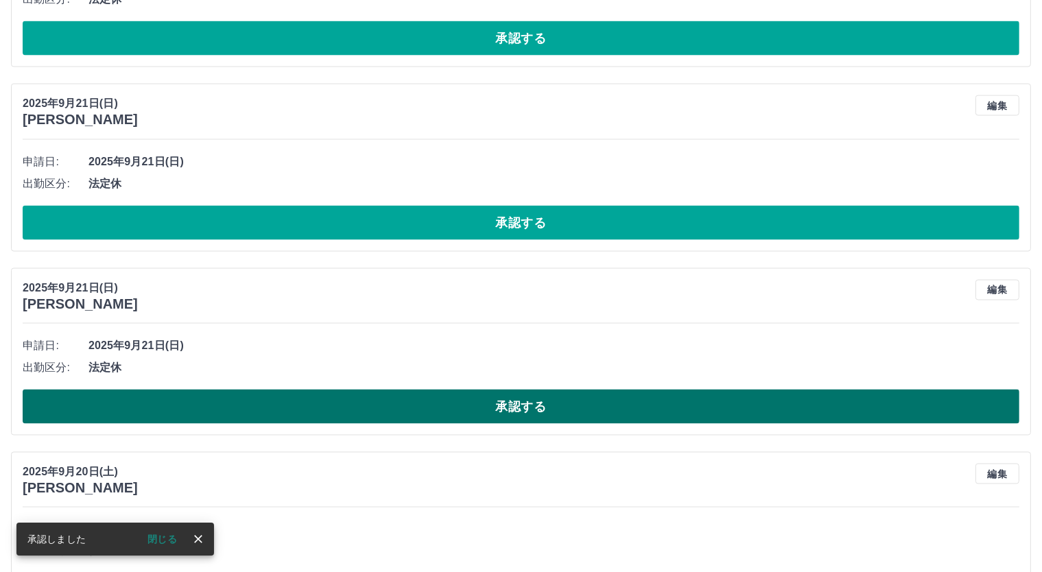
click at [527, 403] on button "承認する" at bounding box center [521, 407] width 997 height 34
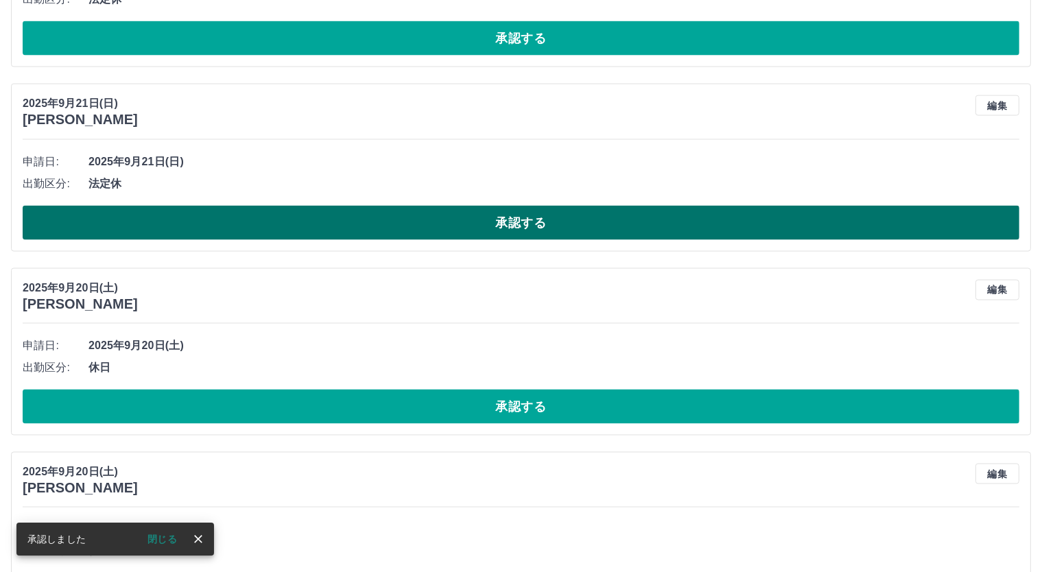
click at [521, 213] on button "承認する" at bounding box center [521, 223] width 997 height 34
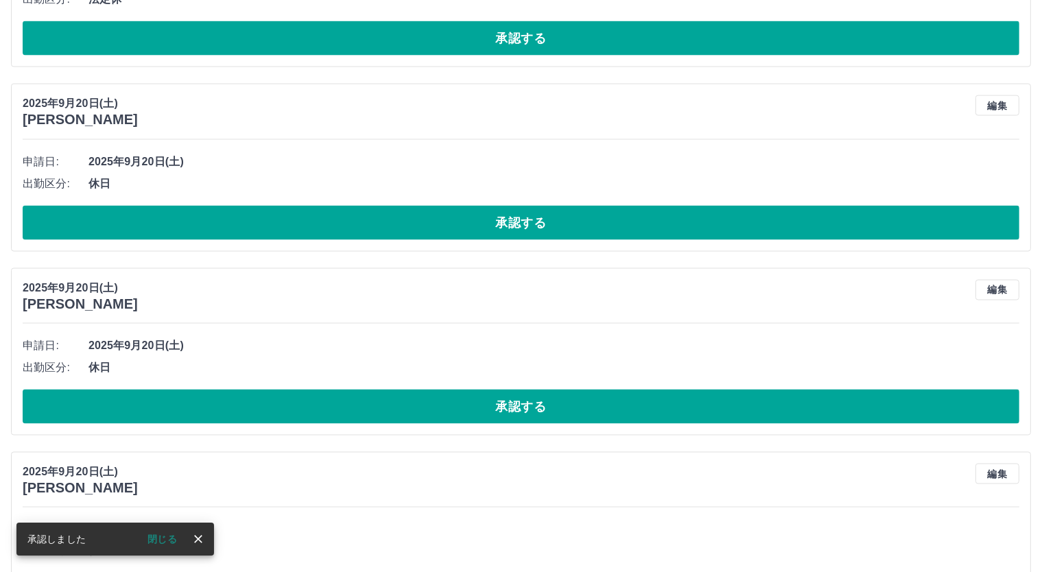
click at [534, 397] on button "承認する" at bounding box center [521, 407] width 997 height 34
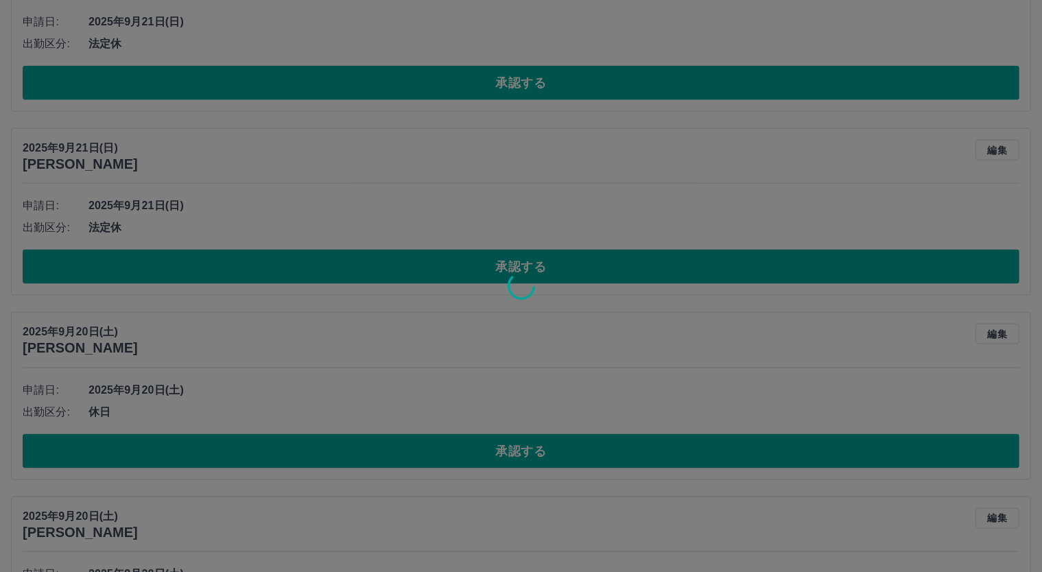
scroll to position [1645, 0]
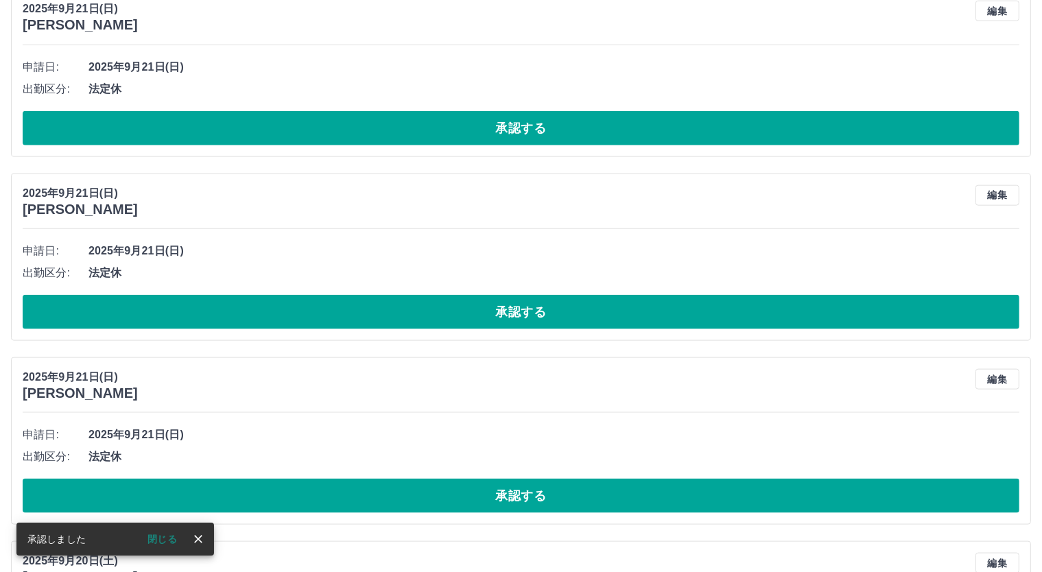
click at [541, 493] on button "承認する" at bounding box center [521, 496] width 997 height 34
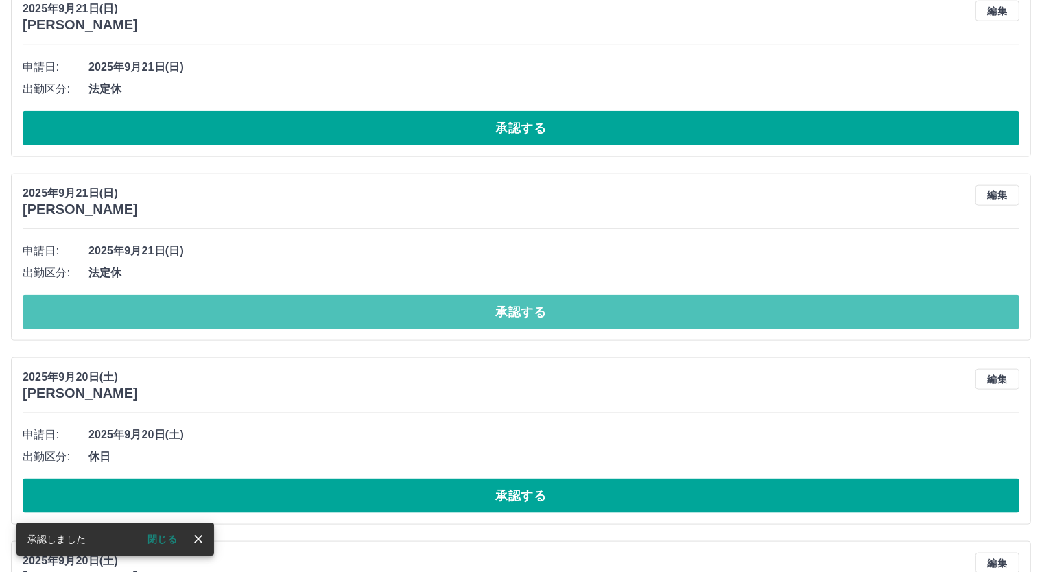
click at [526, 307] on button "承認する" at bounding box center [521, 312] width 997 height 34
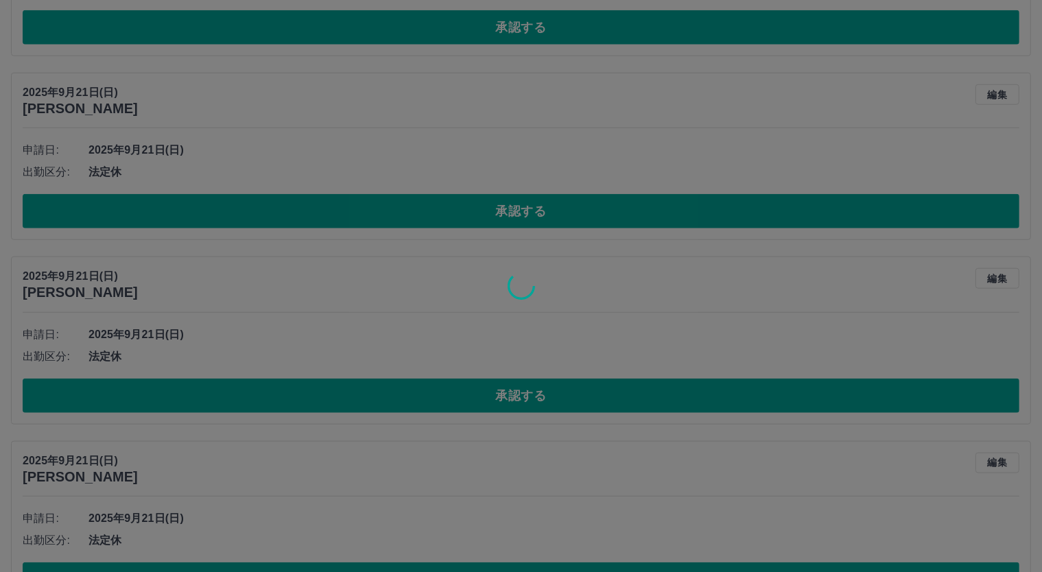
scroll to position [1417, 0]
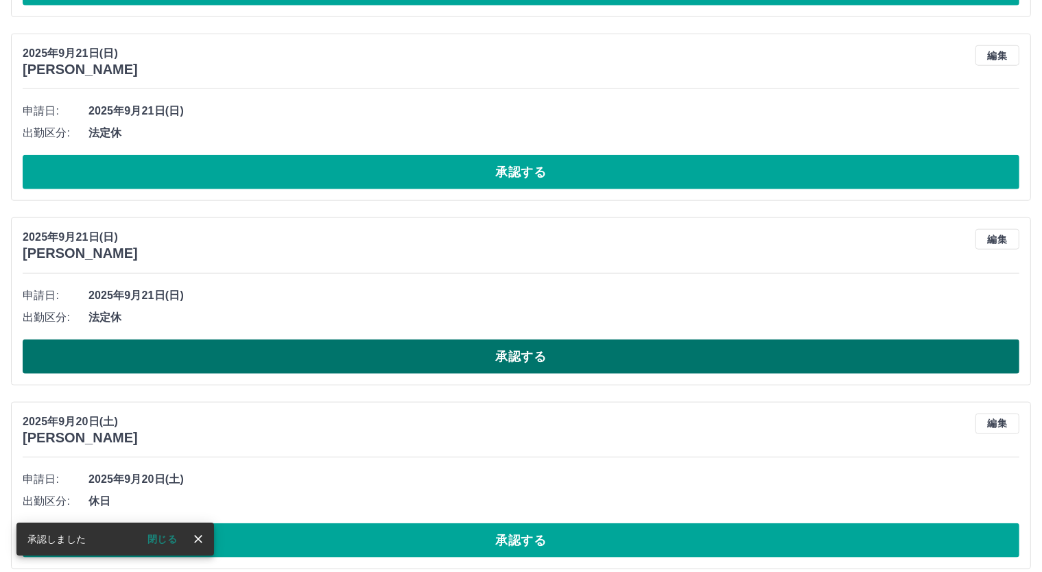
click at [553, 353] on button "承認する" at bounding box center [521, 357] width 997 height 34
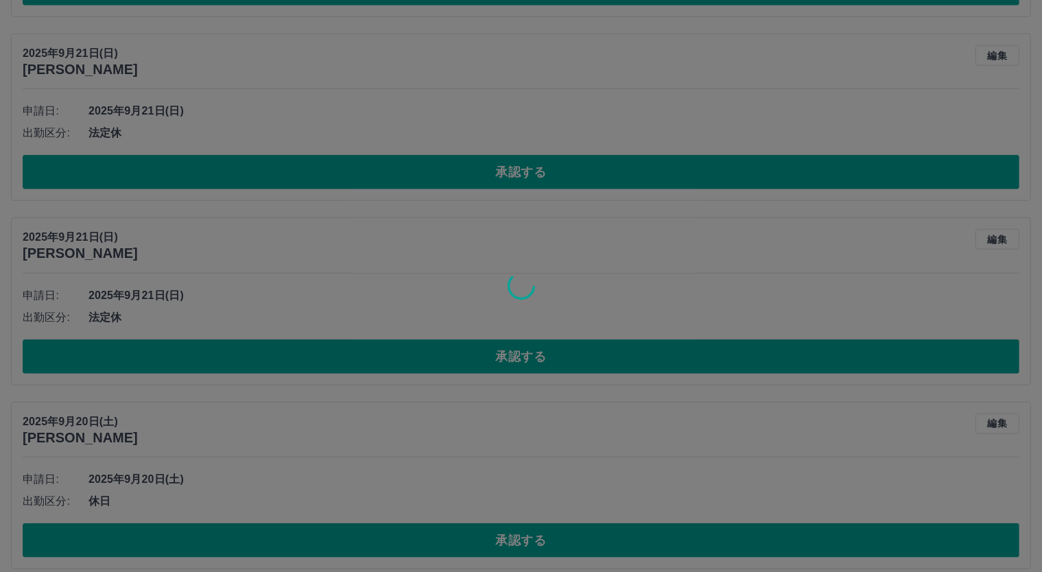
scroll to position [1188, 0]
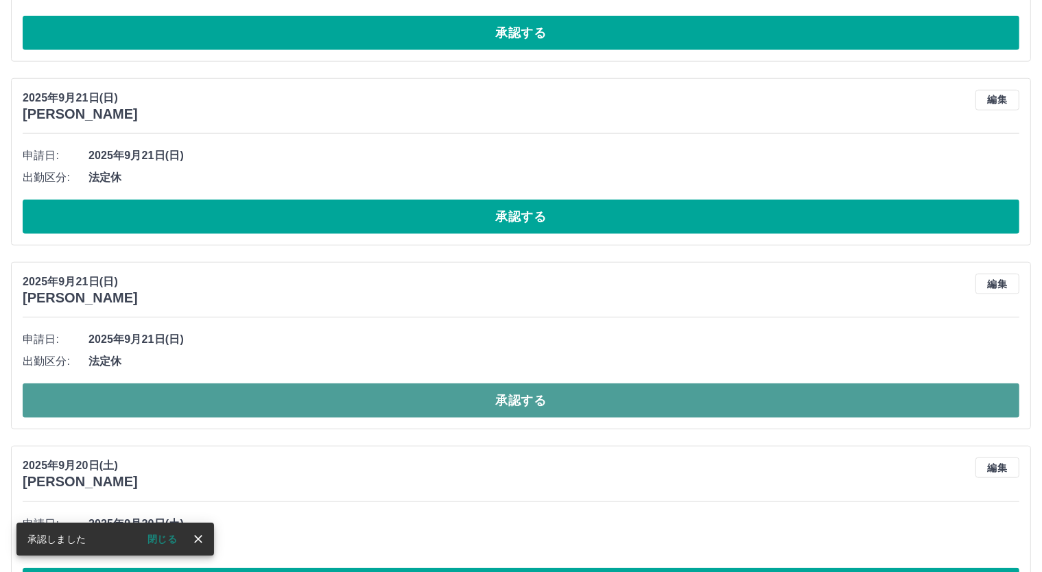
click at [550, 403] on button "承認する" at bounding box center [521, 400] width 997 height 34
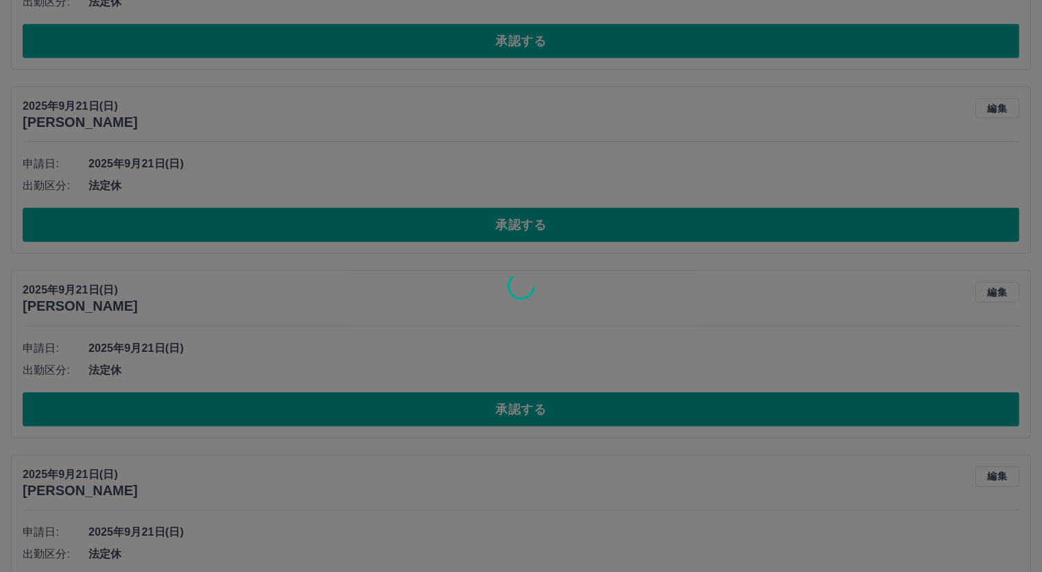
scroll to position [731, 0]
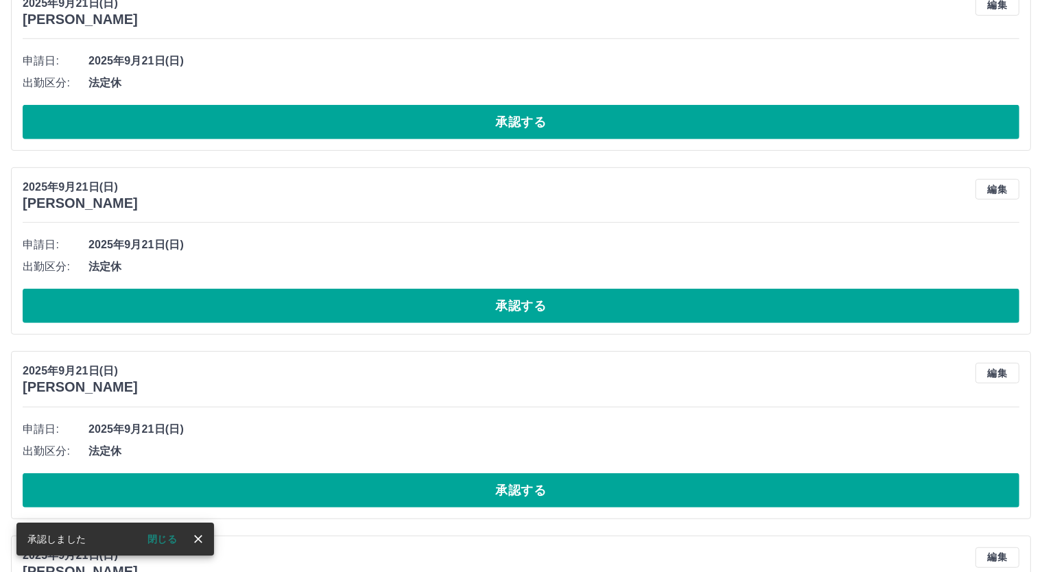
click at [549, 485] on button "承認する" at bounding box center [521, 490] width 997 height 34
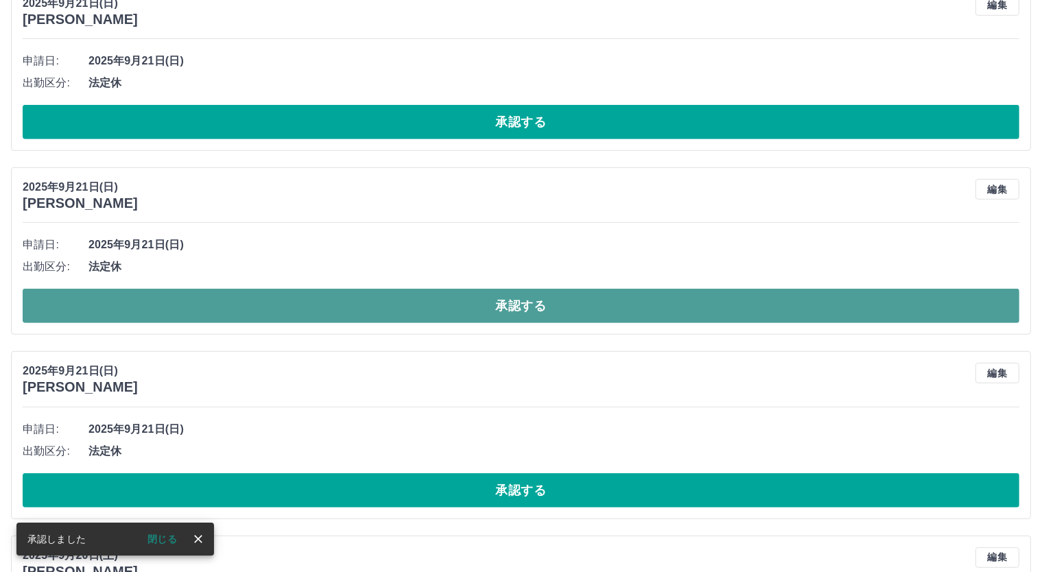
click at [543, 294] on button "承認する" at bounding box center [521, 306] width 997 height 34
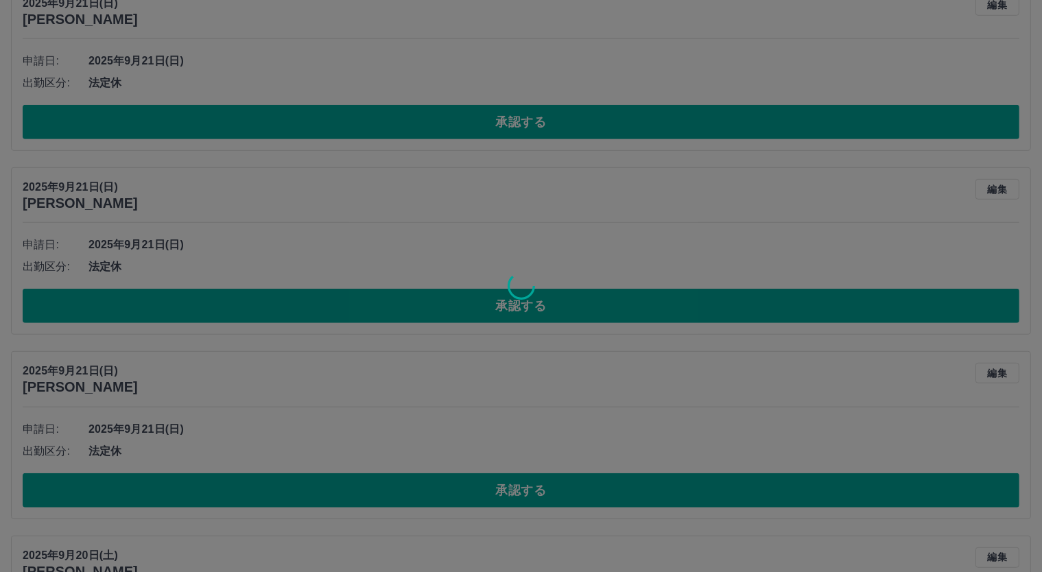
scroll to position [502, 0]
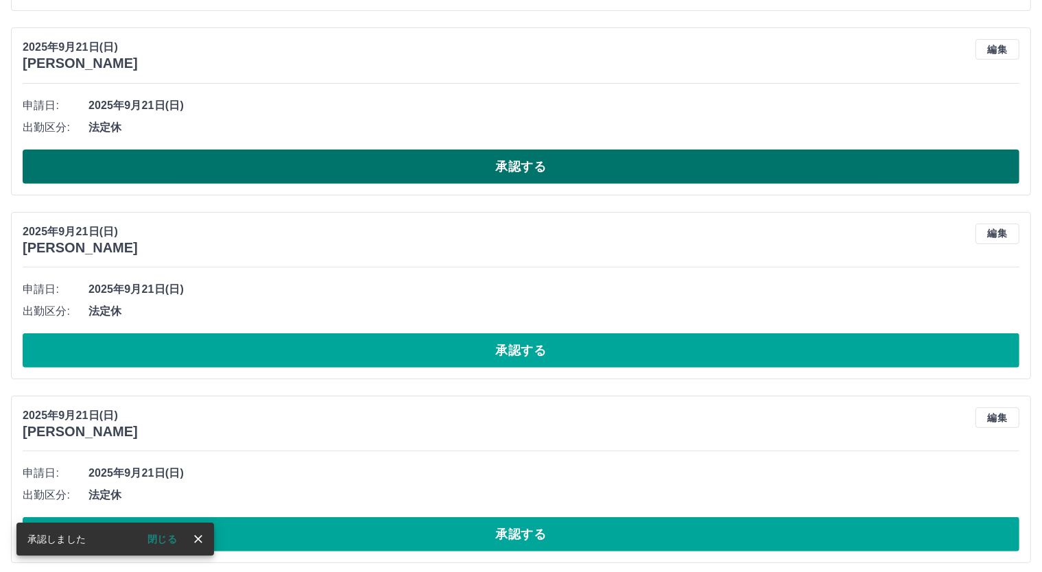
click at [532, 157] on button "承認する" at bounding box center [521, 167] width 997 height 34
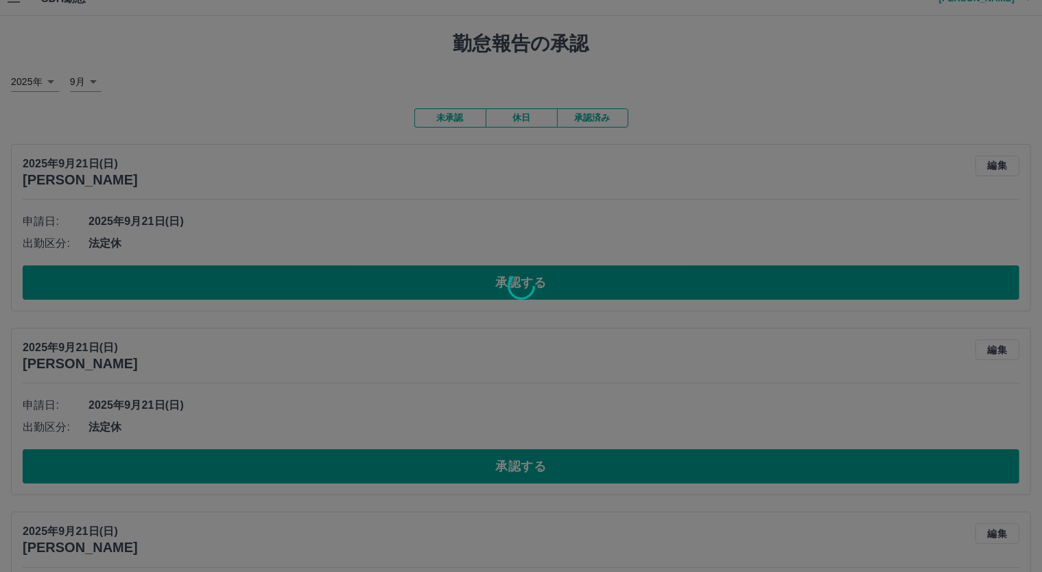
scroll to position [0, 0]
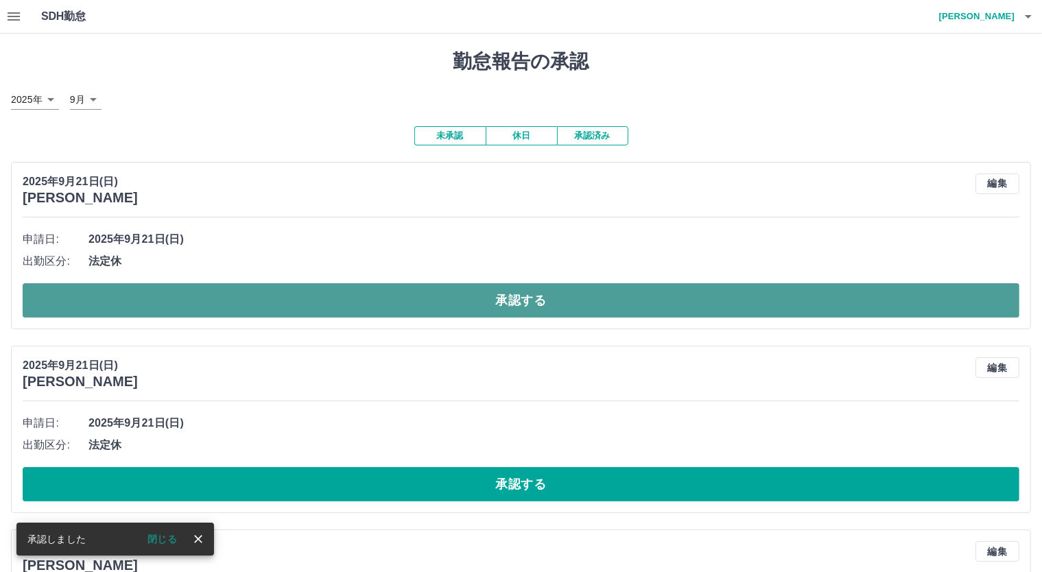
click at [563, 294] on button "承認する" at bounding box center [521, 300] width 997 height 34
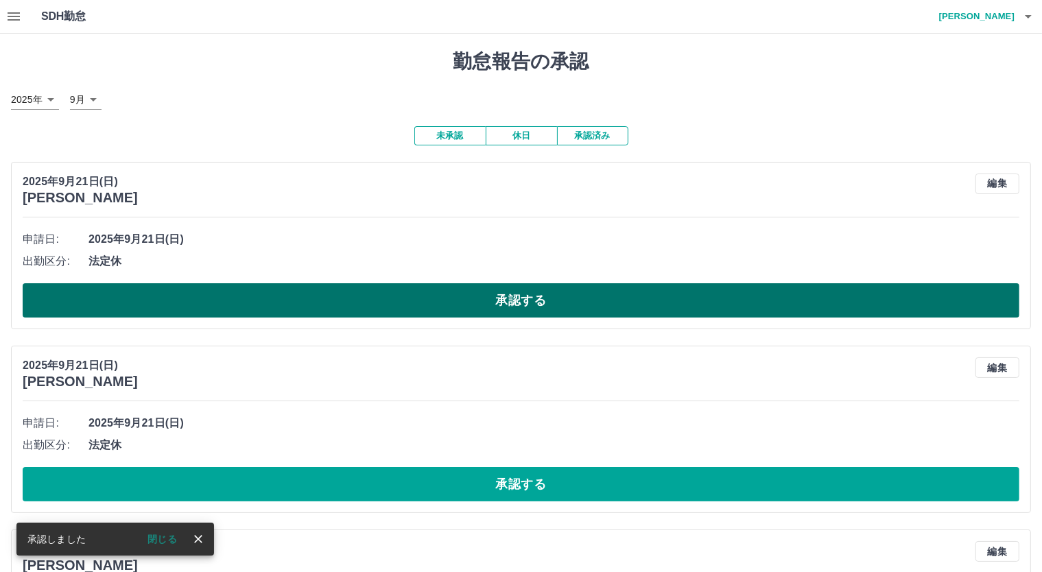
click at [529, 300] on button "承認する" at bounding box center [521, 300] width 997 height 34
click at [532, 296] on button "承認する" at bounding box center [521, 300] width 997 height 34
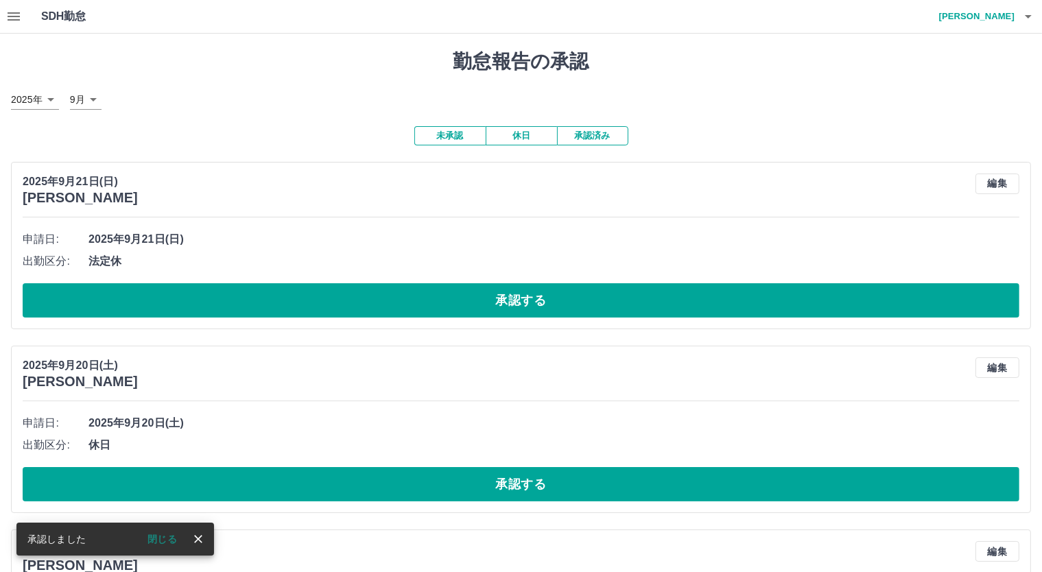
click at [536, 289] on button "承認する" at bounding box center [521, 300] width 997 height 34
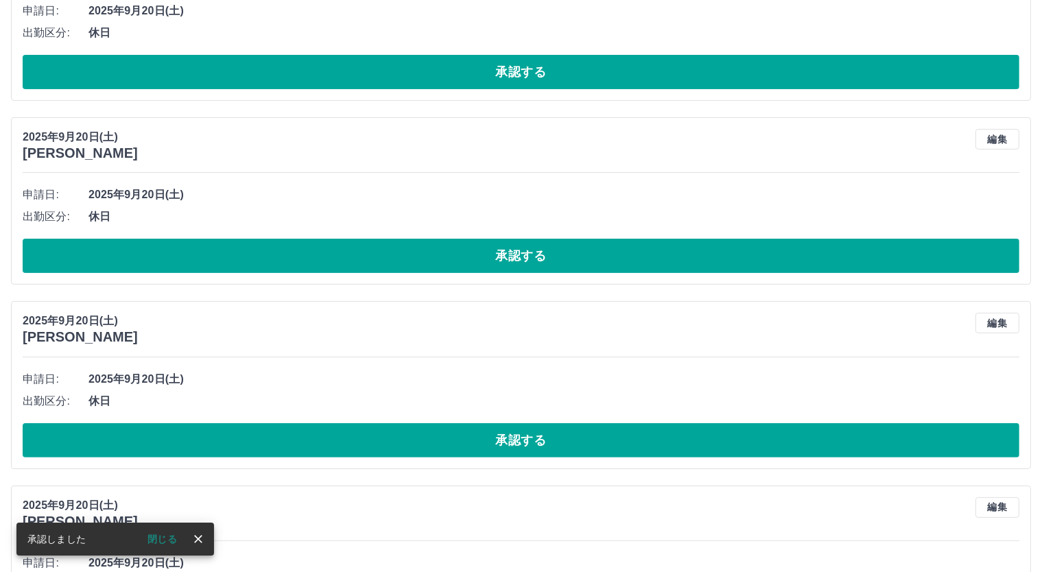
scroll to position [45, 0]
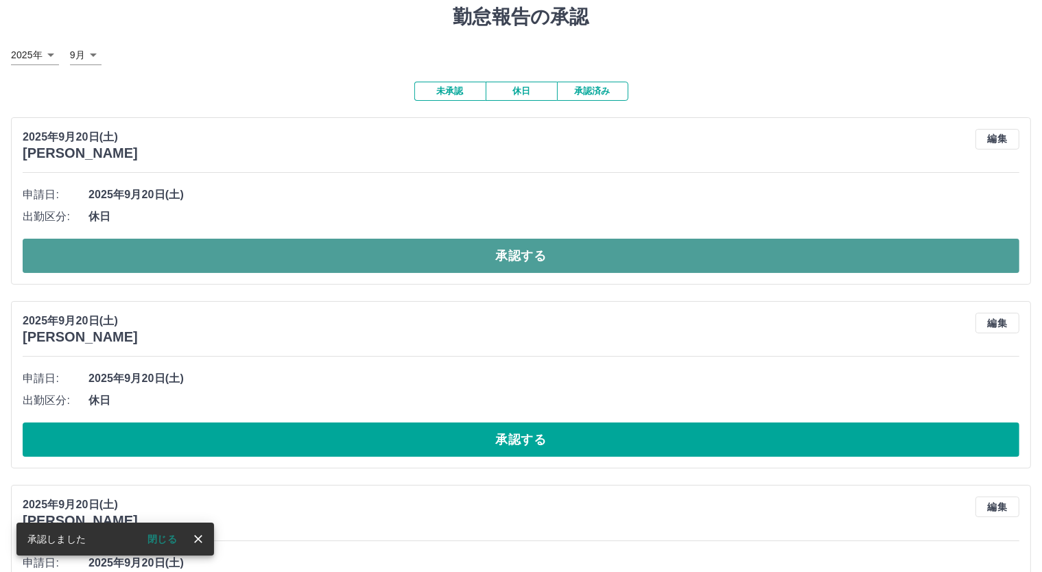
click at [528, 250] on button "承認する" at bounding box center [521, 256] width 997 height 34
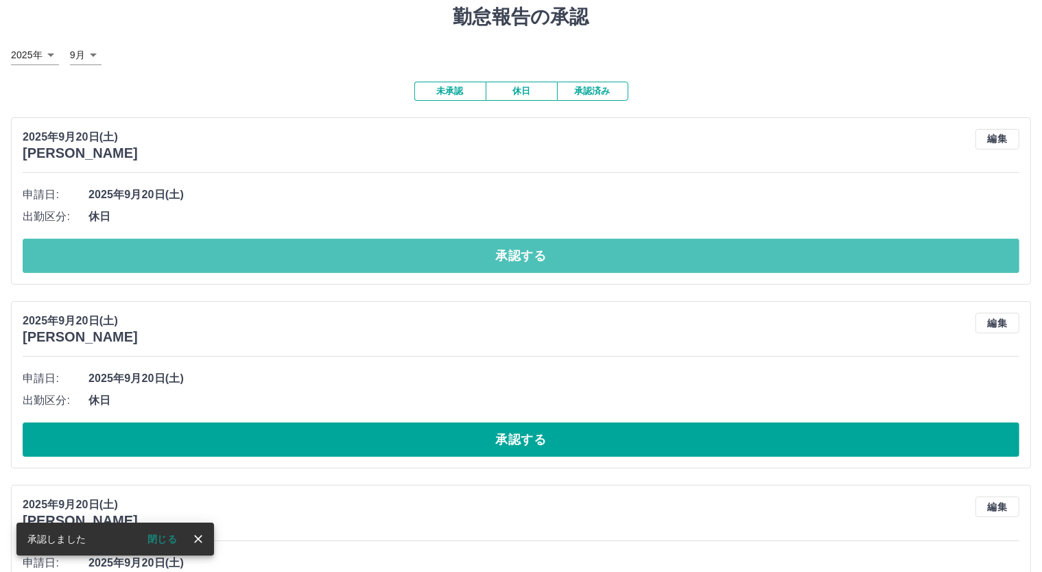
click at [532, 252] on button "承認する" at bounding box center [521, 256] width 997 height 34
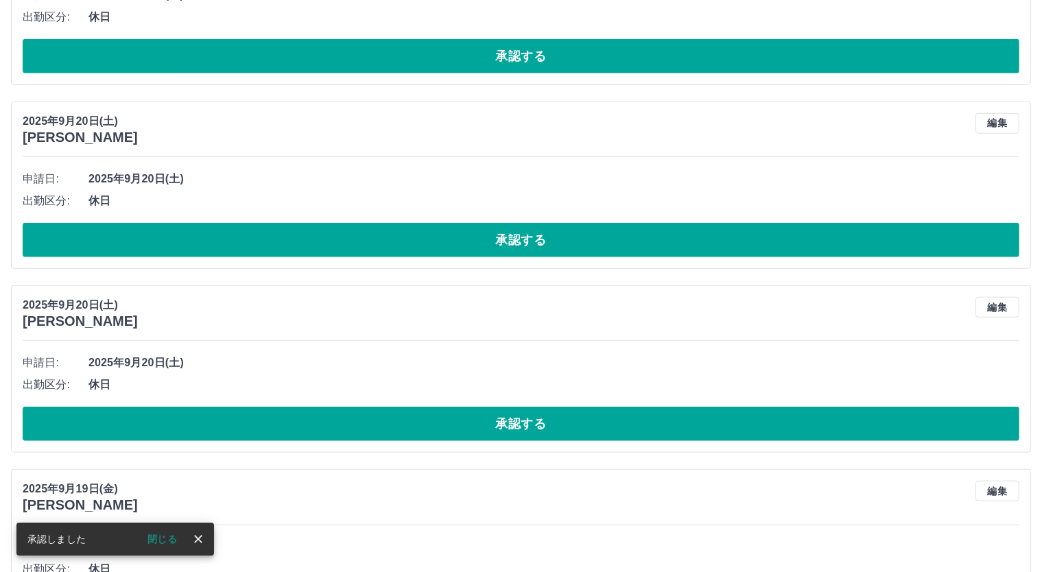
scroll to position [1601, 0]
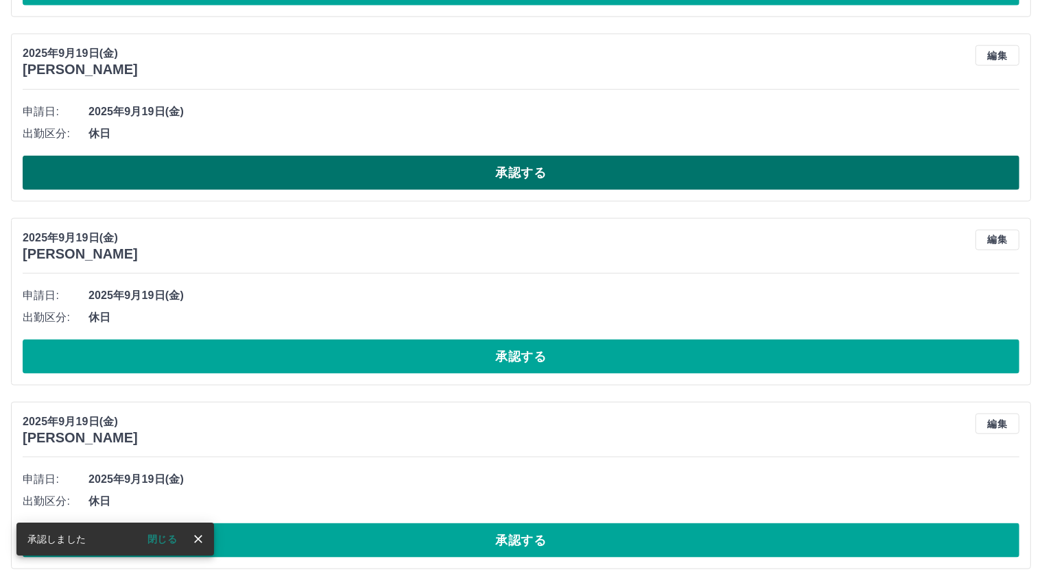
click at [534, 170] on button "承認する" at bounding box center [521, 173] width 997 height 34
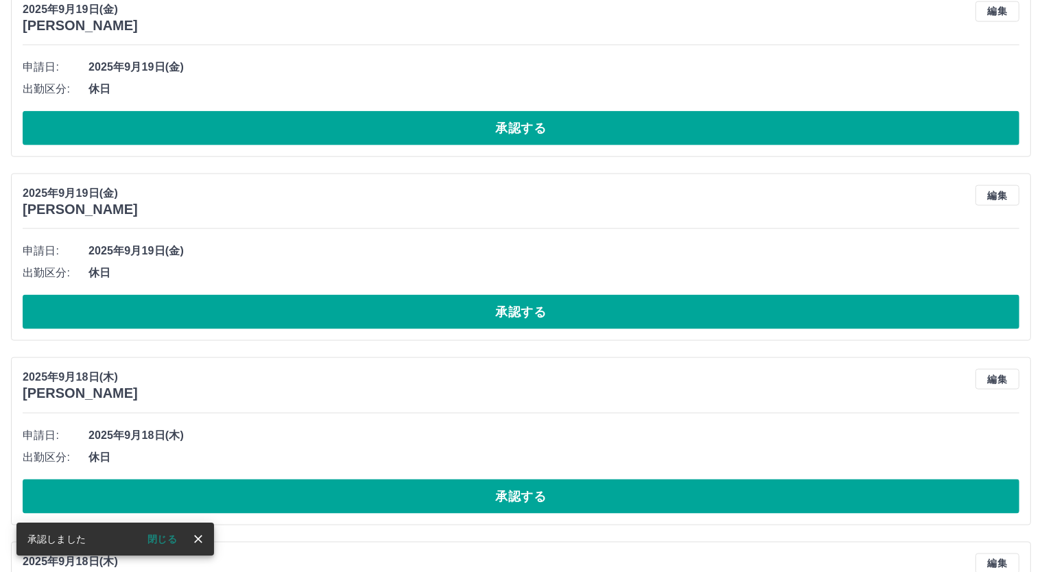
scroll to position [1646, 0]
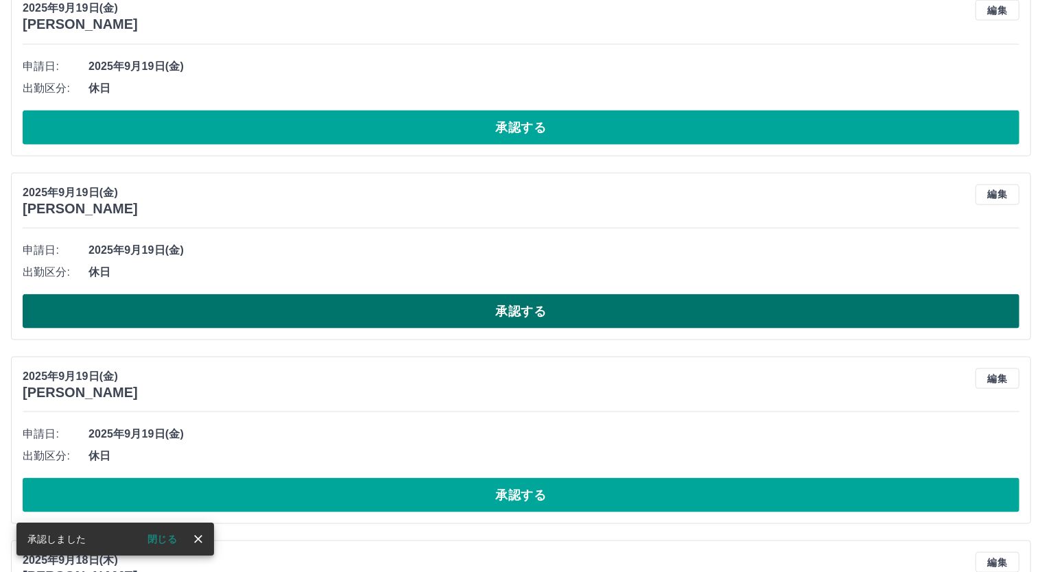
click at [532, 311] on button "承認する" at bounding box center [521, 311] width 997 height 34
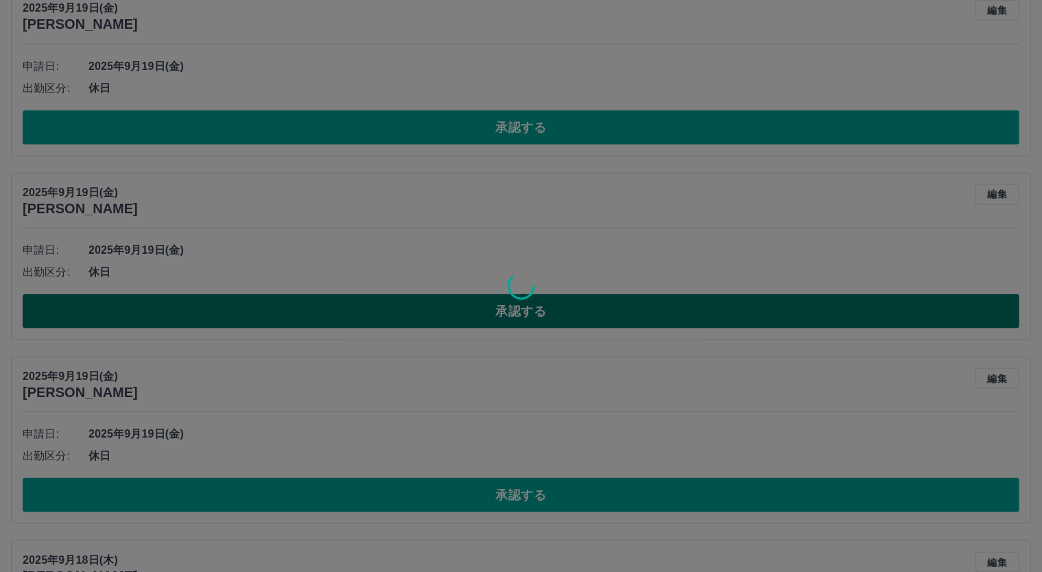
scroll to position [1874, 0]
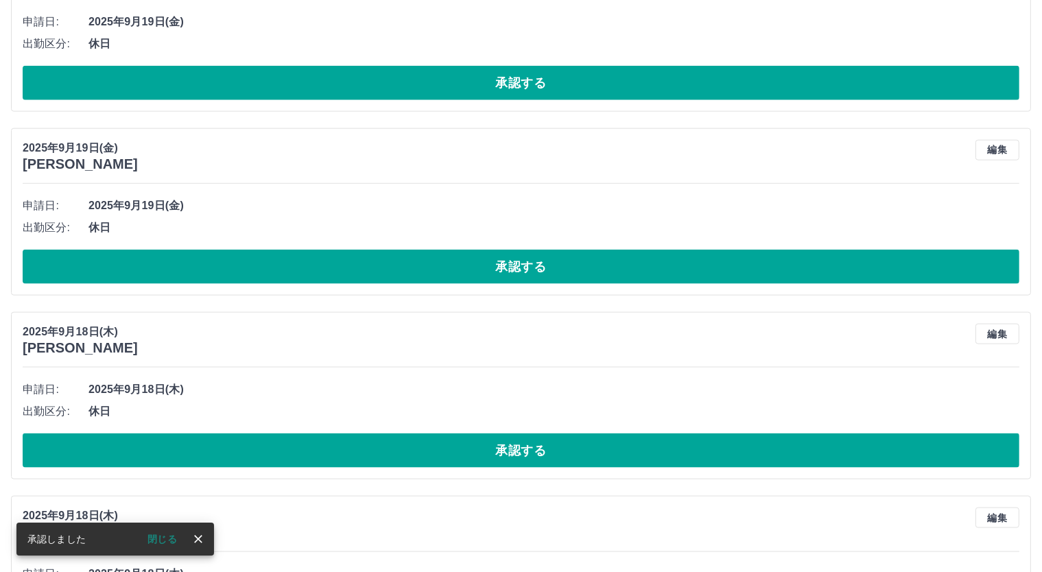
click at [530, 259] on button "承認する" at bounding box center [521, 267] width 997 height 34
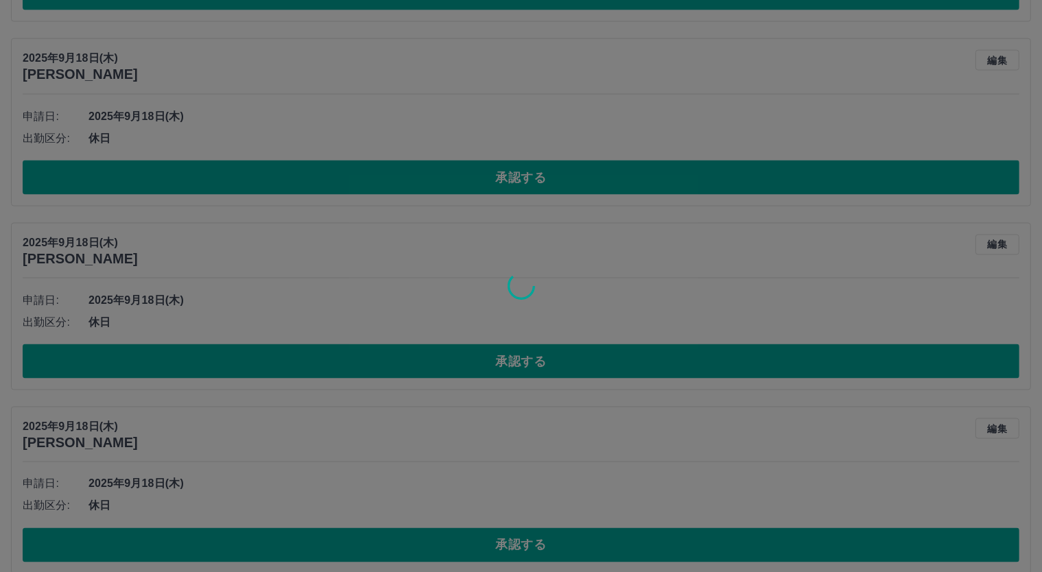
scroll to position [1965, 0]
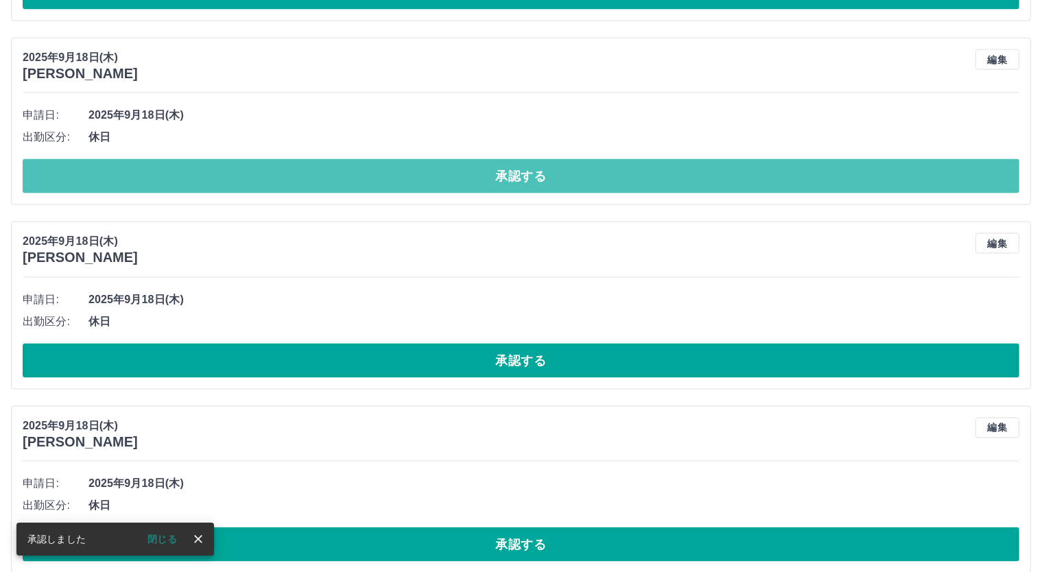
click at [528, 172] on button "承認する" at bounding box center [521, 176] width 997 height 34
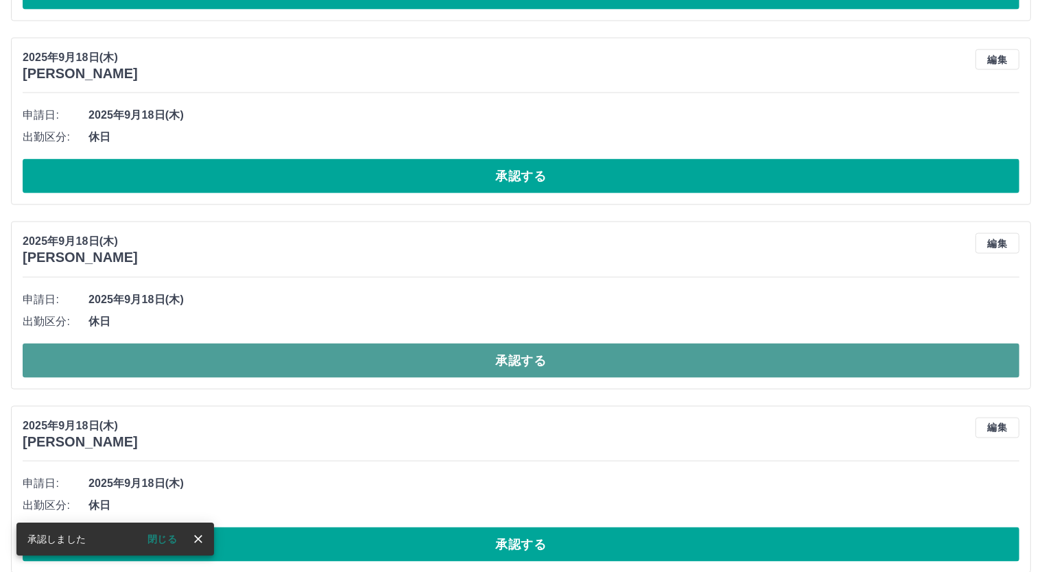
click at [526, 355] on button "承認する" at bounding box center [521, 361] width 997 height 34
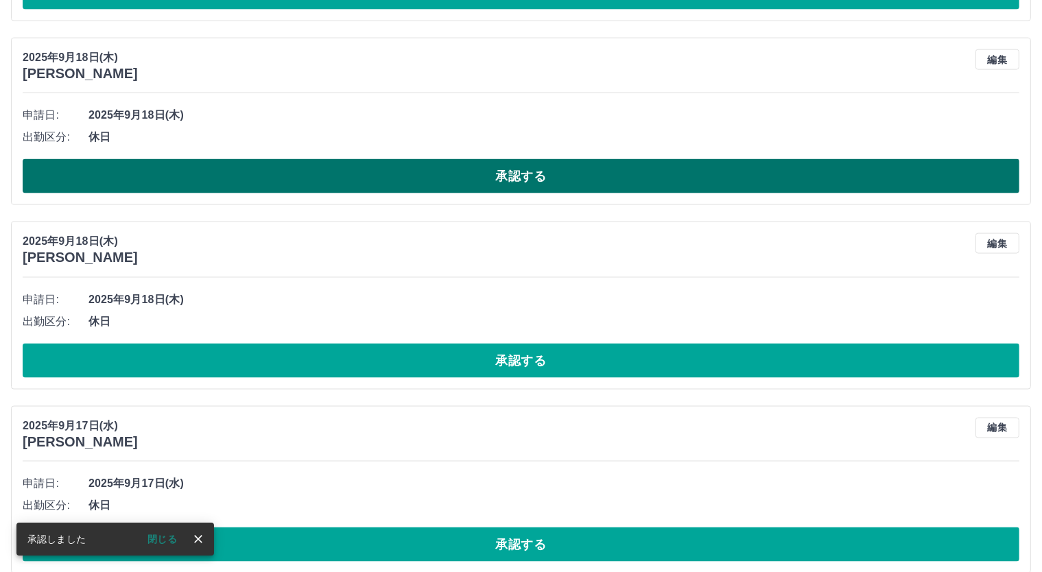
click at [541, 176] on button "承認する" at bounding box center [521, 176] width 997 height 34
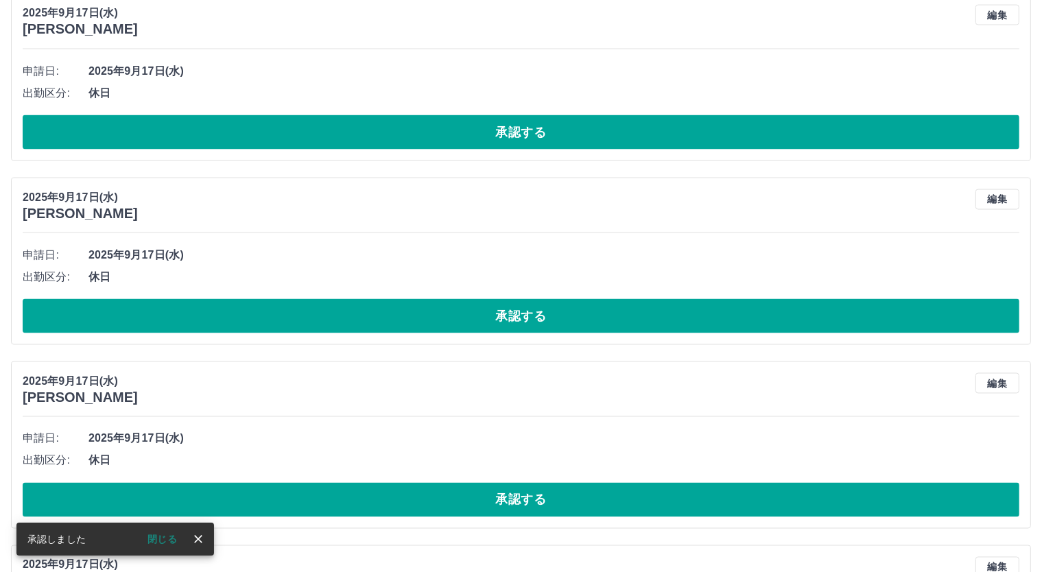
scroll to position [2009, 0]
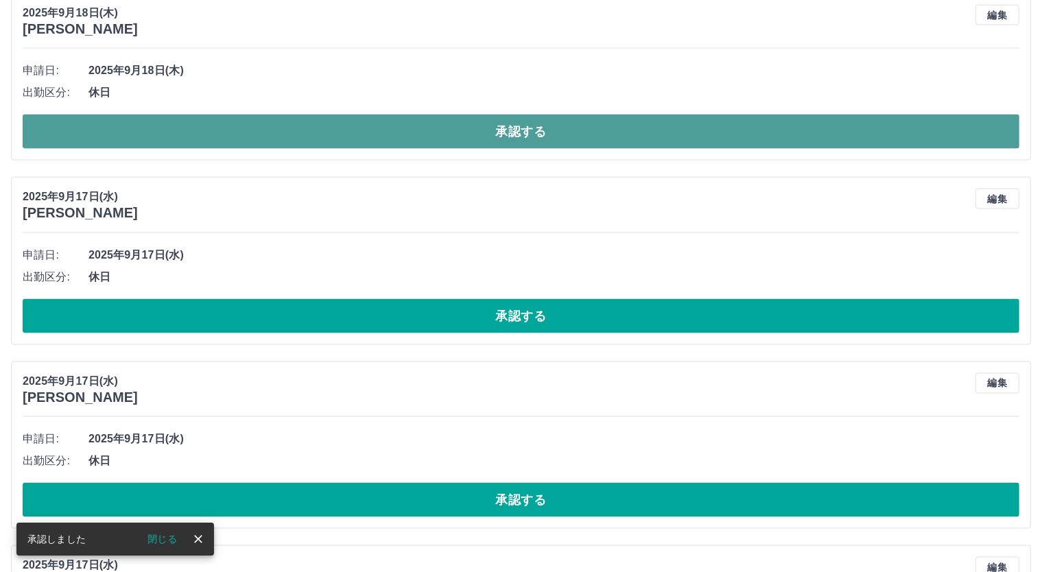
click at [541, 124] on button "承認する" at bounding box center [521, 132] width 997 height 34
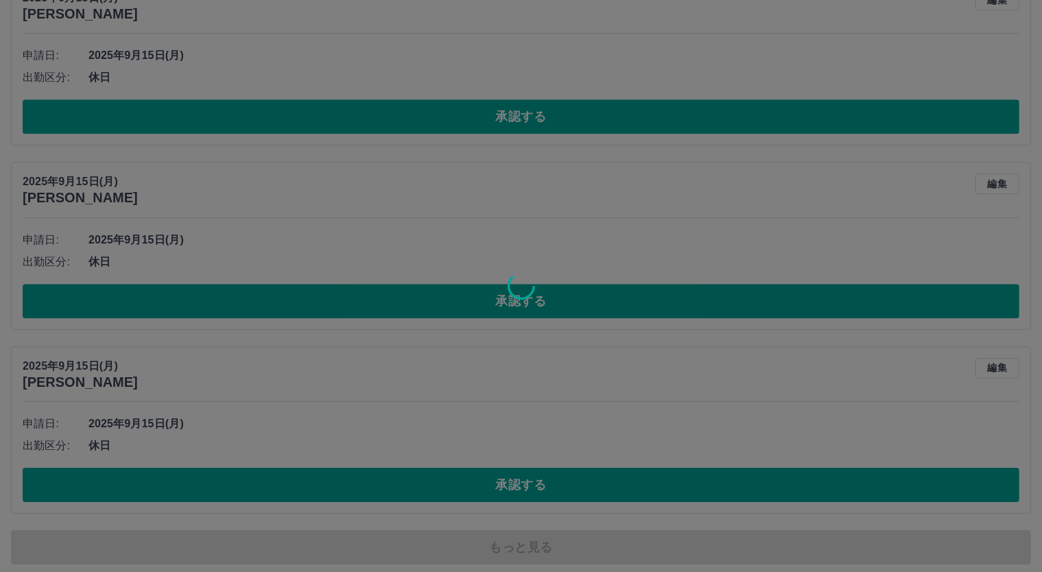
scroll to position [4050, 0]
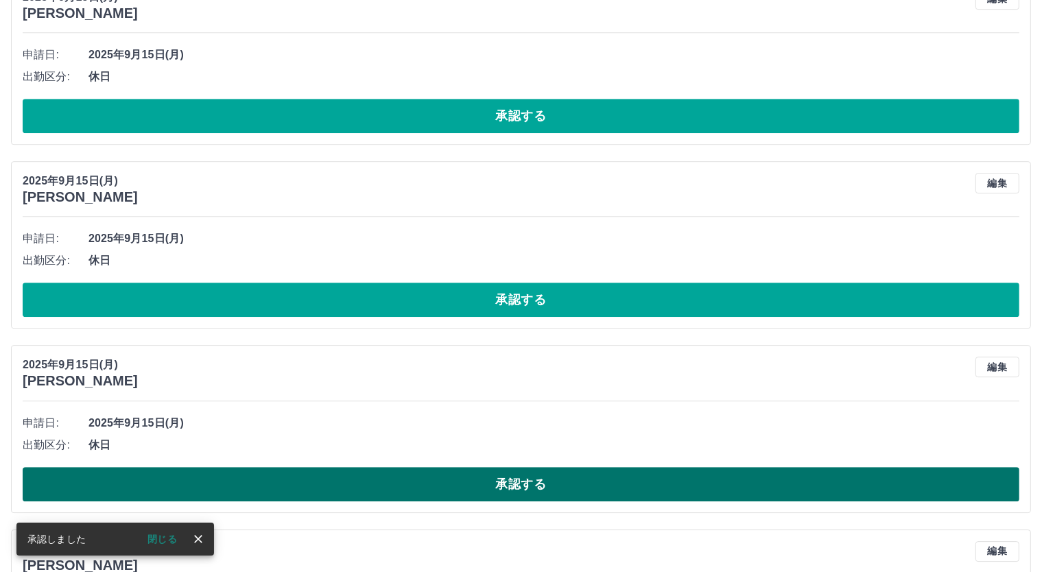
click at [516, 474] on button "承認する" at bounding box center [521, 484] width 997 height 34
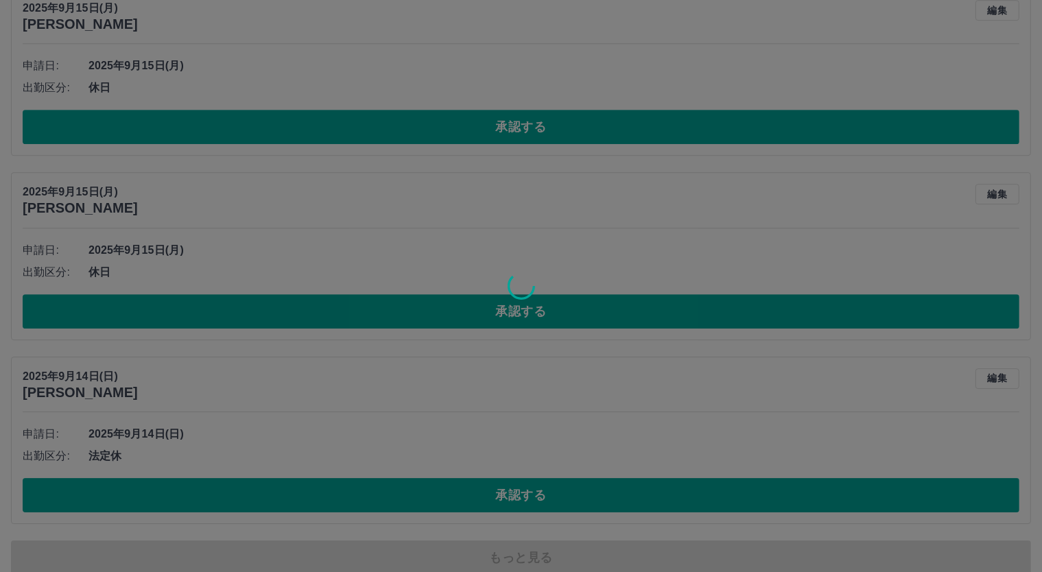
scroll to position [4234, 0]
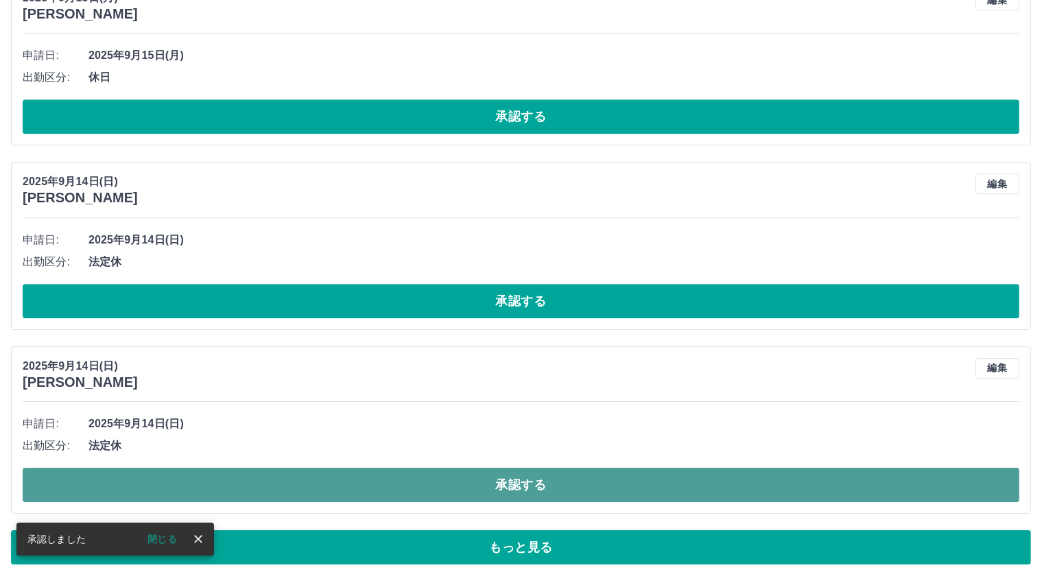
click at [513, 469] on button "承認する" at bounding box center [521, 485] width 997 height 34
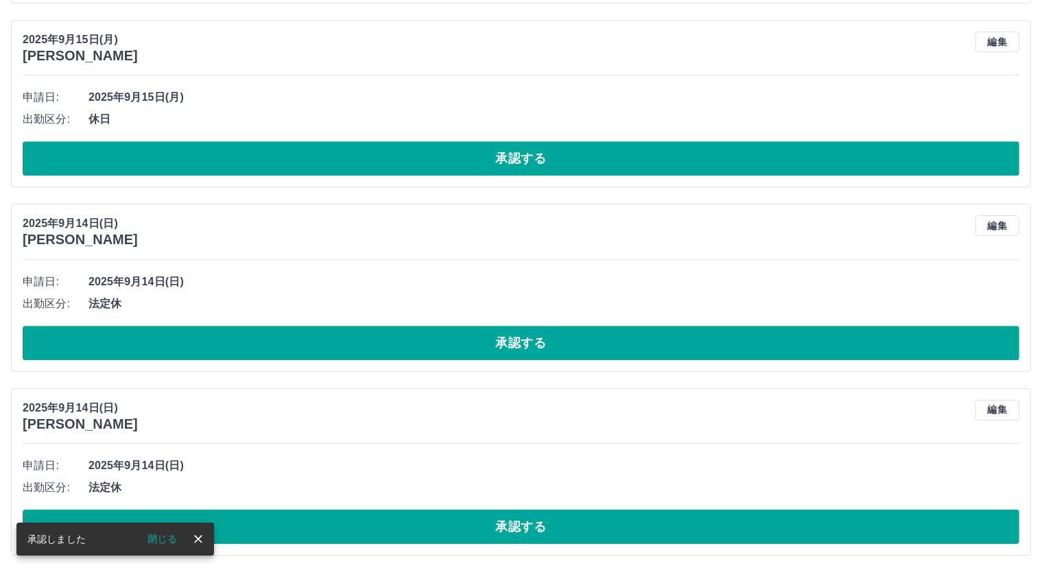
scroll to position [4182, 0]
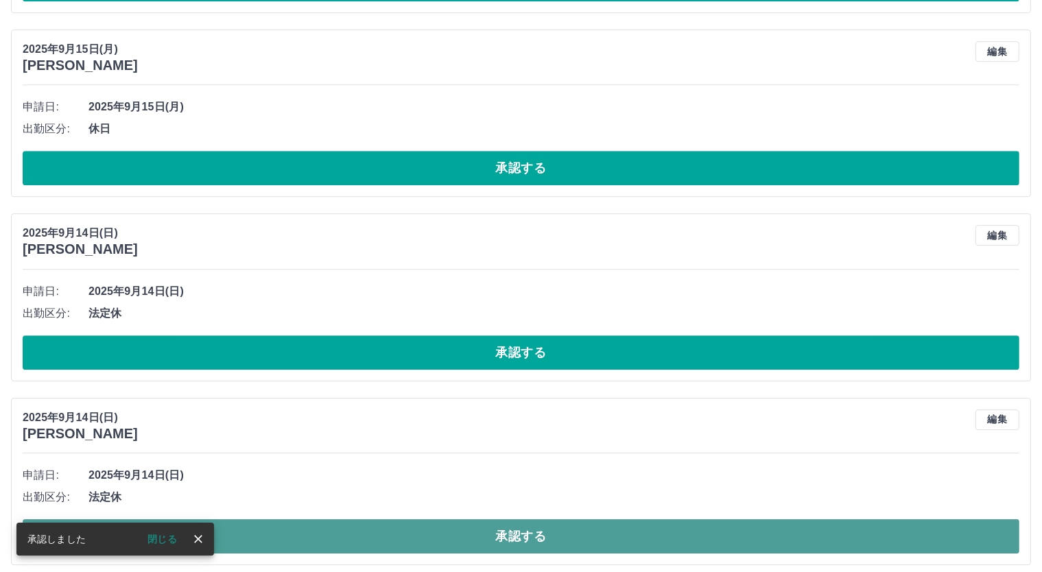
click at [520, 521] on button "承認する" at bounding box center [521, 536] width 997 height 34
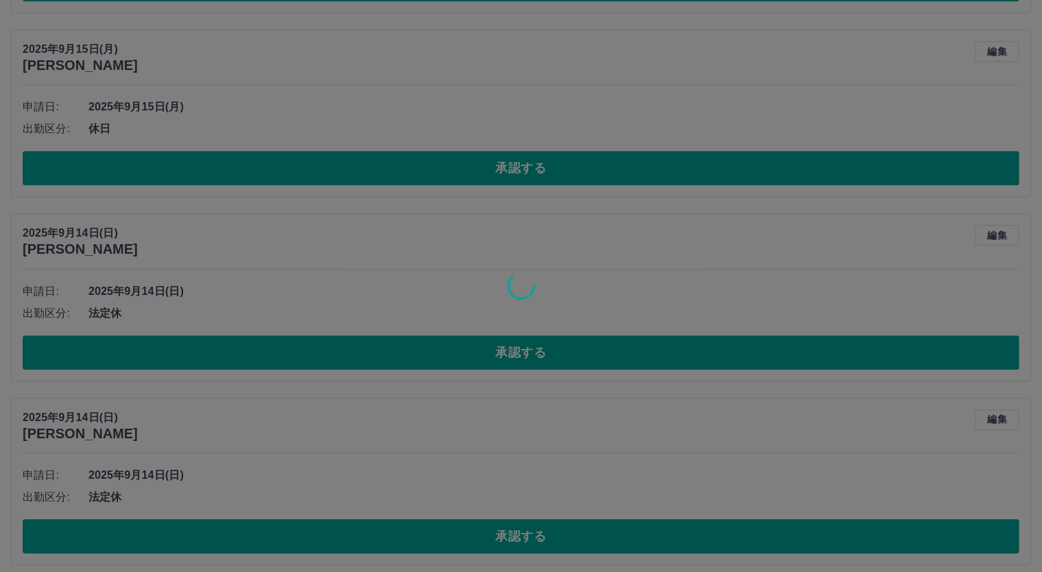
scroll to position [3999, 0]
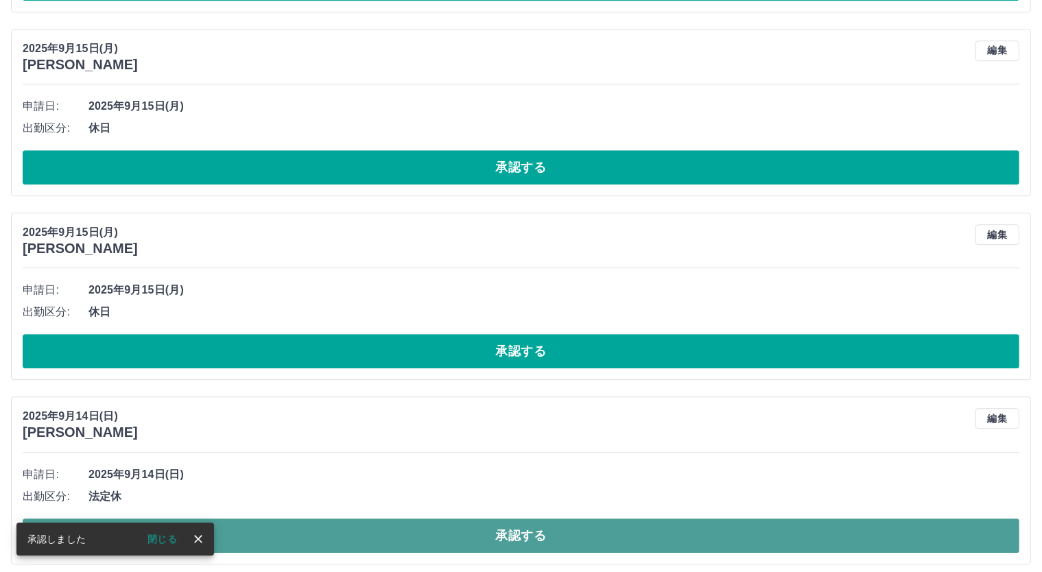
click at [528, 525] on button "承認する" at bounding box center [521, 536] width 997 height 34
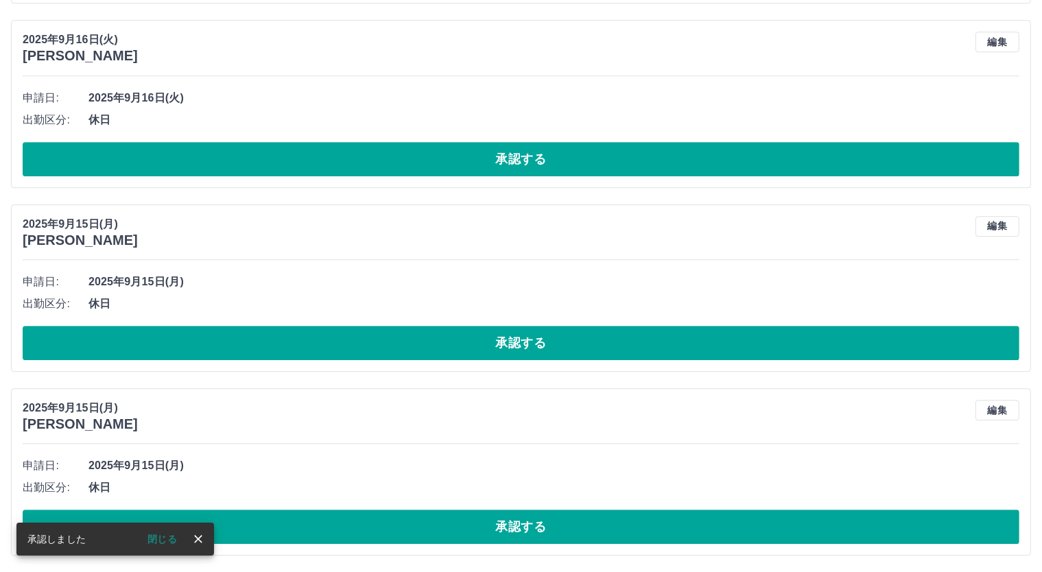
scroll to position [3815, 0]
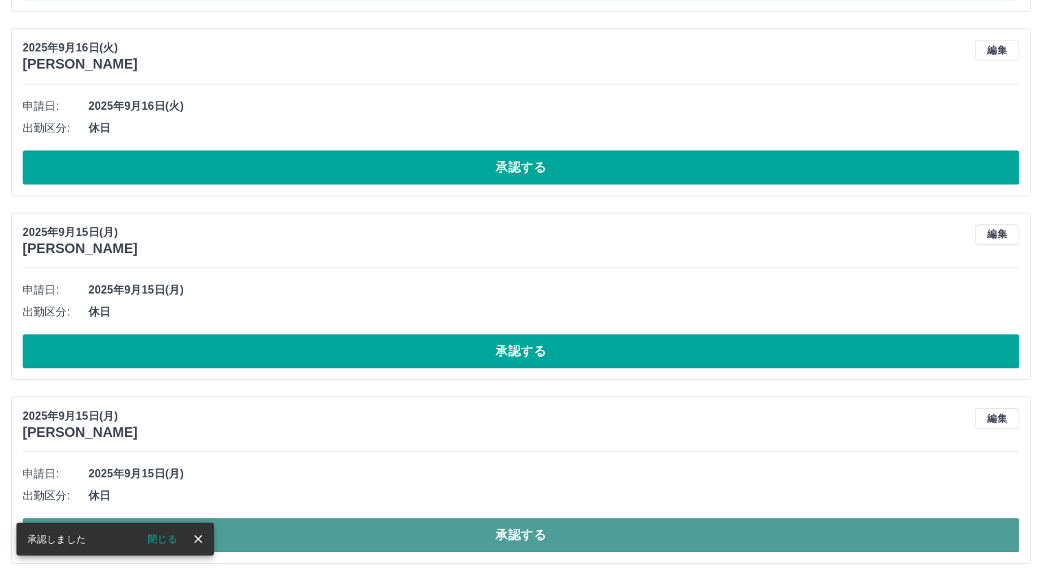
click at [530, 525] on button "承認する" at bounding box center [521, 535] width 997 height 34
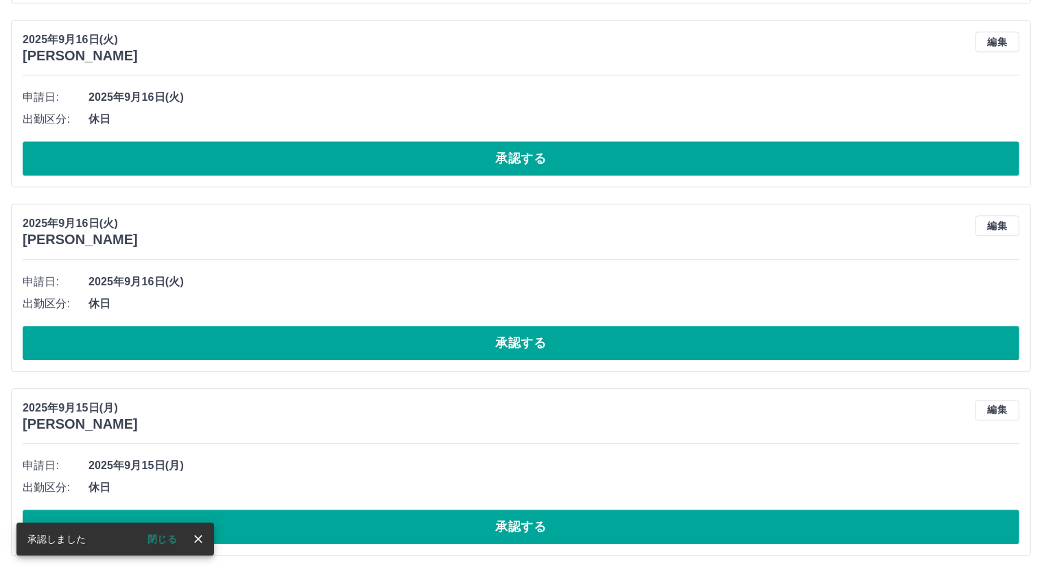
scroll to position [3631, 0]
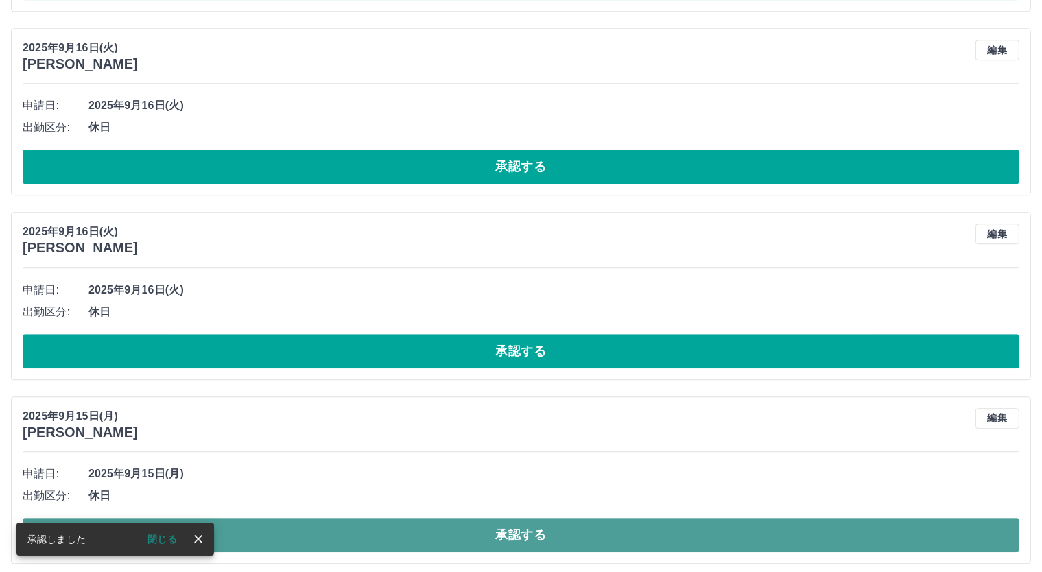
click at [524, 523] on button "承認する" at bounding box center [521, 535] width 997 height 34
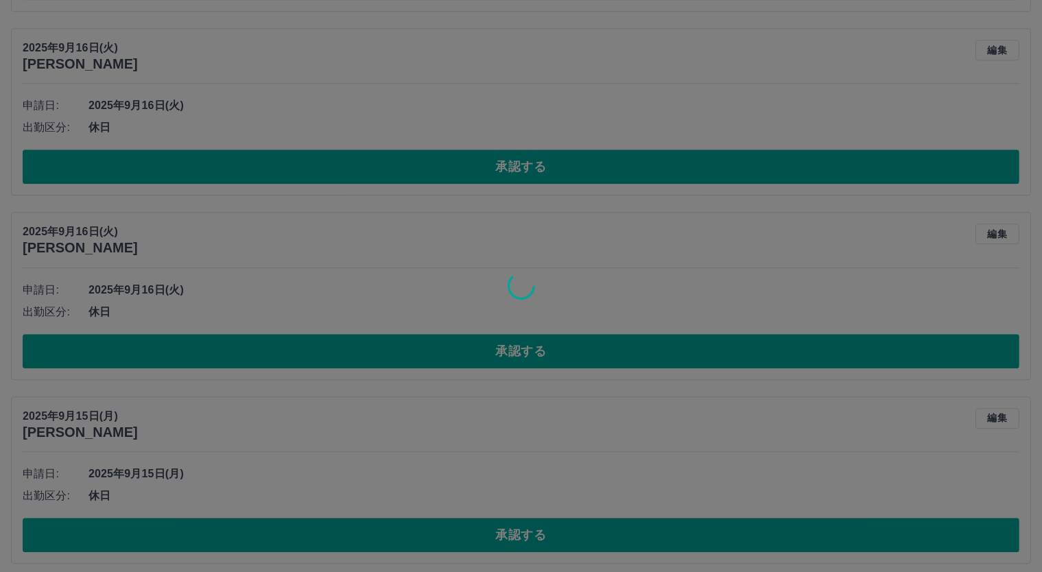
scroll to position [3403, 0]
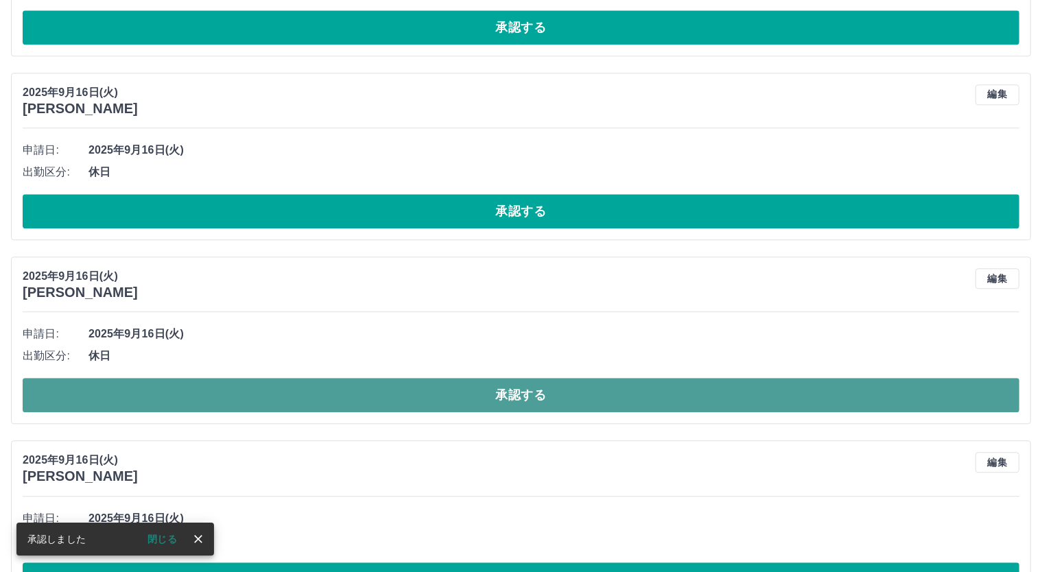
click at [521, 388] on button "承認する" at bounding box center [521, 395] width 997 height 34
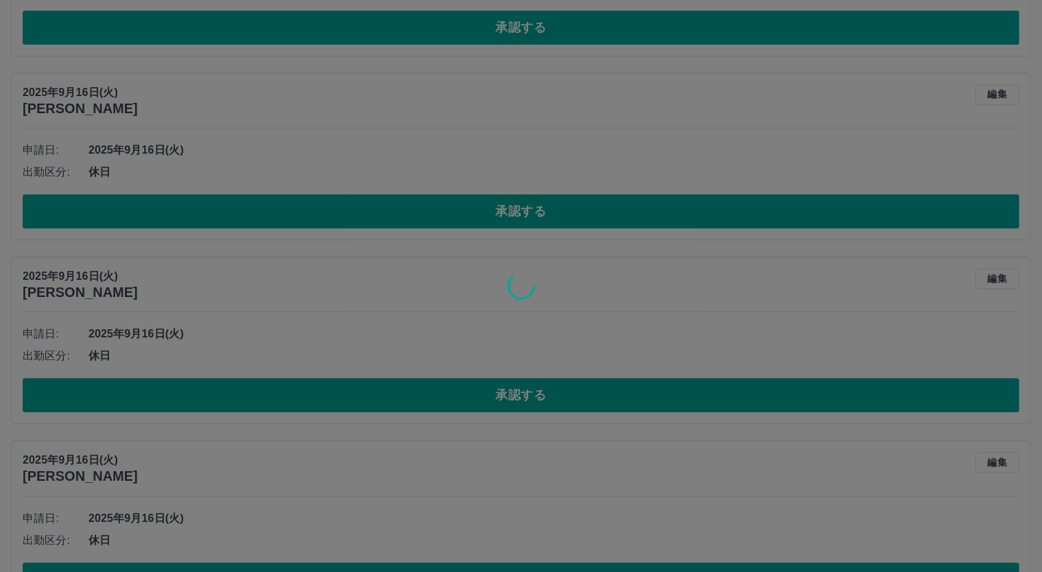
scroll to position [3174, 0]
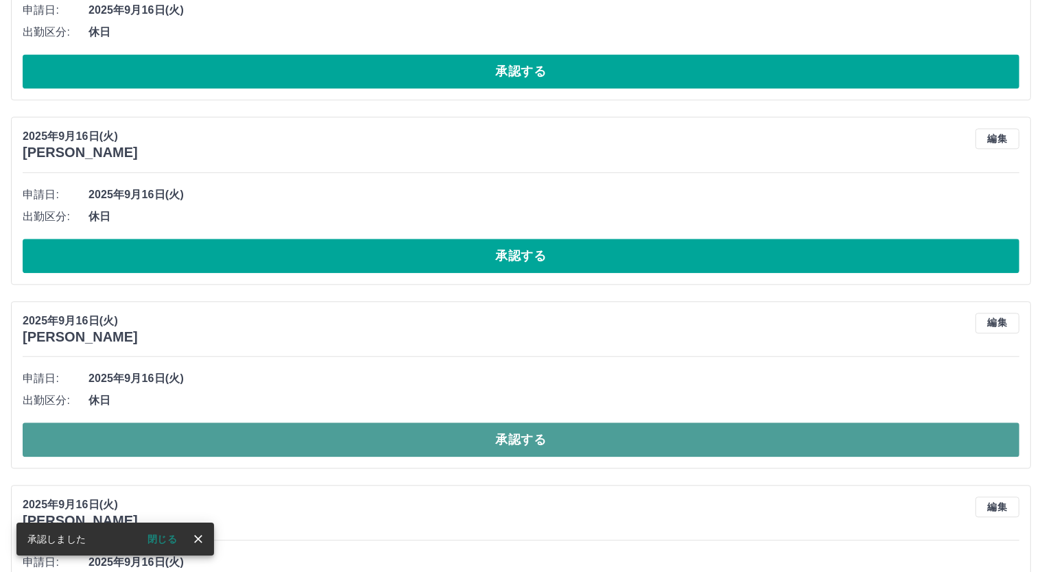
click at [521, 428] on button "承認する" at bounding box center [521, 440] width 997 height 34
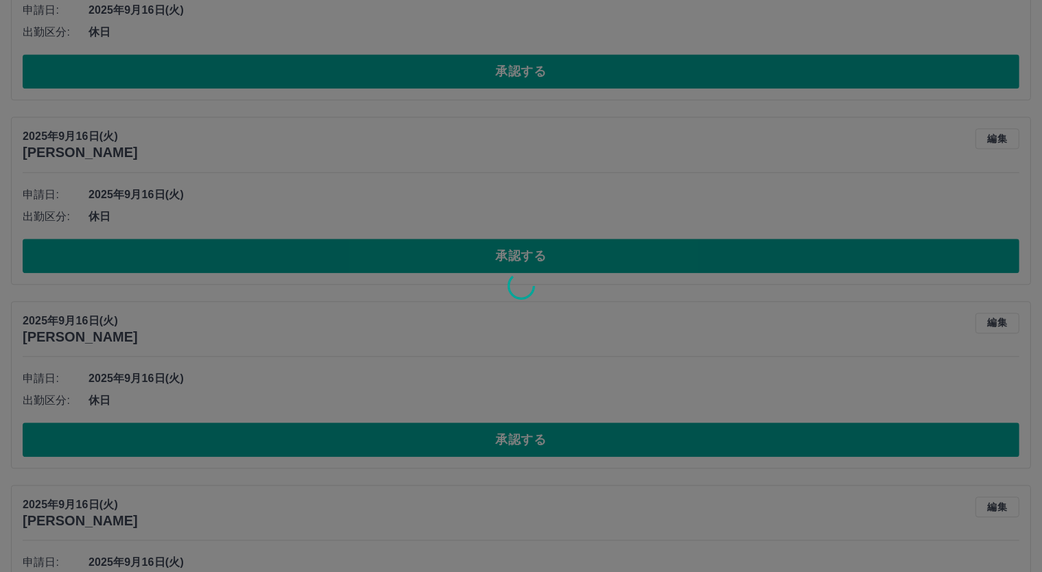
scroll to position [3080, 0]
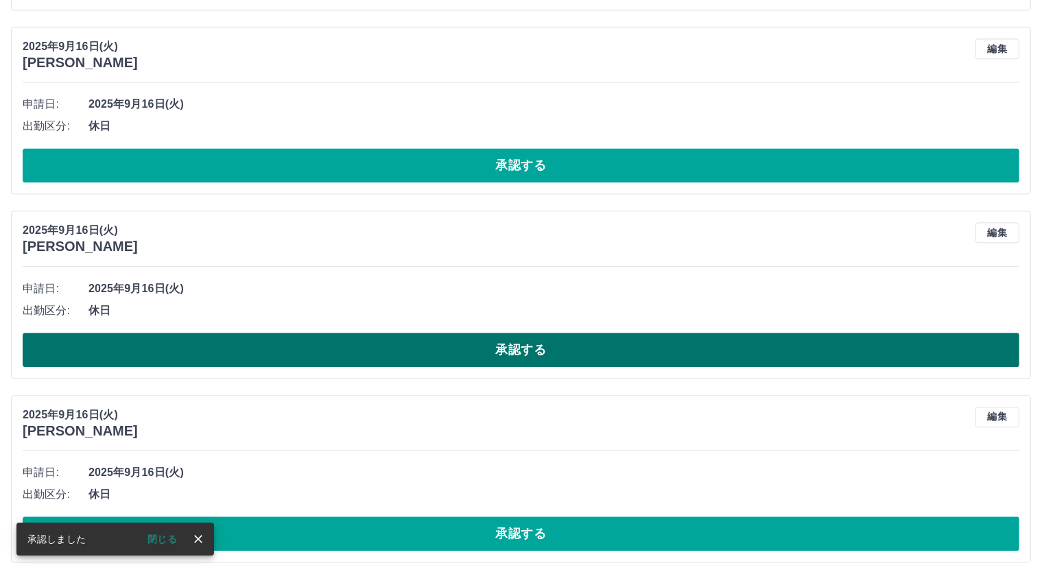
click at [554, 344] on button "承認する" at bounding box center [521, 350] width 997 height 34
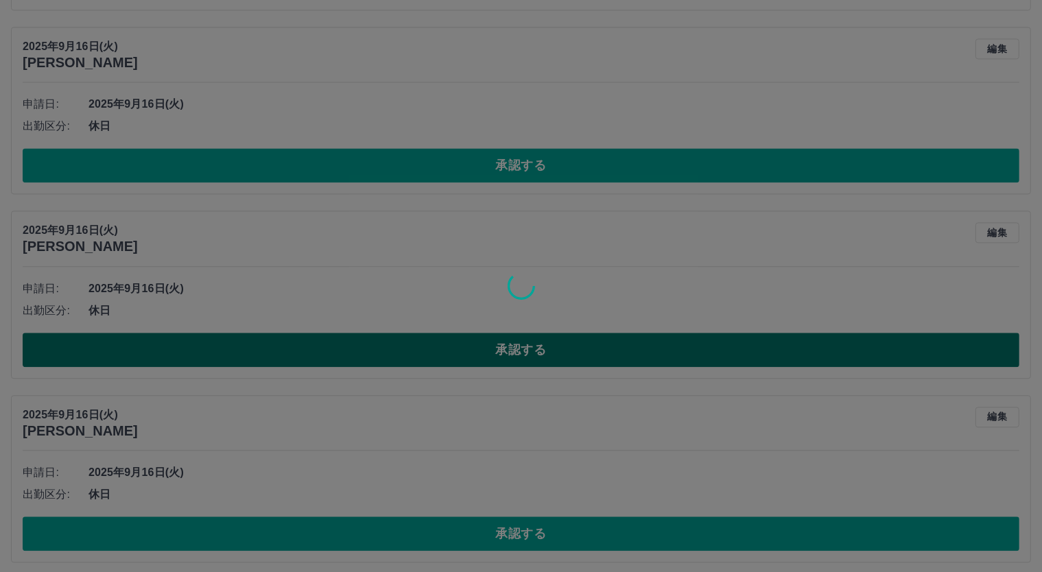
scroll to position [2851, 0]
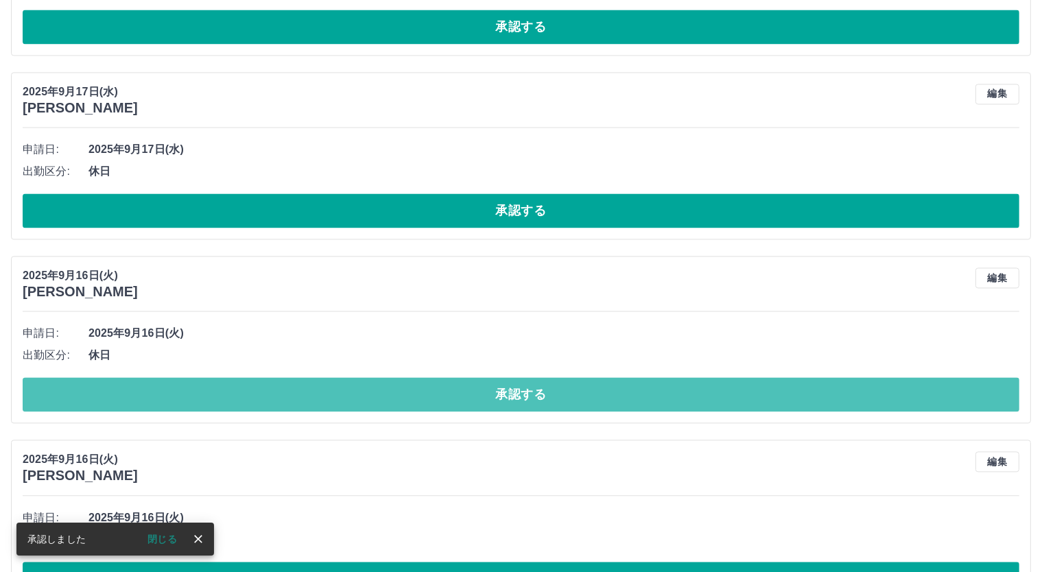
click at [524, 388] on button "承認する" at bounding box center [521, 394] width 997 height 34
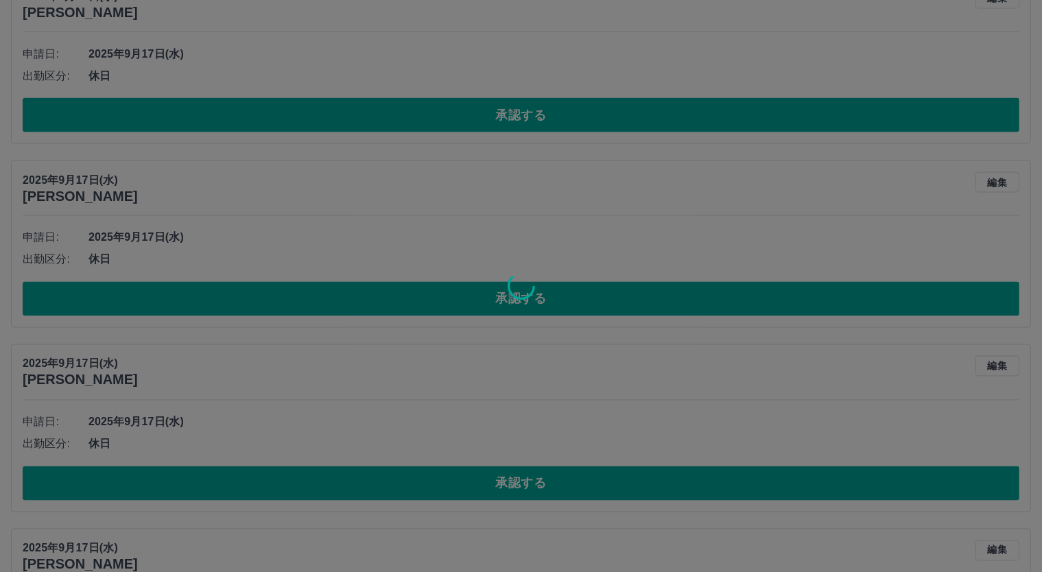
scroll to position [2165, 0]
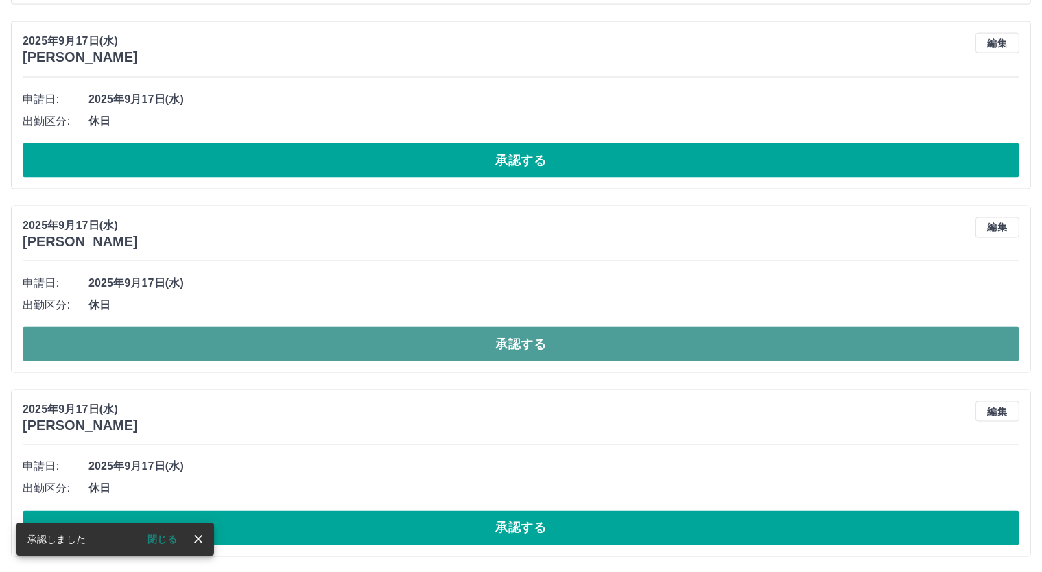
click at [530, 344] on button "承認する" at bounding box center [521, 344] width 997 height 34
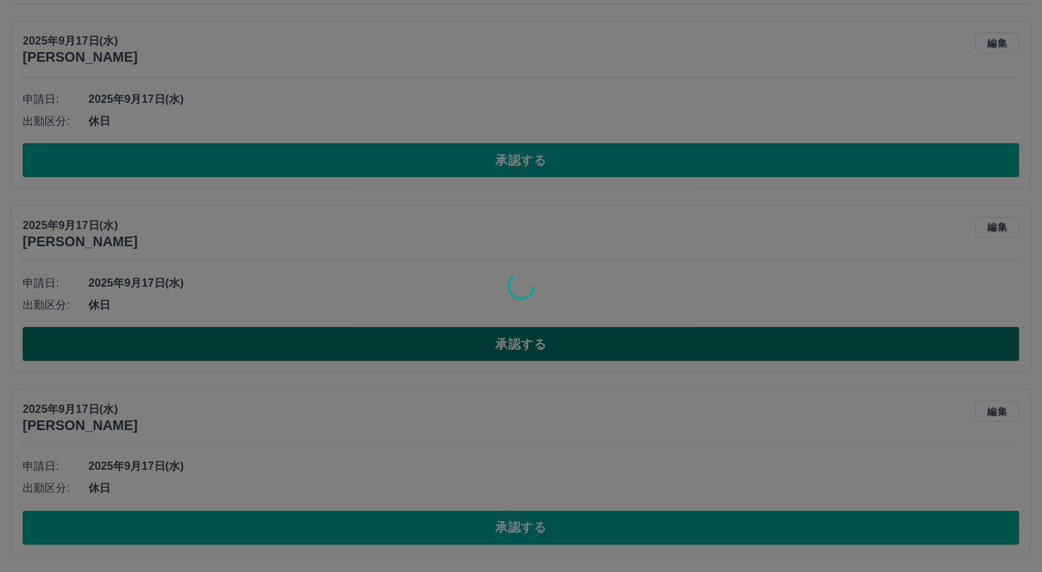
scroll to position [1937, 0]
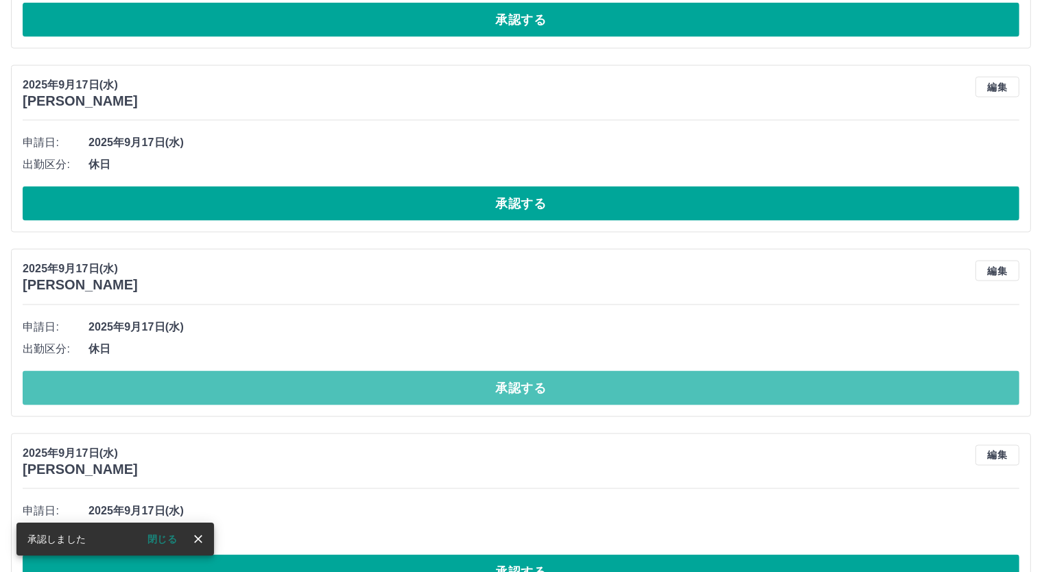
click at [527, 378] on button "承認する" at bounding box center [521, 388] width 997 height 34
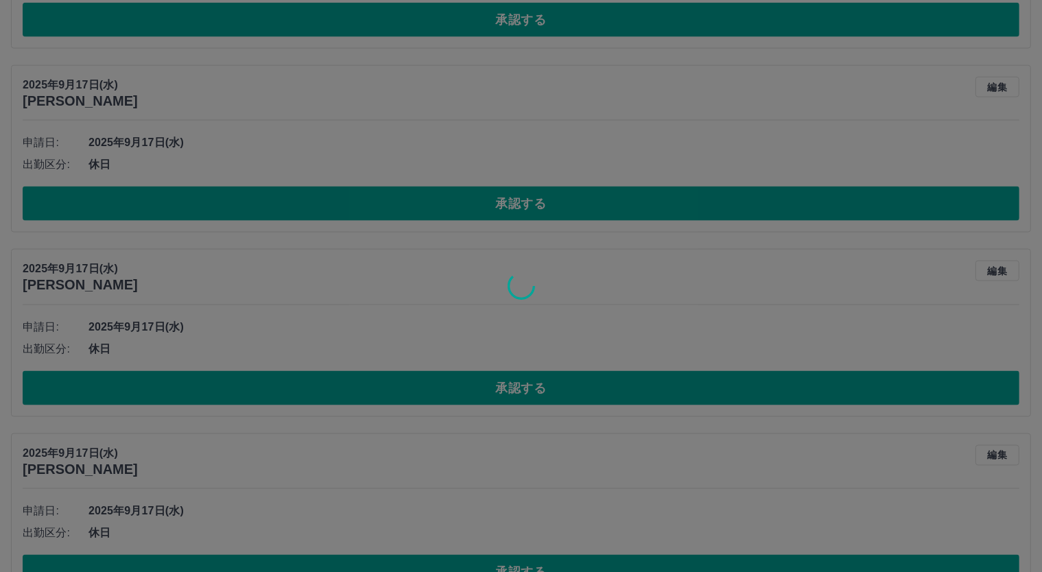
scroll to position [1708, 0]
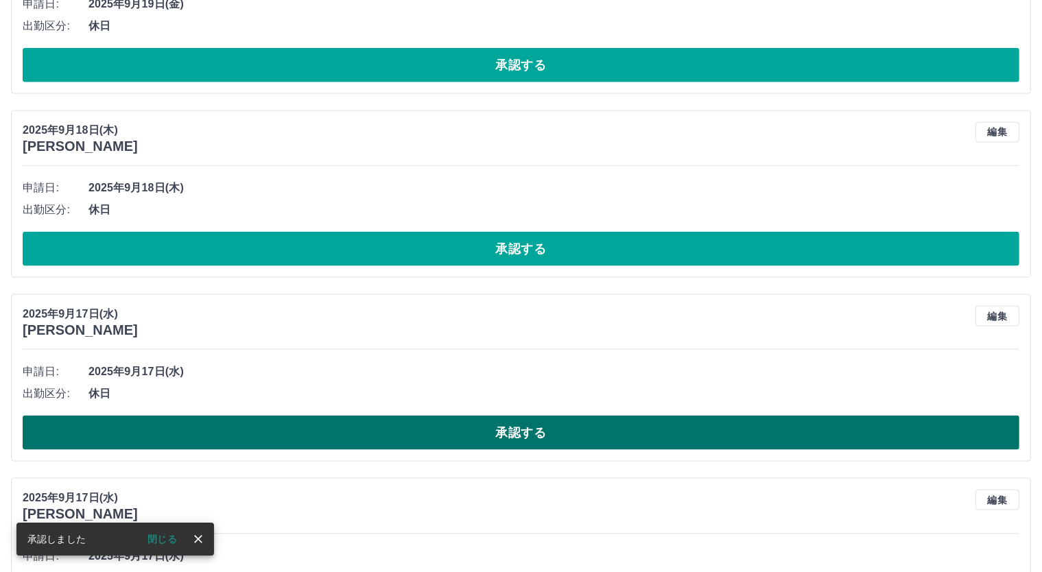
click at [554, 425] on button "承認する" at bounding box center [521, 433] width 997 height 34
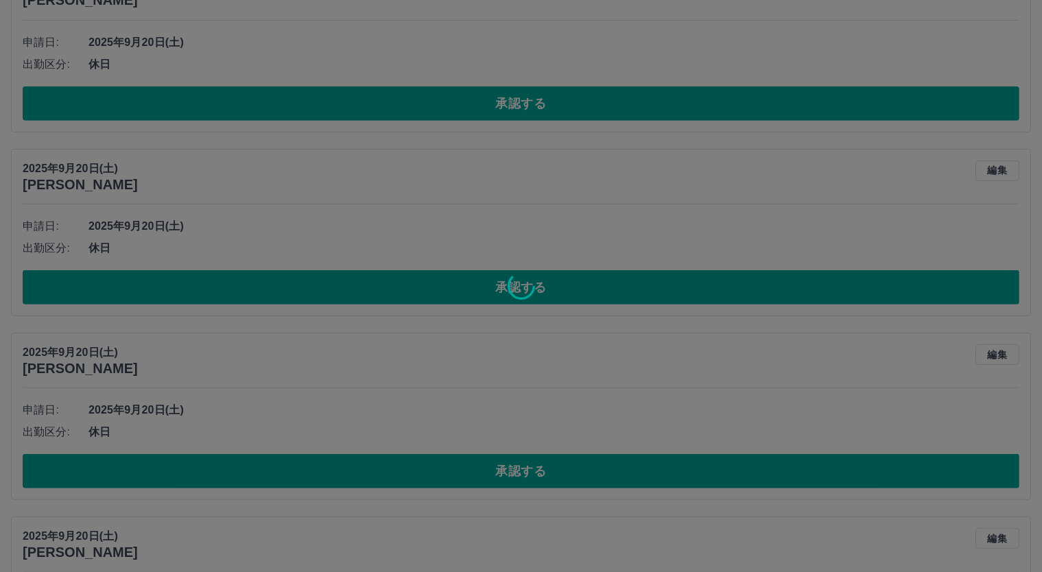
scroll to position [793, 0]
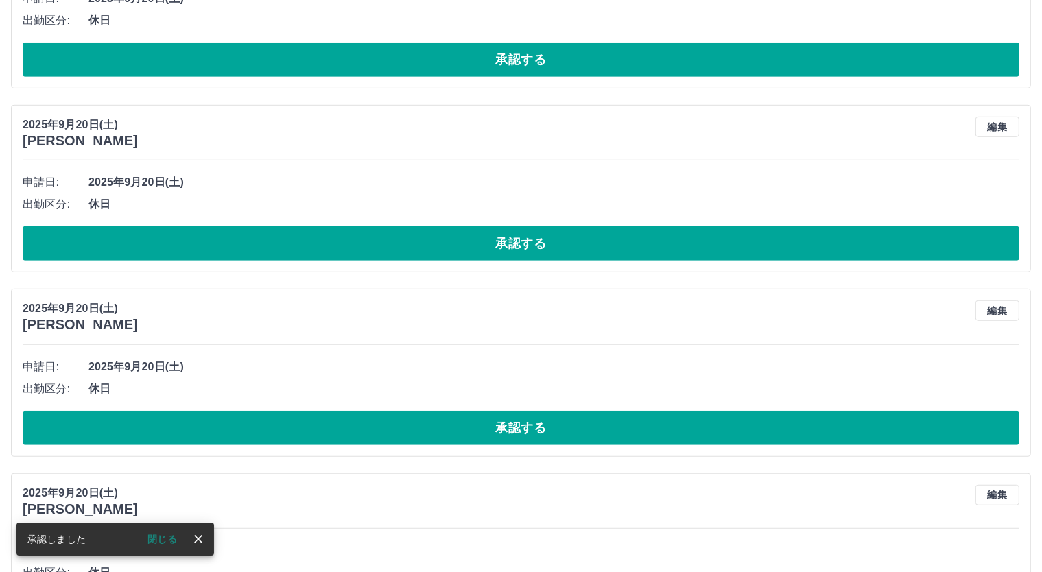
click at [546, 418] on button "承認する" at bounding box center [521, 428] width 997 height 34
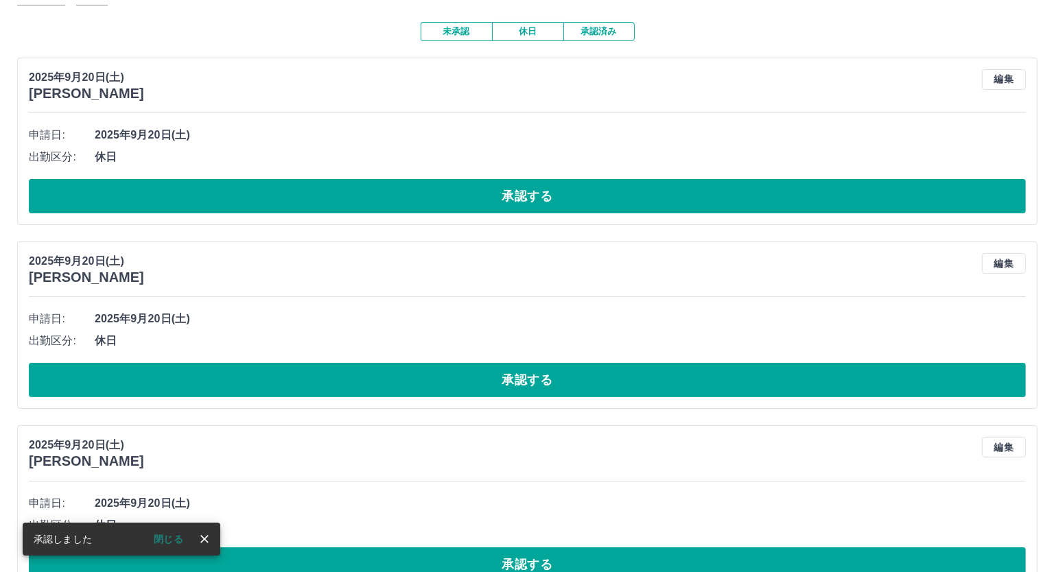
scroll to position [0, 0]
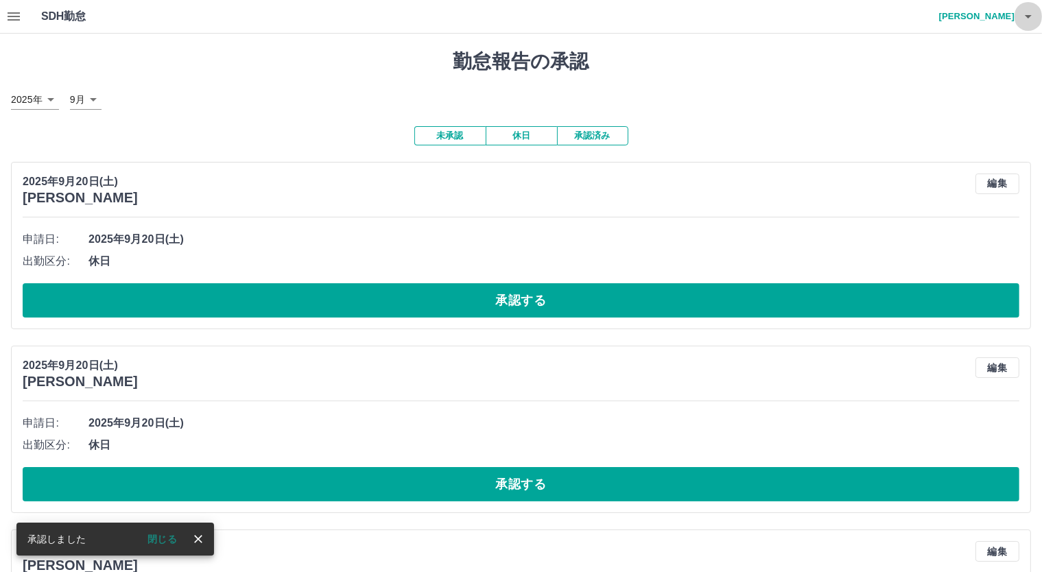
click at [1026, 17] on icon "button" at bounding box center [1028, 16] width 16 height 16
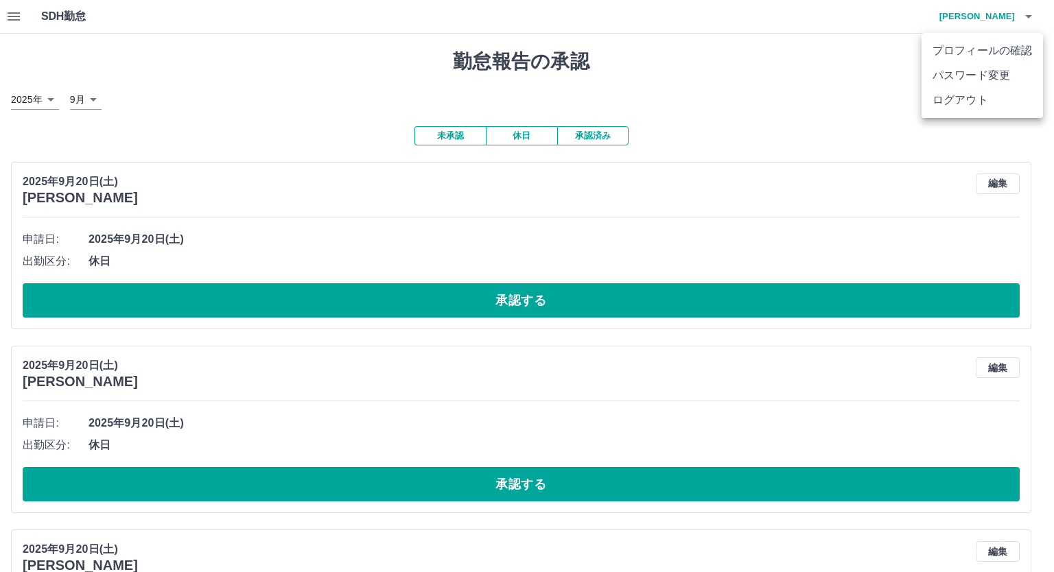
click at [982, 102] on li "ログアウト" at bounding box center [981, 100] width 121 height 25
